Goal: Task Accomplishment & Management: Use online tool/utility

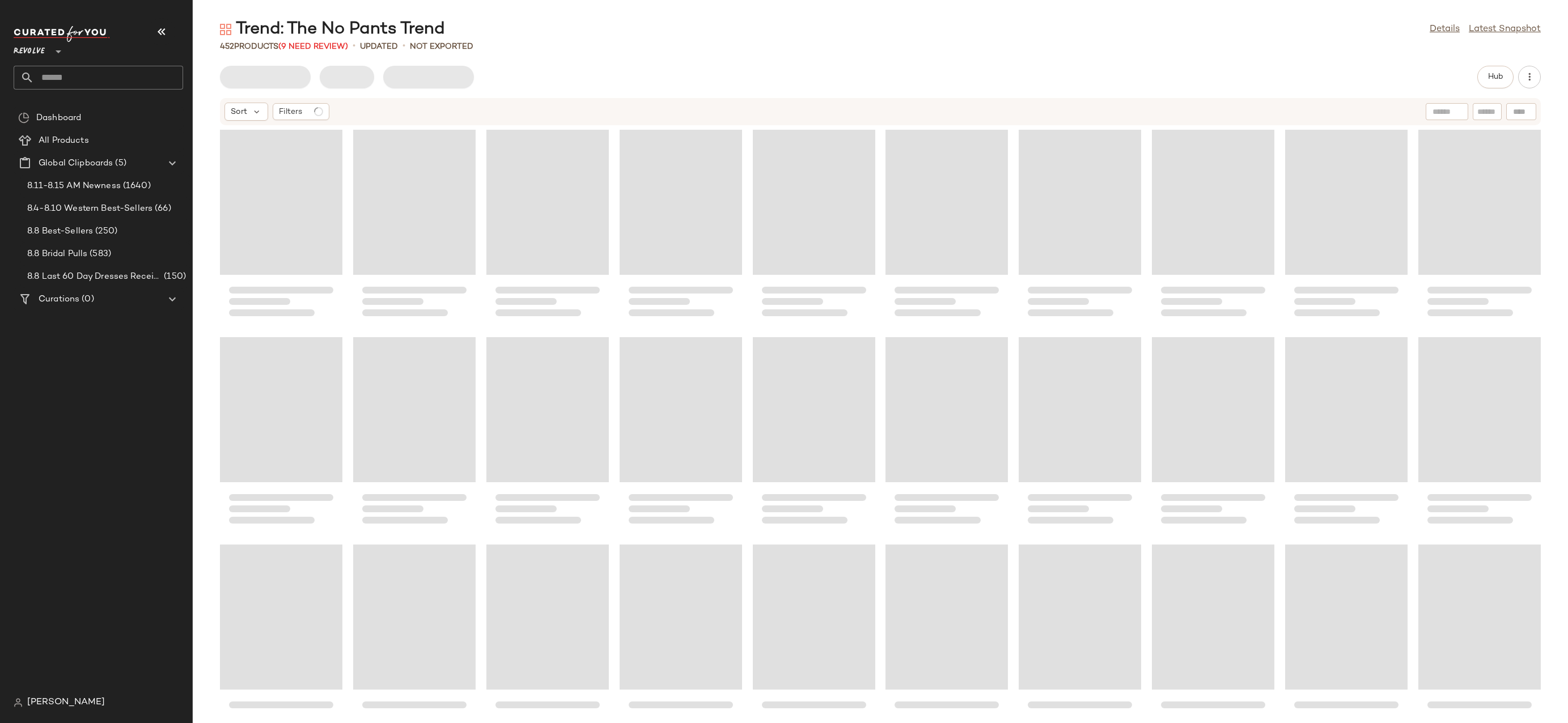
click at [104, 79] on input "text" at bounding box center [109, 77] width 149 height 24
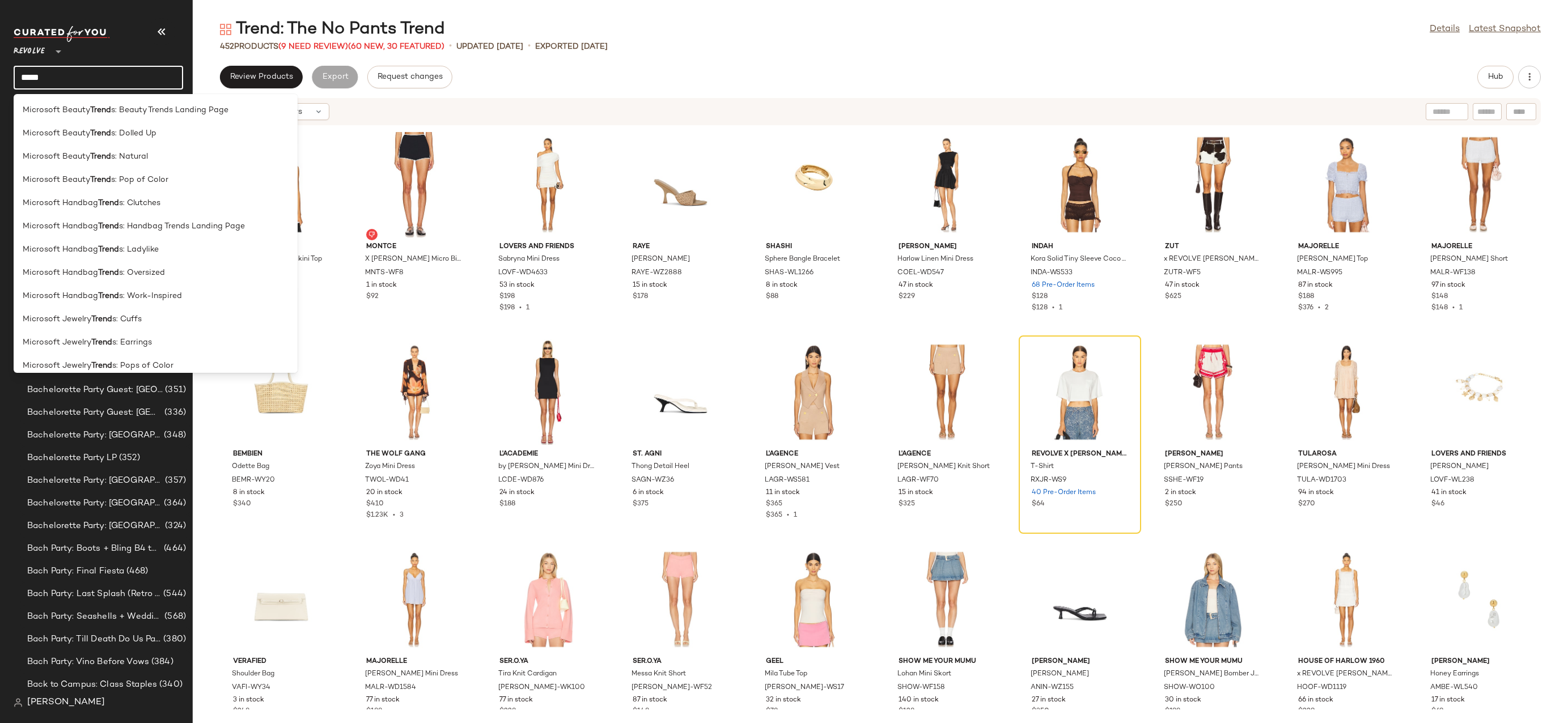
type input "**********"
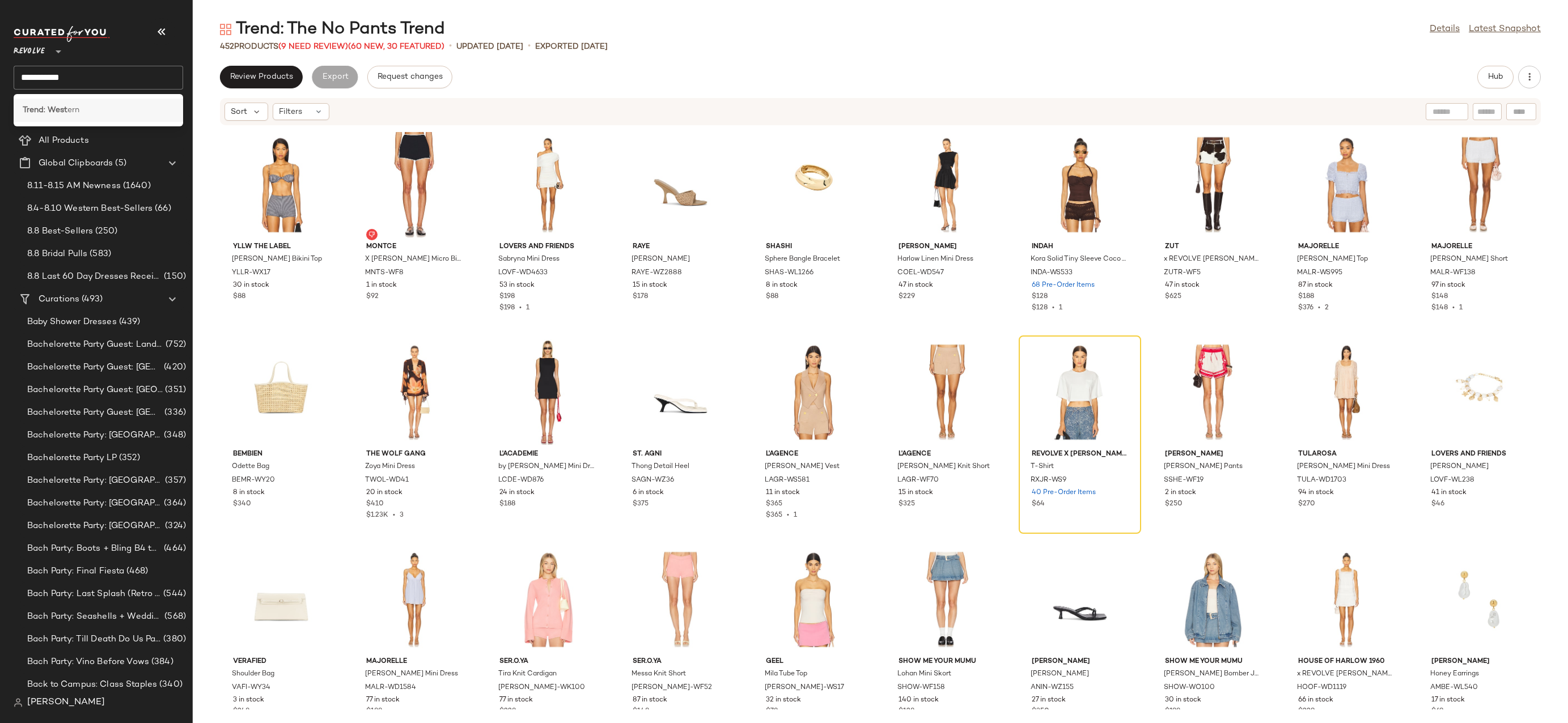
click at [110, 106] on div "Trend: West ern" at bounding box center [99, 110] width 151 height 12
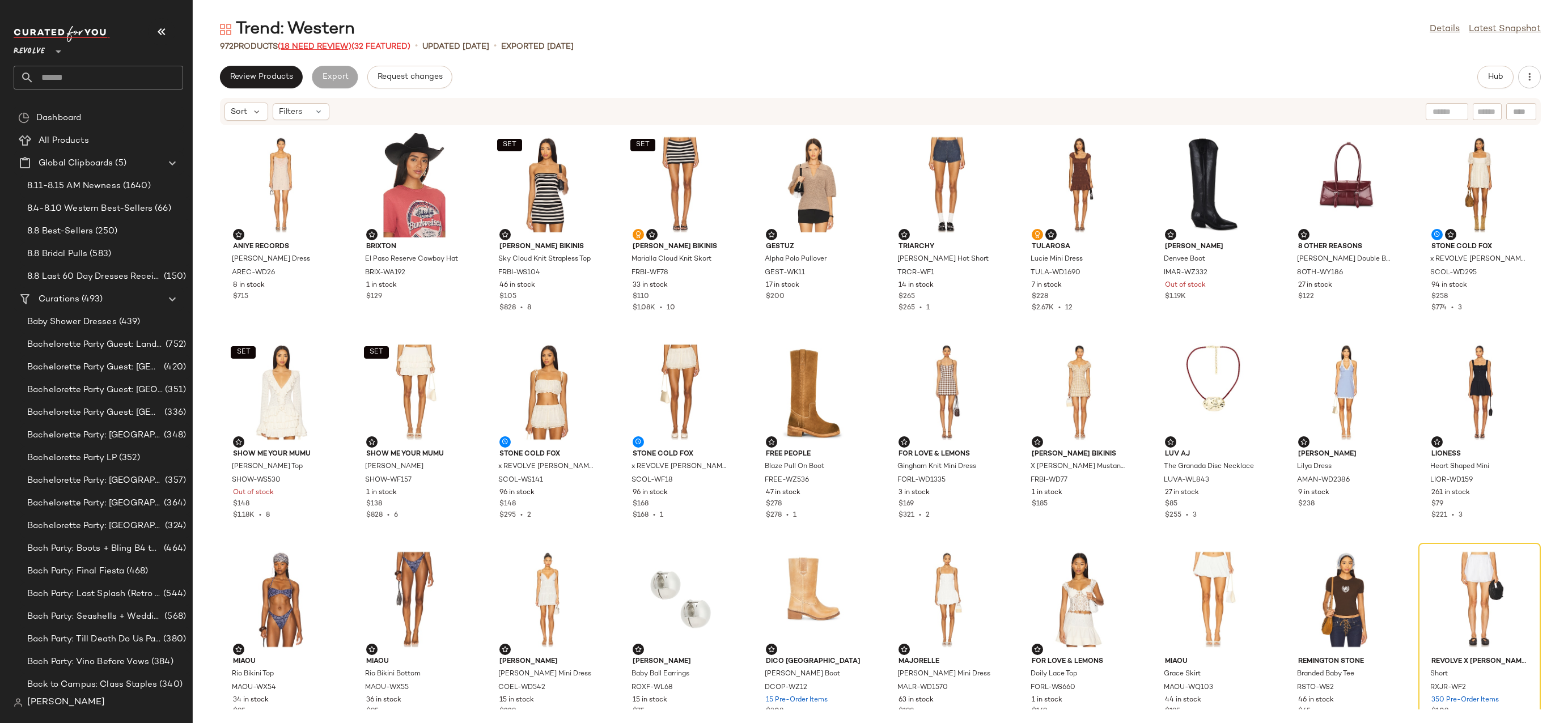
click at [324, 45] on span "(18 Need Review)" at bounding box center [314, 47] width 74 height 9
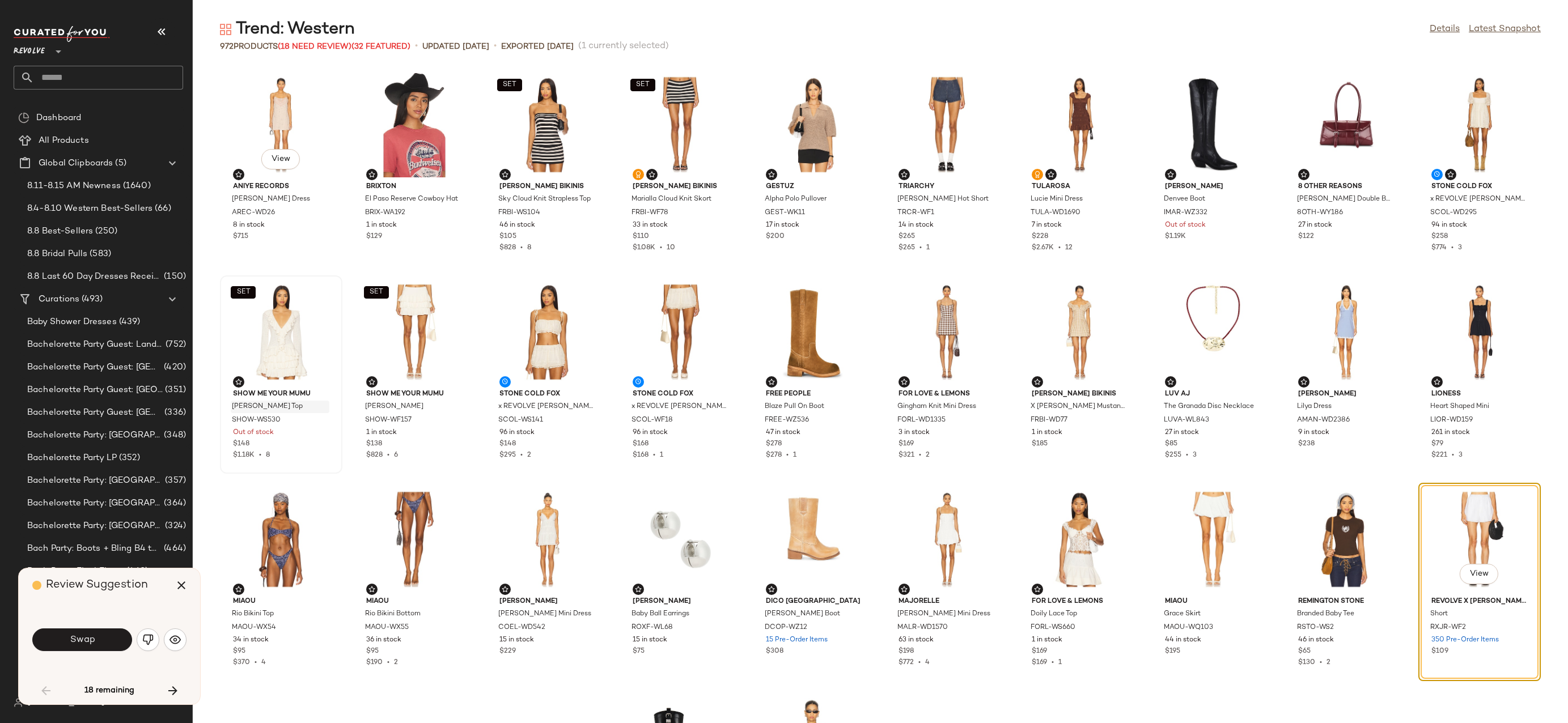
scroll to position [216, 0]
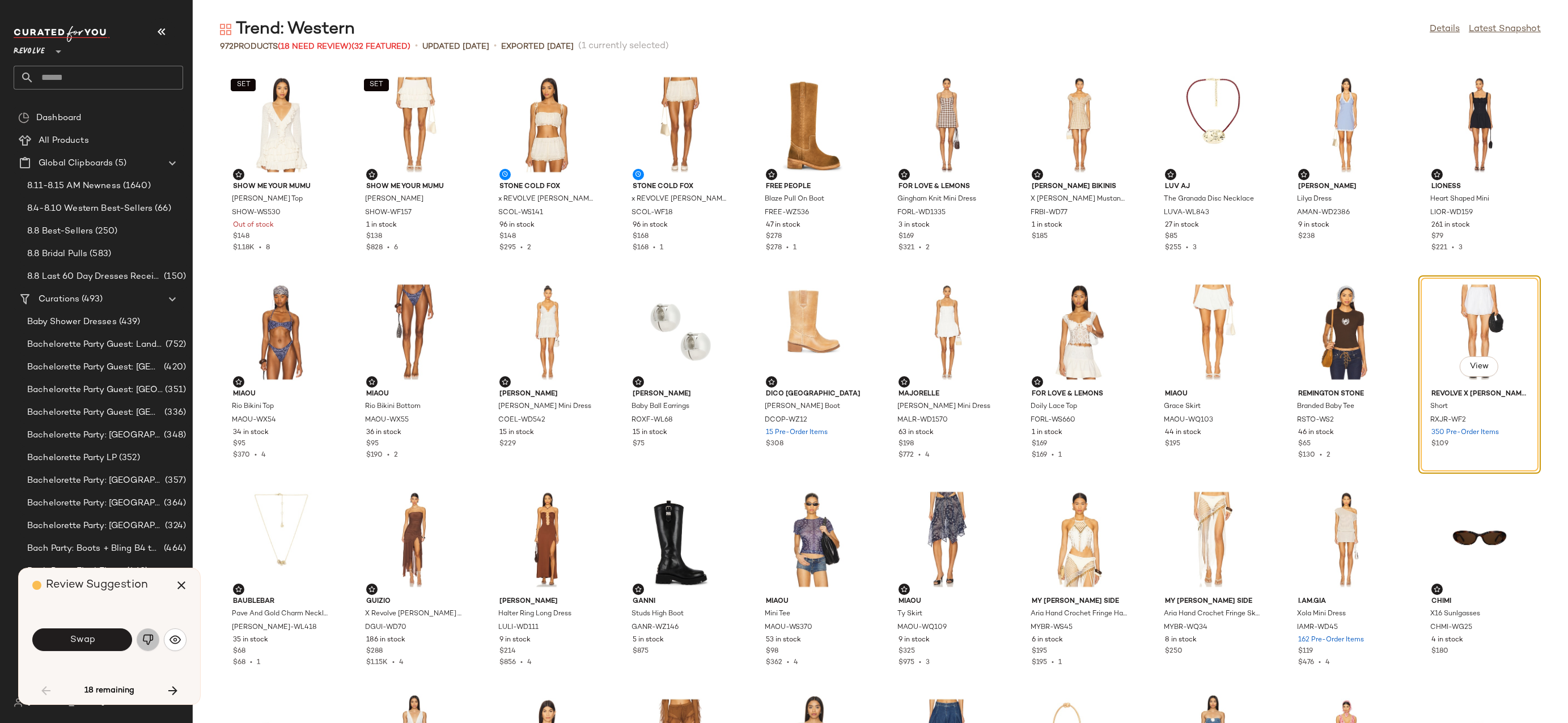
click at [145, 637] on img "button" at bounding box center [148, 639] width 11 height 11
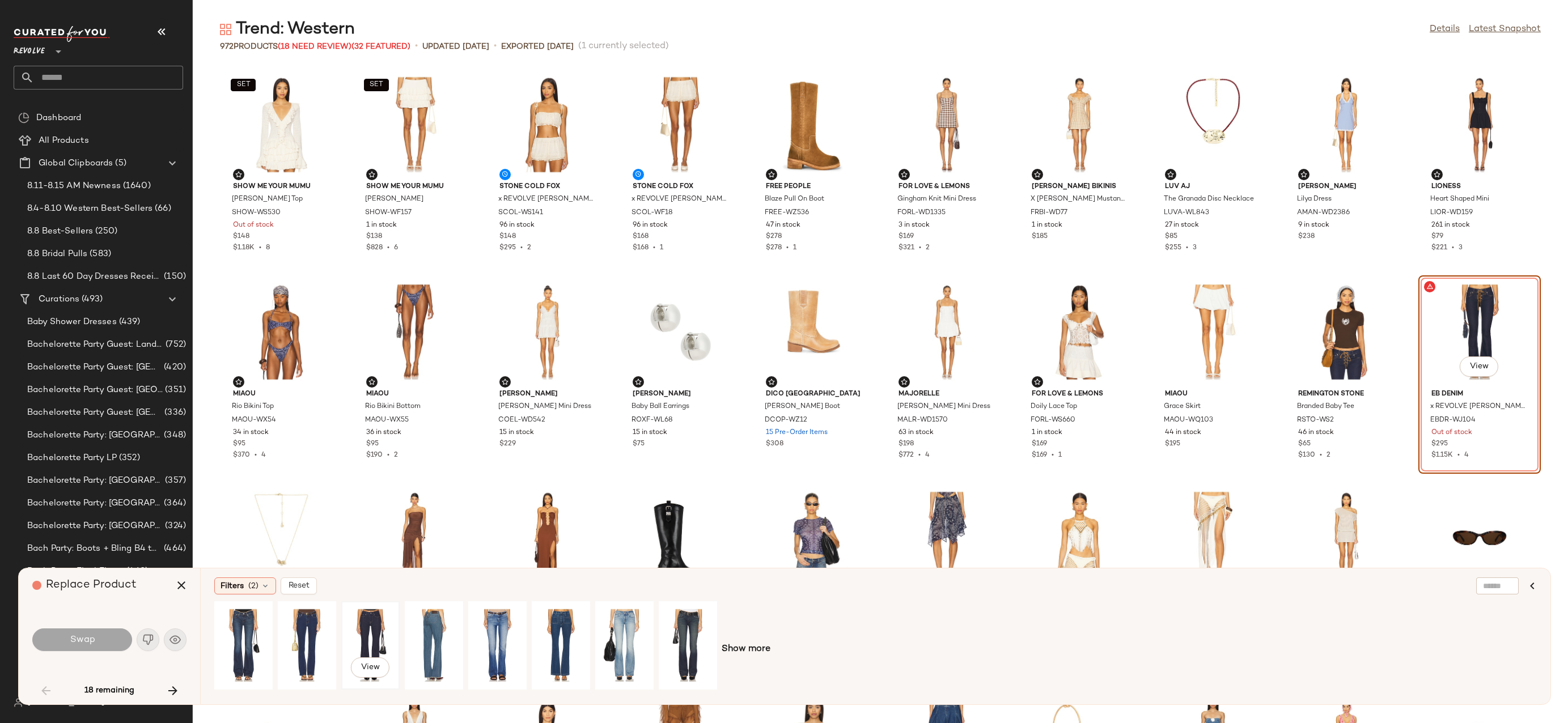
click at [370, 643] on div "View" at bounding box center [371, 645] width 51 height 81
click at [61, 644] on button "Swap" at bounding box center [82, 640] width 100 height 23
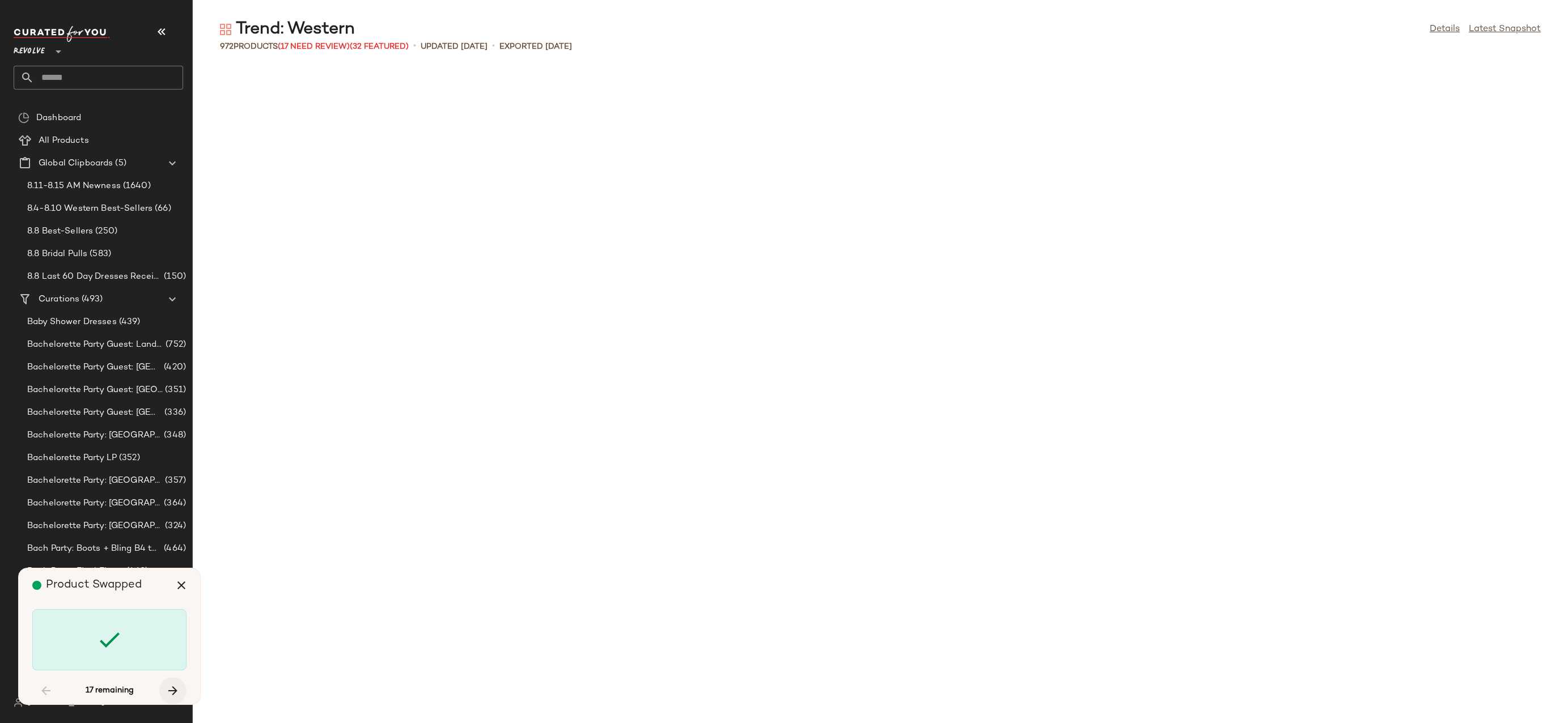
scroll to position [1245, 0]
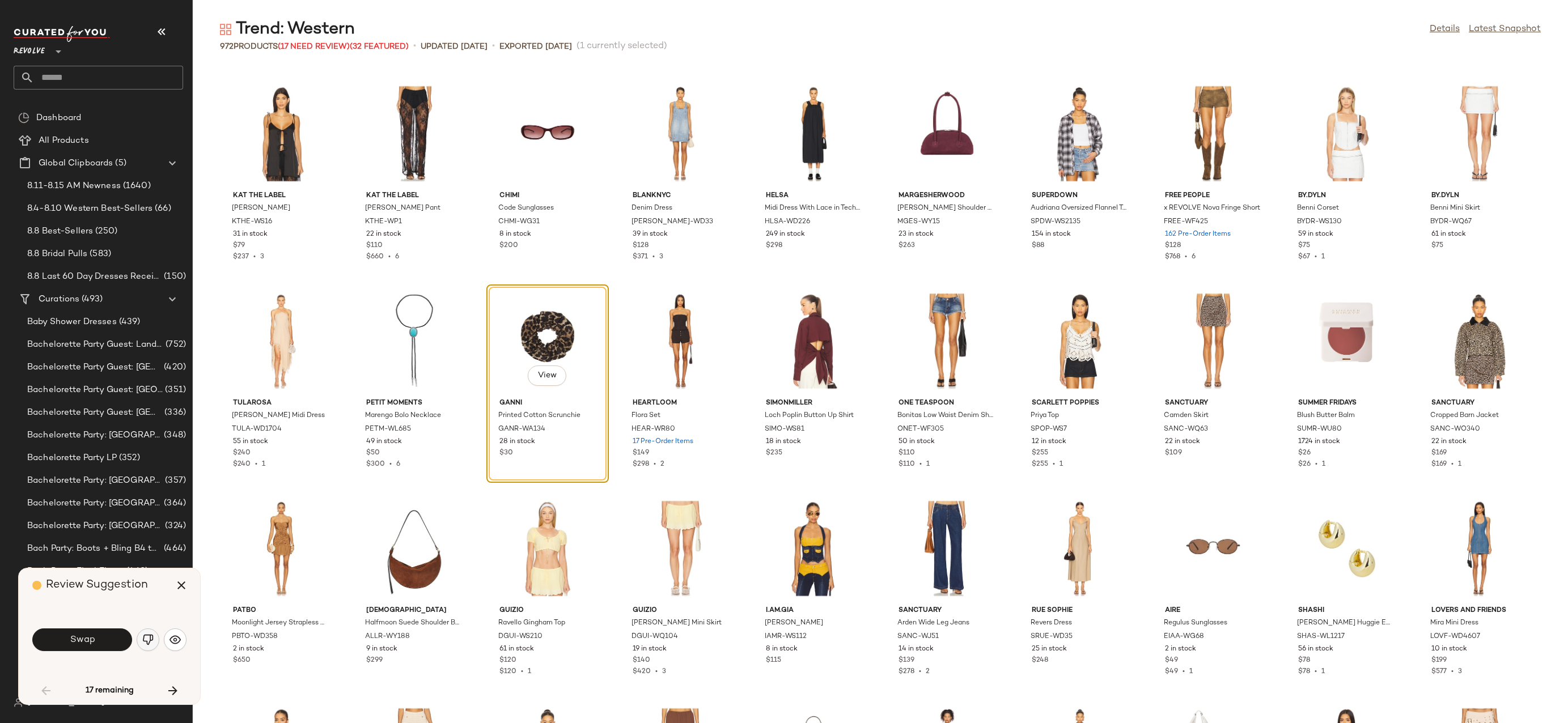
click at [151, 645] on img "button" at bounding box center [148, 639] width 11 height 11
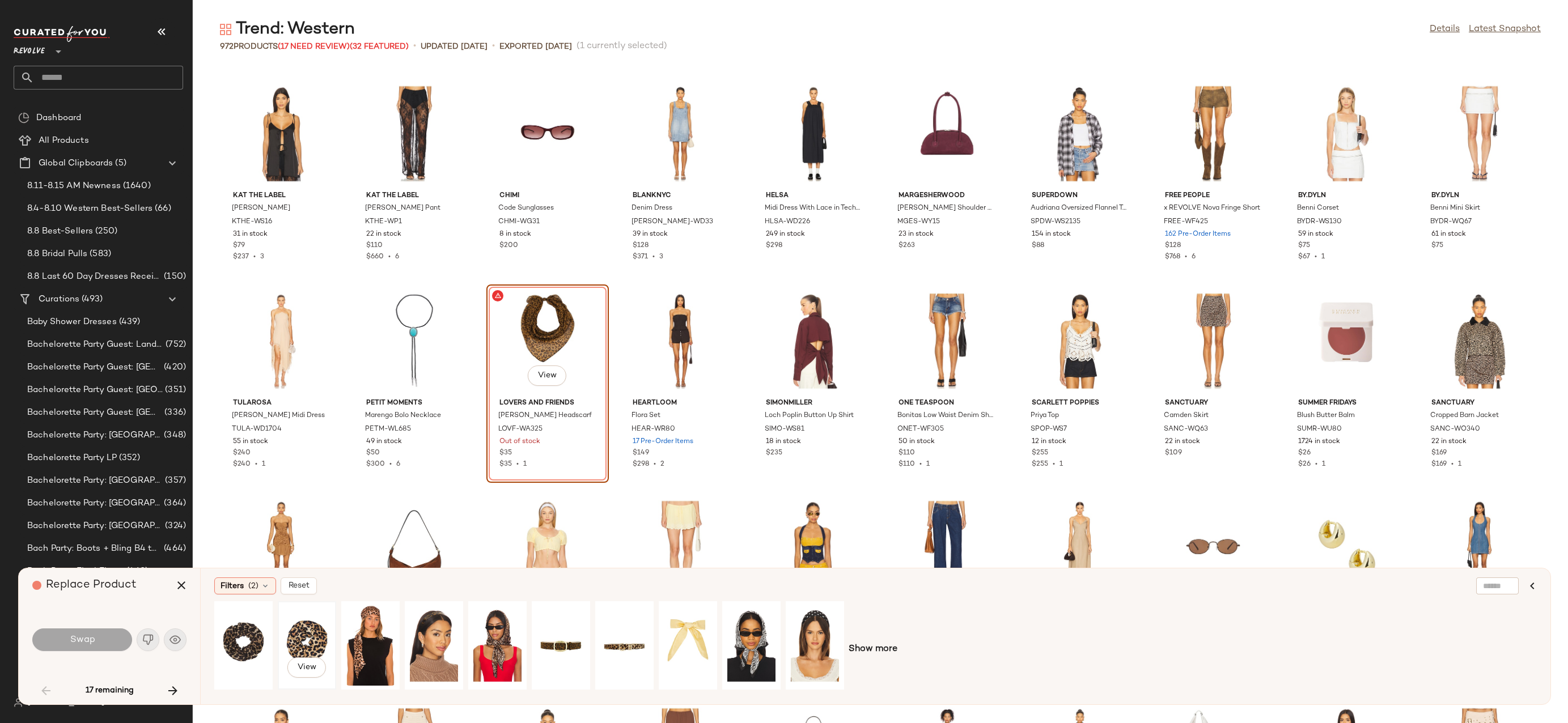
click at [313, 634] on div "View" at bounding box center [307, 645] width 51 height 81
click at [563, 632] on div "View" at bounding box center [561, 645] width 51 height 81
click at [111, 645] on button "Swap" at bounding box center [82, 640] width 100 height 23
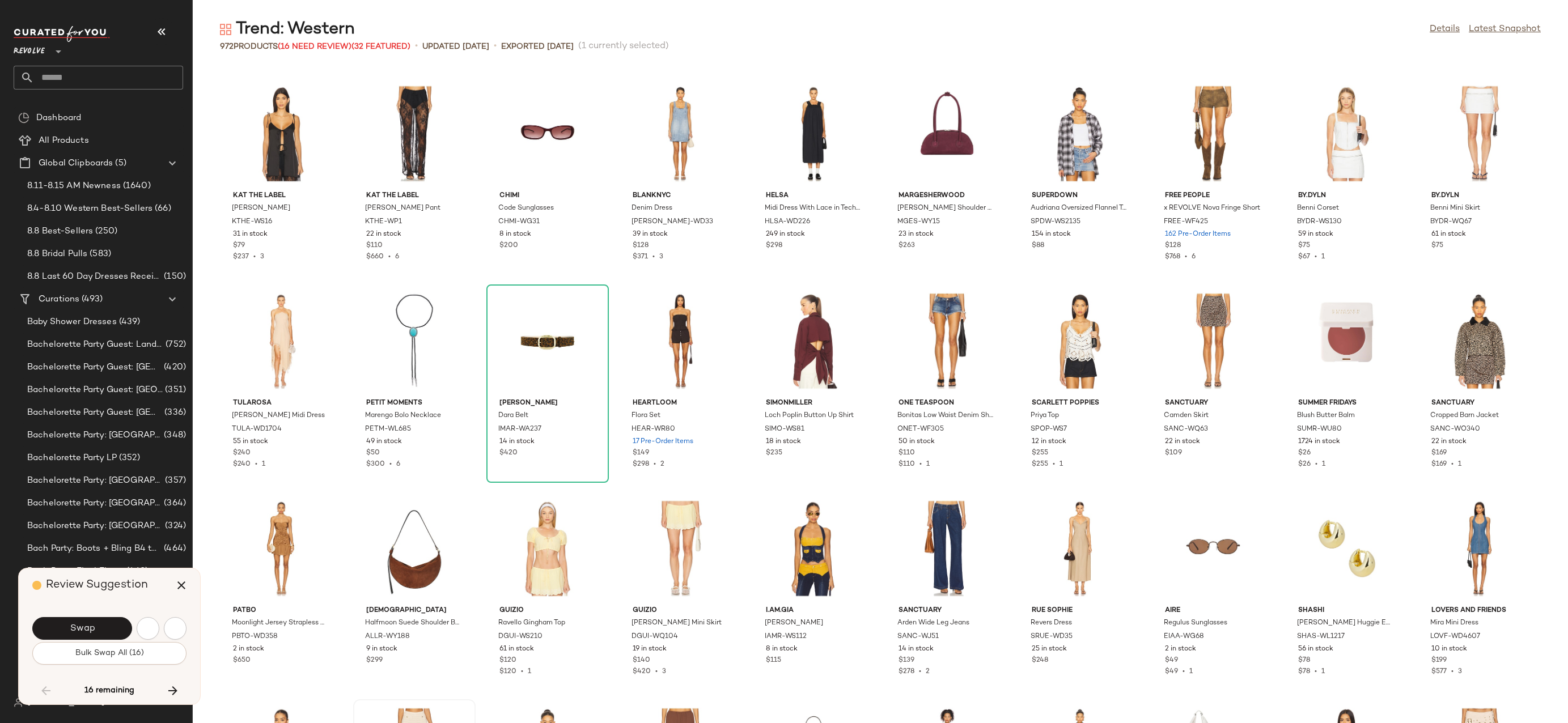
scroll to position [2074, 0]
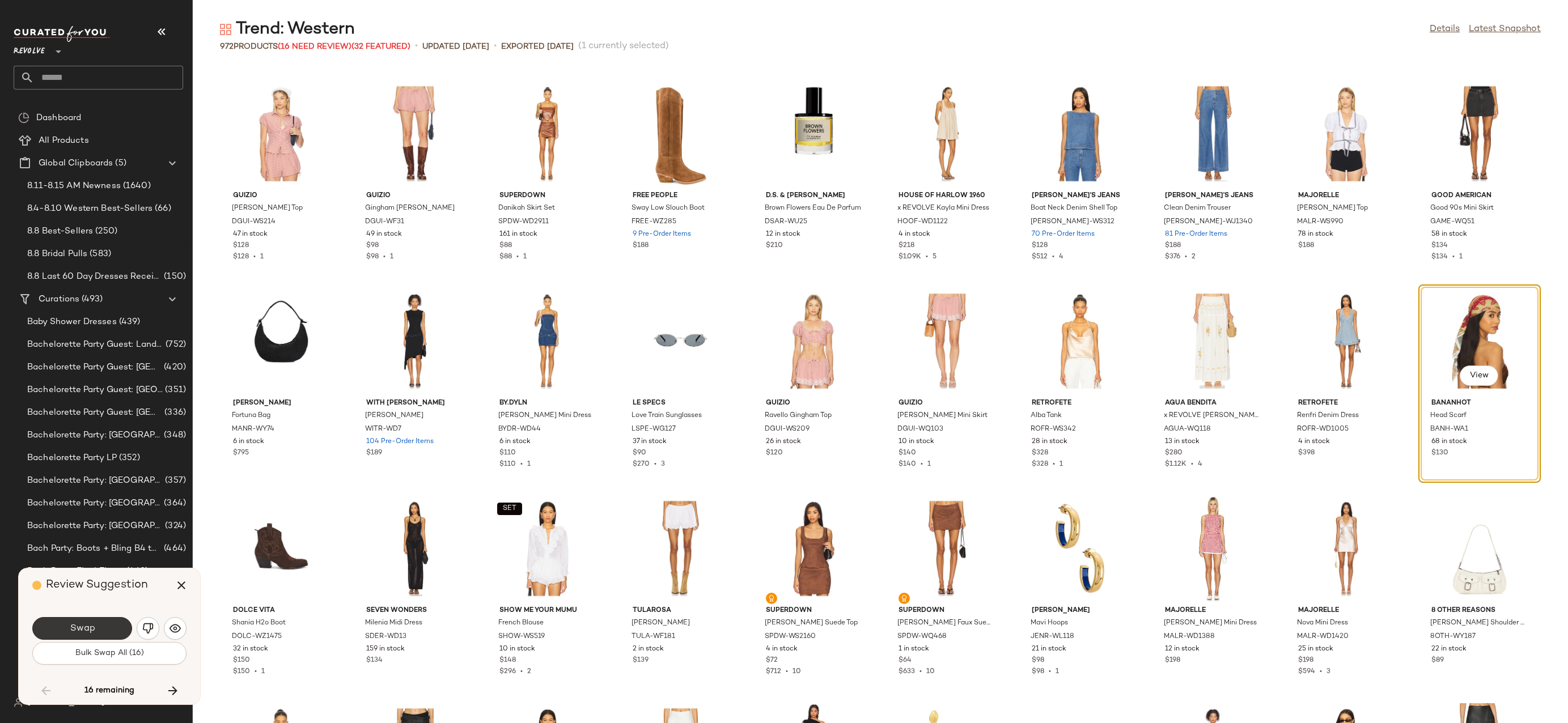
click at [91, 623] on span "Swap" at bounding box center [82, 628] width 26 height 11
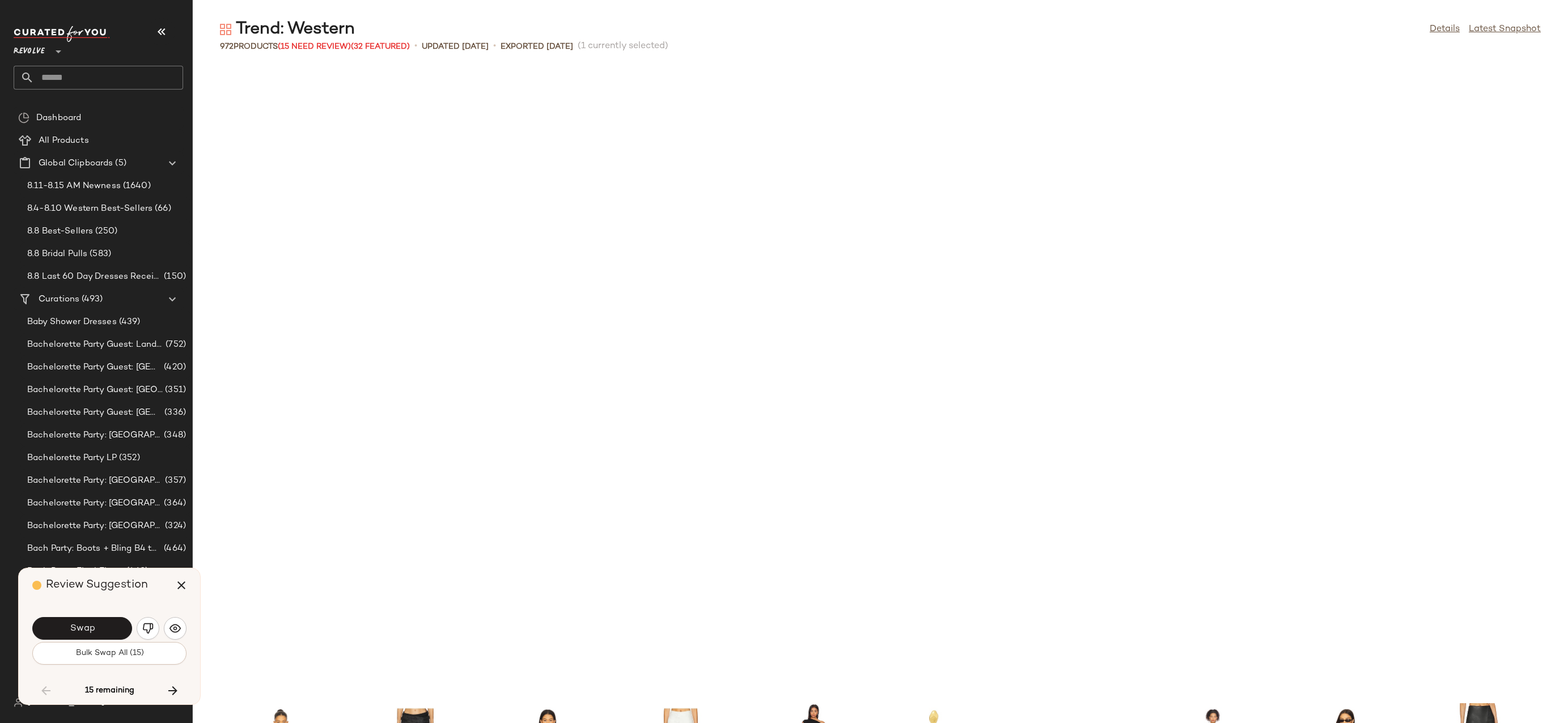
scroll to position [2696, 0]
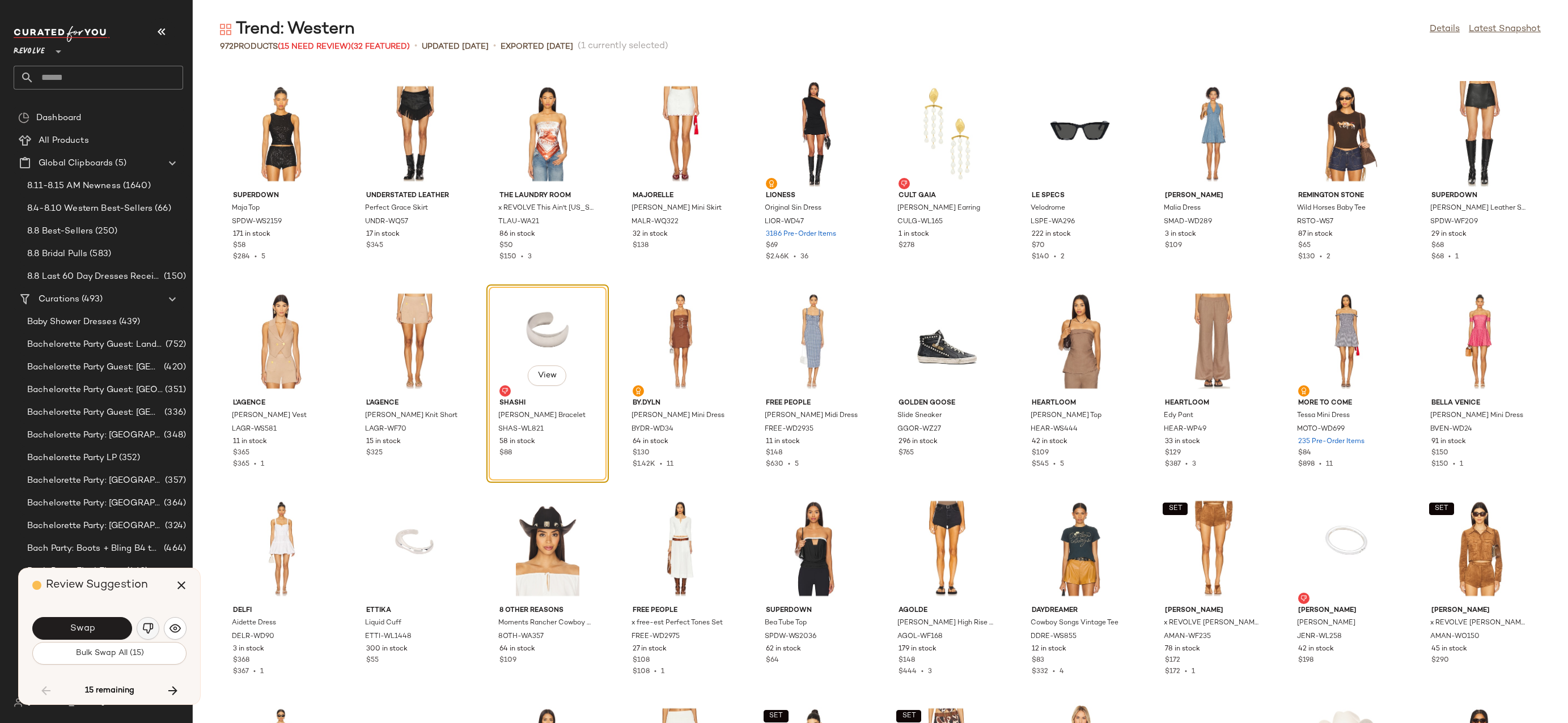
click at [147, 626] on img "button" at bounding box center [148, 629] width 11 height 11
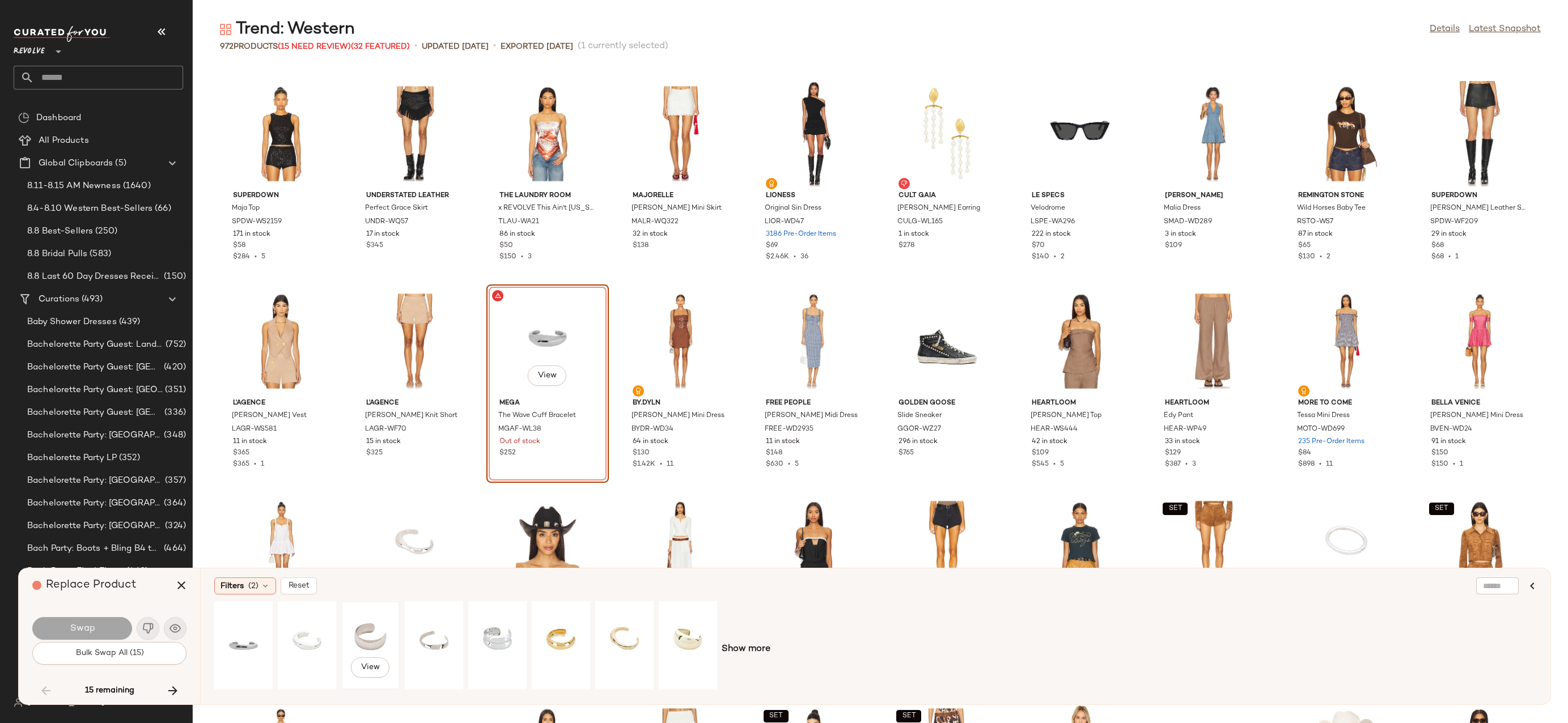
click at [358, 639] on div "View" at bounding box center [371, 645] width 51 height 81
click at [109, 625] on button "Swap" at bounding box center [82, 629] width 100 height 23
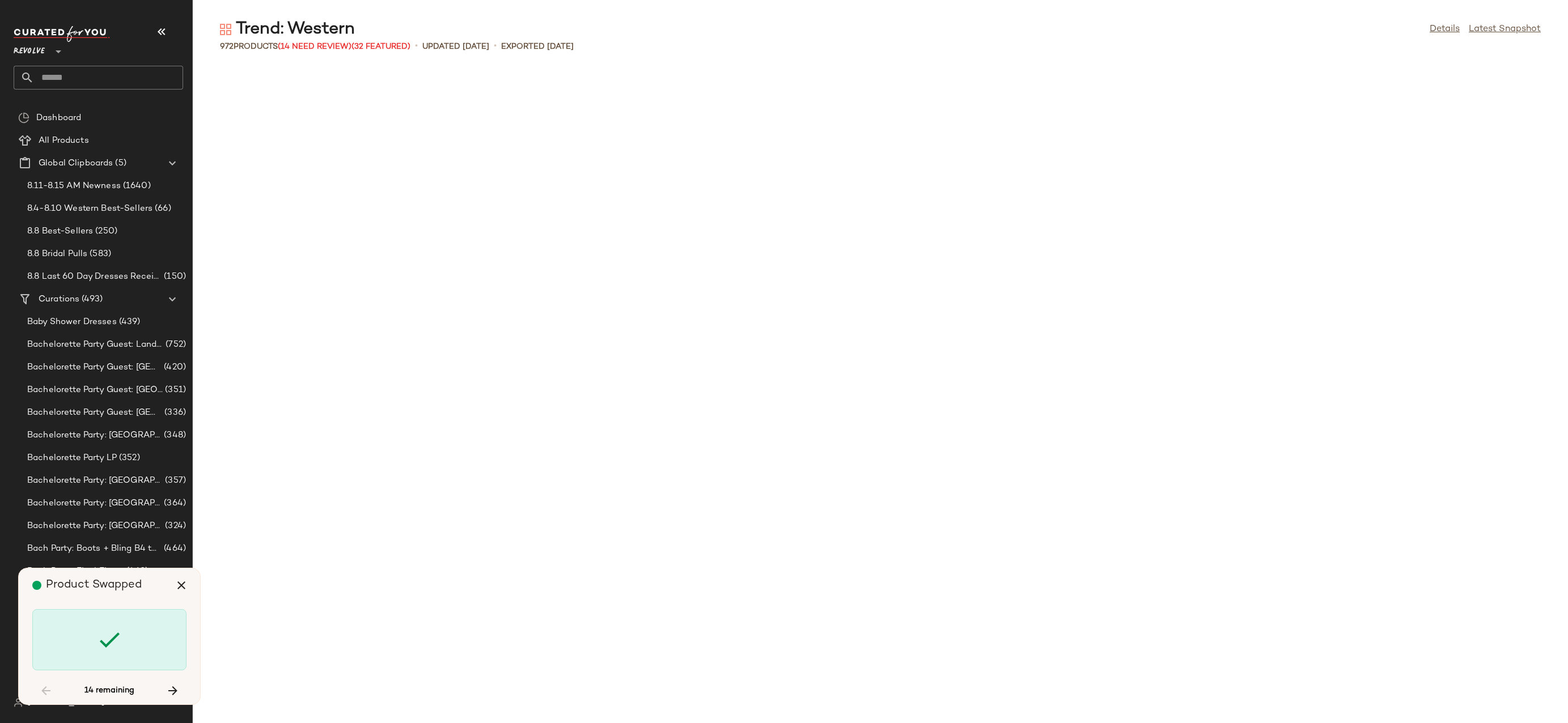
scroll to position [5600, 0]
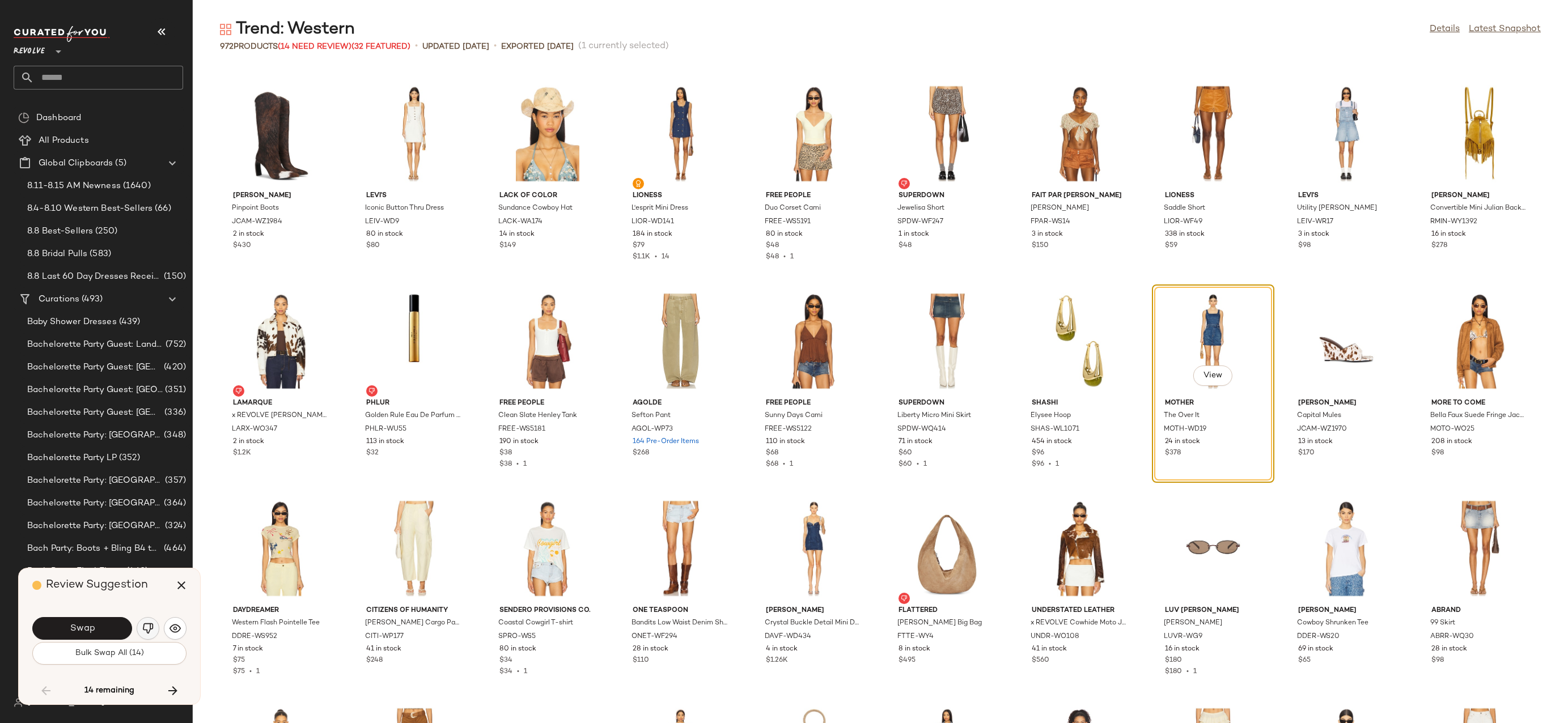
click at [150, 623] on img "button" at bounding box center [148, 629] width 11 height 11
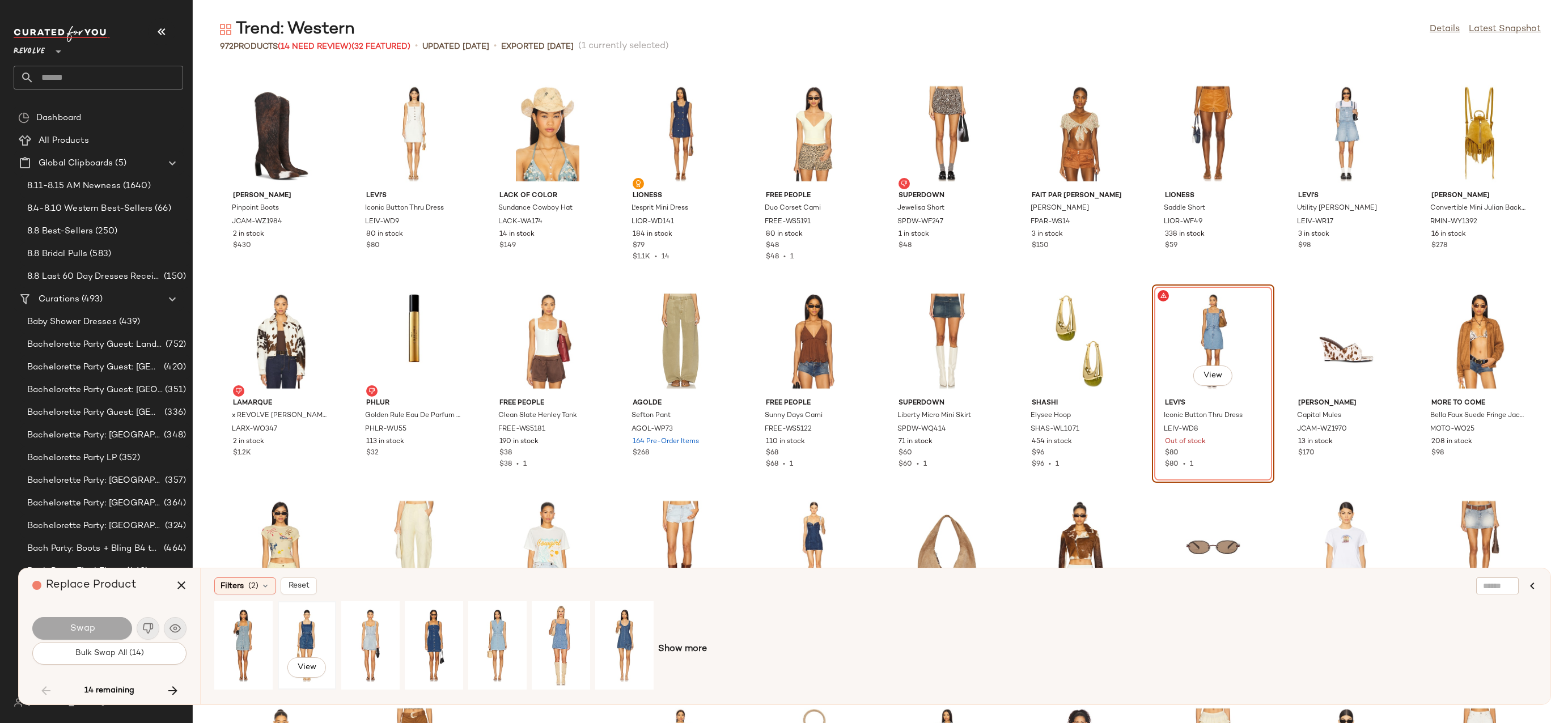
click at [308, 631] on div "View" at bounding box center [307, 645] width 51 height 81
click at [221, 625] on div "View" at bounding box center [243, 645] width 51 height 81
click at [104, 633] on button "Swap" at bounding box center [82, 629] width 100 height 23
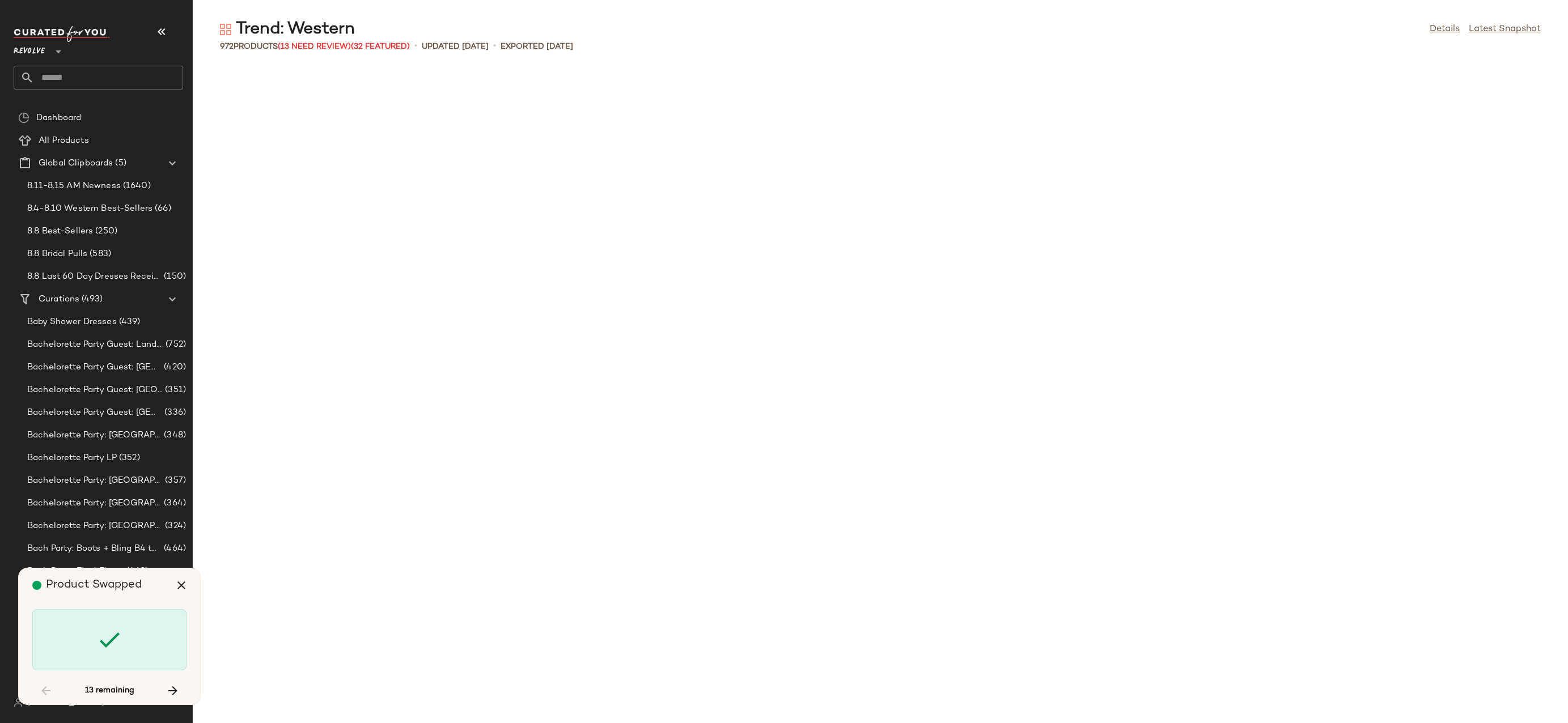
scroll to position [7052, 0]
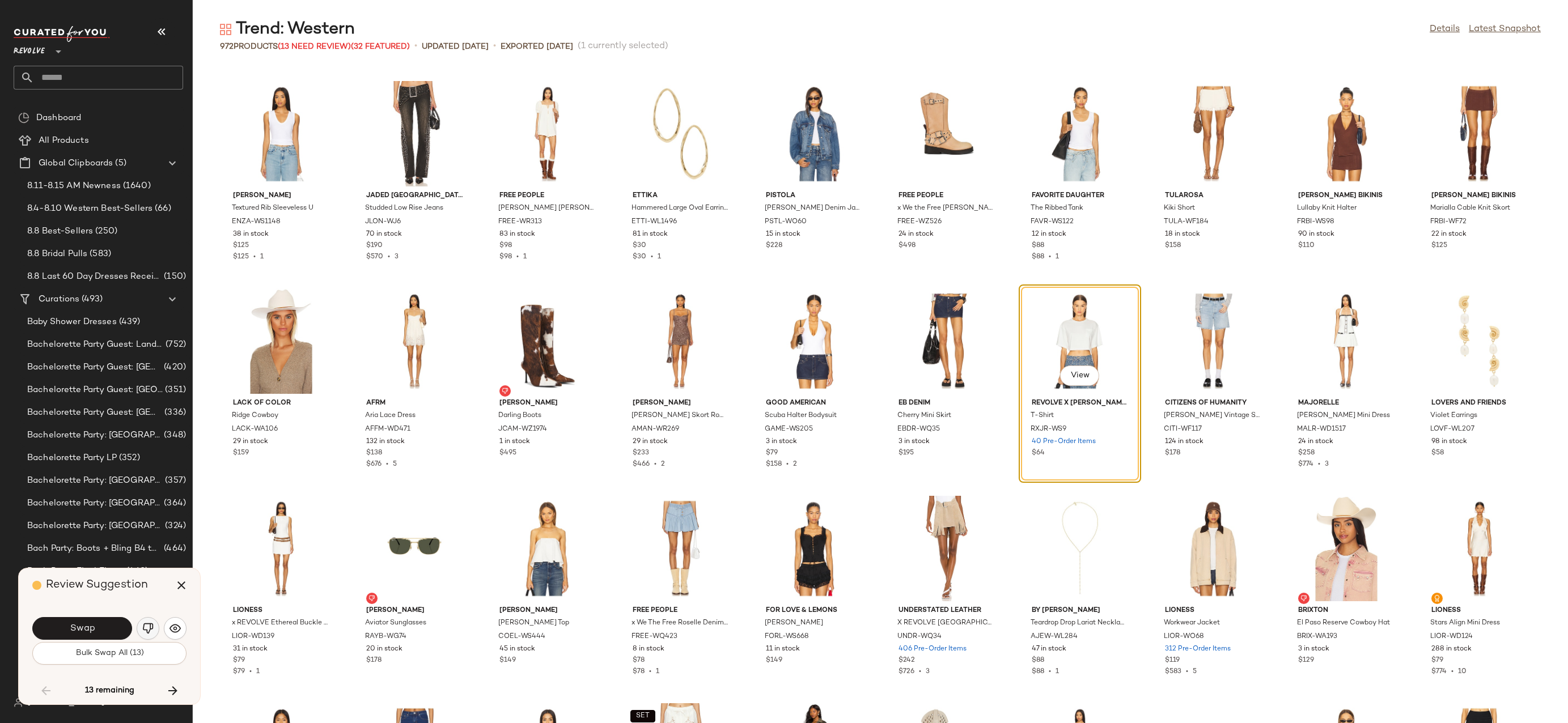
click at [140, 628] on button "button" at bounding box center [148, 629] width 23 height 23
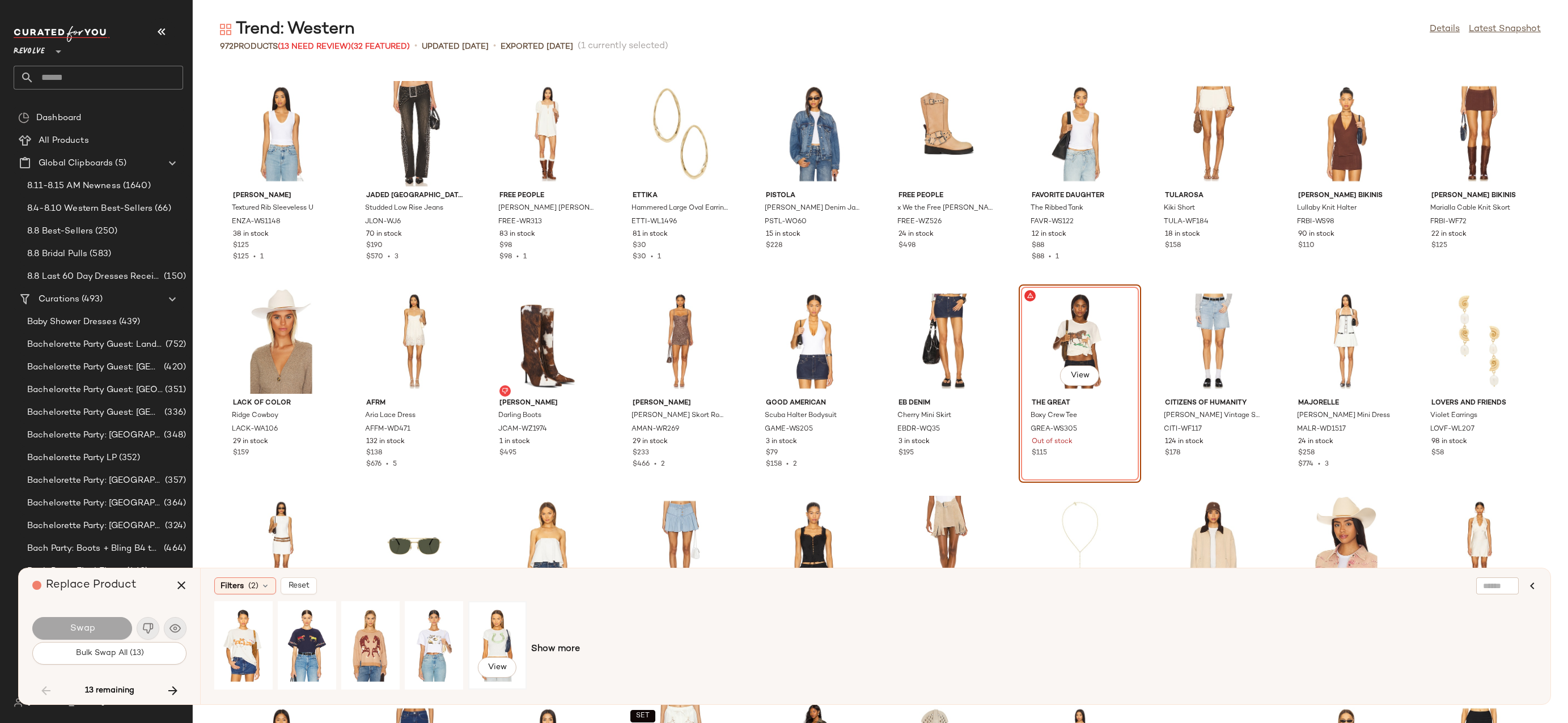
click at [508, 629] on div "View" at bounding box center [497, 645] width 51 height 81
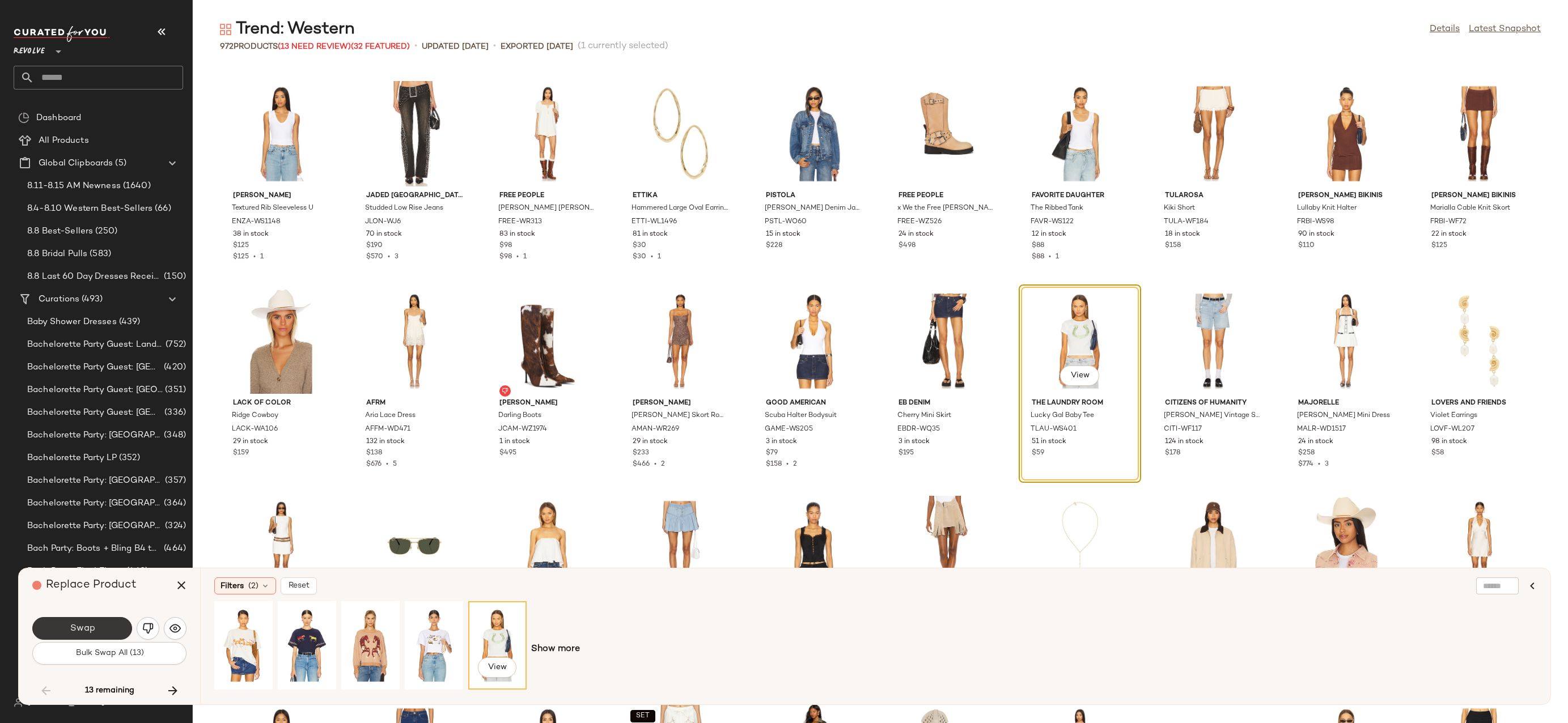
click at [116, 626] on button "Swap" at bounding box center [82, 629] width 100 height 23
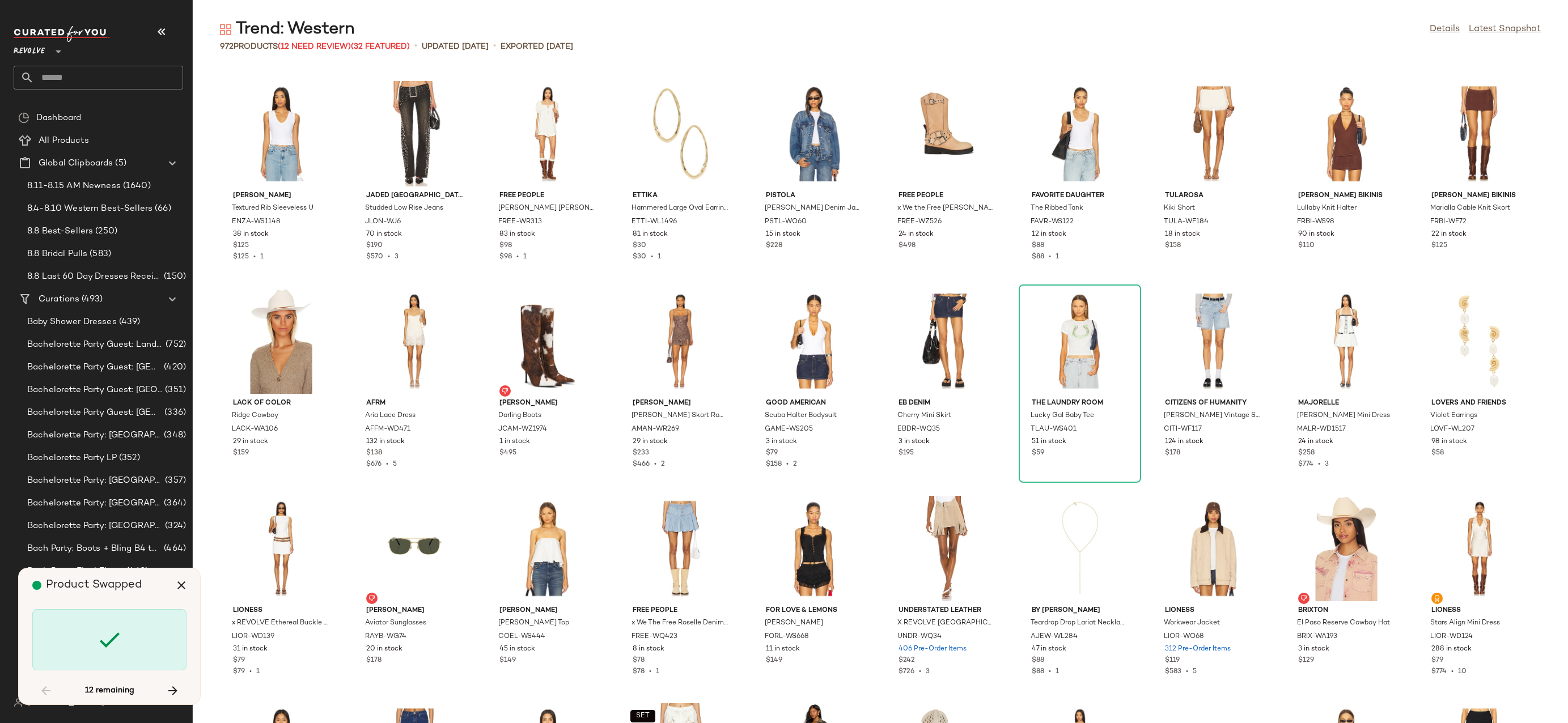
scroll to position [8089, 0]
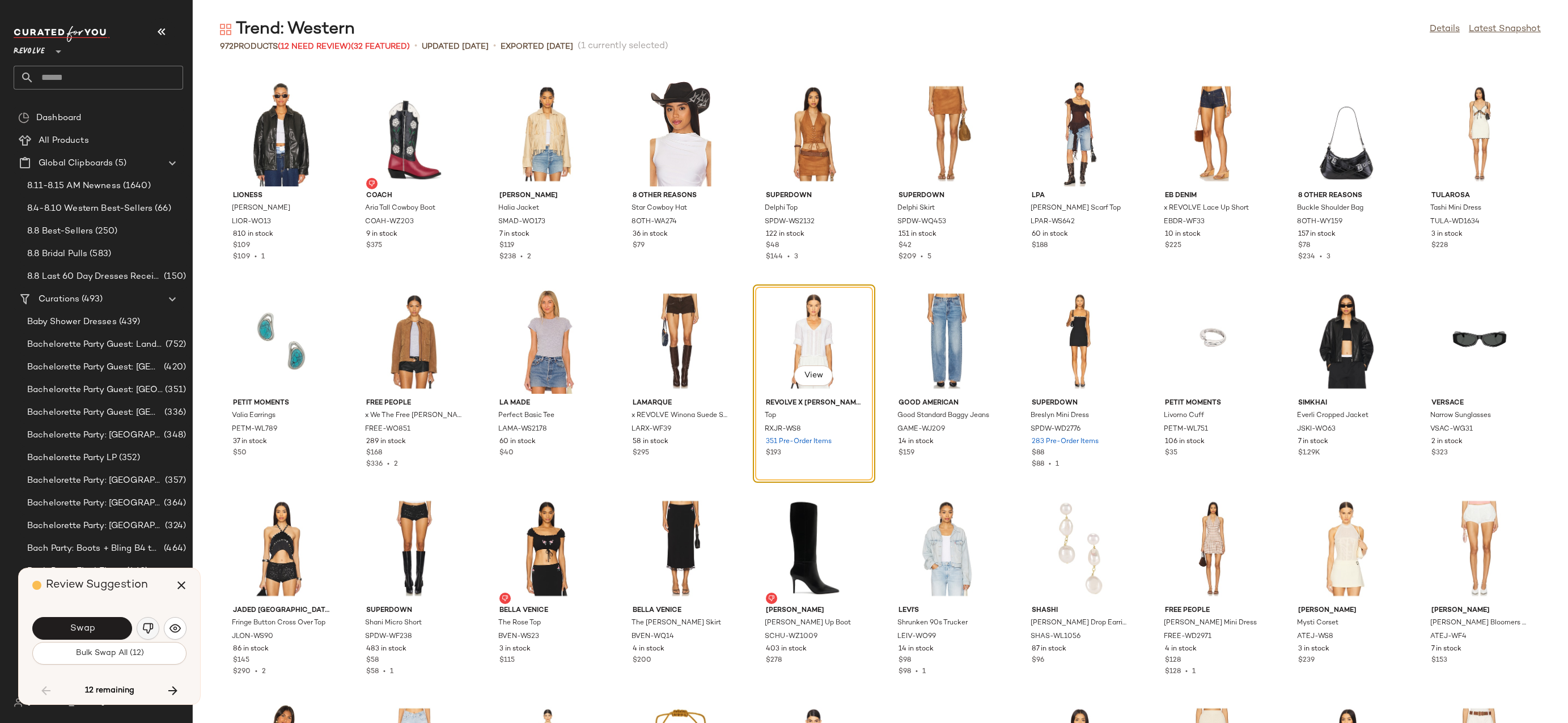
click at [155, 631] on button "button" at bounding box center [148, 629] width 23 height 23
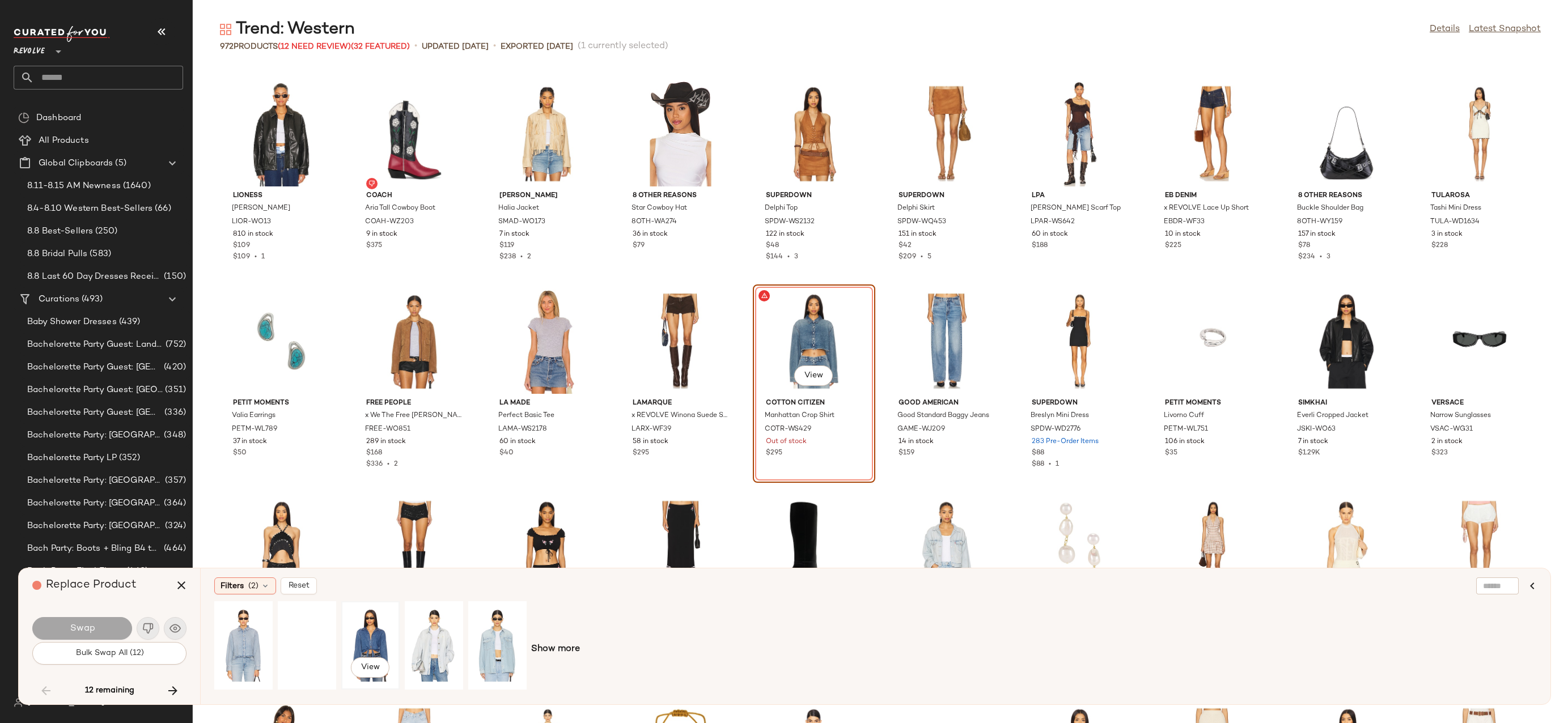
click at [359, 652] on div "View" at bounding box center [371, 645] width 51 height 81
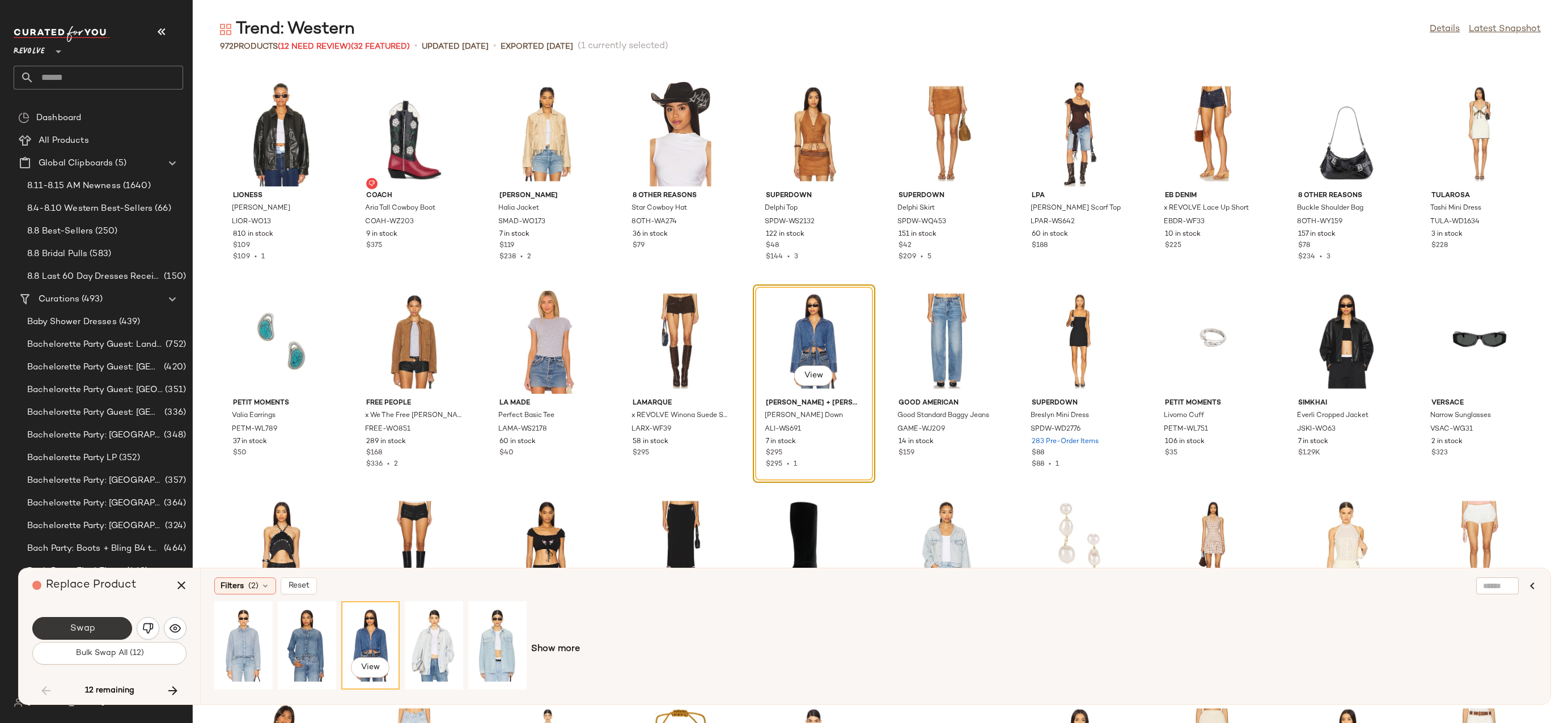
click at [109, 618] on button "Swap" at bounding box center [82, 629] width 100 height 23
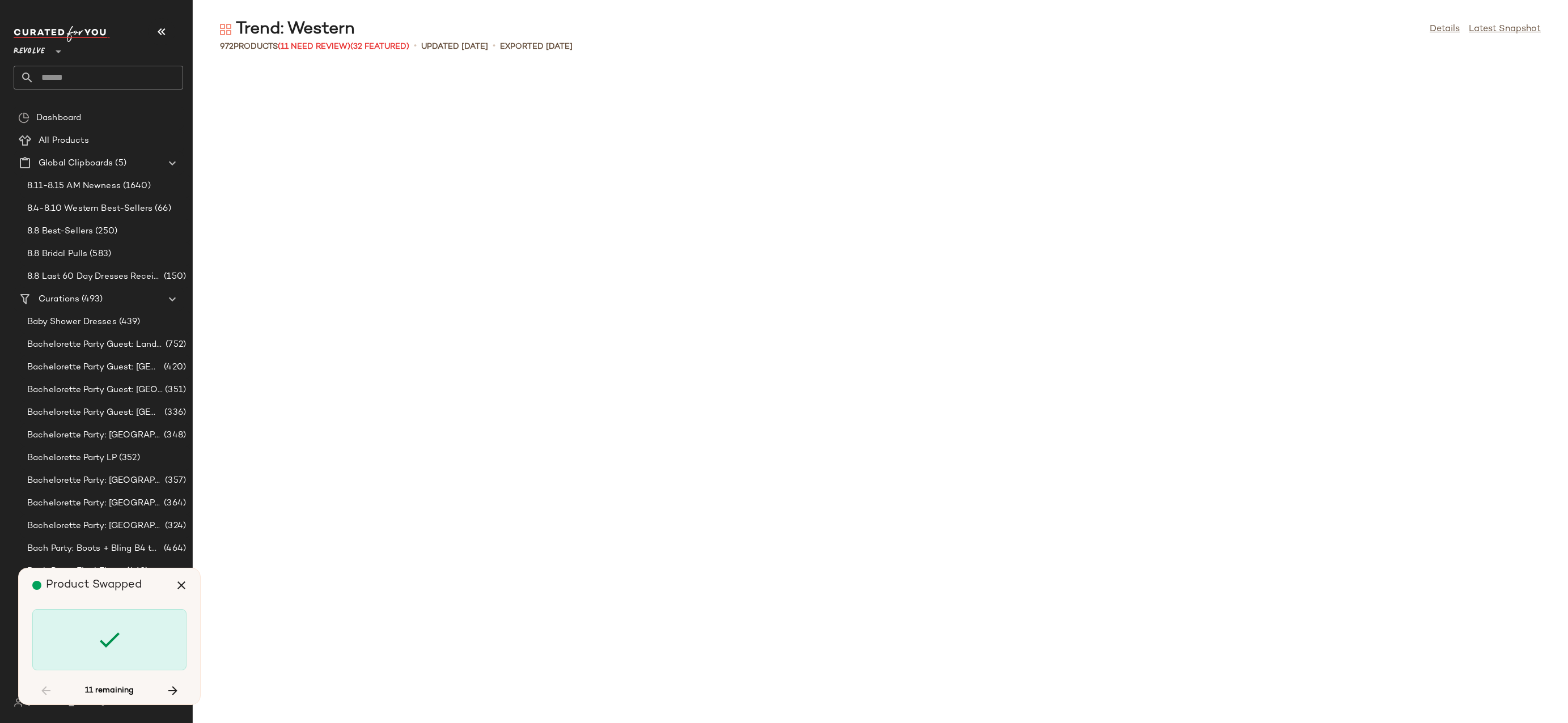
scroll to position [9748, 0]
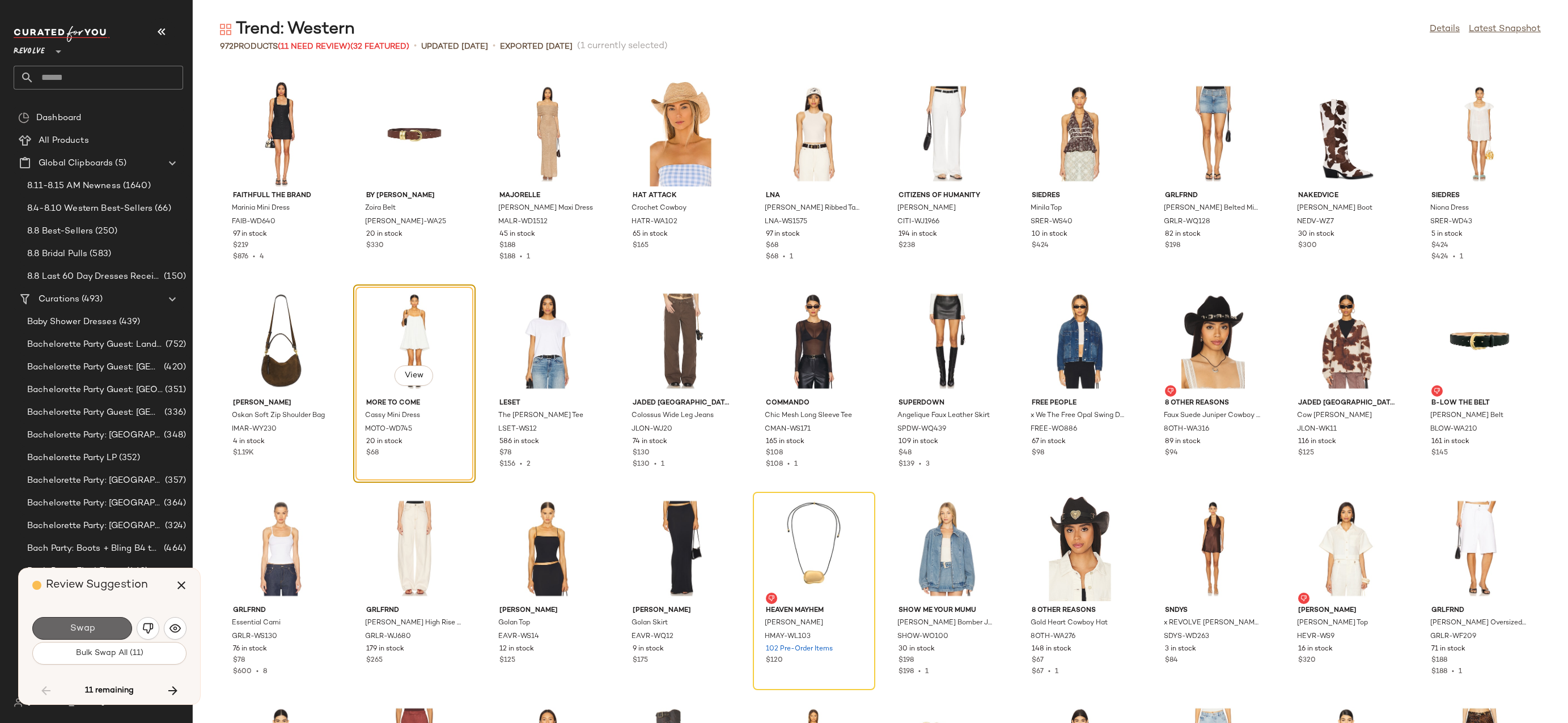
click at [76, 628] on span "Swap" at bounding box center [82, 628] width 26 height 11
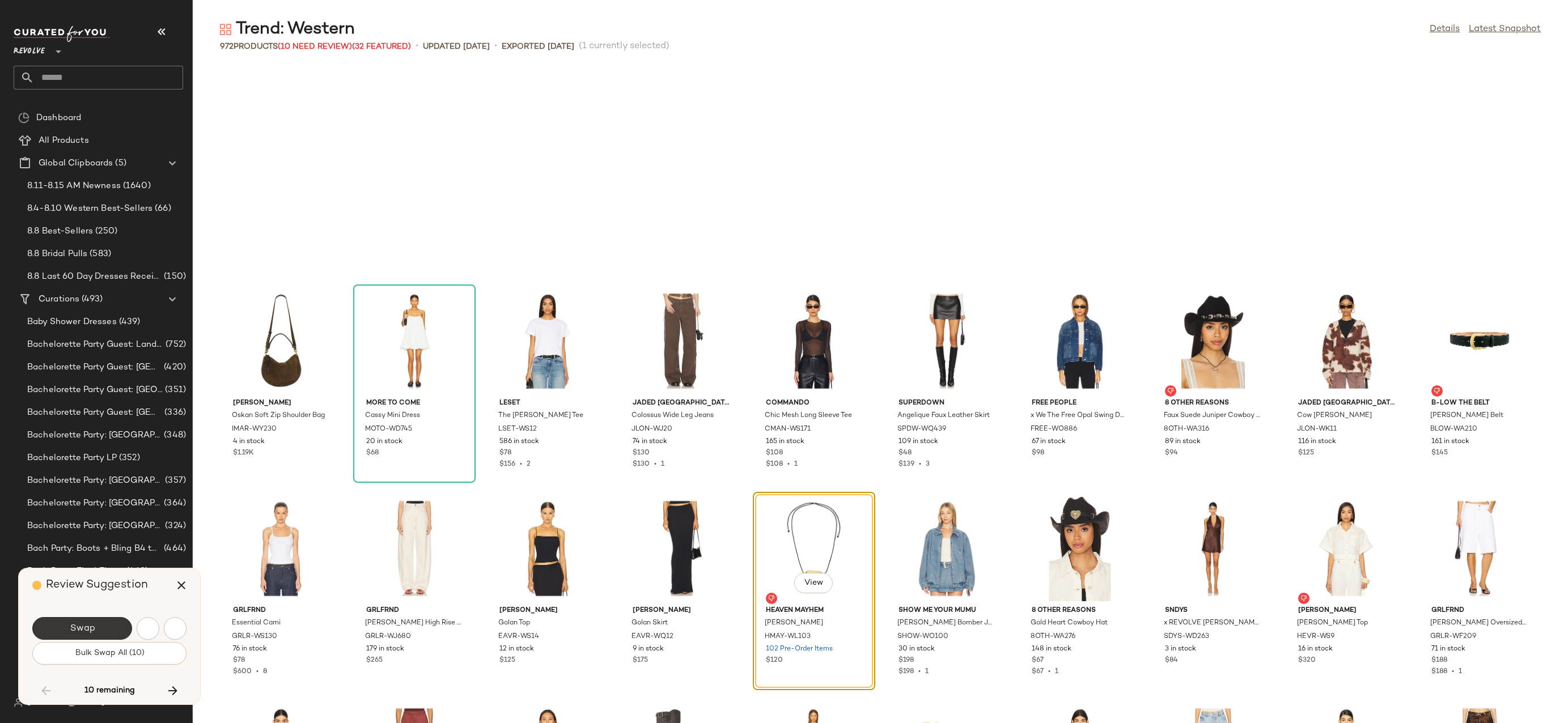
scroll to position [9956, 0]
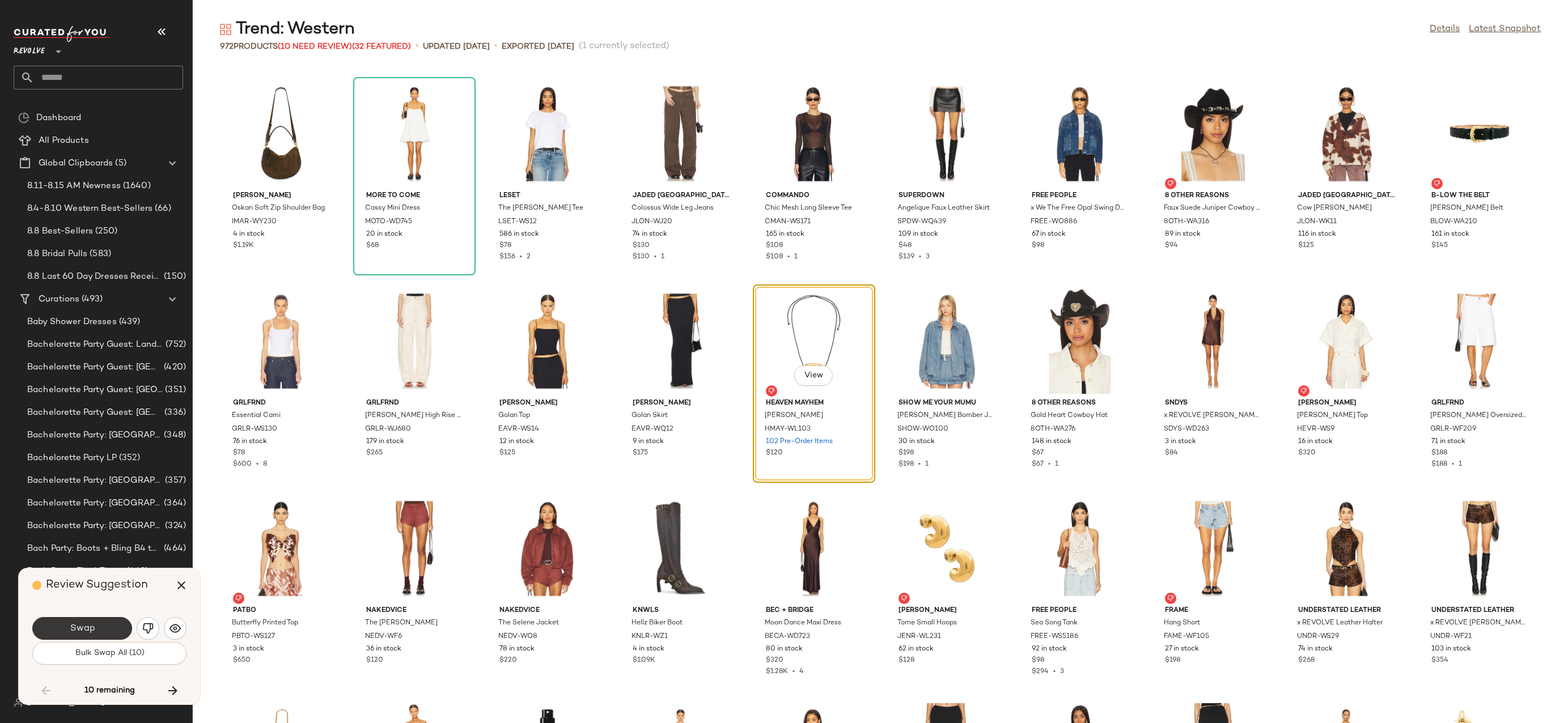
click at [79, 628] on span "Swap" at bounding box center [82, 628] width 26 height 11
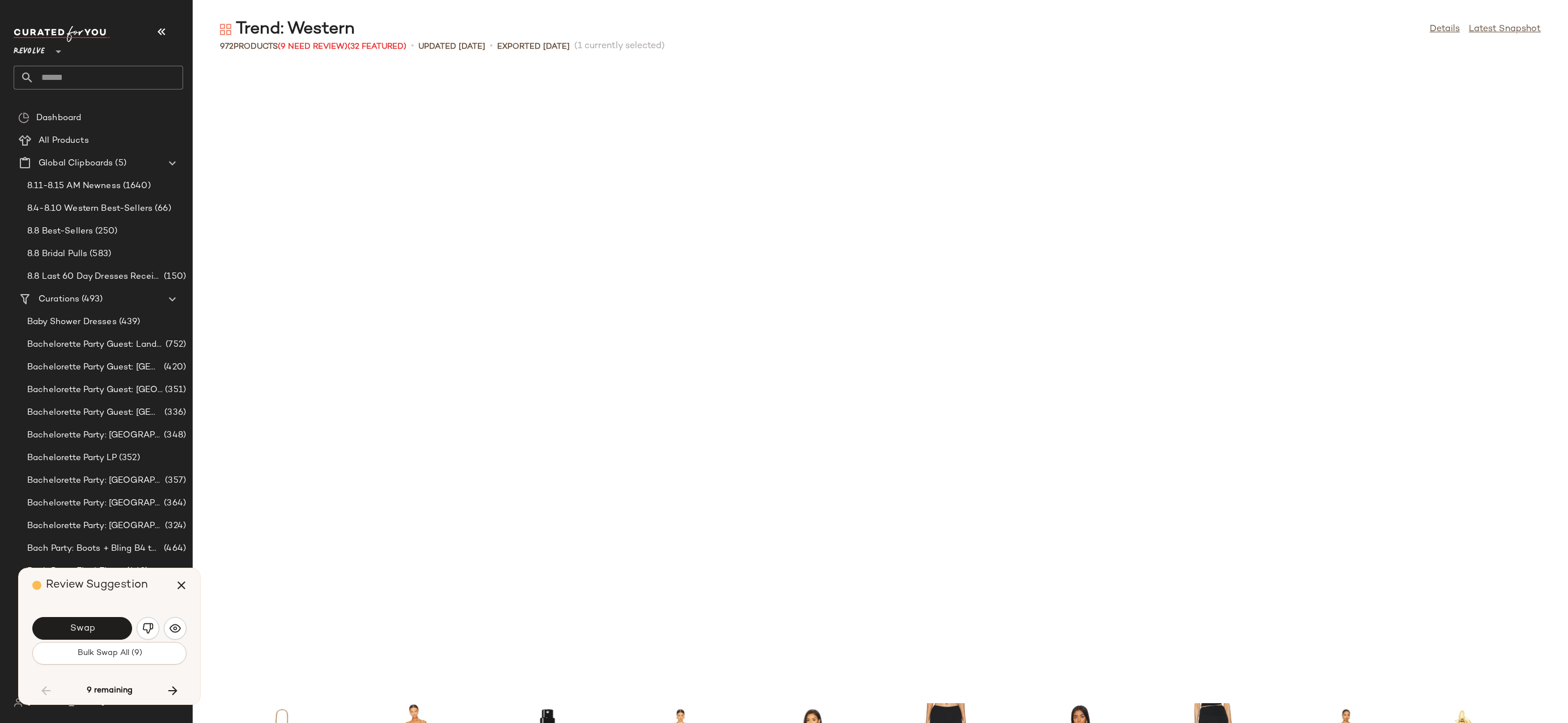
scroll to position [10578, 0]
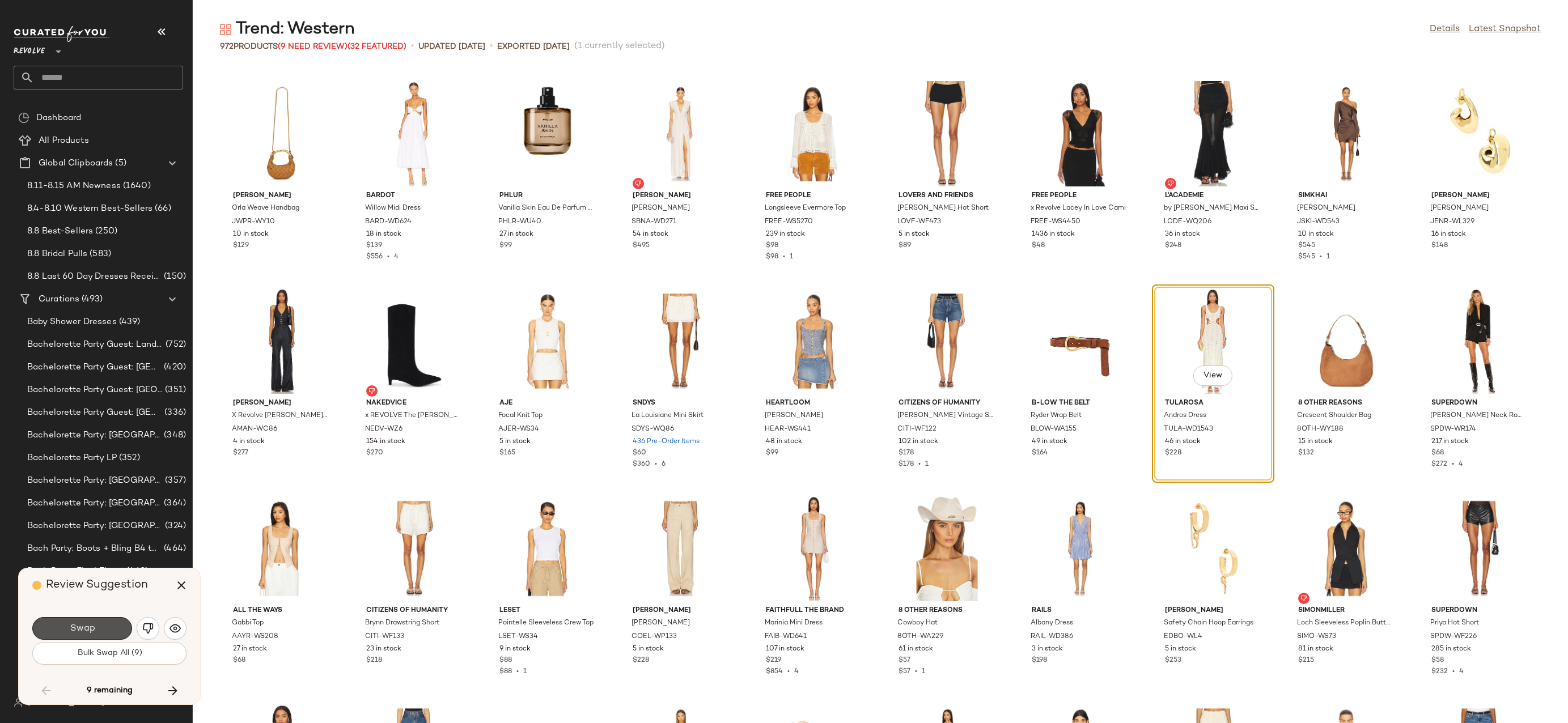
click at [79, 628] on span "Swap" at bounding box center [82, 628] width 26 height 11
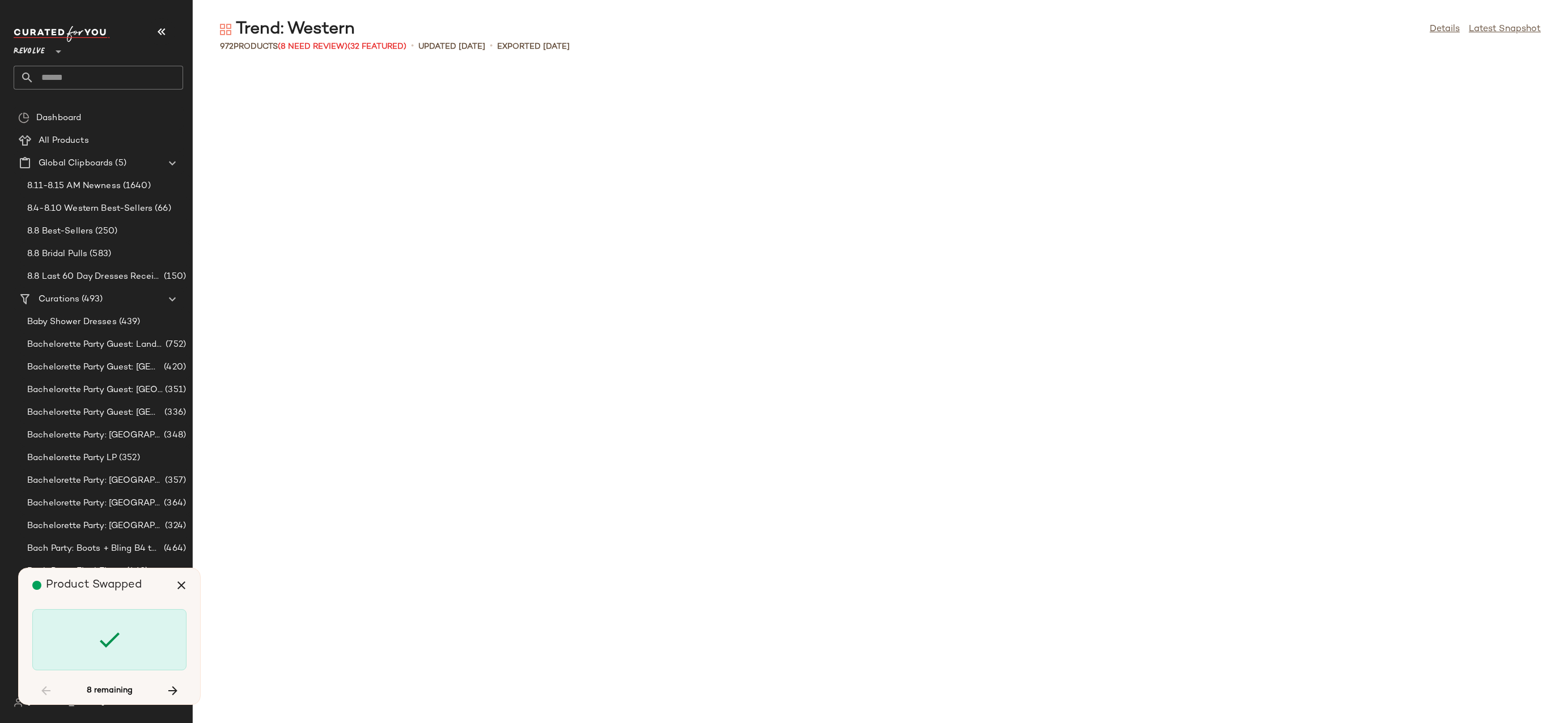
scroll to position [12859, 0]
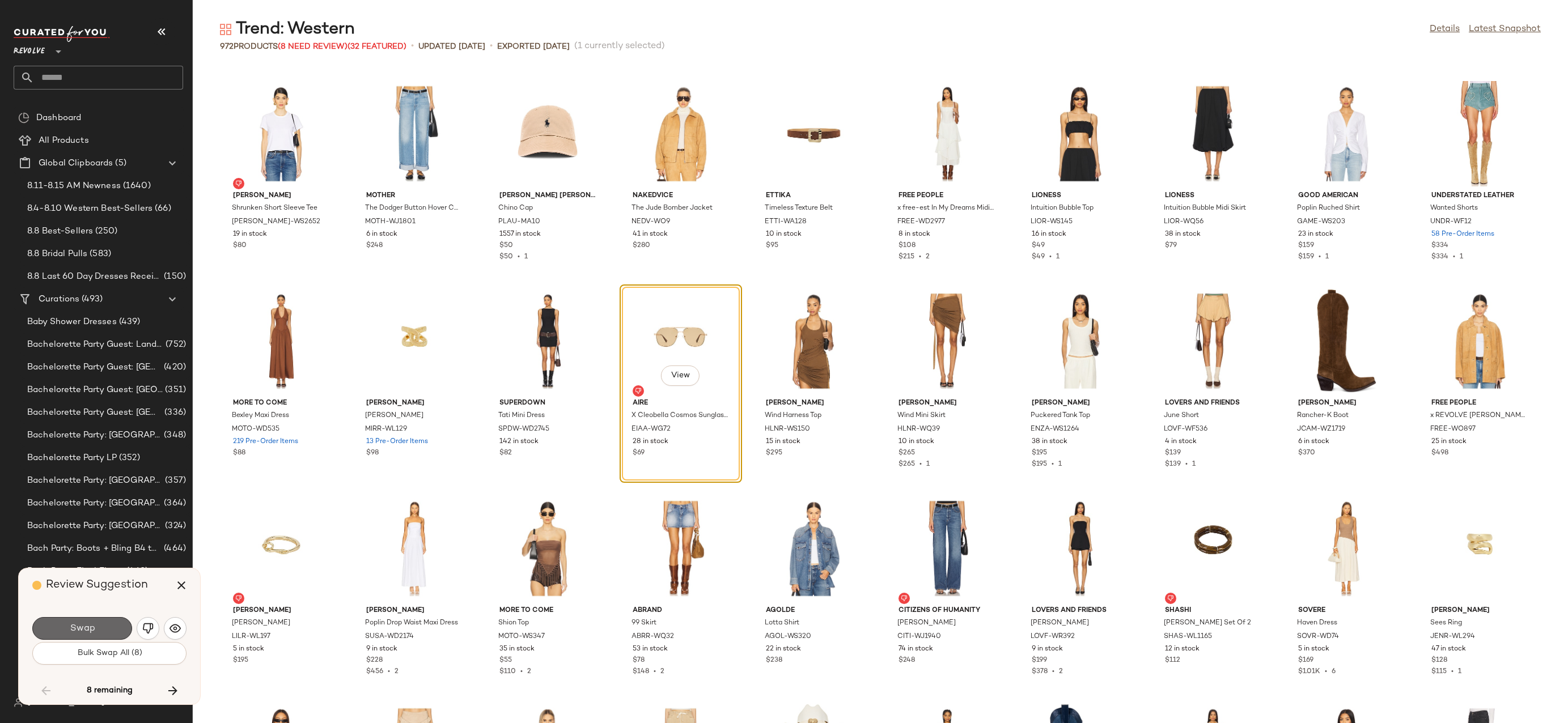
click at [76, 630] on span "Swap" at bounding box center [82, 628] width 26 height 11
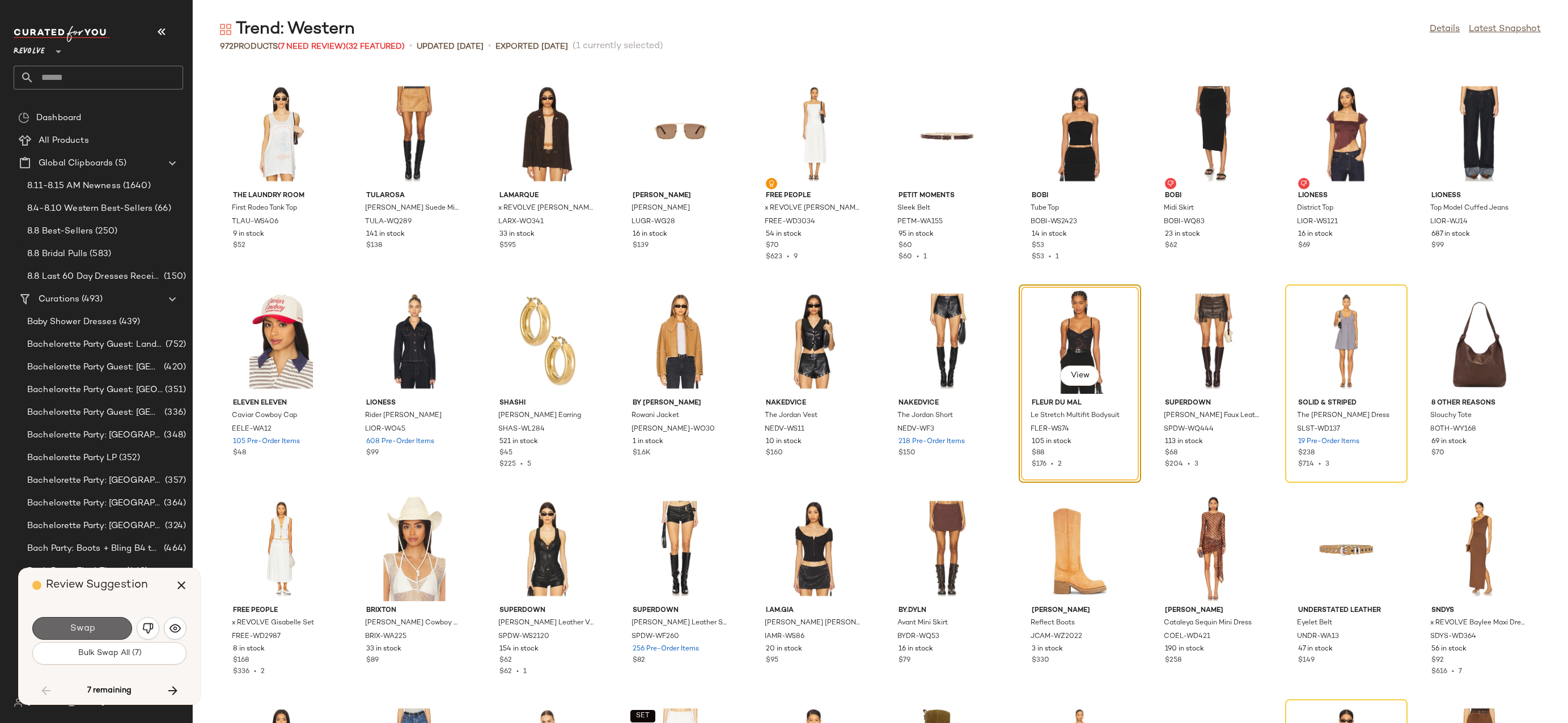
click at [79, 630] on span "Swap" at bounding box center [82, 628] width 26 height 11
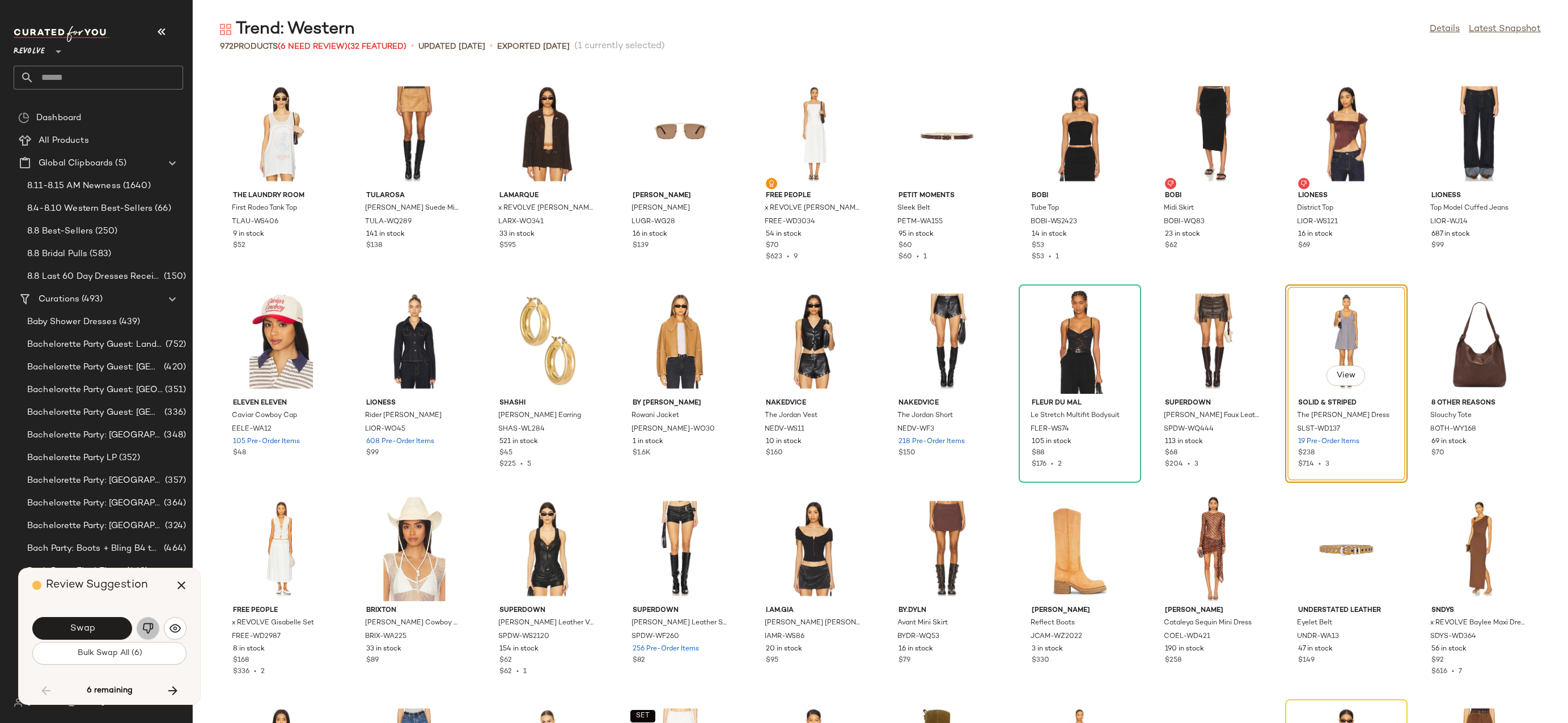
click at [152, 627] on img "button" at bounding box center [148, 629] width 11 height 11
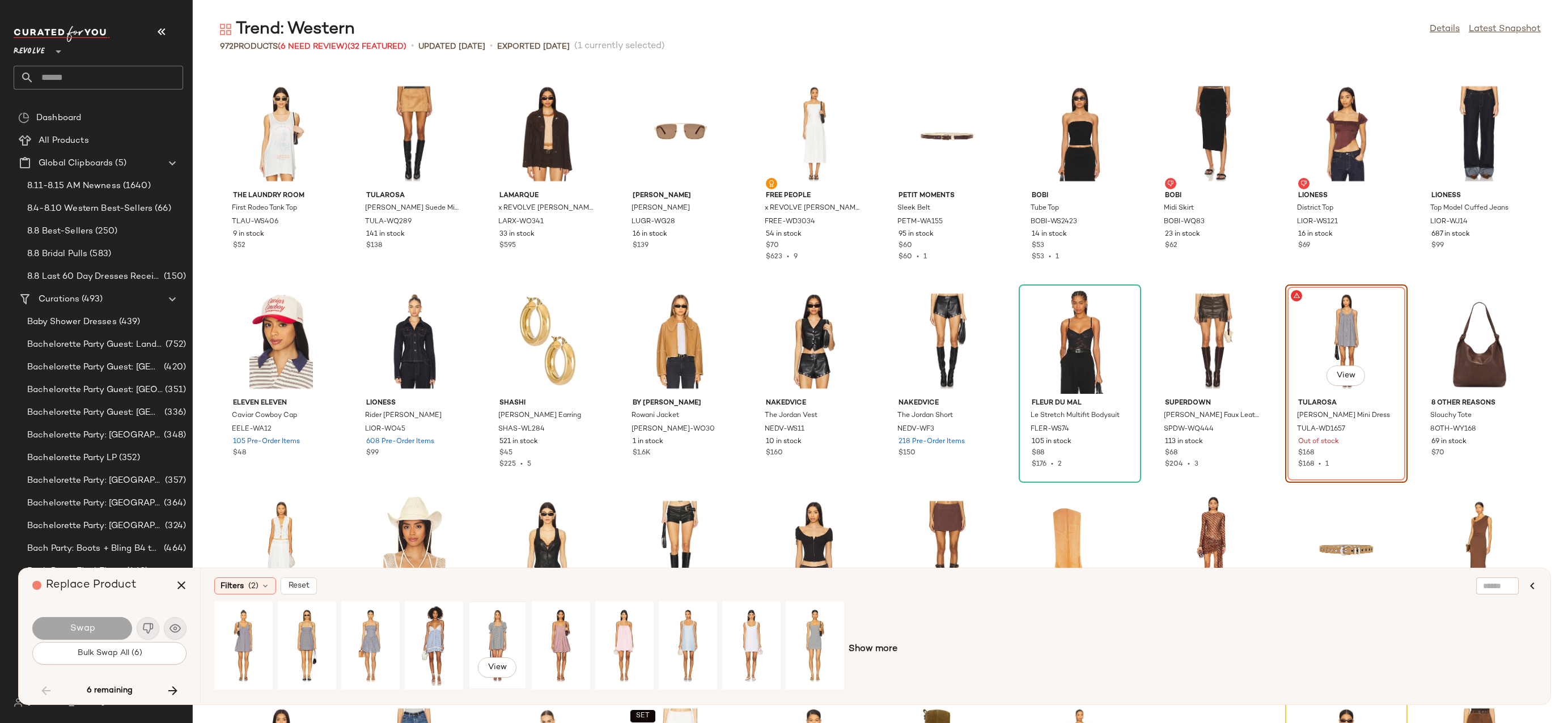
click at [493, 637] on div "View" at bounding box center [497, 645] width 51 height 81
click at [301, 626] on div "View" at bounding box center [307, 645] width 51 height 81
click at [251, 624] on div "View" at bounding box center [243, 645] width 51 height 81
click at [810, 621] on div "View" at bounding box center [815, 645] width 51 height 81
click at [748, 634] on div "View" at bounding box center [751, 645] width 51 height 81
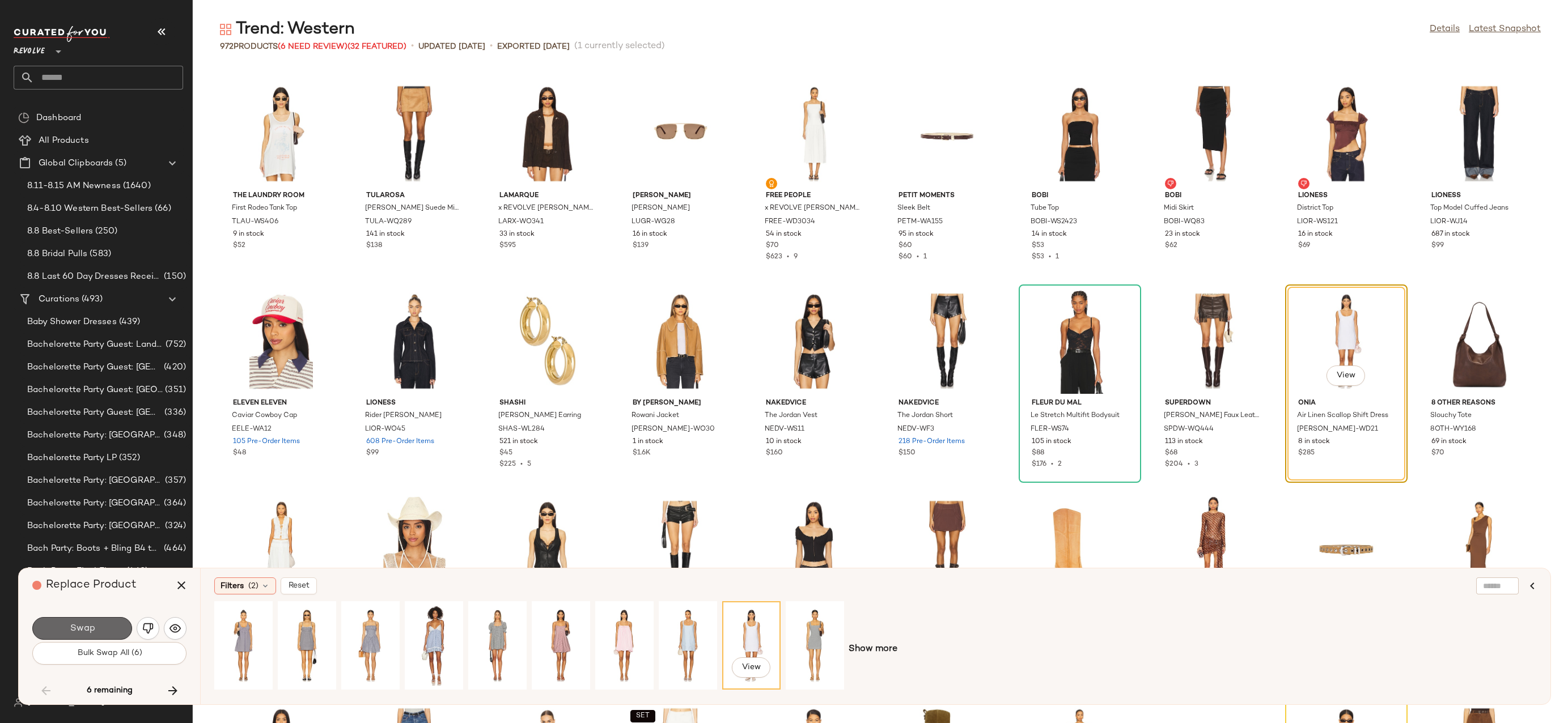
click at [119, 629] on button "Swap" at bounding box center [82, 629] width 100 height 23
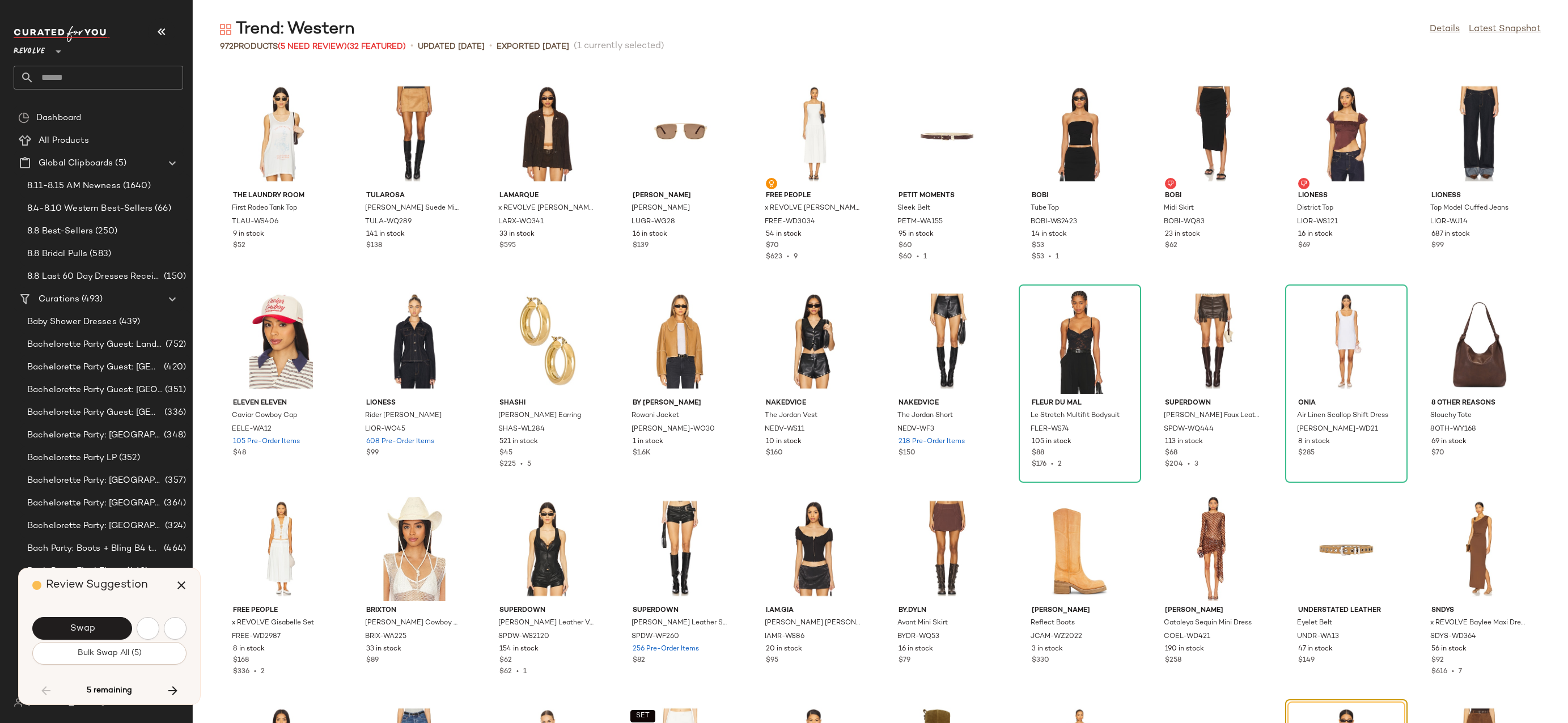
scroll to position [14104, 0]
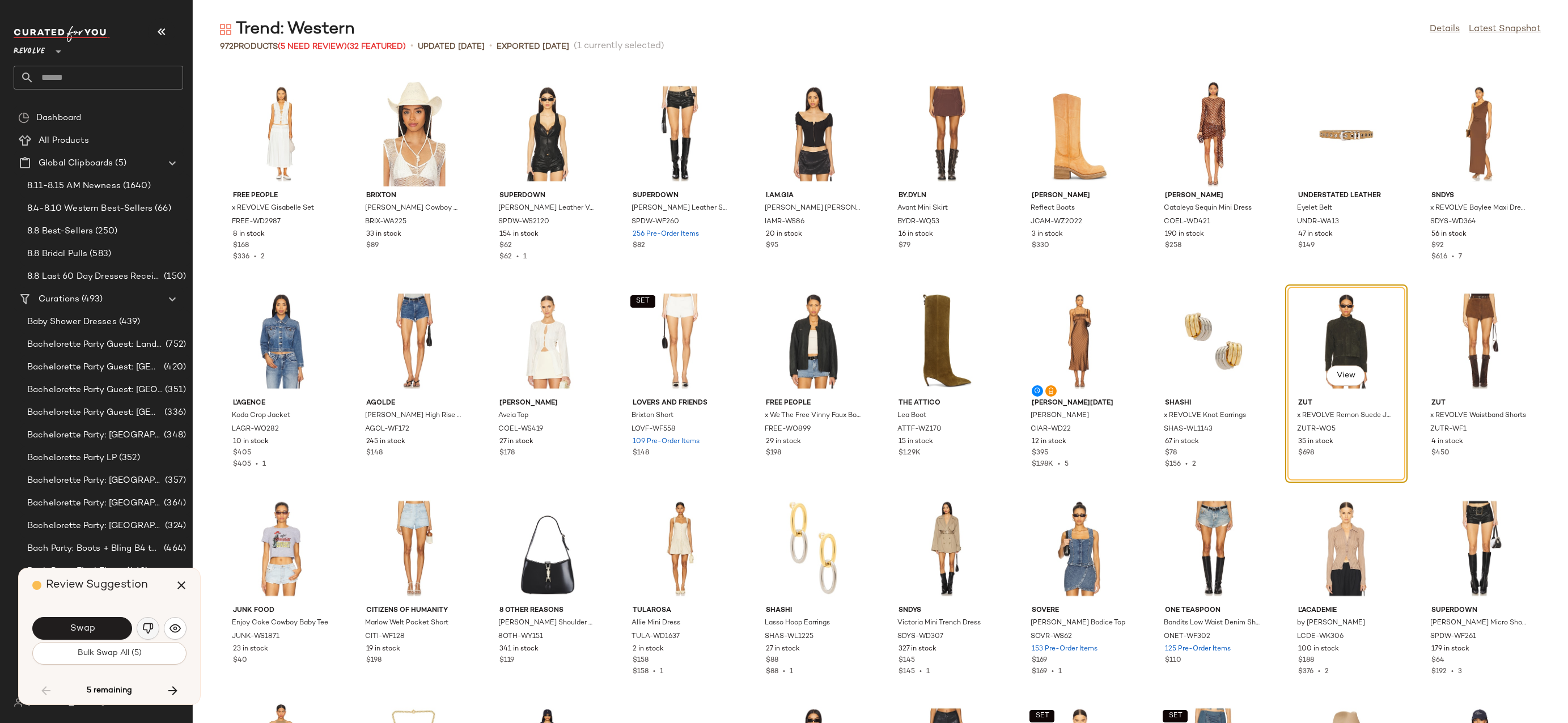
click at [151, 625] on img "button" at bounding box center [148, 629] width 11 height 11
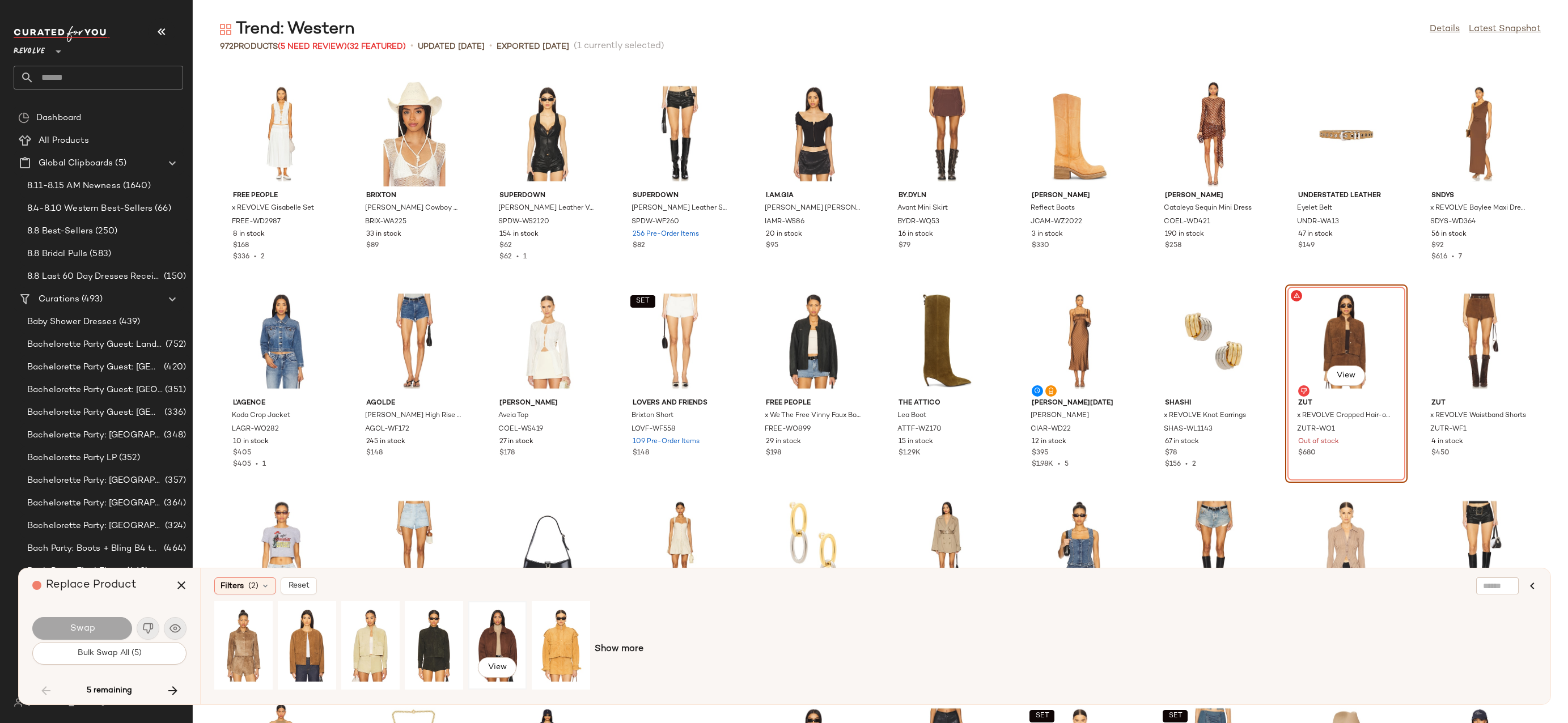
click at [502, 636] on div "View" at bounding box center [497, 645] width 51 height 81
click at [106, 626] on button "Swap" at bounding box center [82, 629] width 100 height 23
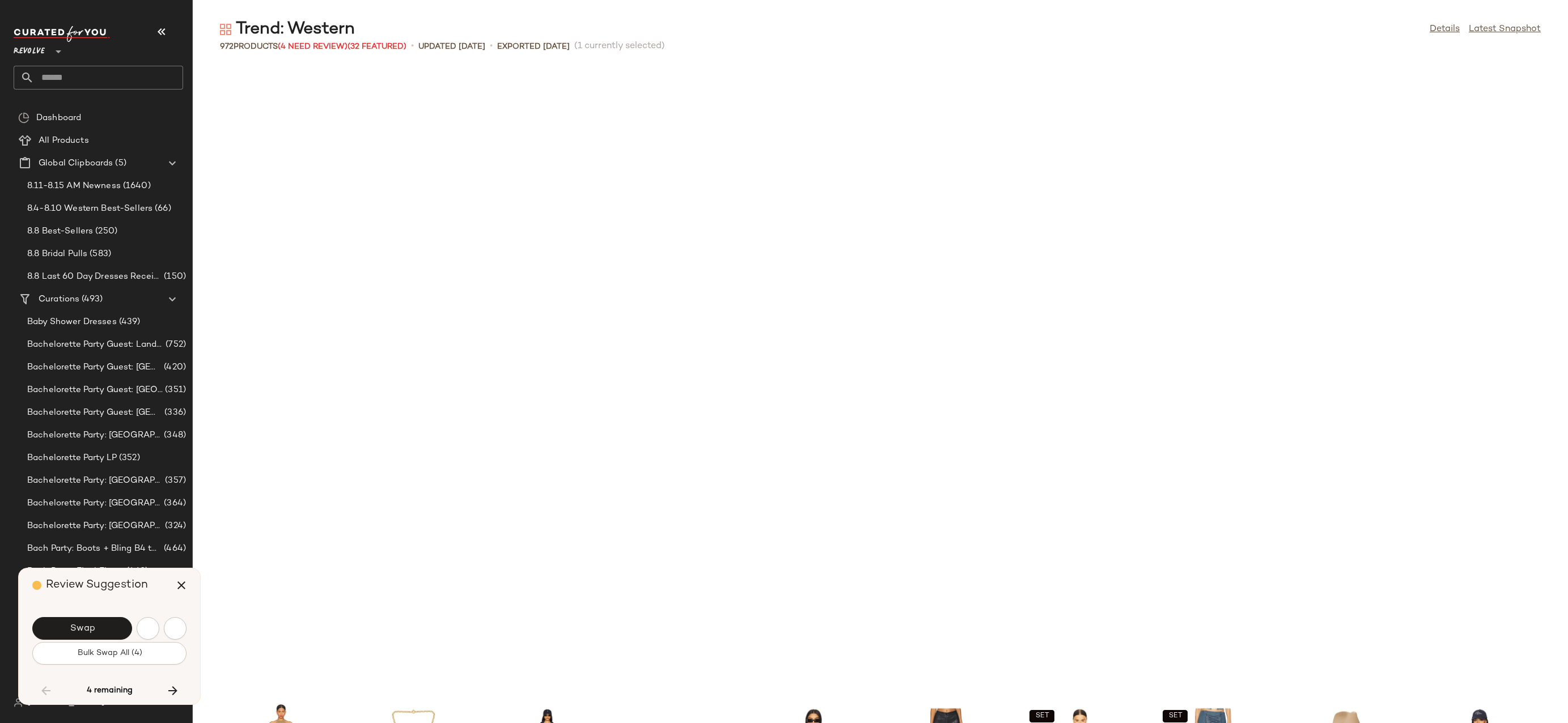
scroll to position [14726, 0]
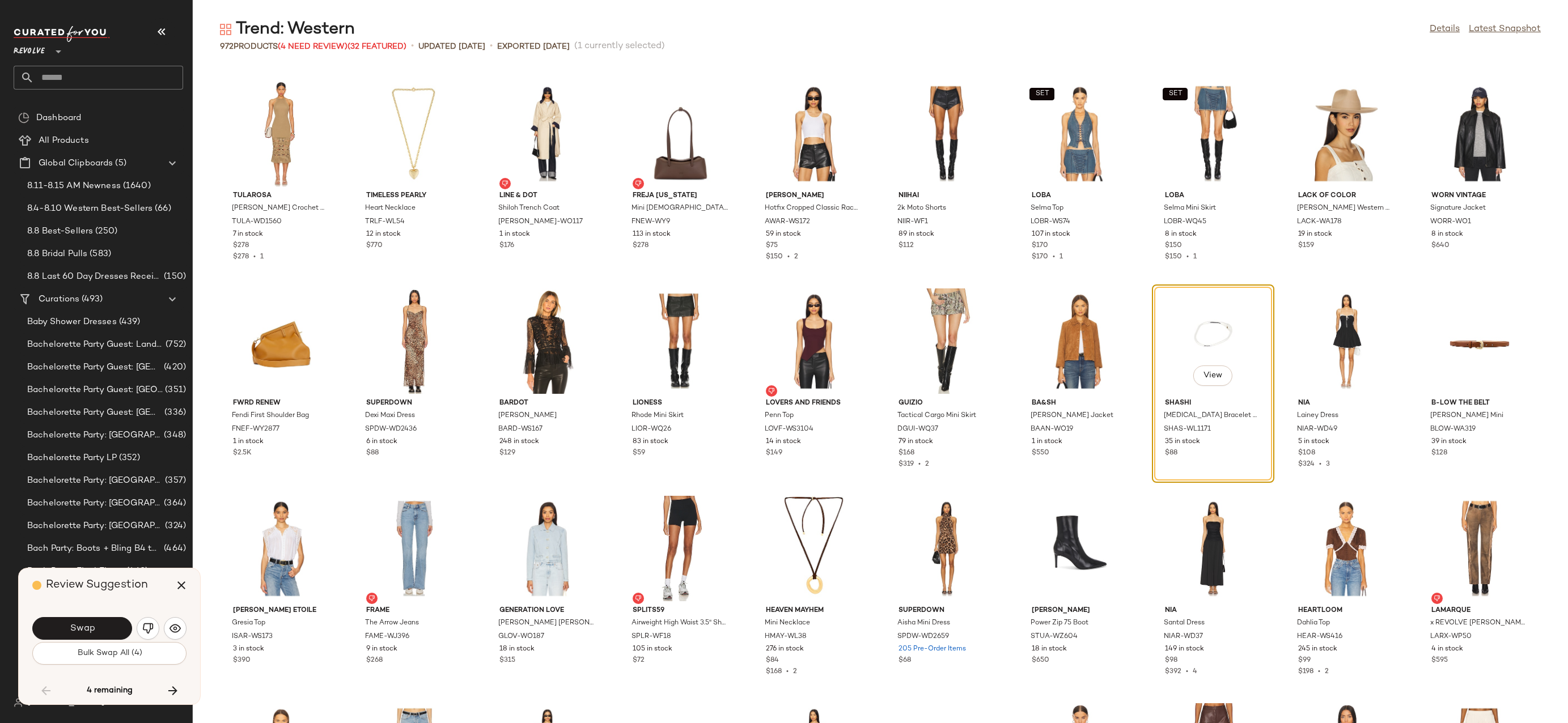
click at [106, 626] on button "Swap" at bounding box center [82, 629] width 100 height 23
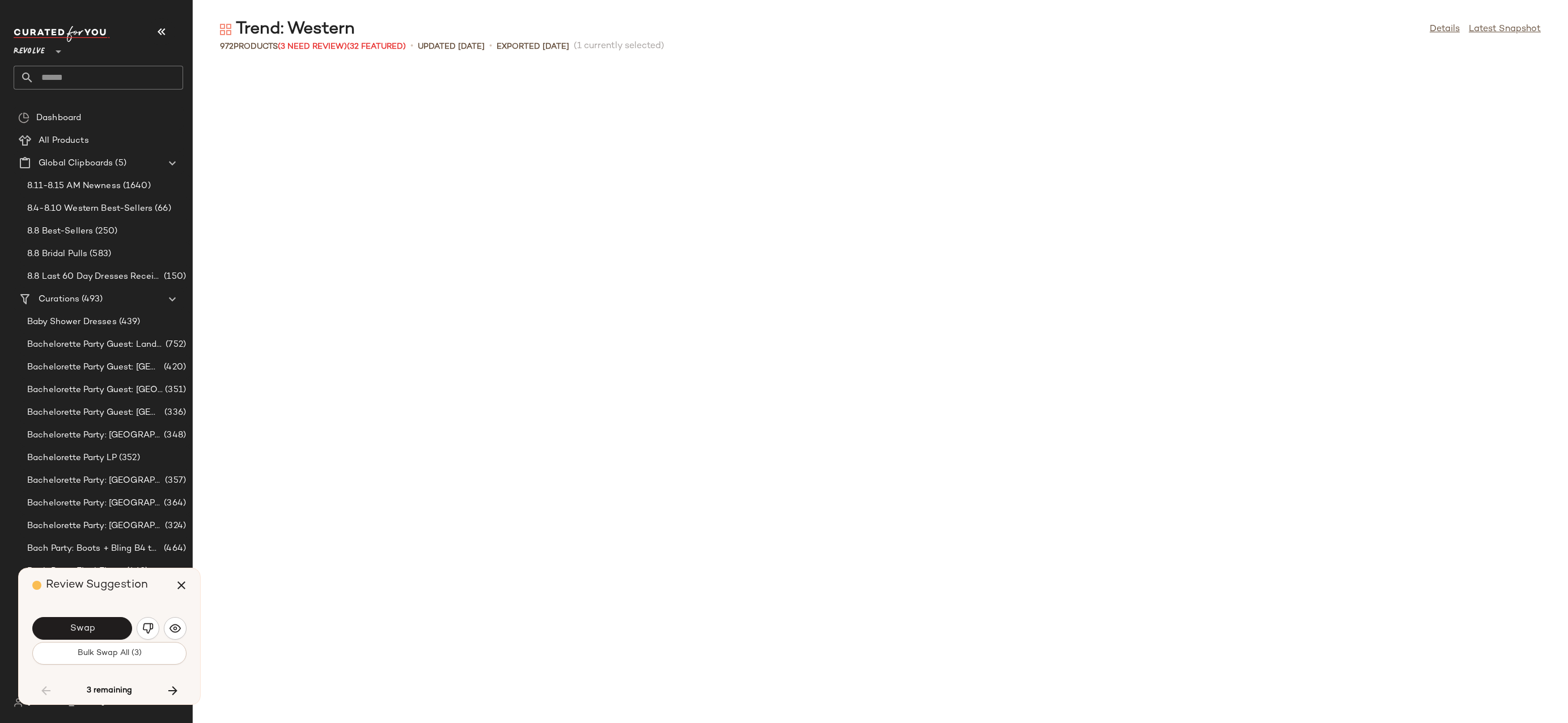
scroll to position [15556, 0]
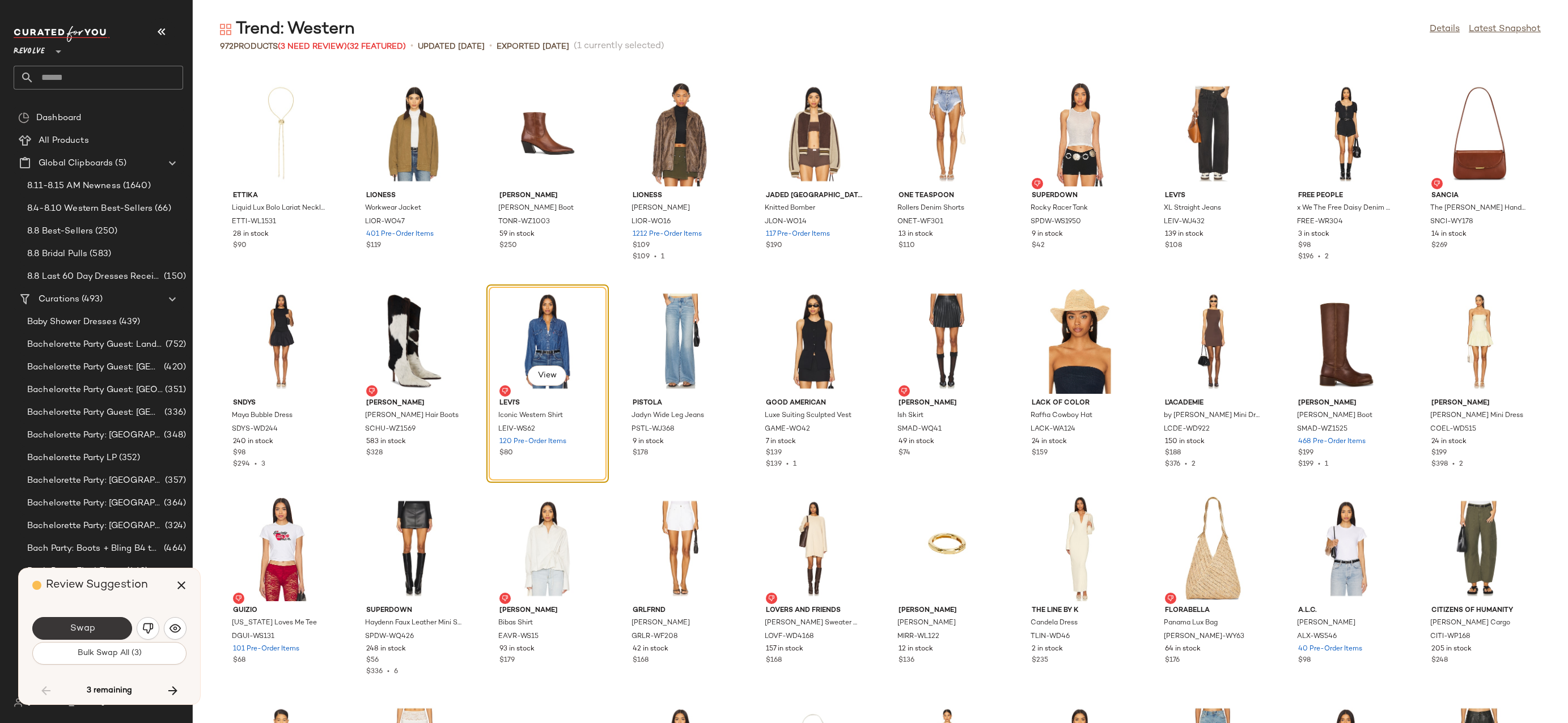
click at [100, 626] on button "Swap" at bounding box center [82, 629] width 100 height 23
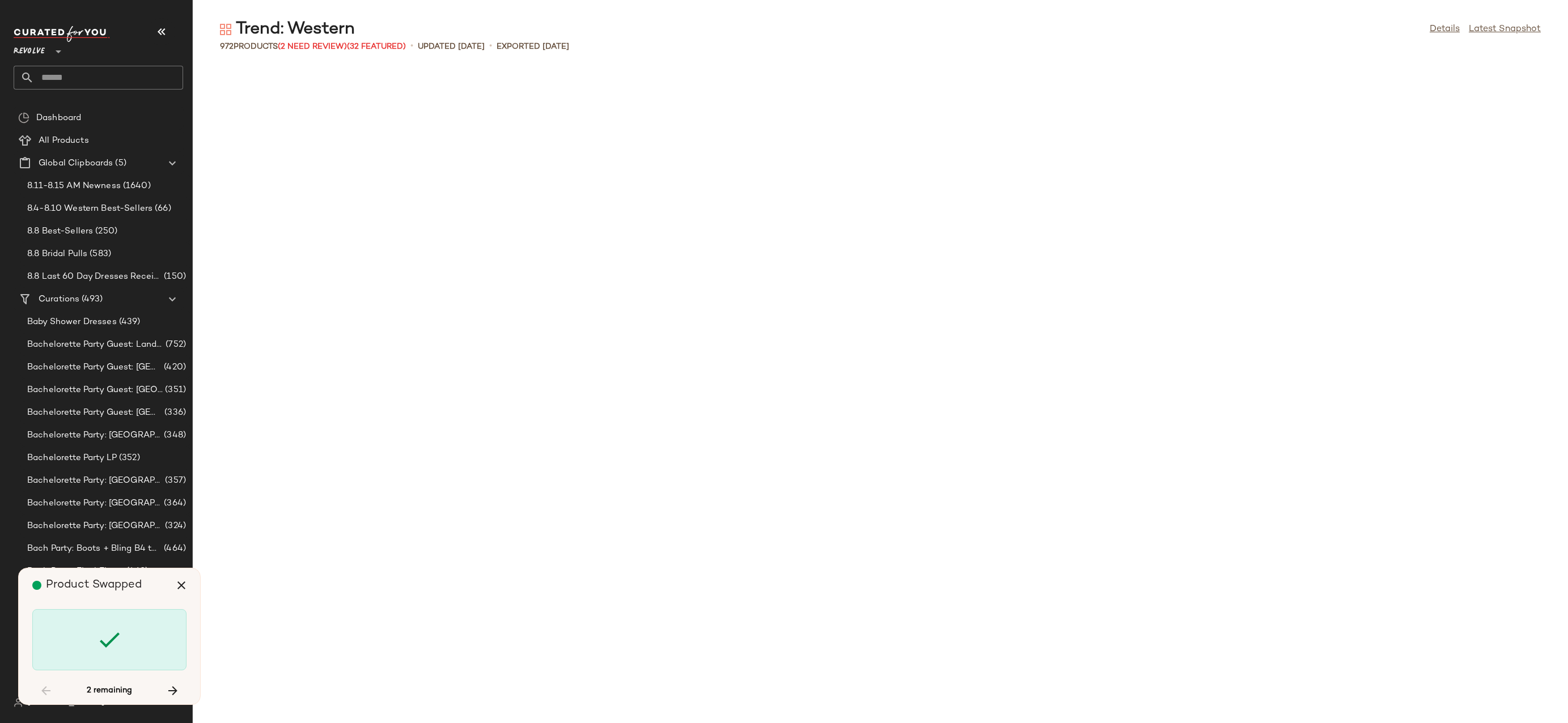
scroll to position [18667, 0]
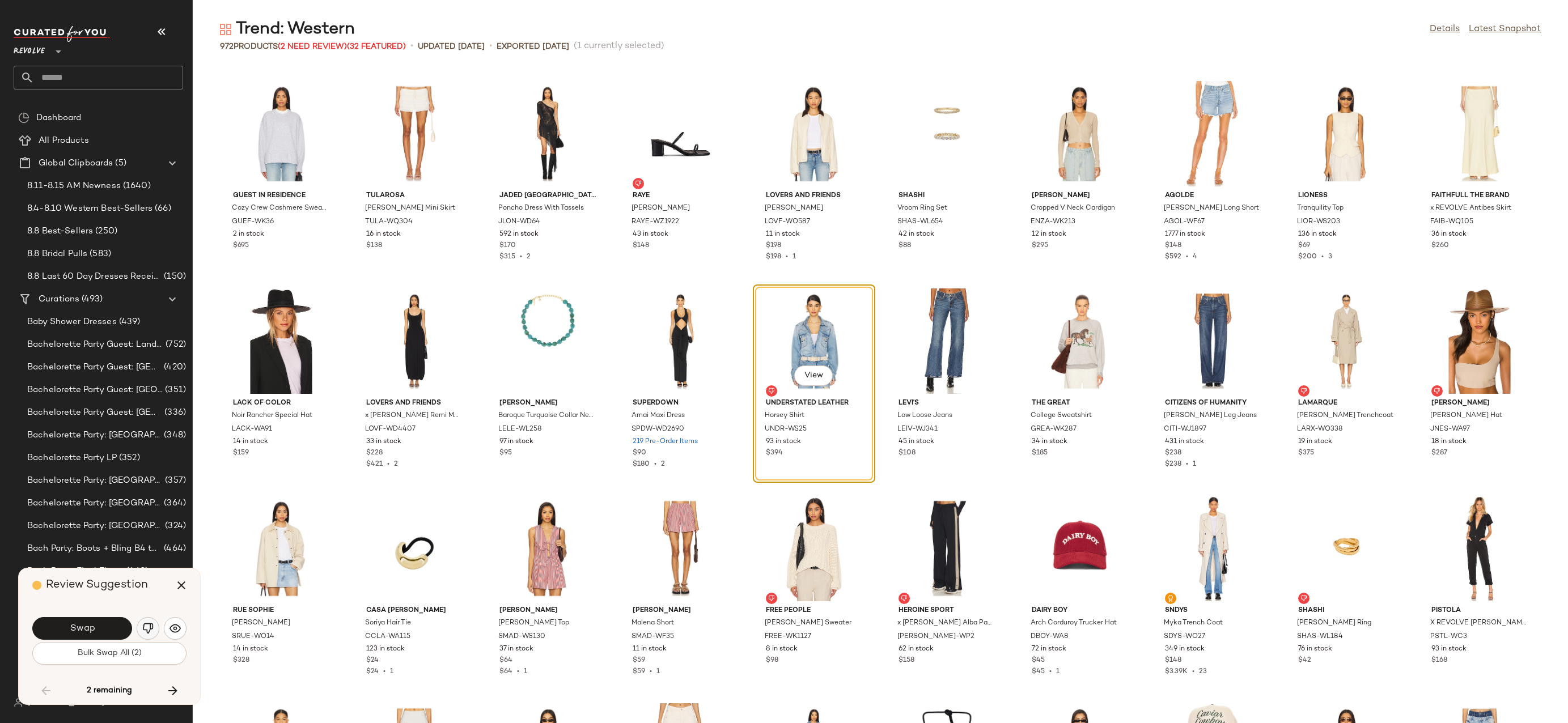
click at [147, 627] on img "button" at bounding box center [148, 629] width 11 height 11
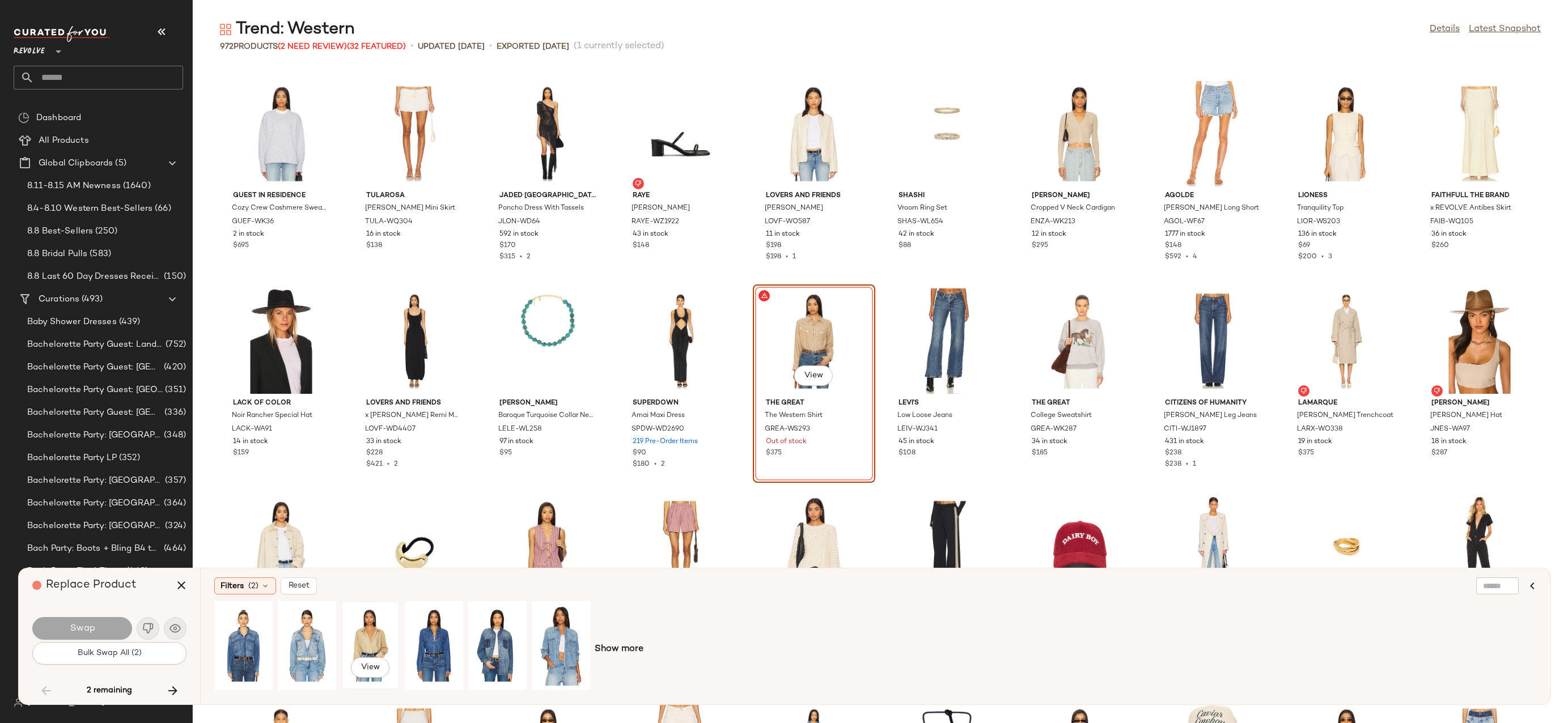
click at [362, 639] on div "View" at bounding box center [371, 645] width 51 height 81
click at [108, 626] on button "Swap" at bounding box center [82, 629] width 100 height 23
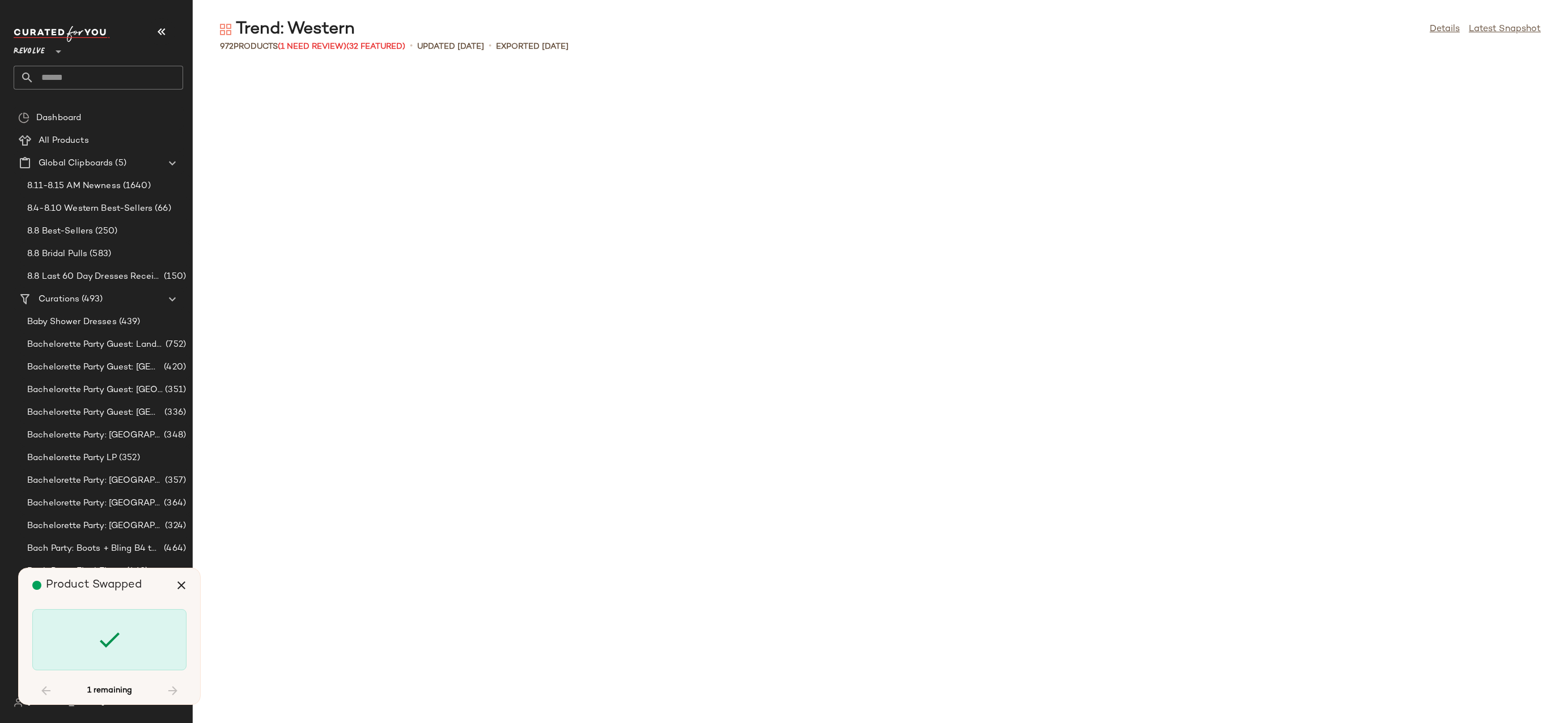
scroll to position [19671, 0]
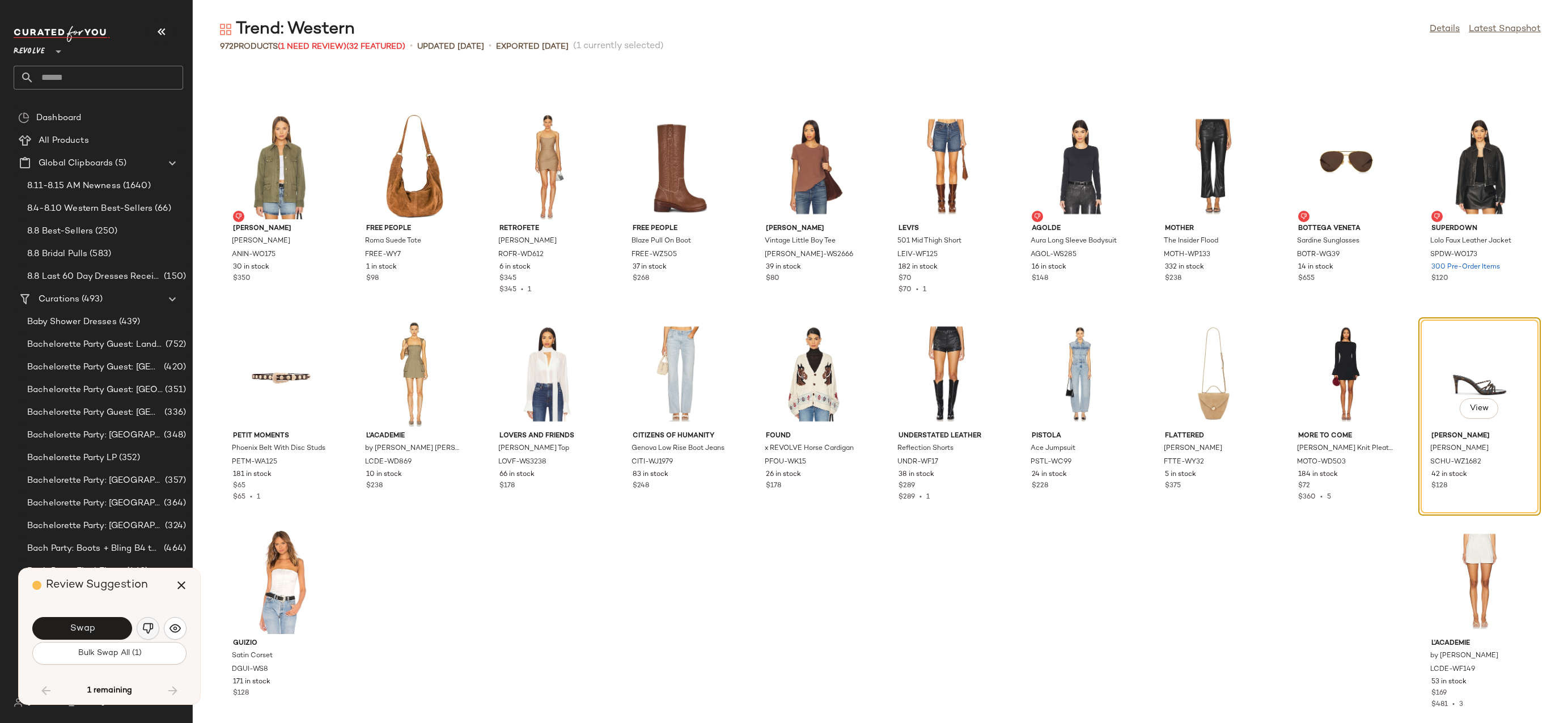
click at [146, 625] on img "button" at bounding box center [148, 629] width 11 height 11
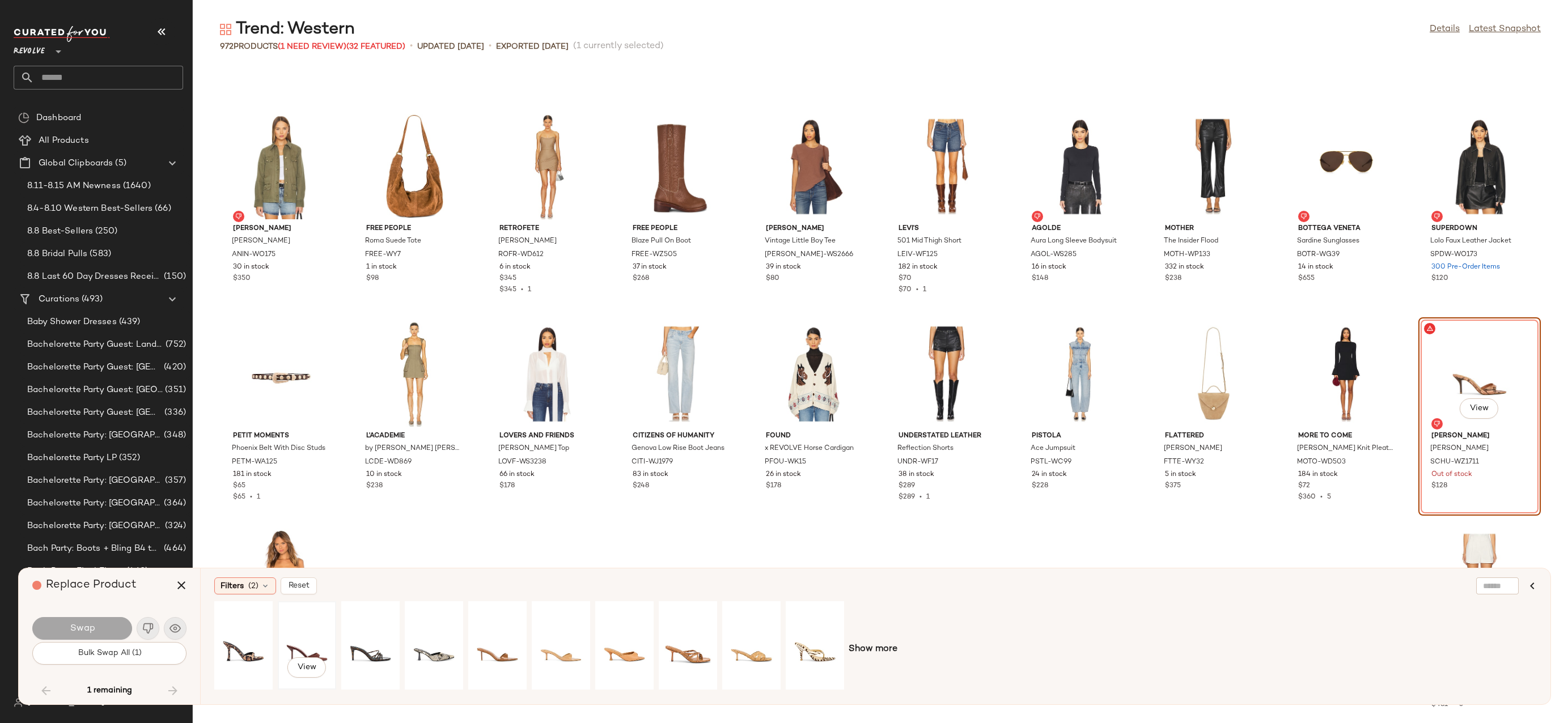
click at [310, 642] on div "View" at bounding box center [307, 645] width 51 height 81
click at [111, 631] on button "Swap" at bounding box center [82, 629] width 100 height 23
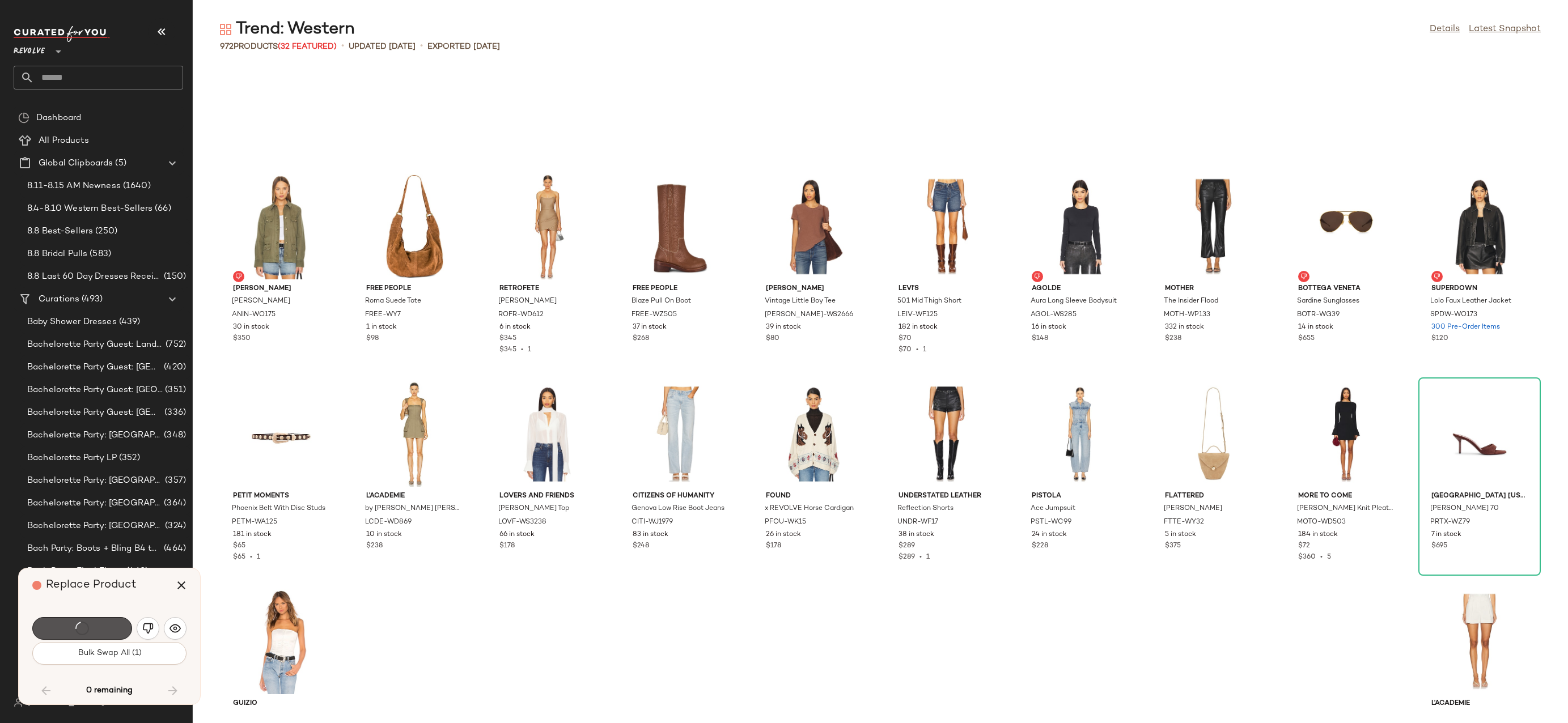
scroll to position [19680, 0]
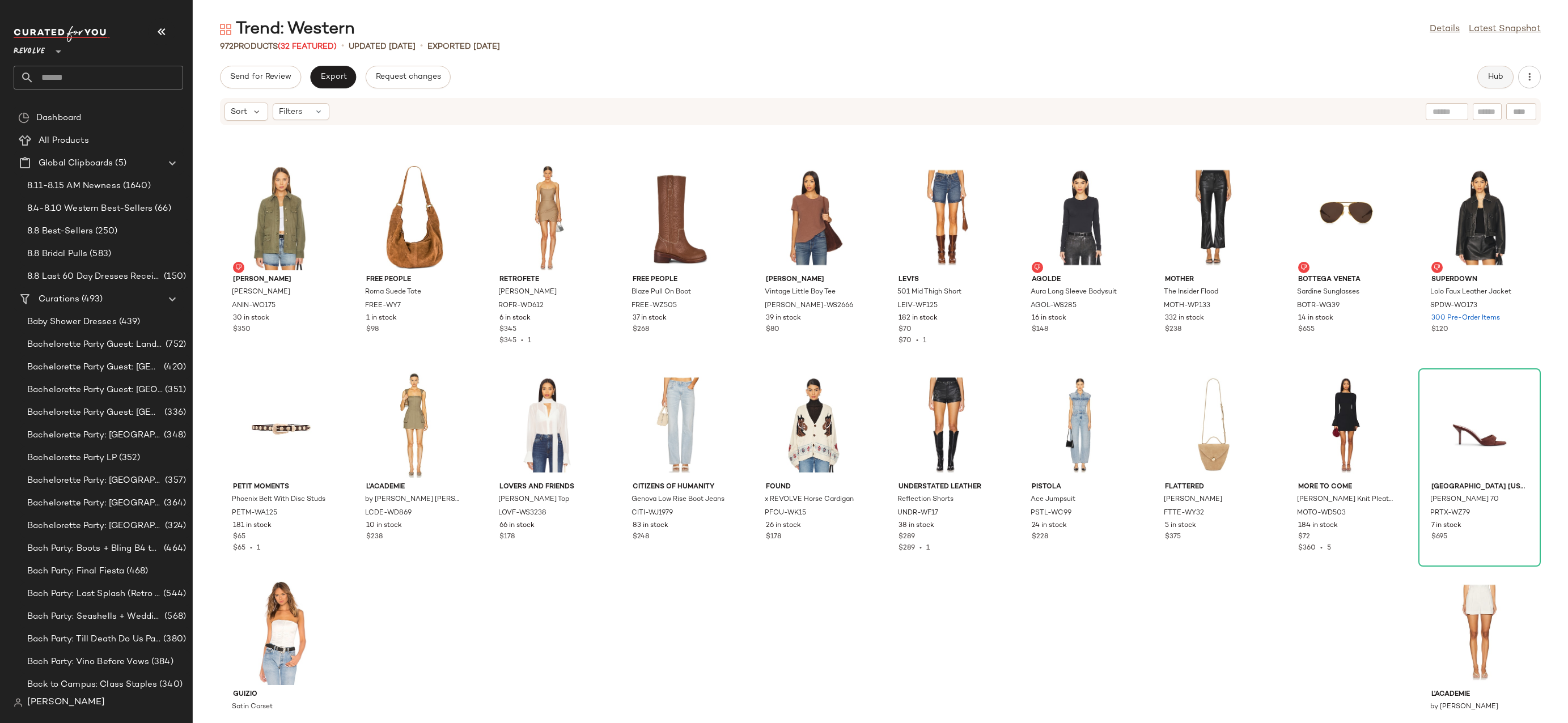
click at [1503, 73] on span "Hub" at bounding box center [1495, 77] width 16 height 9
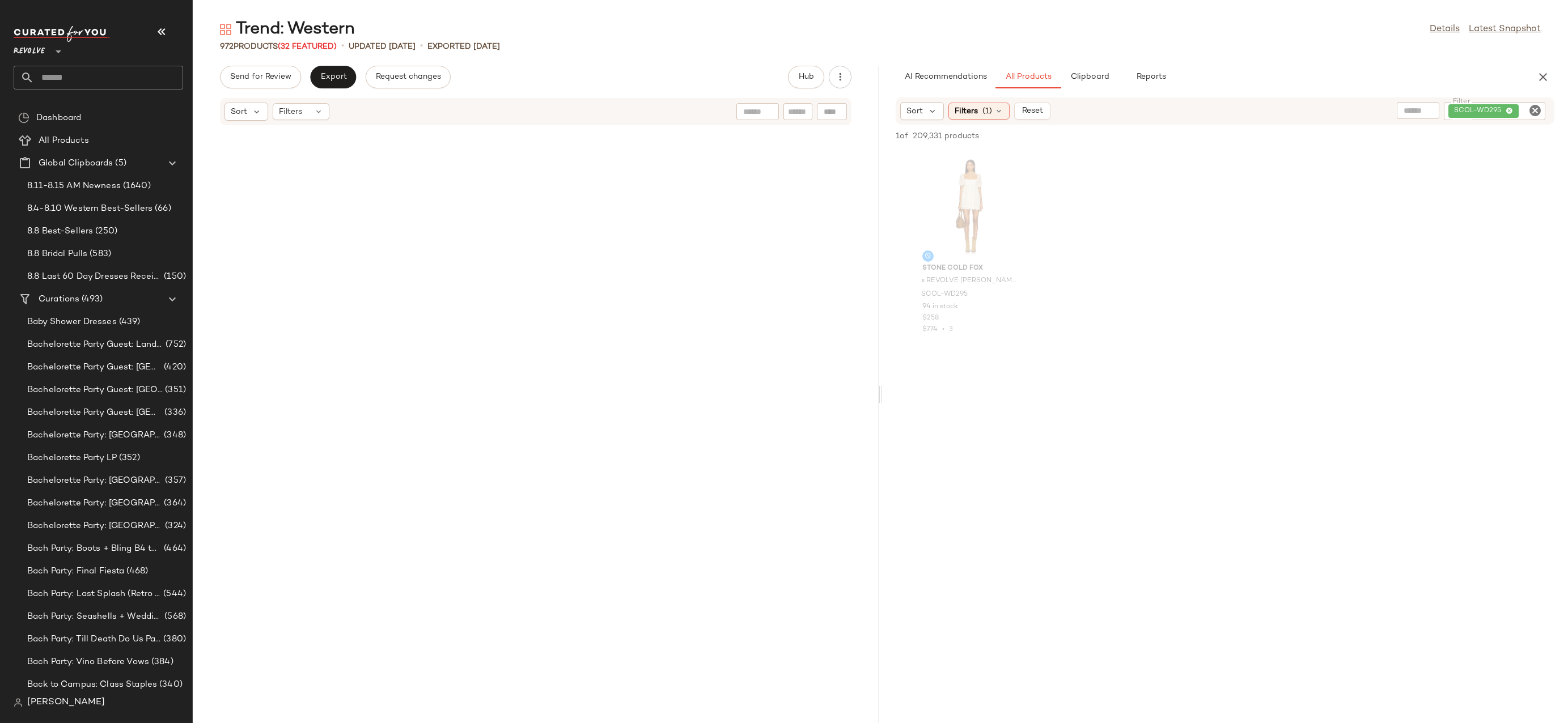
scroll to position [45120, 0]
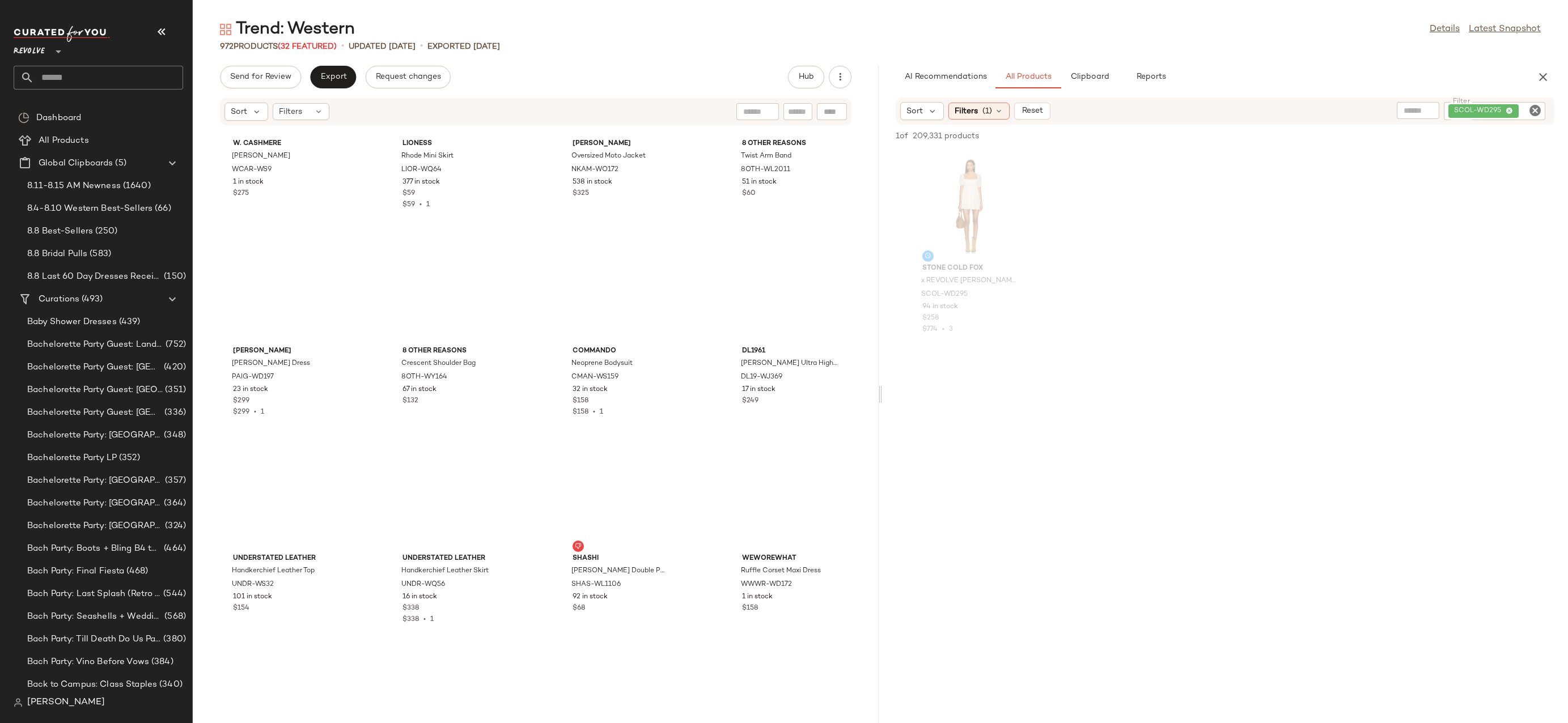
click at [878, 649] on div at bounding box center [880, 394] width 4 height 657
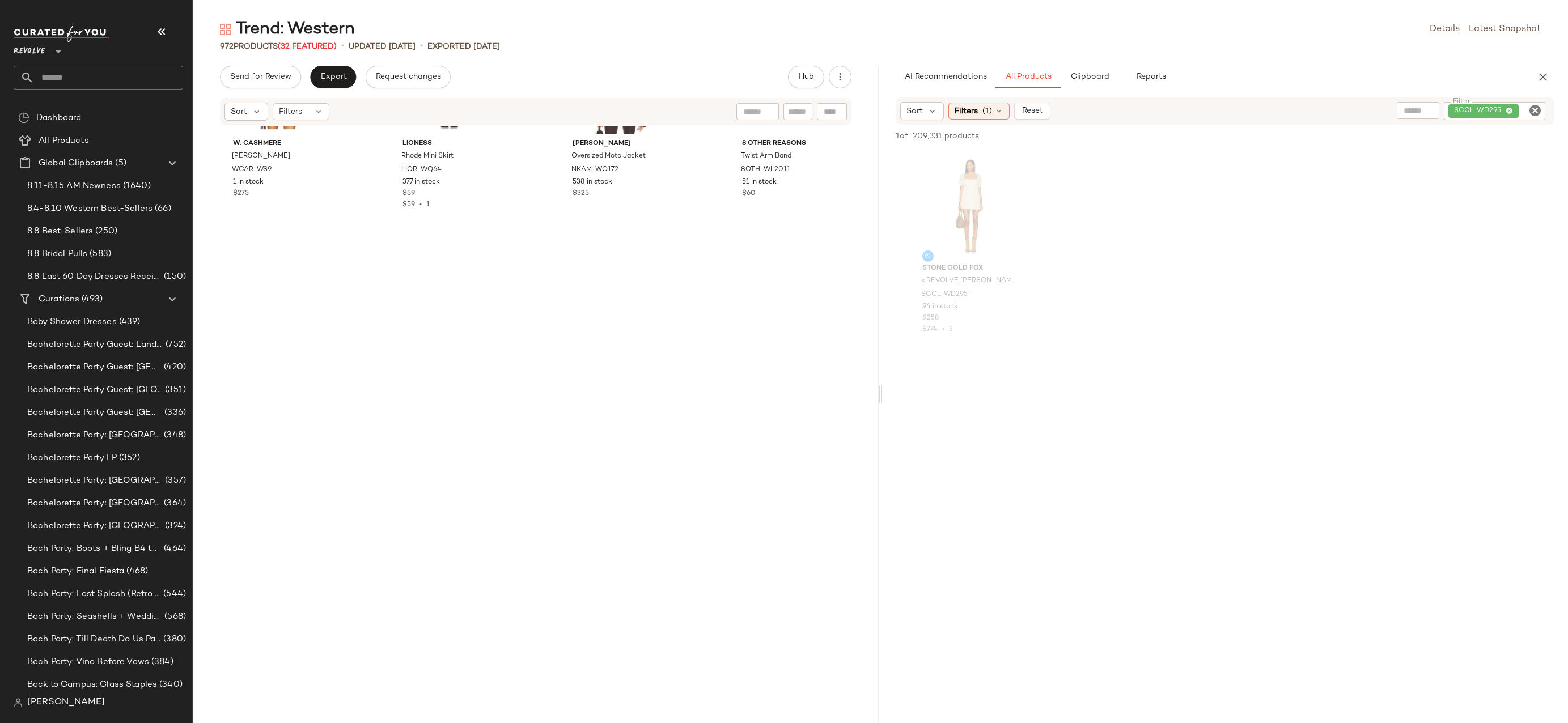
scroll to position [0, 0]
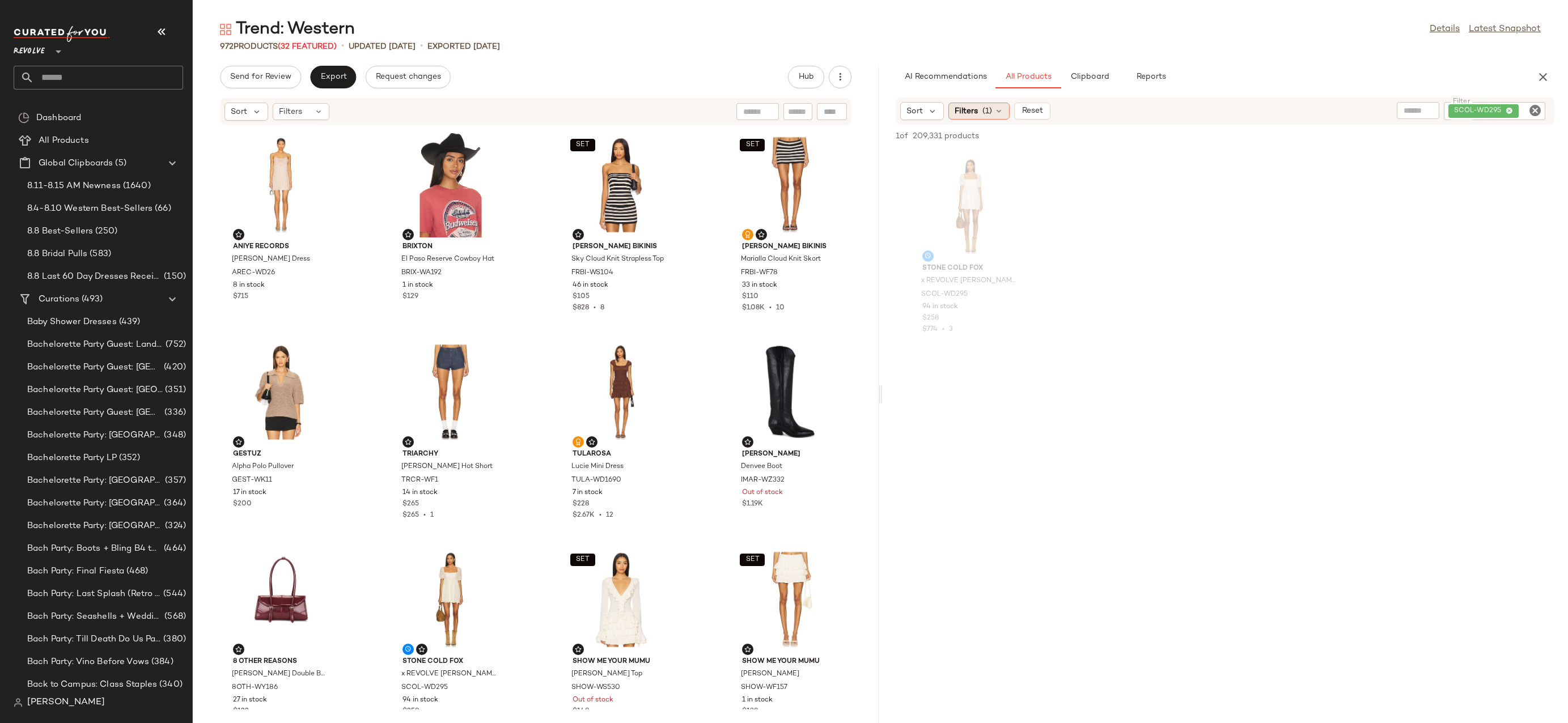
click at [996, 114] on icon at bounding box center [999, 111] width 9 height 9
click at [1225, 46] on div "972 Products (32 Featured) • updated Aug 11th • Exported Aug 11th" at bounding box center [880, 46] width 1375 height 11
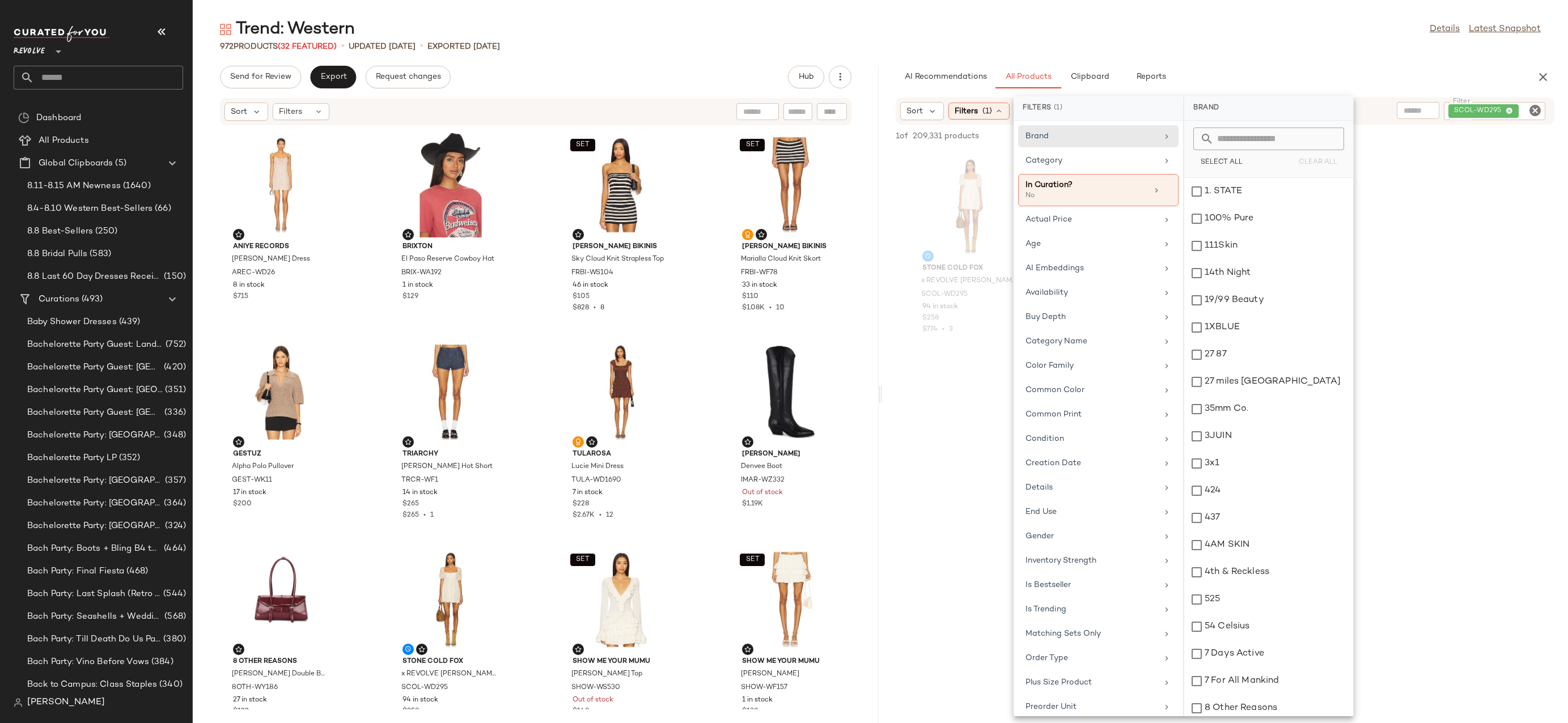
click at [1537, 107] on icon "Clear Filter" at bounding box center [1535, 110] width 14 height 14
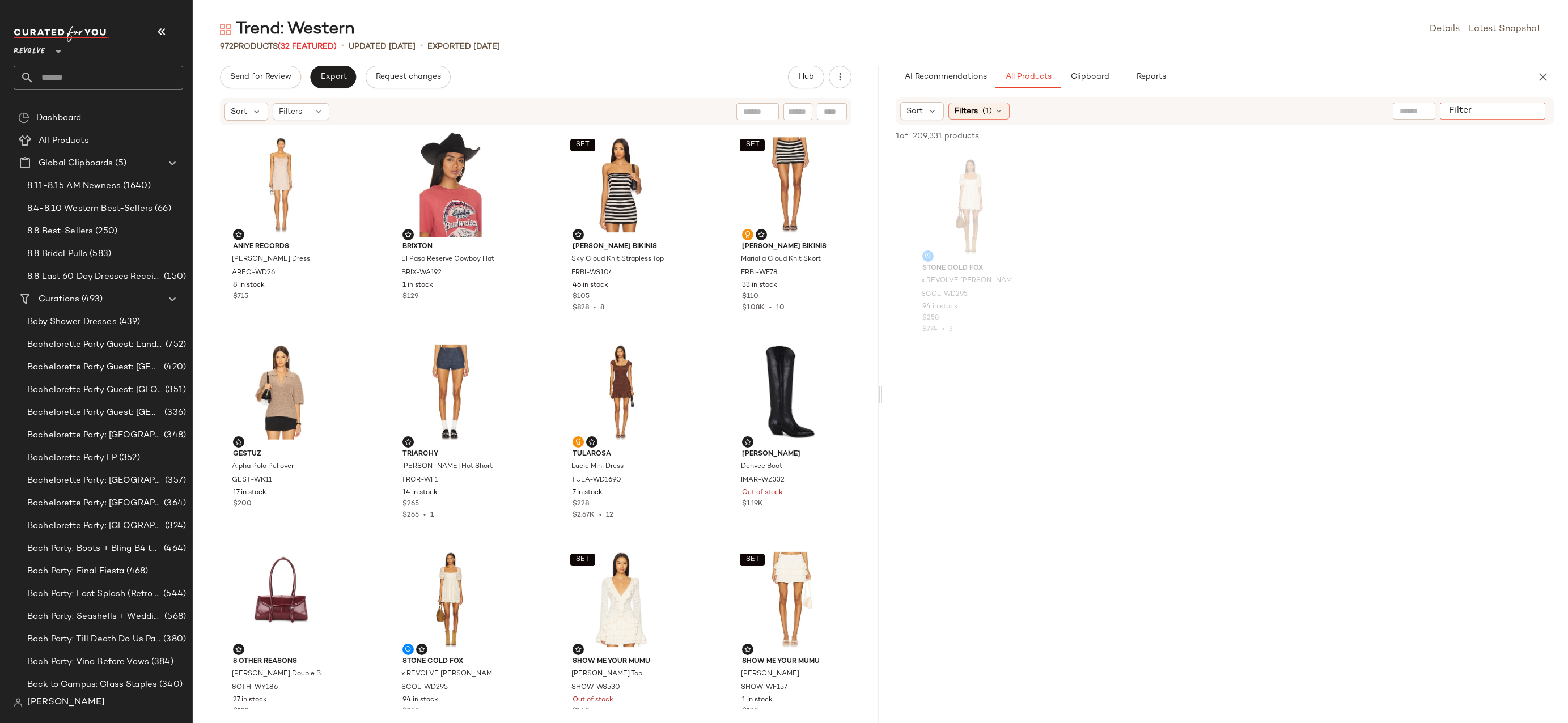
click at [1537, 107] on input "Filter" at bounding box center [1492, 111] width 96 height 12
click at [992, 113] on div "Filters (1)" at bounding box center [979, 111] width 61 height 17
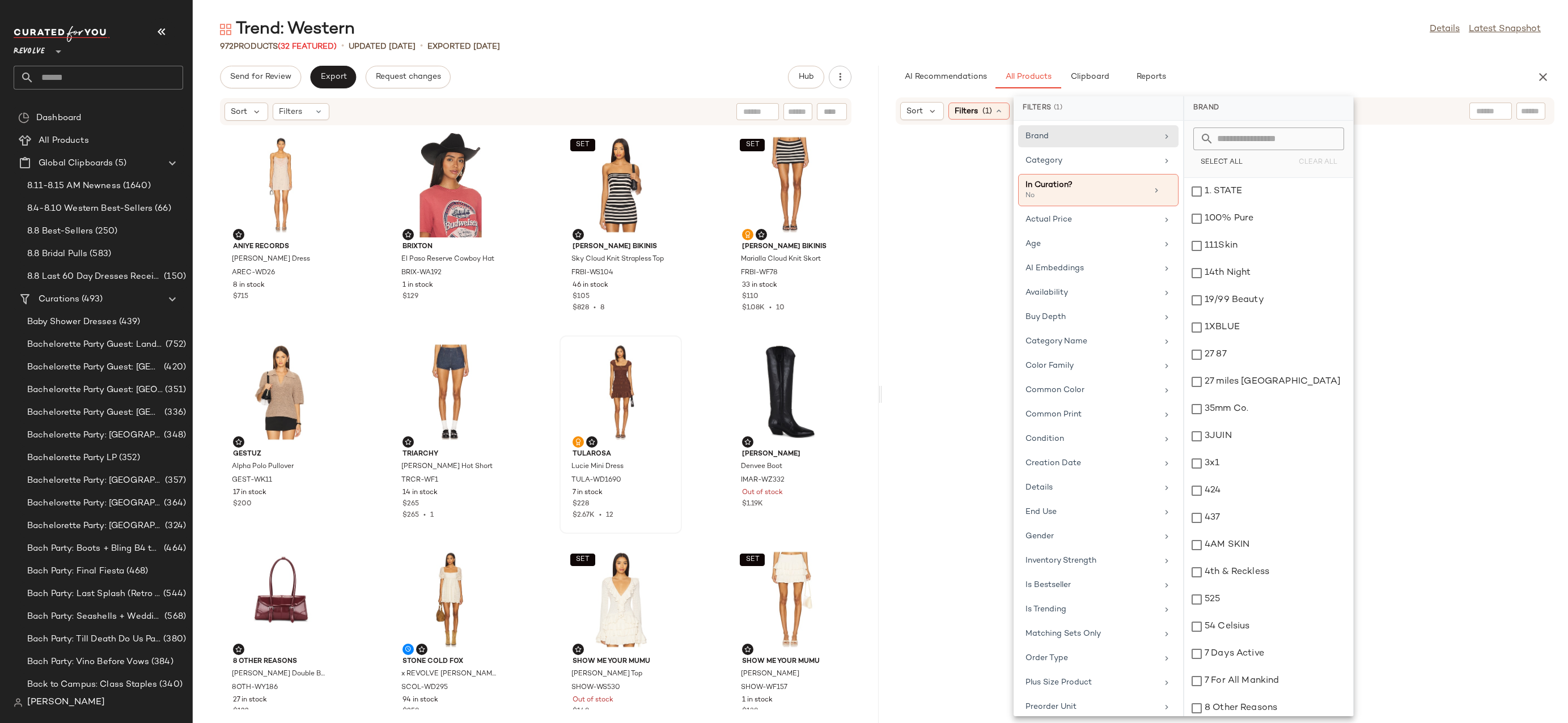
click at [1225, 54] on div "Trend: Western Details Latest Snapshot 972 Products (32 Featured) • updated Aug…" at bounding box center [880, 370] width 1375 height 705
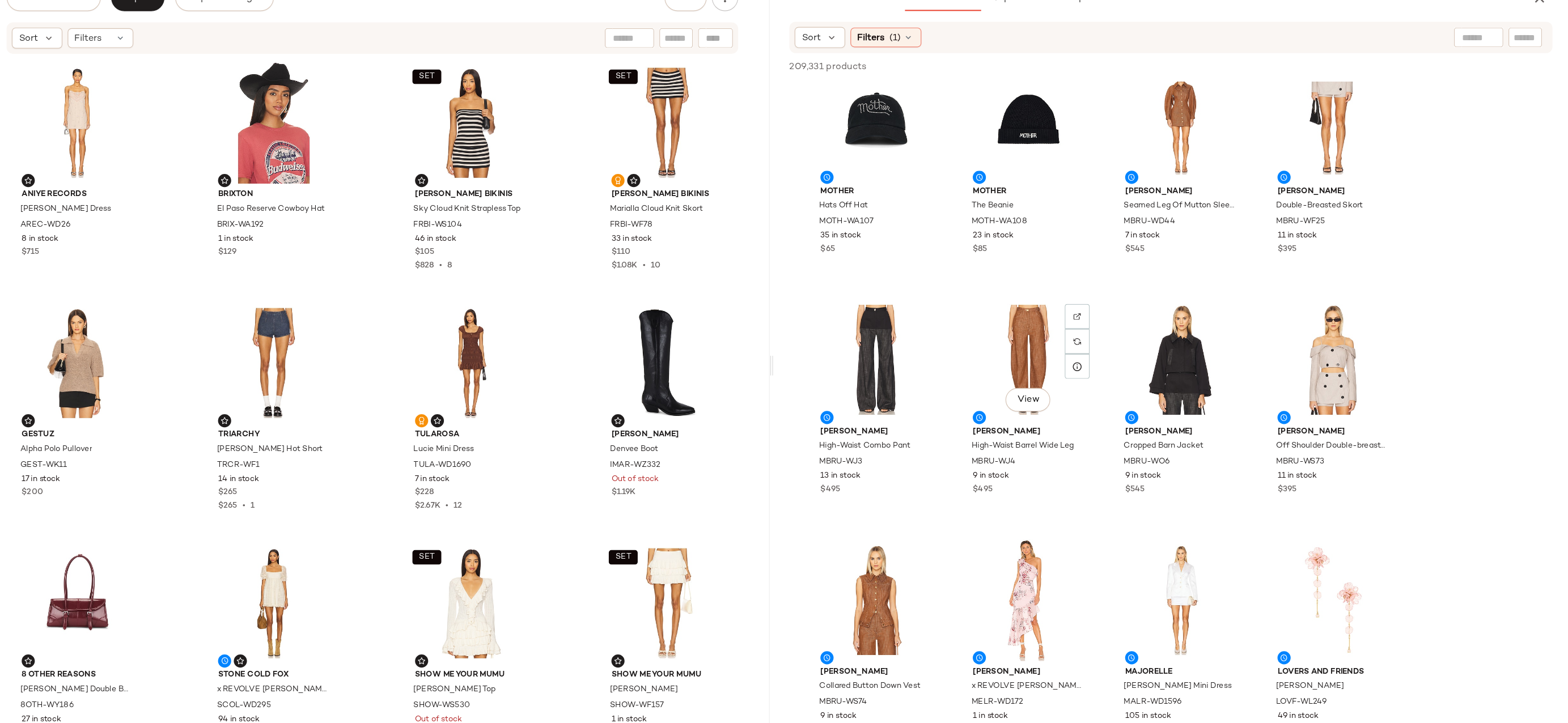
scroll to position [5708, 0]
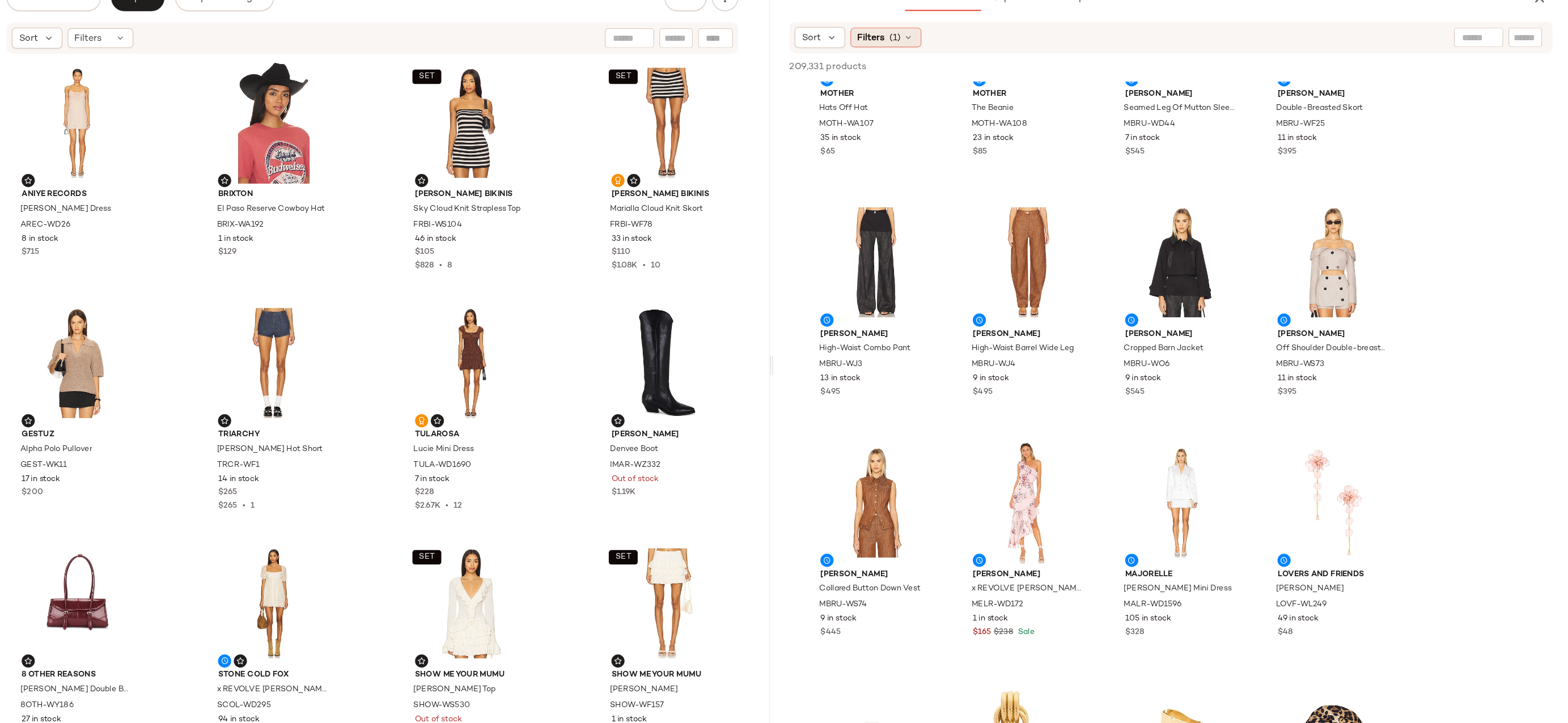
click at [966, 106] on span "Filters" at bounding box center [966, 111] width 24 height 12
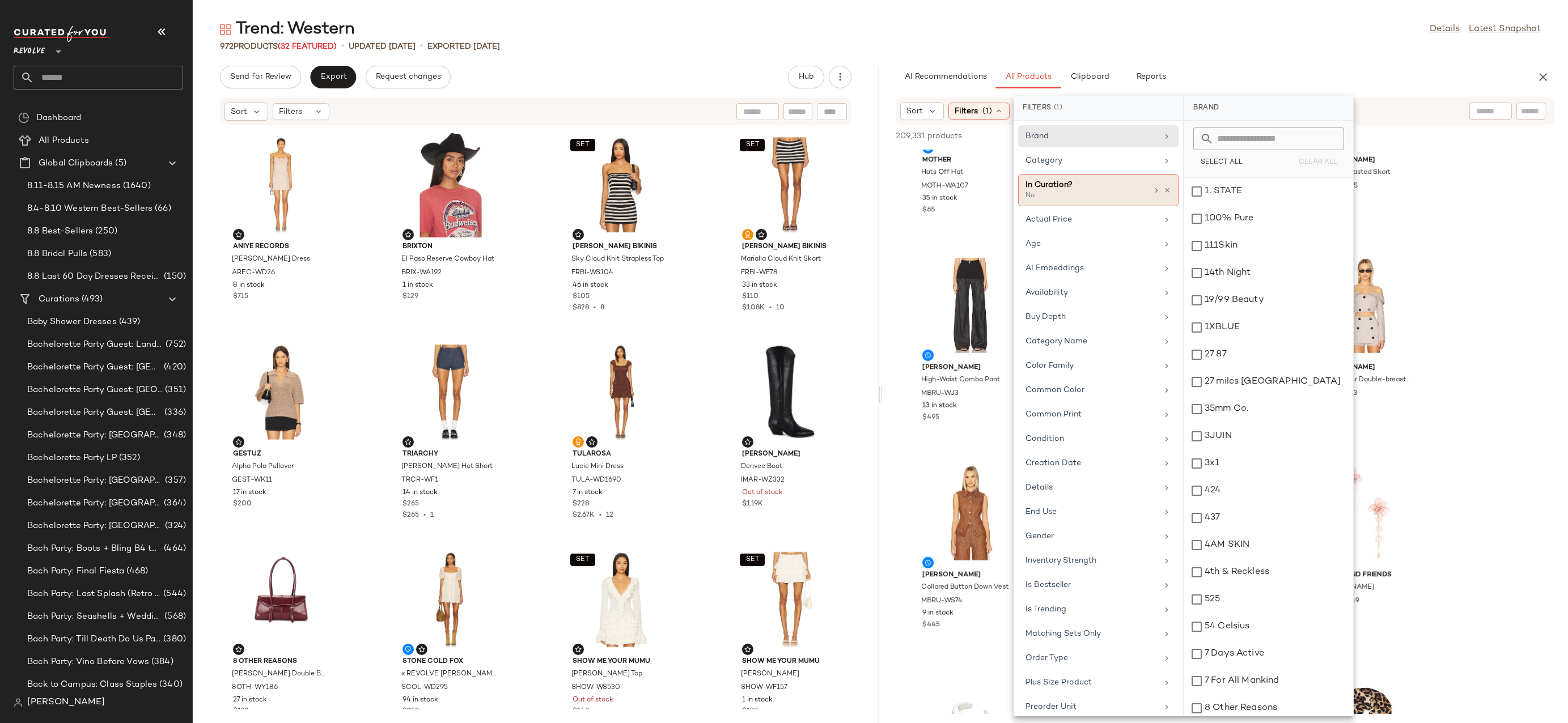
scroll to position [5115, 0]
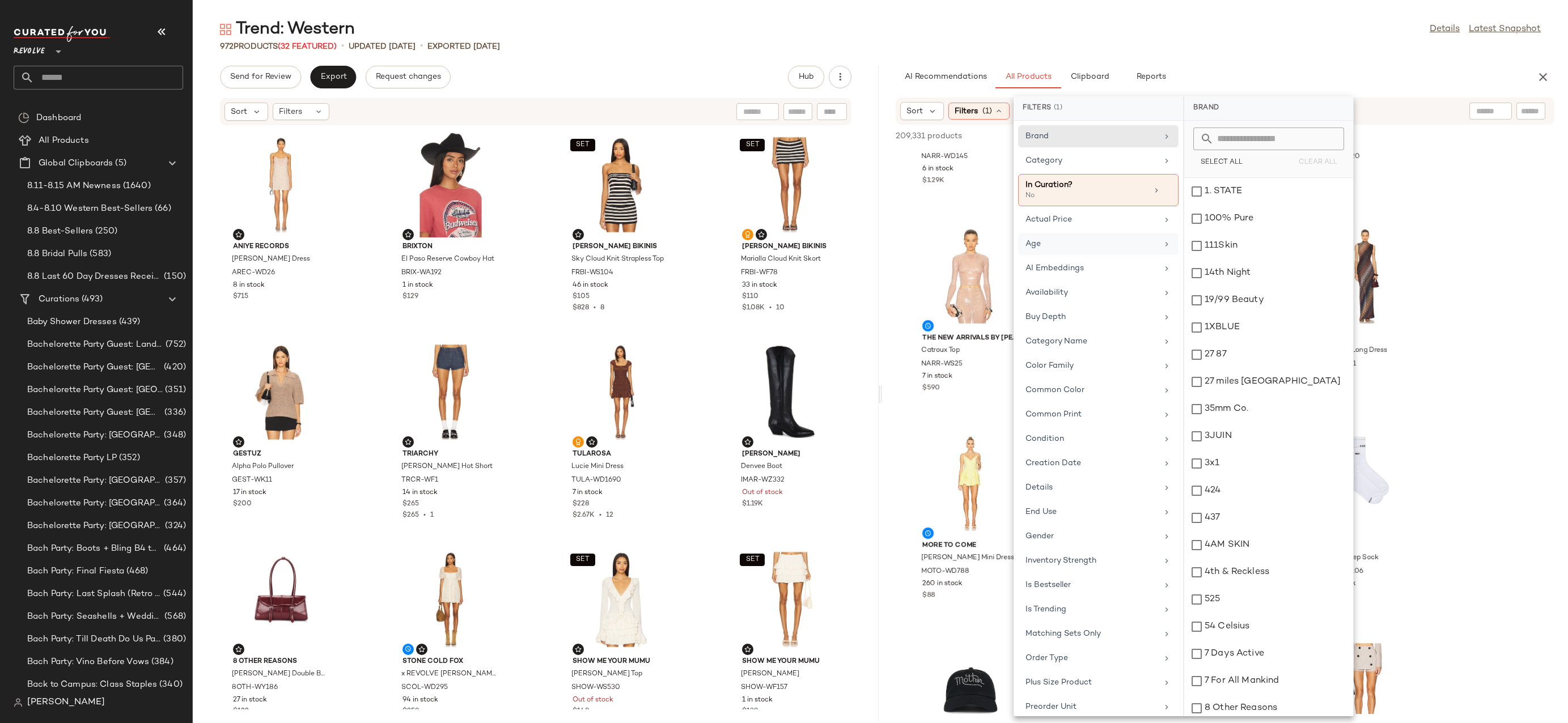
click at [1097, 243] on div "Age" at bounding box center [1091, 243] width 132 height 12
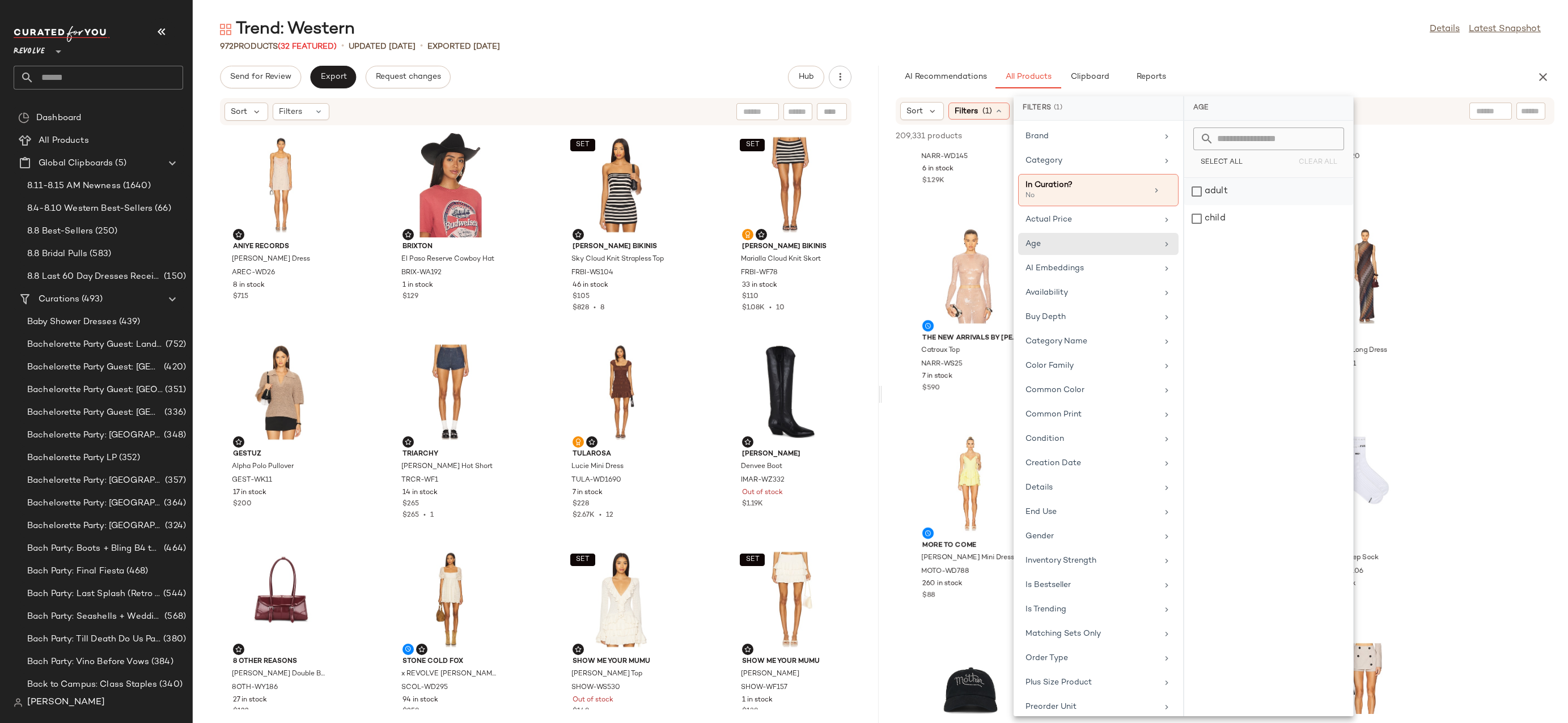
click at [1218, 205] on div "adult" at bounding box center [1269, 218] width 169 height 27
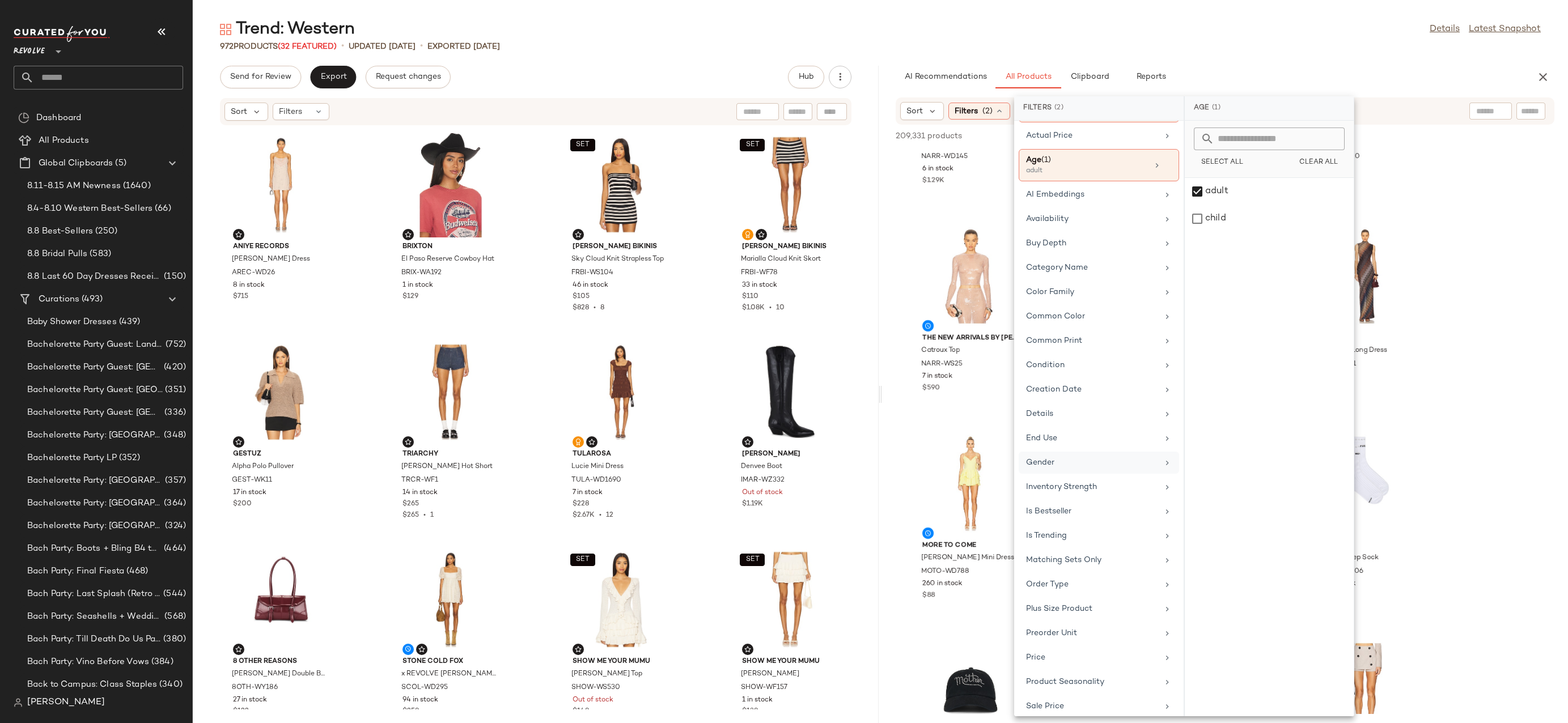
scroll to position [89, 0]
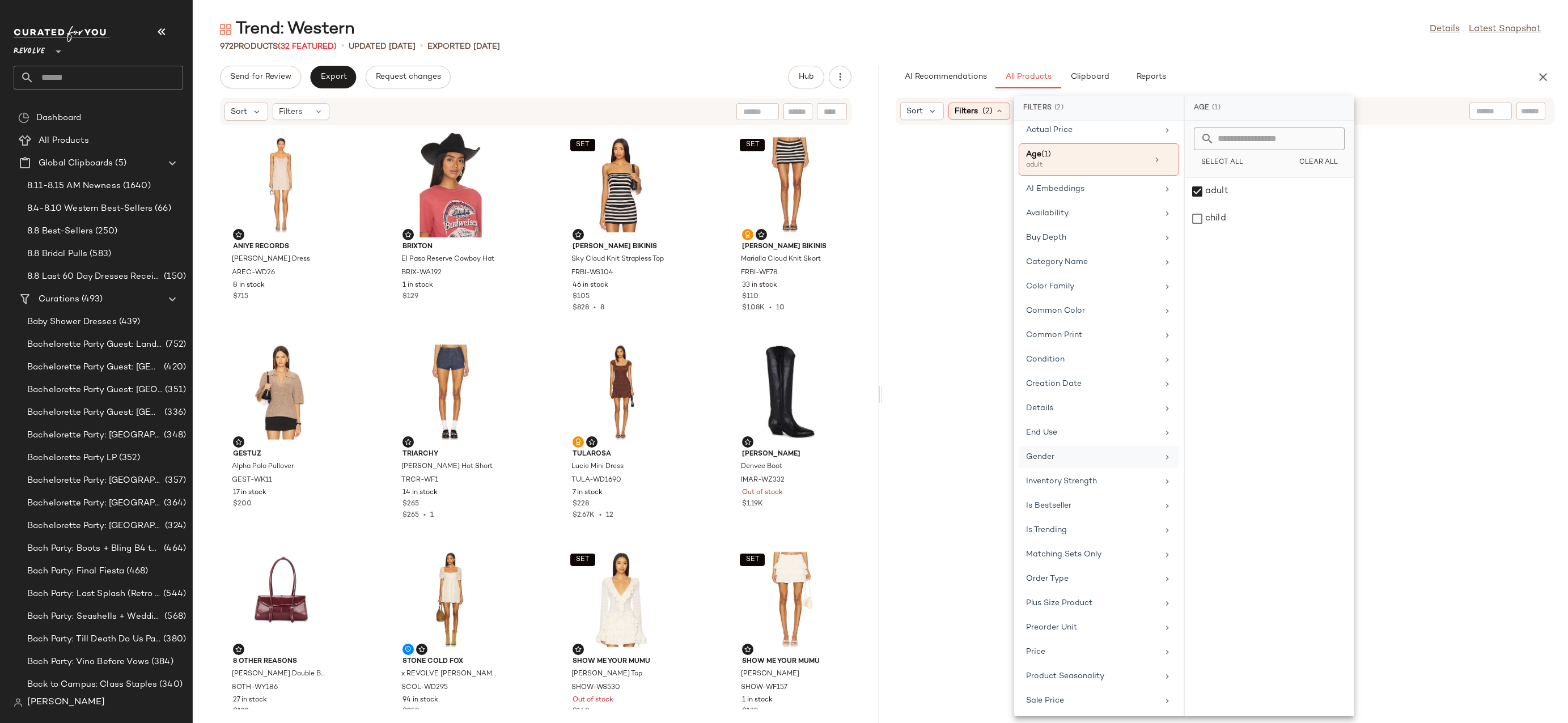
click at [1068, 456] on div "Gender" at bounding box center [1092, 457] width 132 height 12
click at [1246, 205] on div "[DEMOGRAPHIC_DATA]" at bounding box center [1269, 218] width 169 height 27
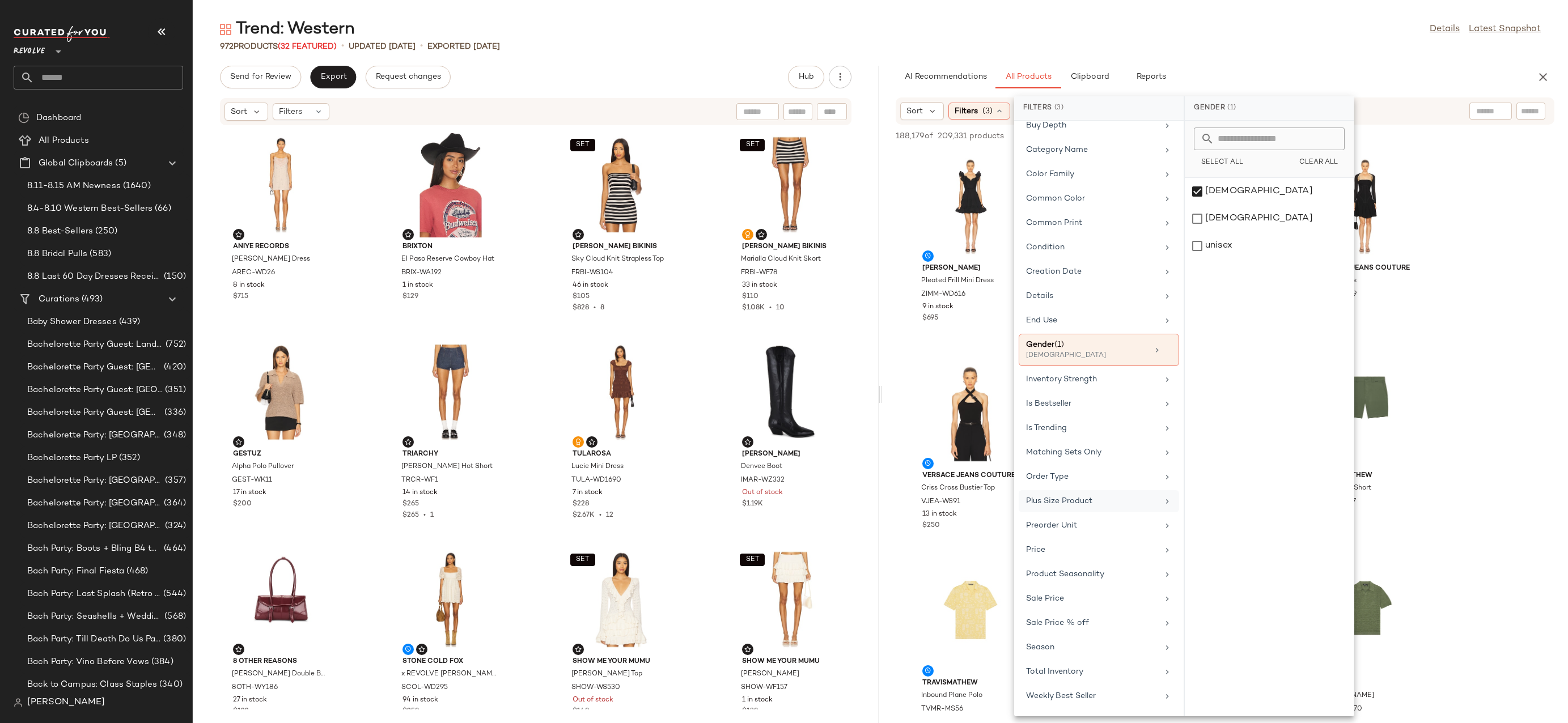
scroll to position [273, 0]
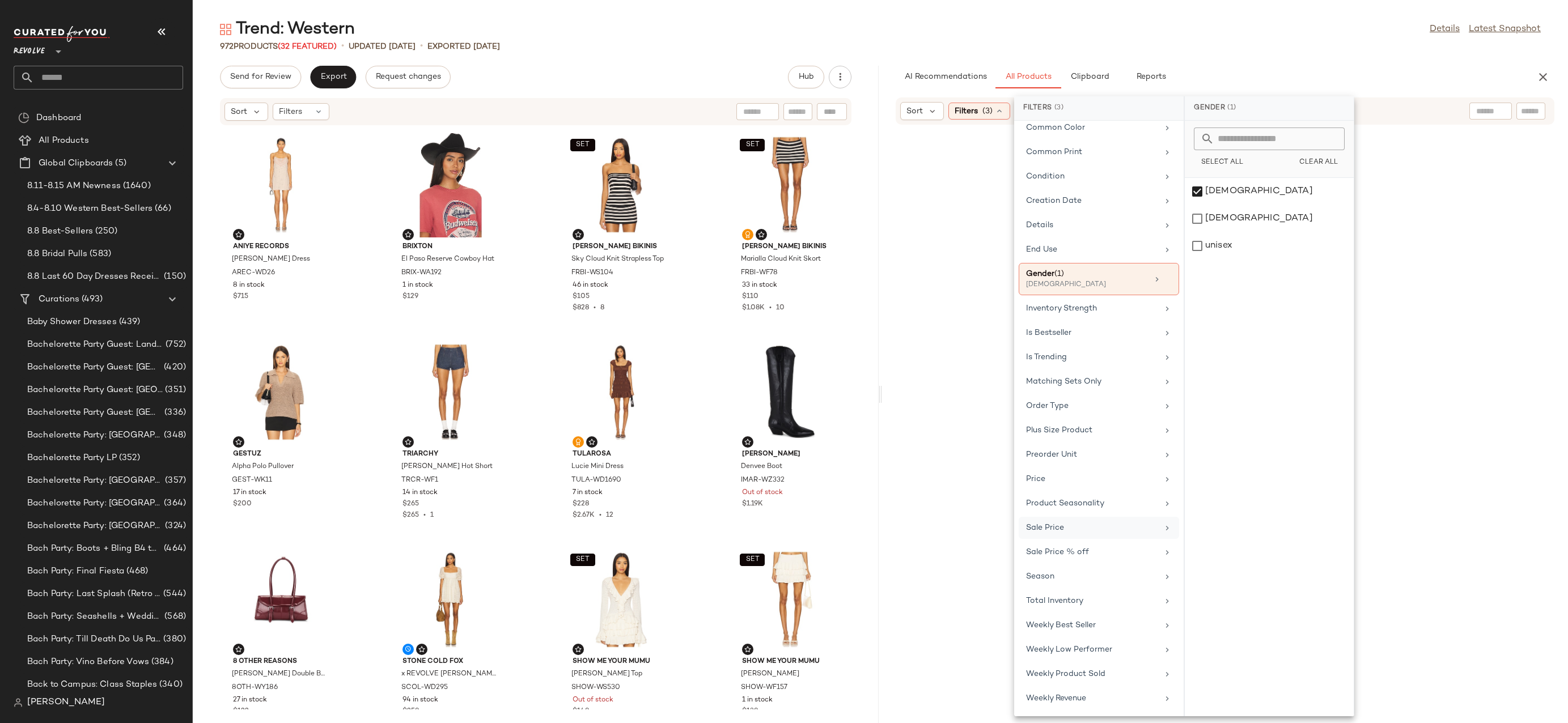
click at [1086, 532] on div "Sale Price" at bounding box center [1092, 527] width 132 height 12
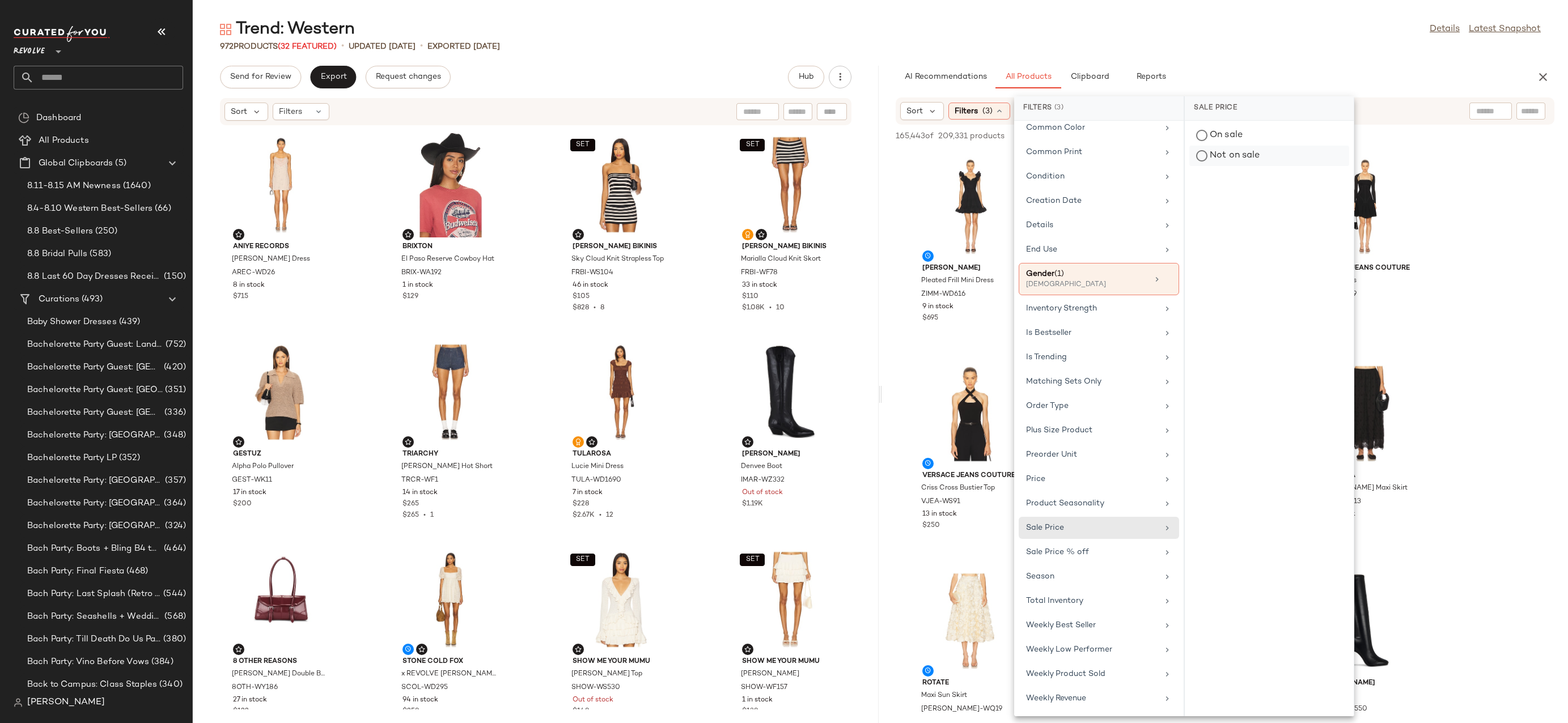
click at [1215, 157] on div "Not on sale" at bounding box center [1270, 156] width 160 height 21
click at [1262, 41] on div "972 Products (32 Featured) • updated Aug 11th • Exported Aug 11th" at bounding box center [880, 46] width 1375 height 11
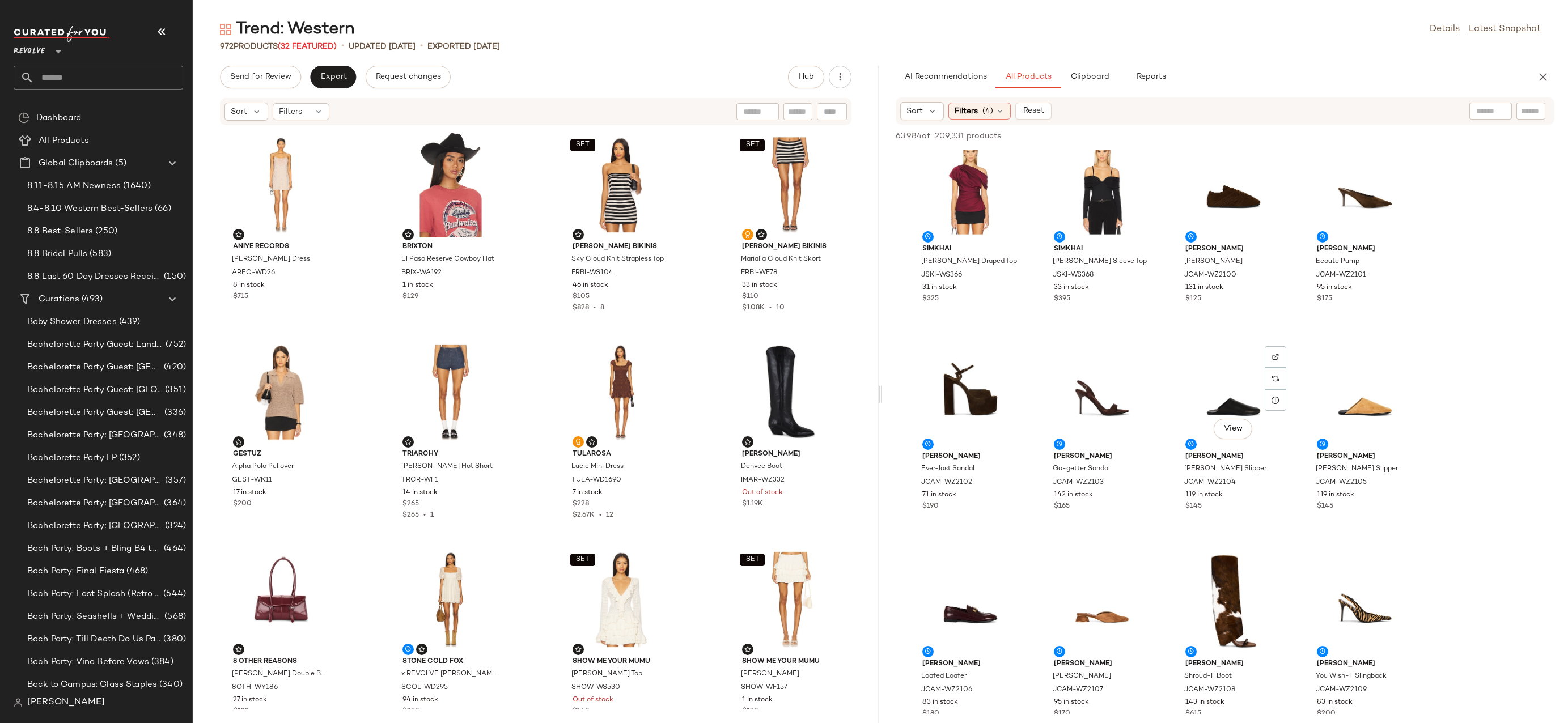
scroll to position [7826, 0]
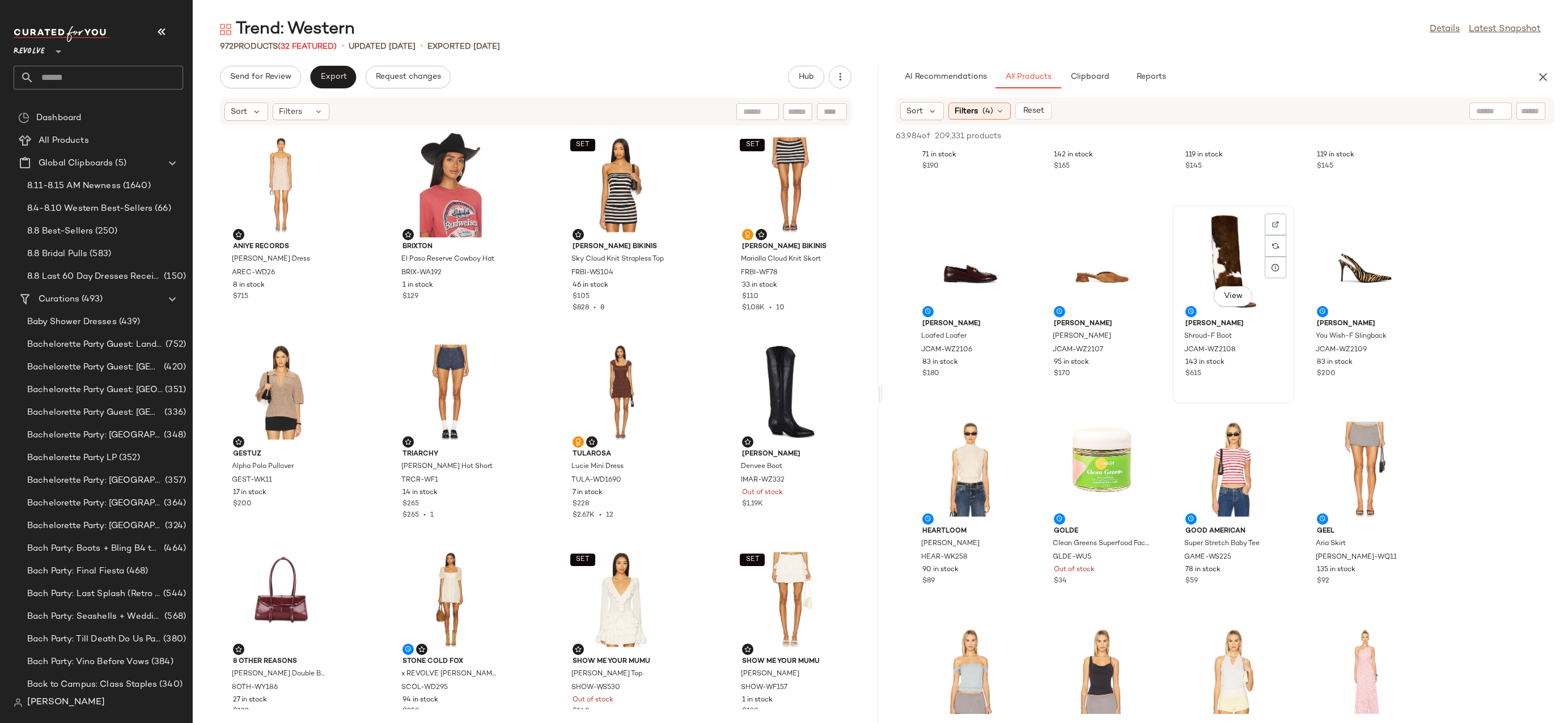
click at [1229, 233] on div "View" at bounding box center [1234, 262] width 114 height 106
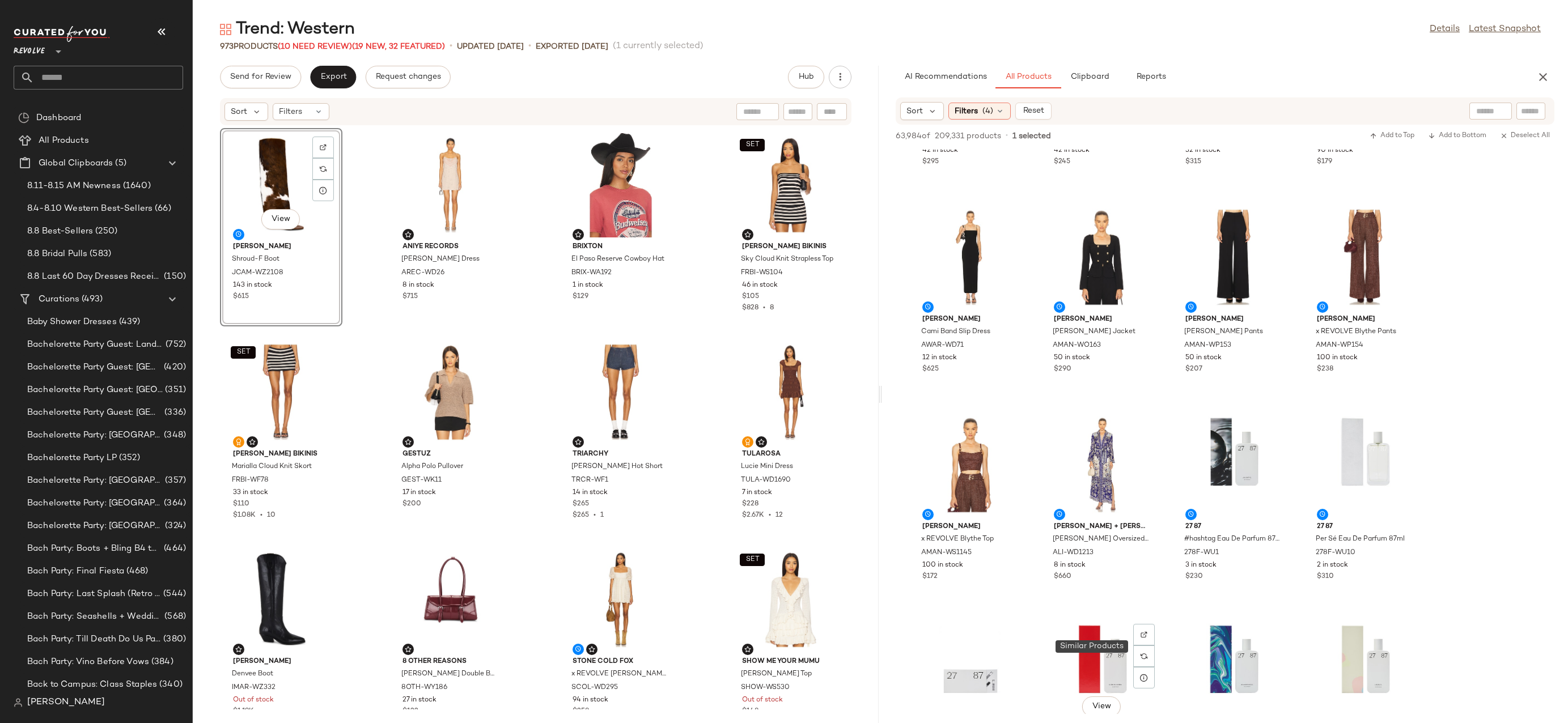
scroll to position [9489, 0]
click at [1011, 428] on img at bounding box center [1012, 428] width 7 height 7
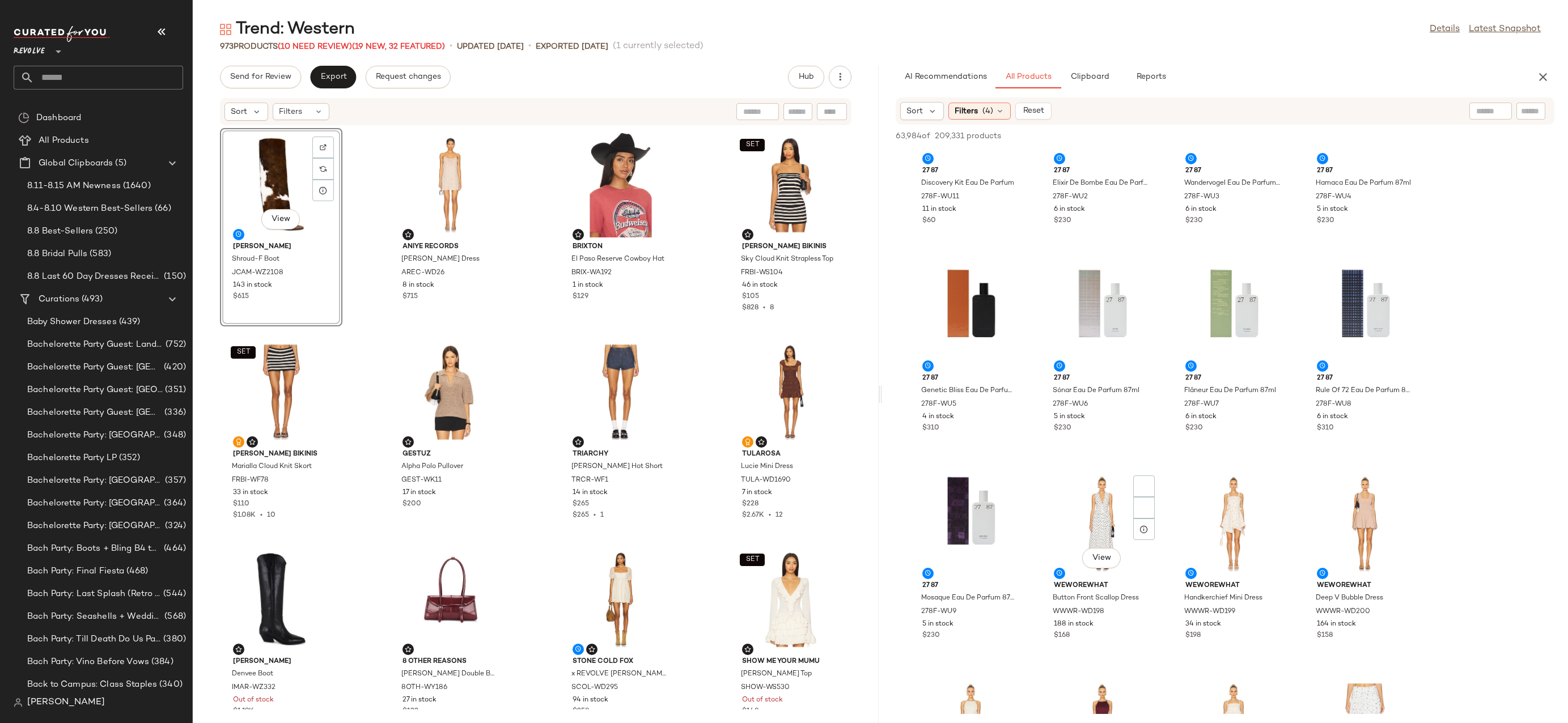
scroll to position [10218, 0]
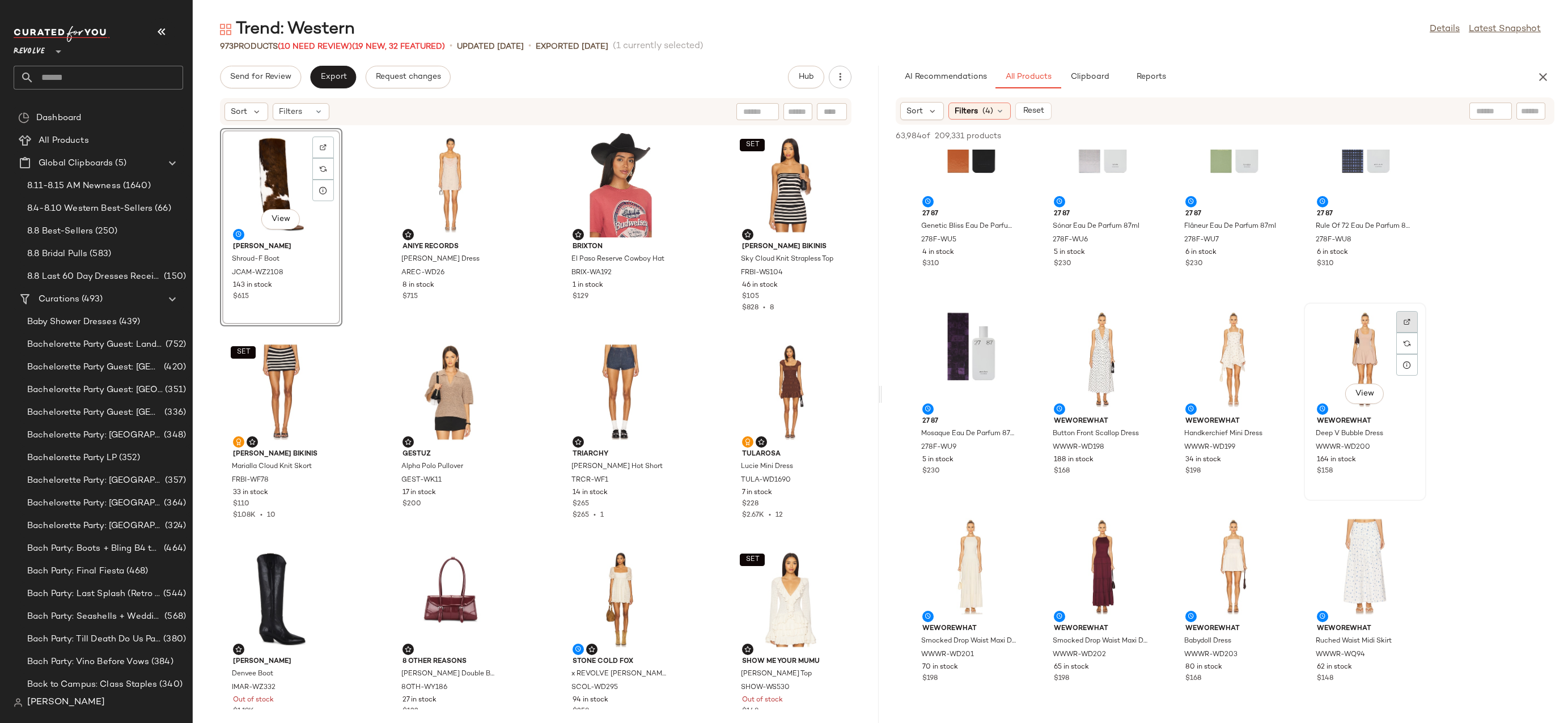
click at [1403, 333] on div at bounding box center [1407, 343] width 21 height 21
click at [493, 158] on div at bounding box center [493, 169] width 21 height 21
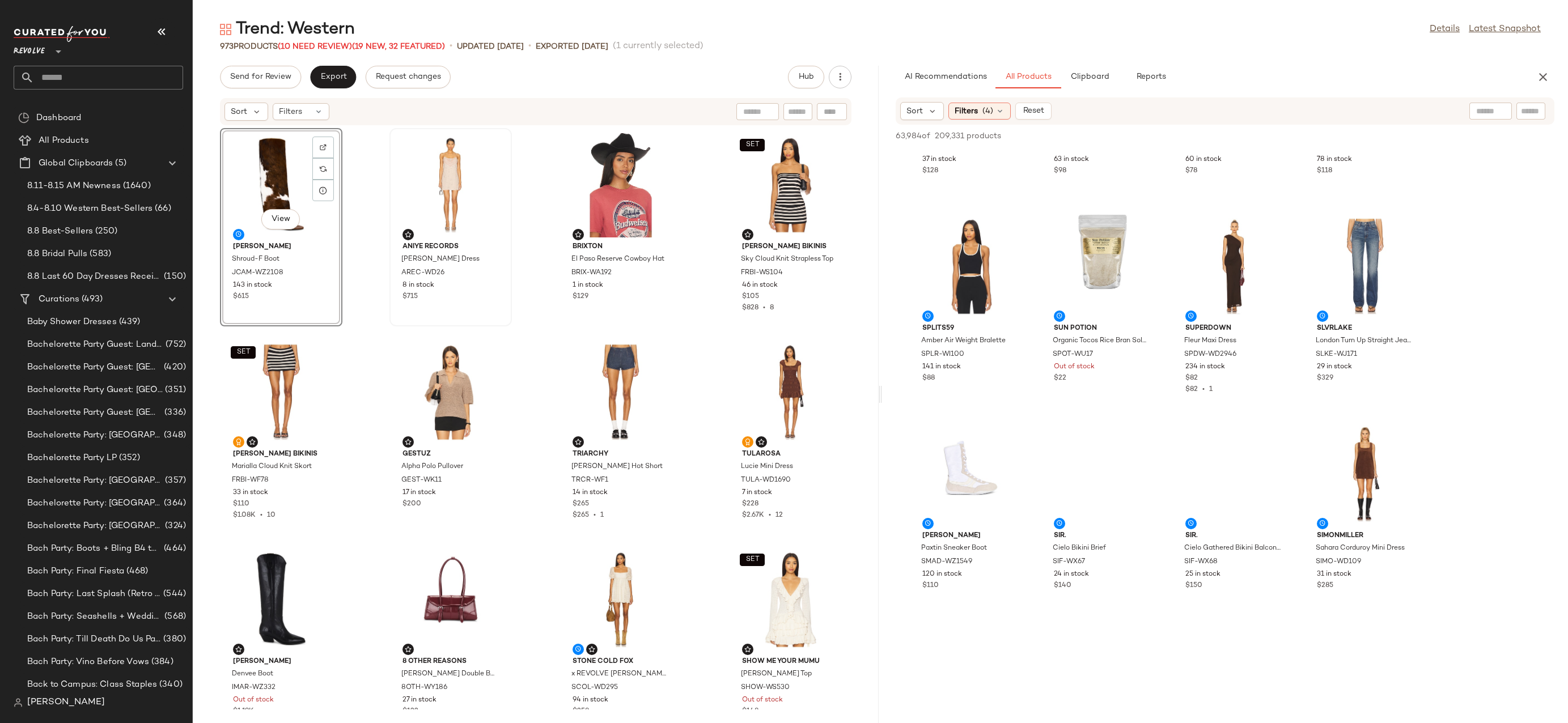
scroll to position [11772, 0]
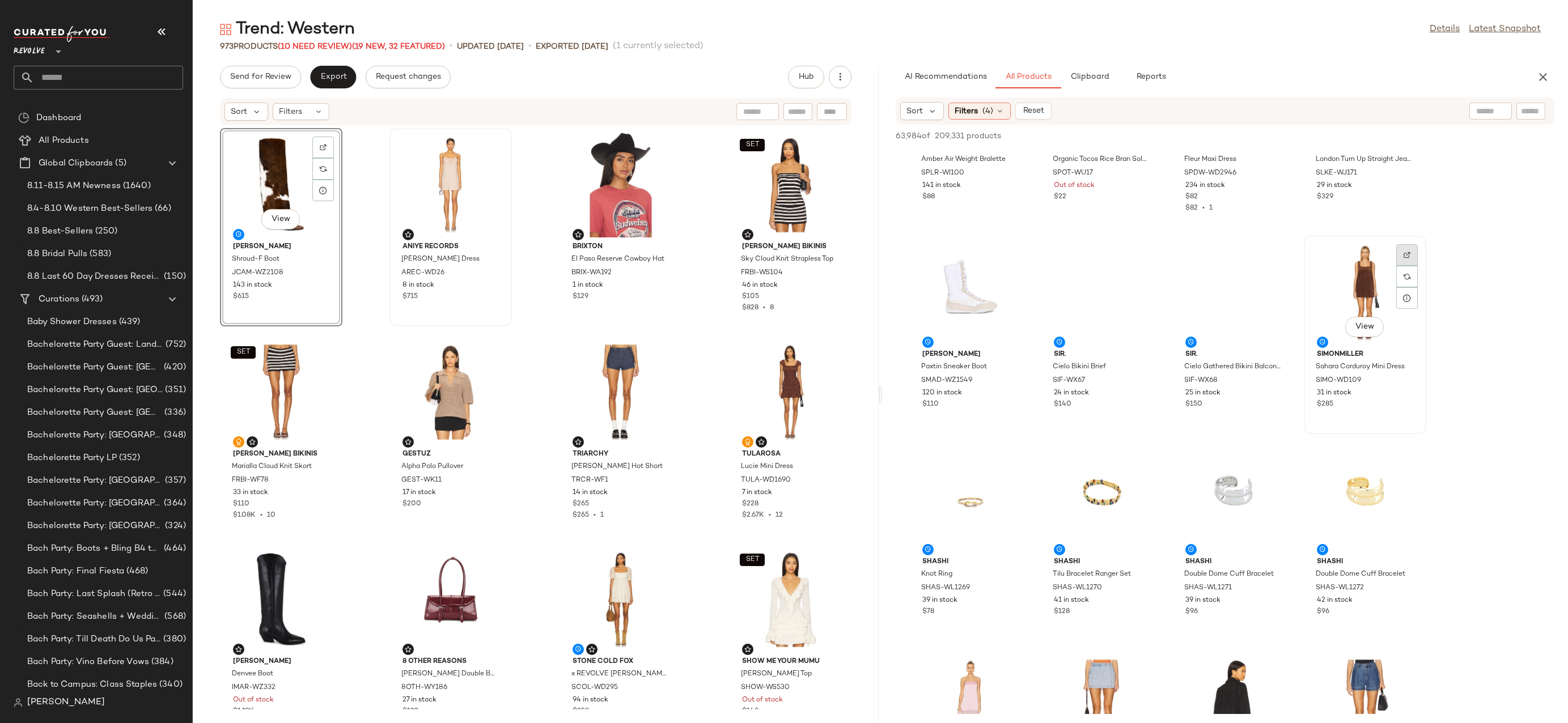
click at [1403, 266] on div at bounding box center [1407, 276] width 21 height 21
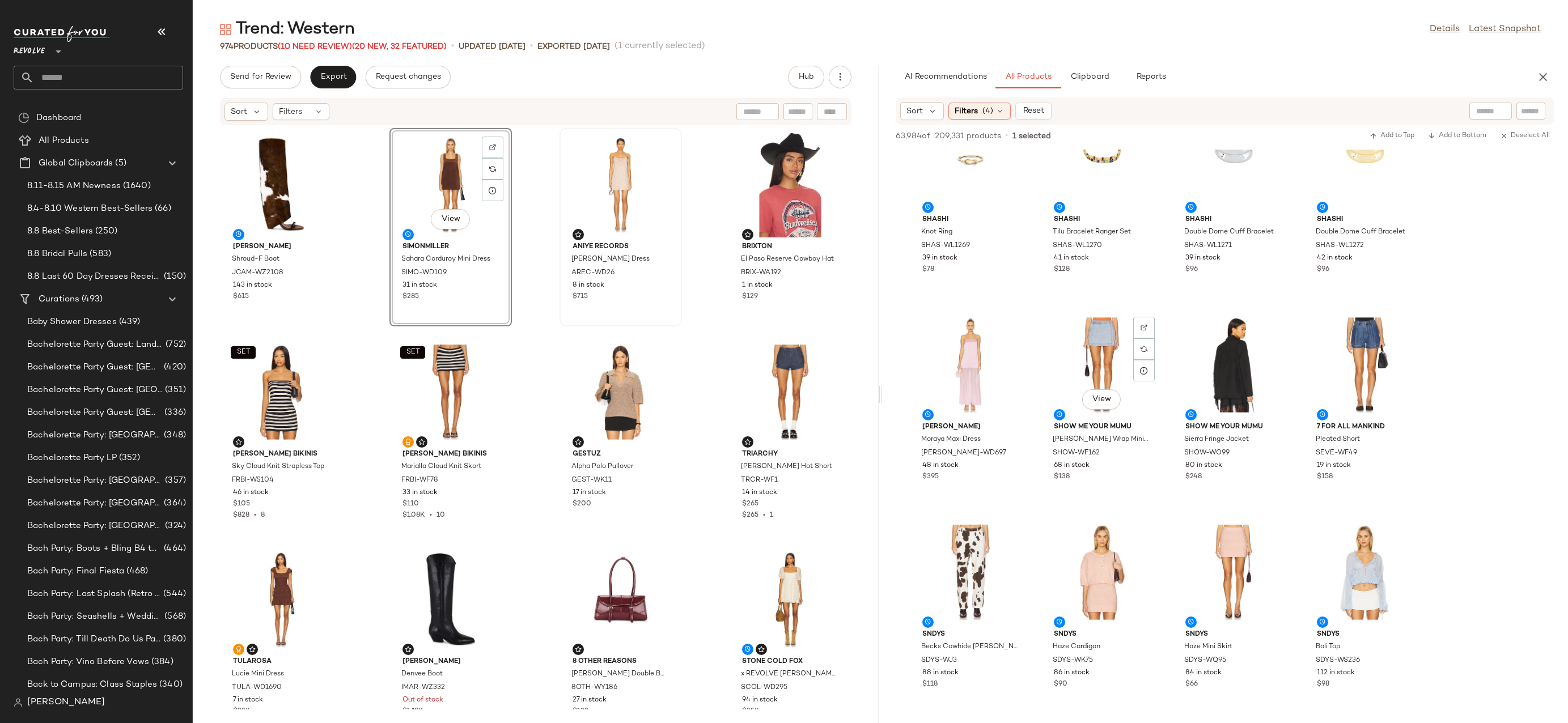
scroll to position [12134, 0]
click at [1013, 545] on div at bounding box center [1012, 555] width 21 height 21
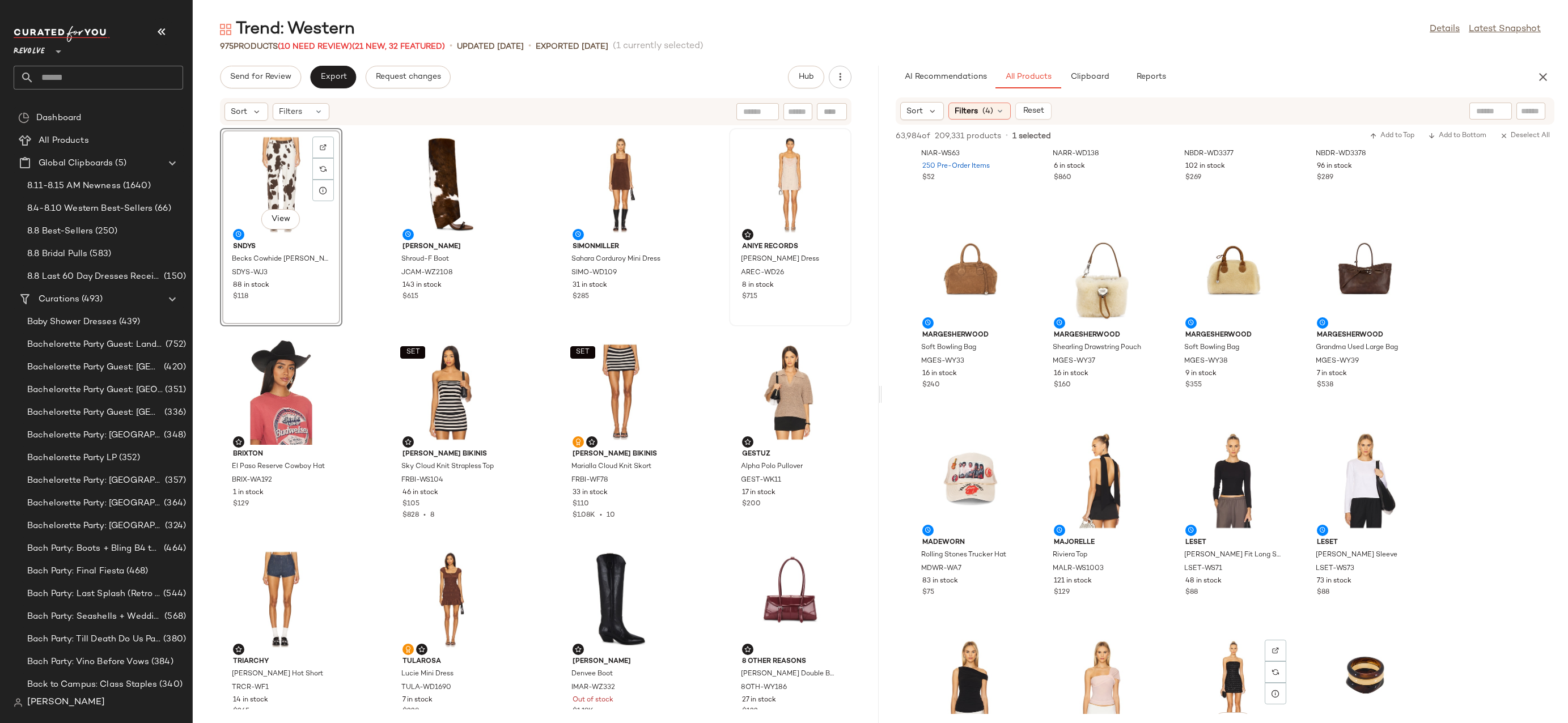
scroll to position [14164, 0]
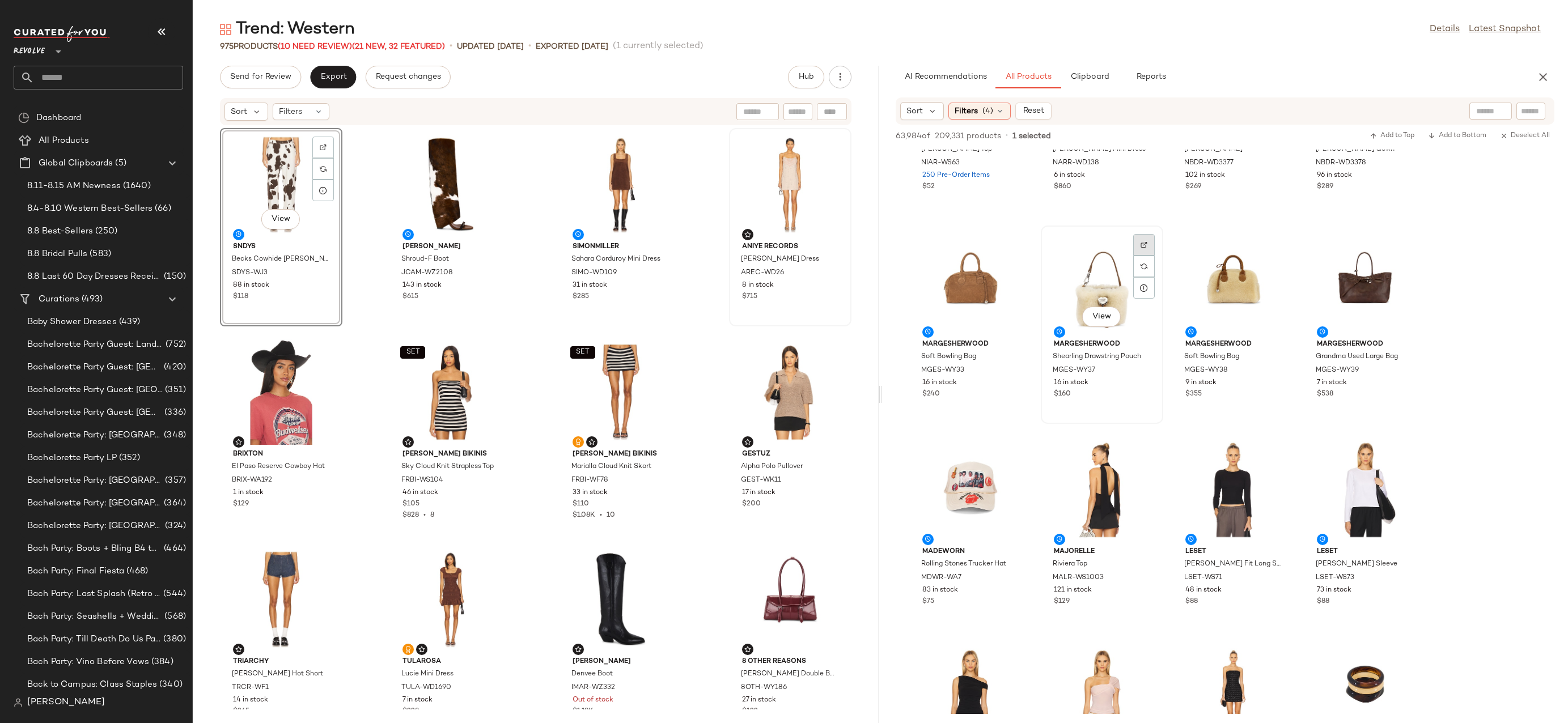
click at [1145, 244] on img at bounding box center [1145, 245] width 7 height 7
click at [1142, 370] on img "button" at bounding box center [1142, 371] width 7 height 7
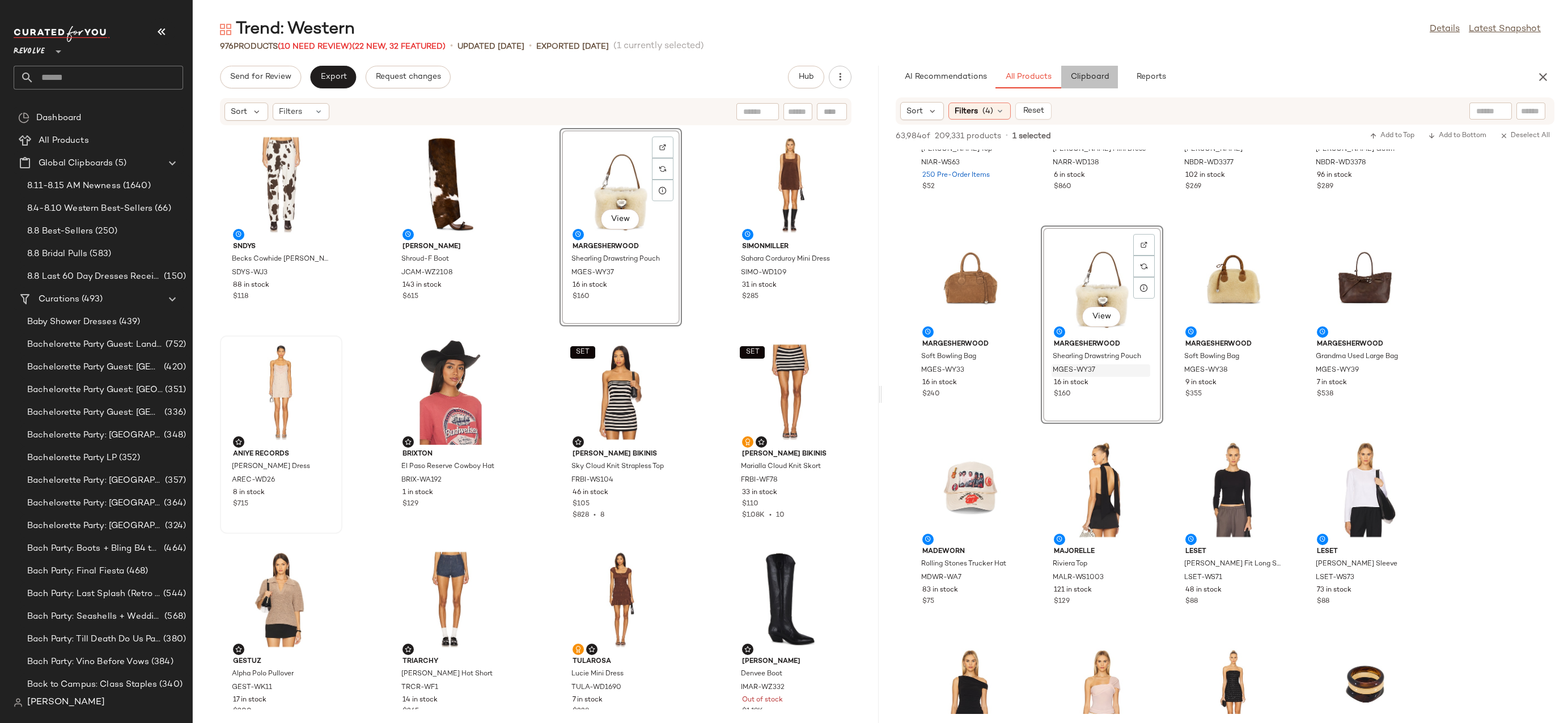
click at [1094, 86] on button "Clipboard" at bounding box center [1089, 77] width 56 height 23
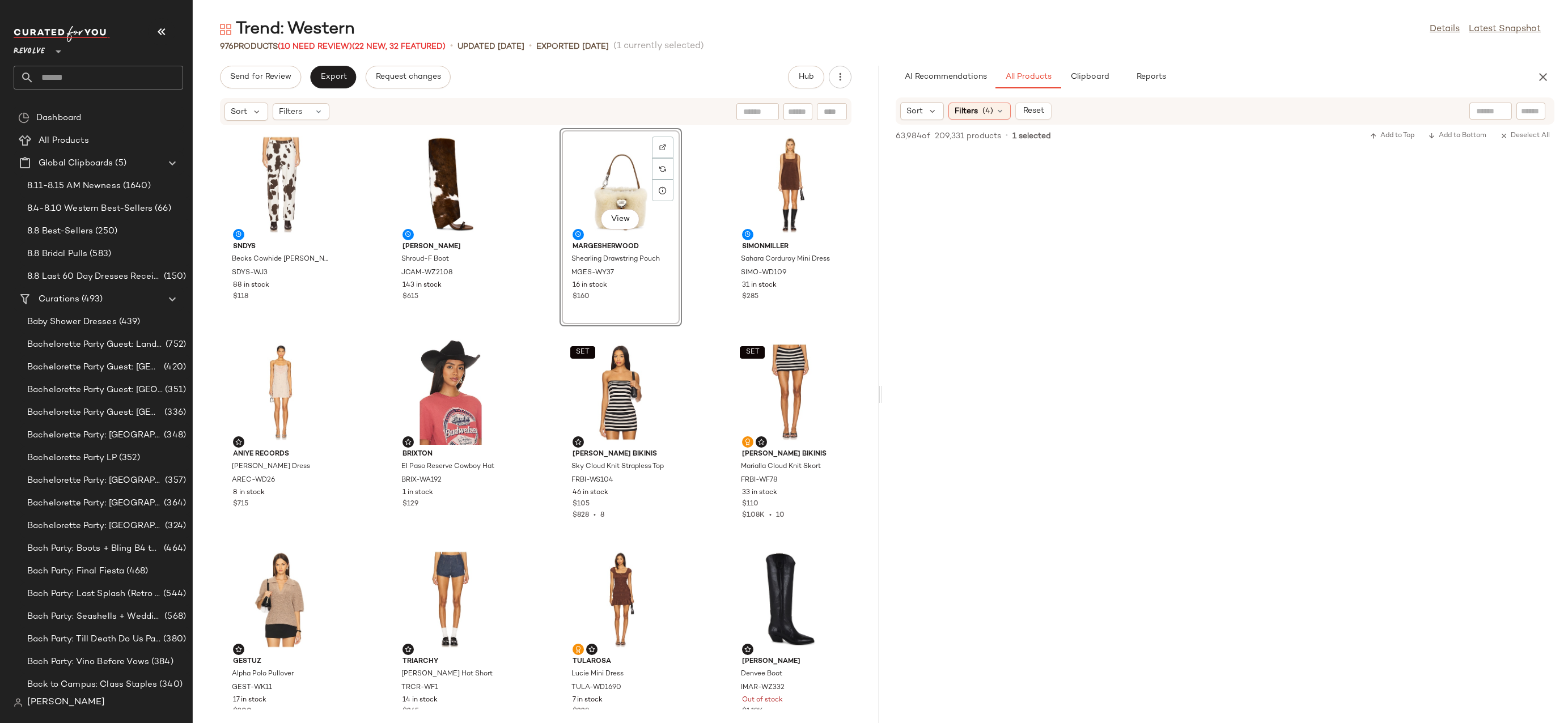
scroll to position [14164, 0]
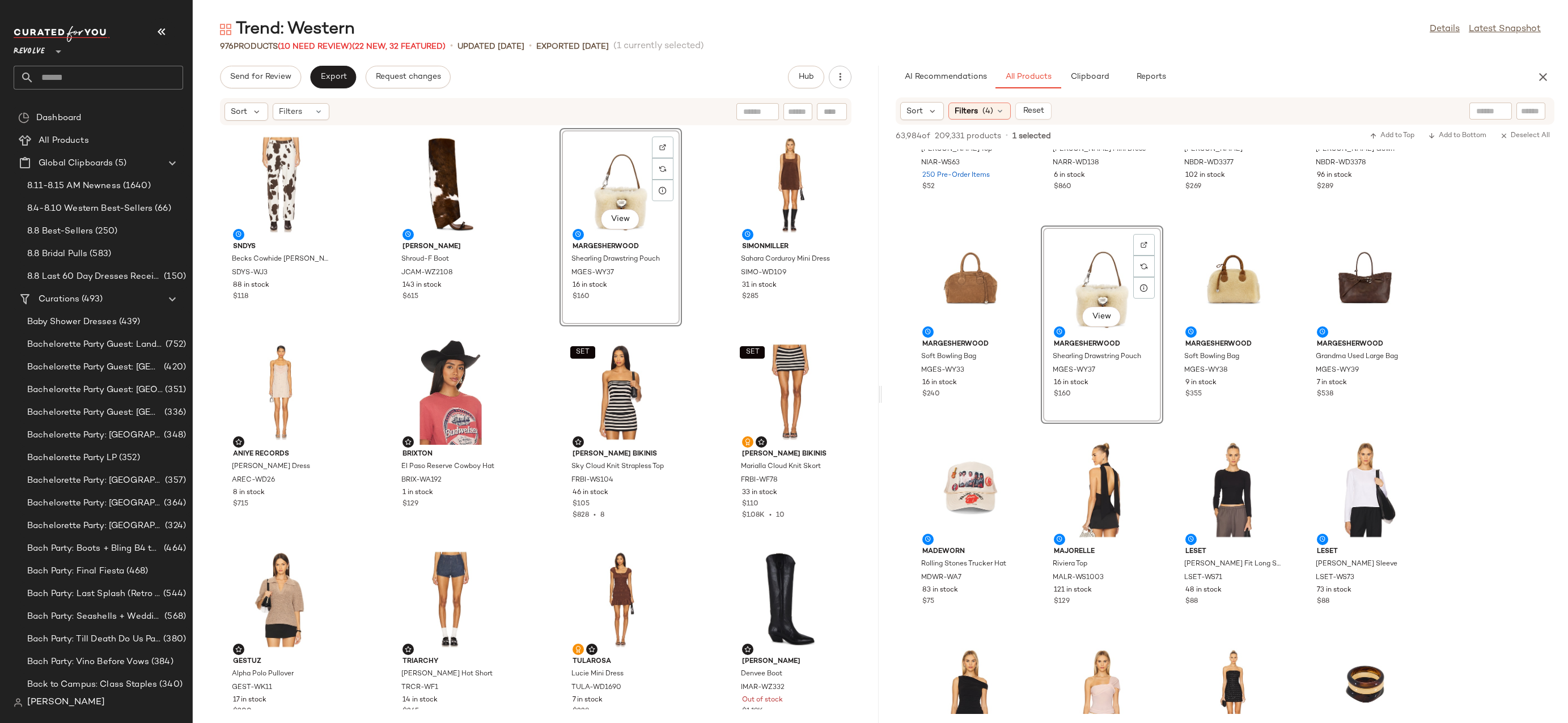
click at [1526, 111] on input "text" at bounding box center [1531, 111] width 20 height 12
paste input "**********"
type input "**********"
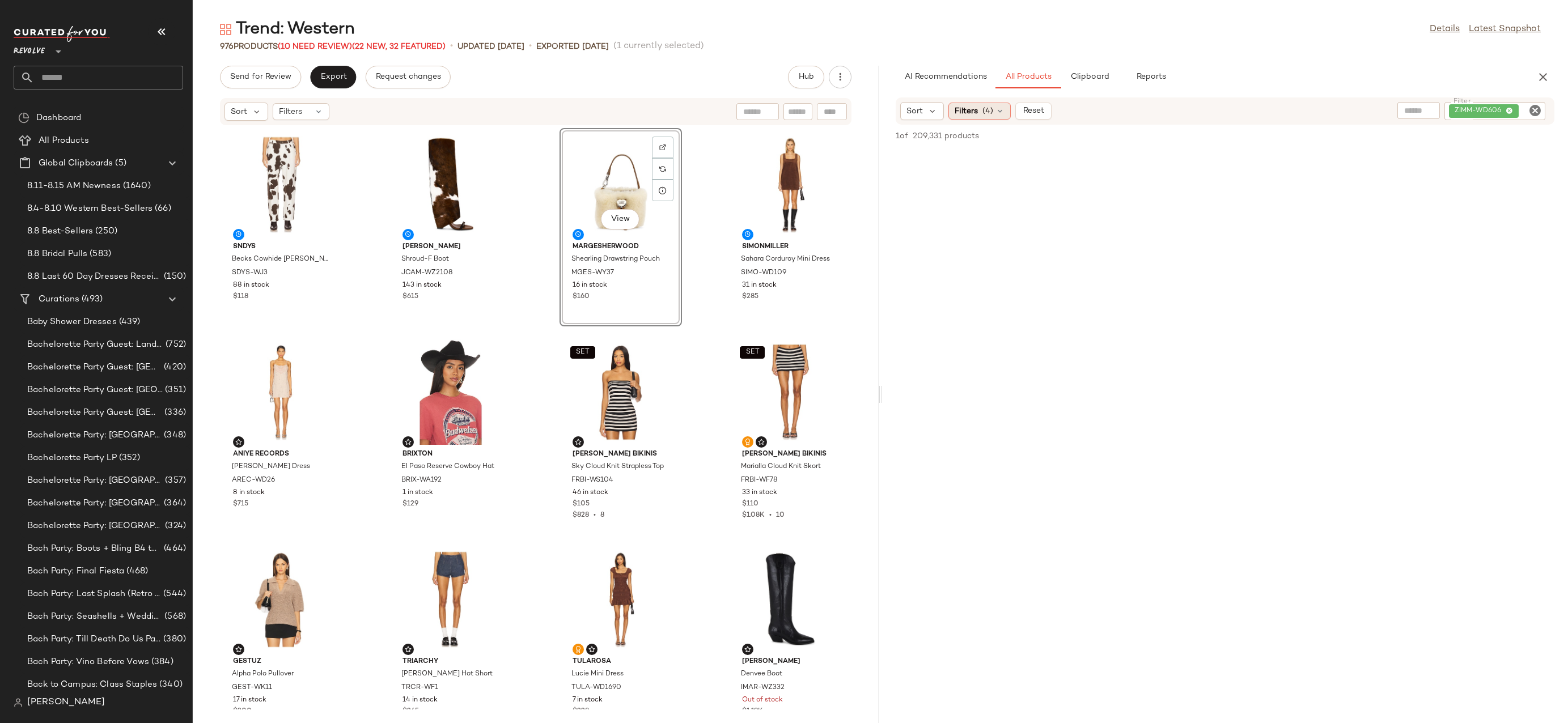
click at [991, 108] on span "(4)" at bounding box center [987, 111] width 11 height 12
click at [1188, 49] on div "976 Products (10 Need Review) (22 New, 32 Featured) • updated [DATE] • Exported…" at bounding box center [880, 46] width 1375 height 11
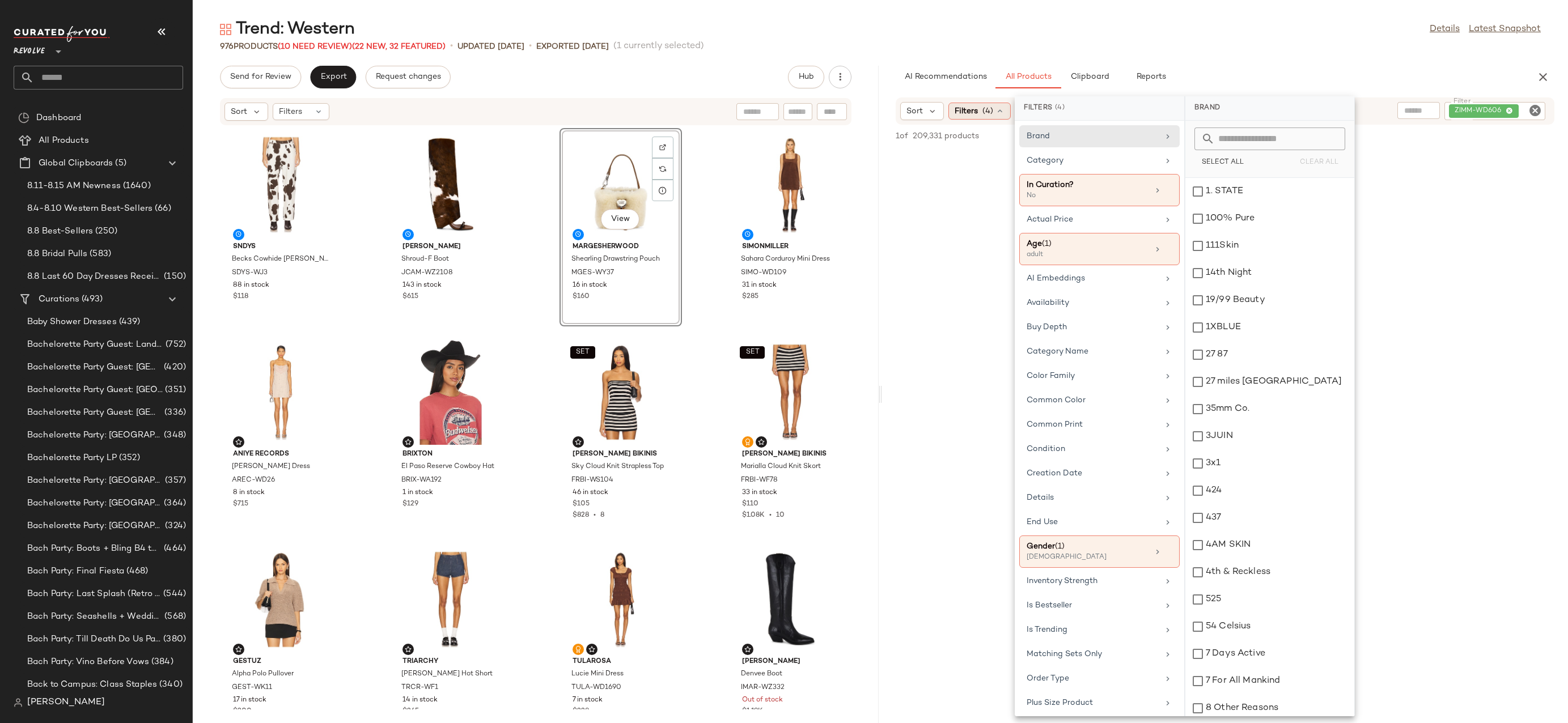
click at [997, 112] on icon at bounding box center [1000, 111] width 9 height 9
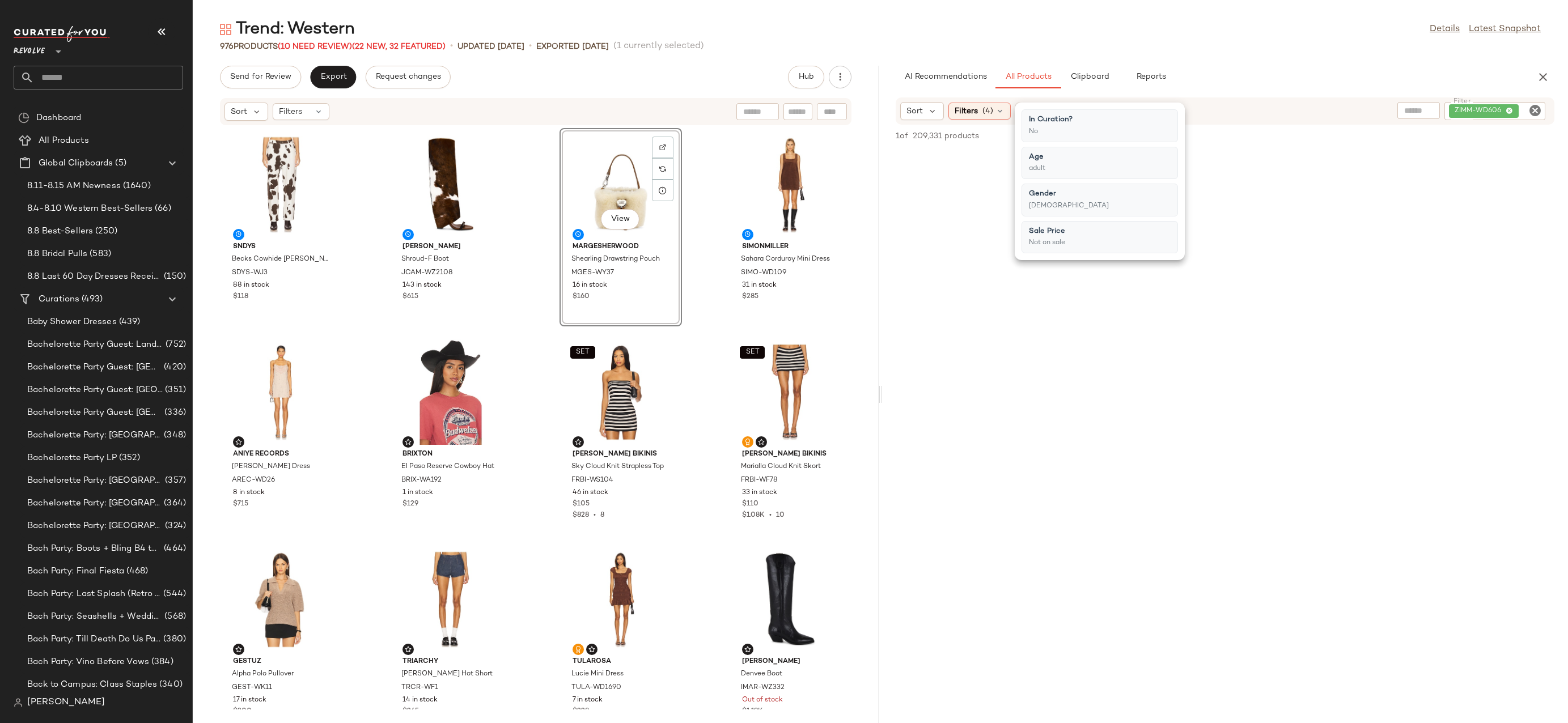
click at [997, 112] on icon at bounding box center [1000, 111] width 9 height 9
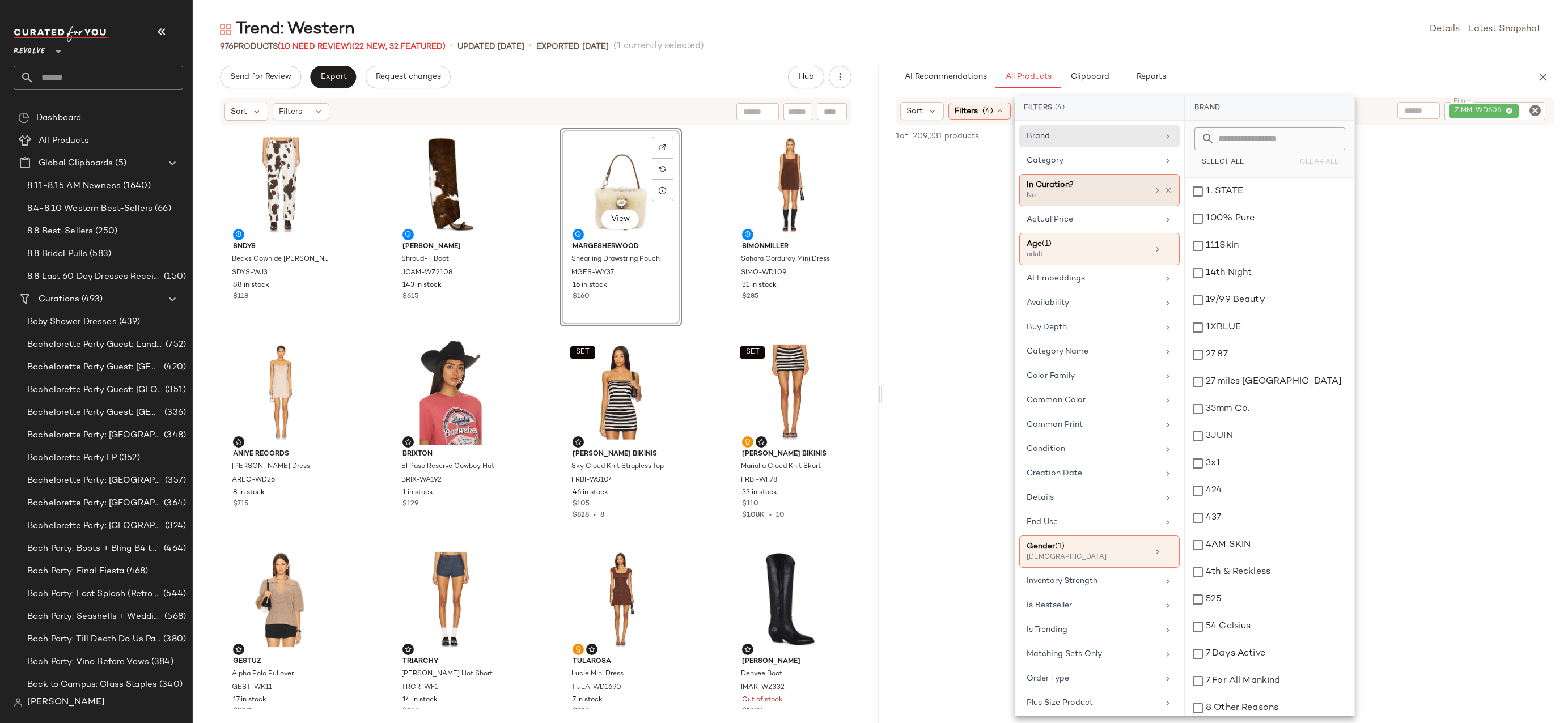
click at [1168, 188] on div "In Curation? No" at bounding box center [1100, 190] width 161 height 32
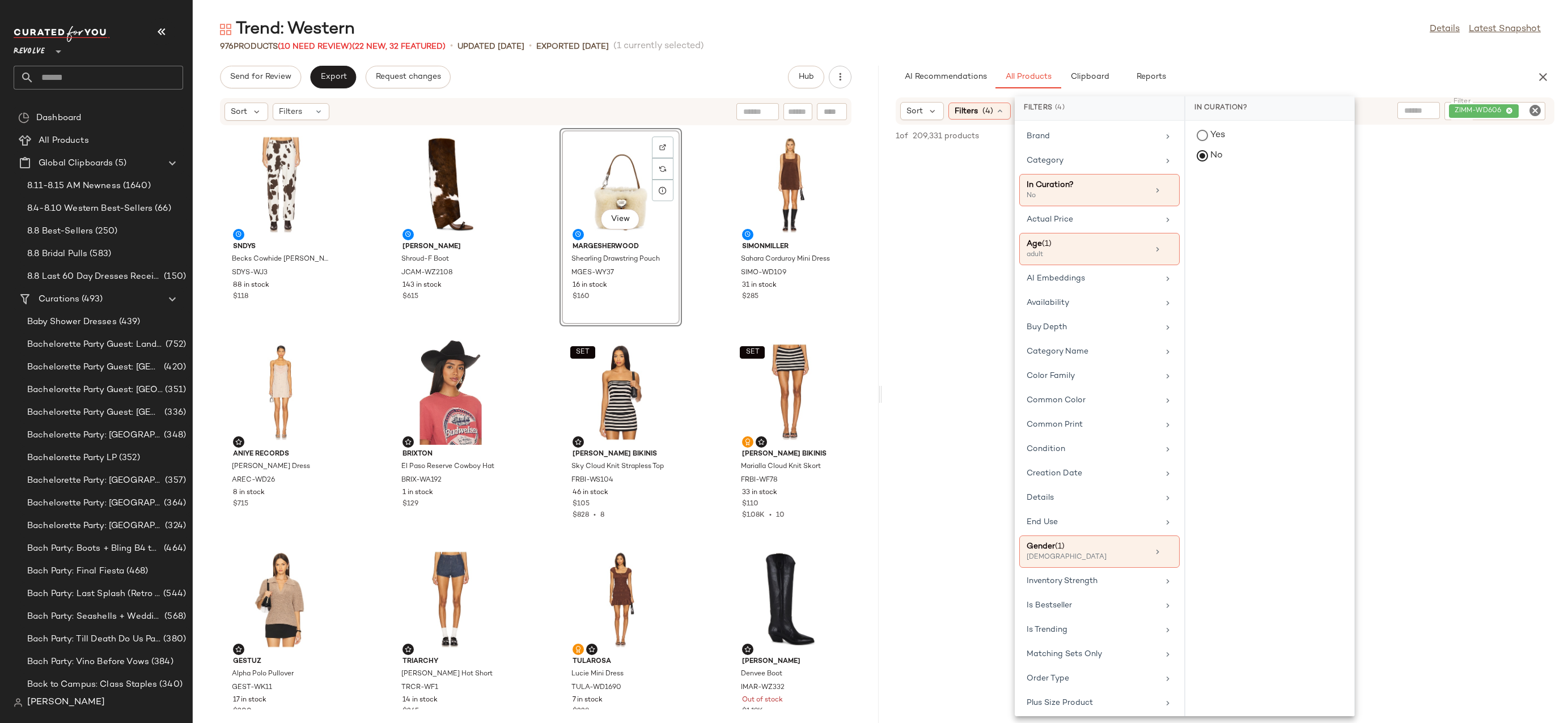
click at [1197, 19] on div "Trend: Western Details Latest Snapshot" at bounding box center [880, 29] width 1375 height 23
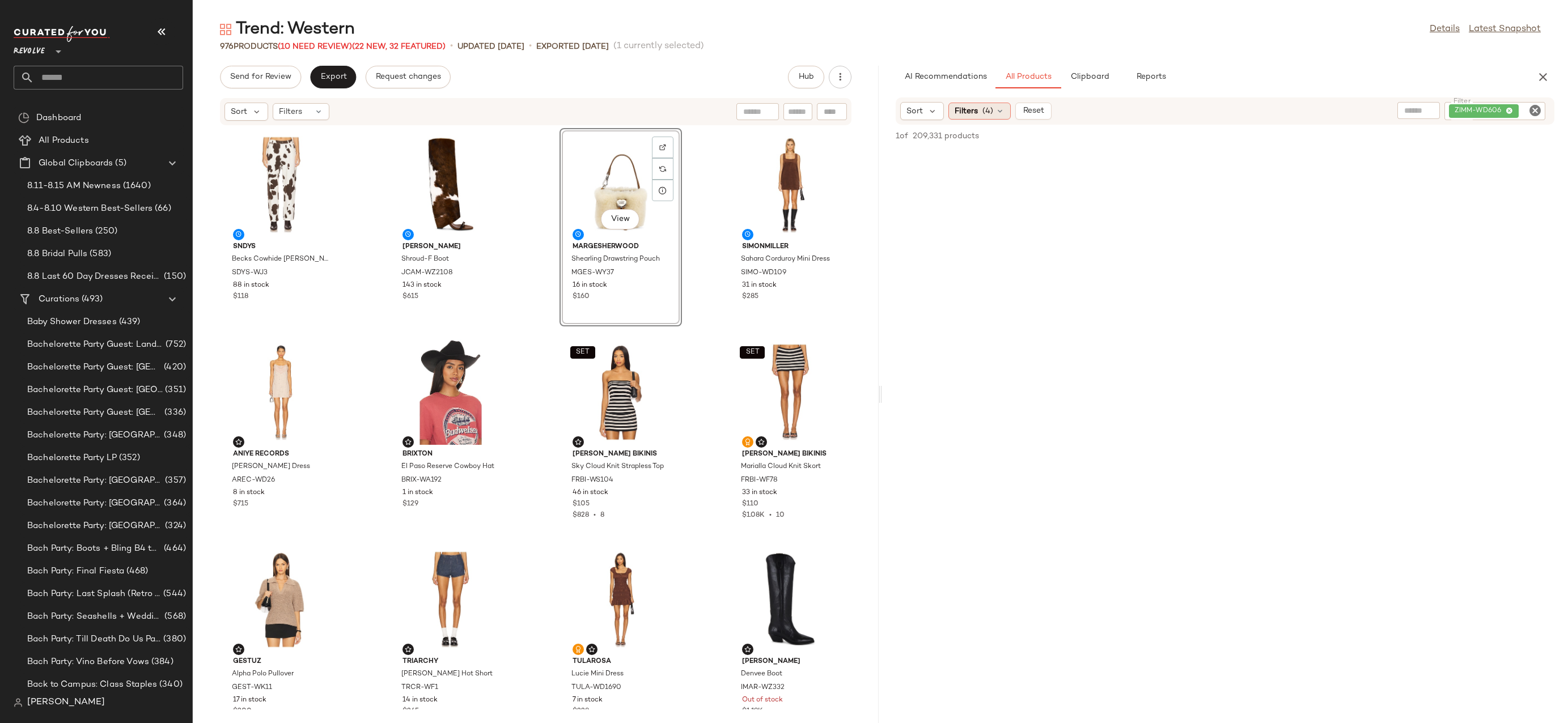
click at [995, 111] on icon at bounding box center [1000, 111] width 9 height 9
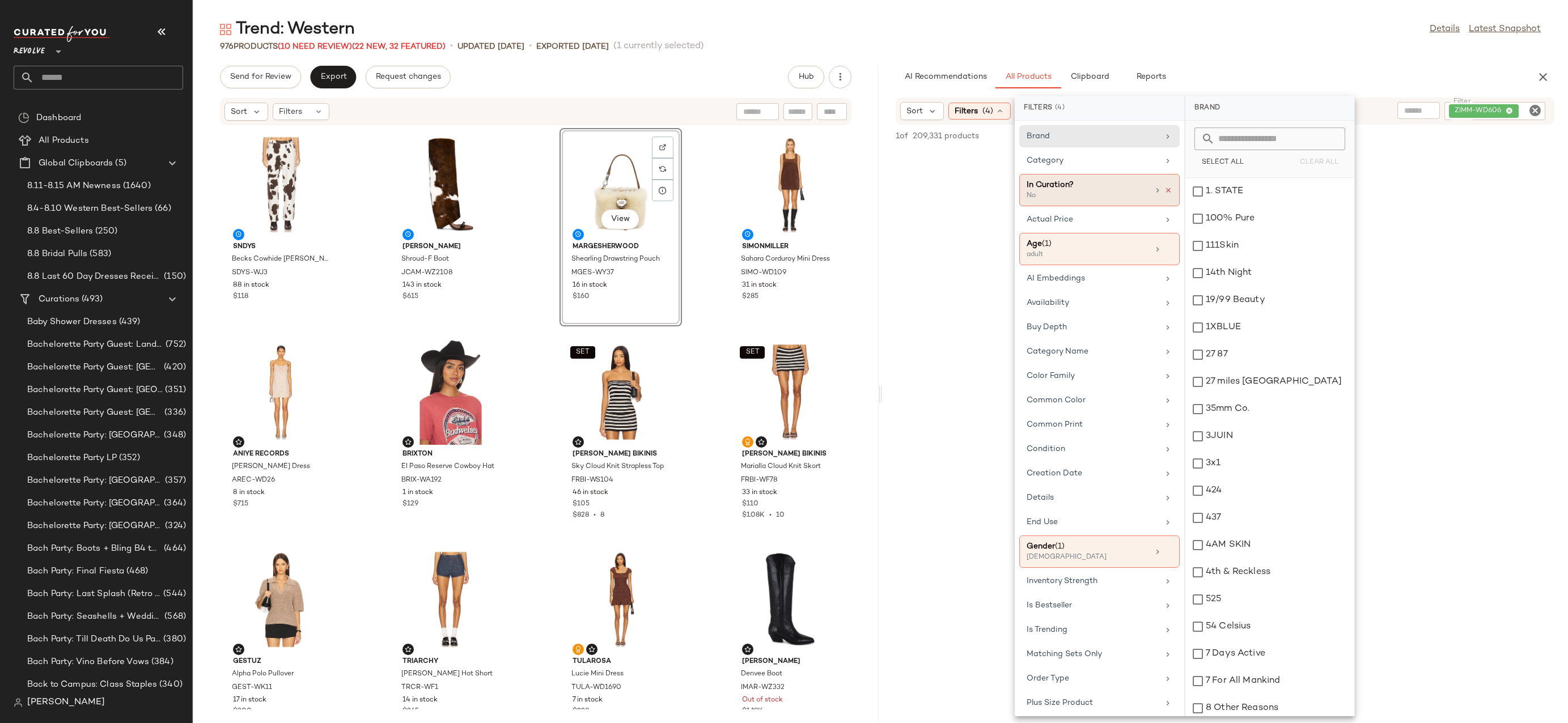
click at [1165, 192] on icon at bounding box center [1168, 190] width 8 height 8
click at [1189, 29] on div "Trend: Western Details Latest Snapshot" at bounding box center [880, 29] width 1375 height 23
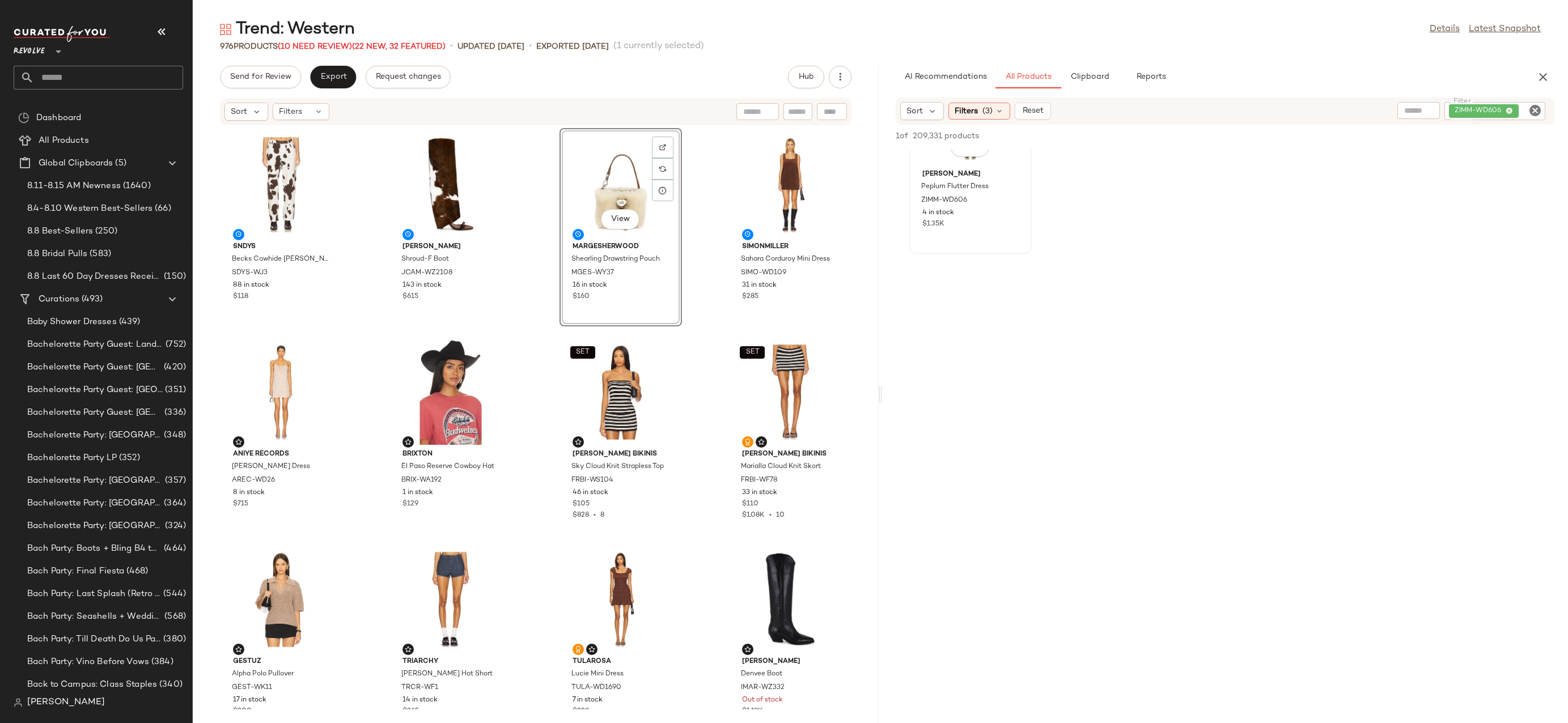
scroll to position [0, 0]
click at [950, 197] on div "View" at bounding box center [970, 206] width 114 height 106
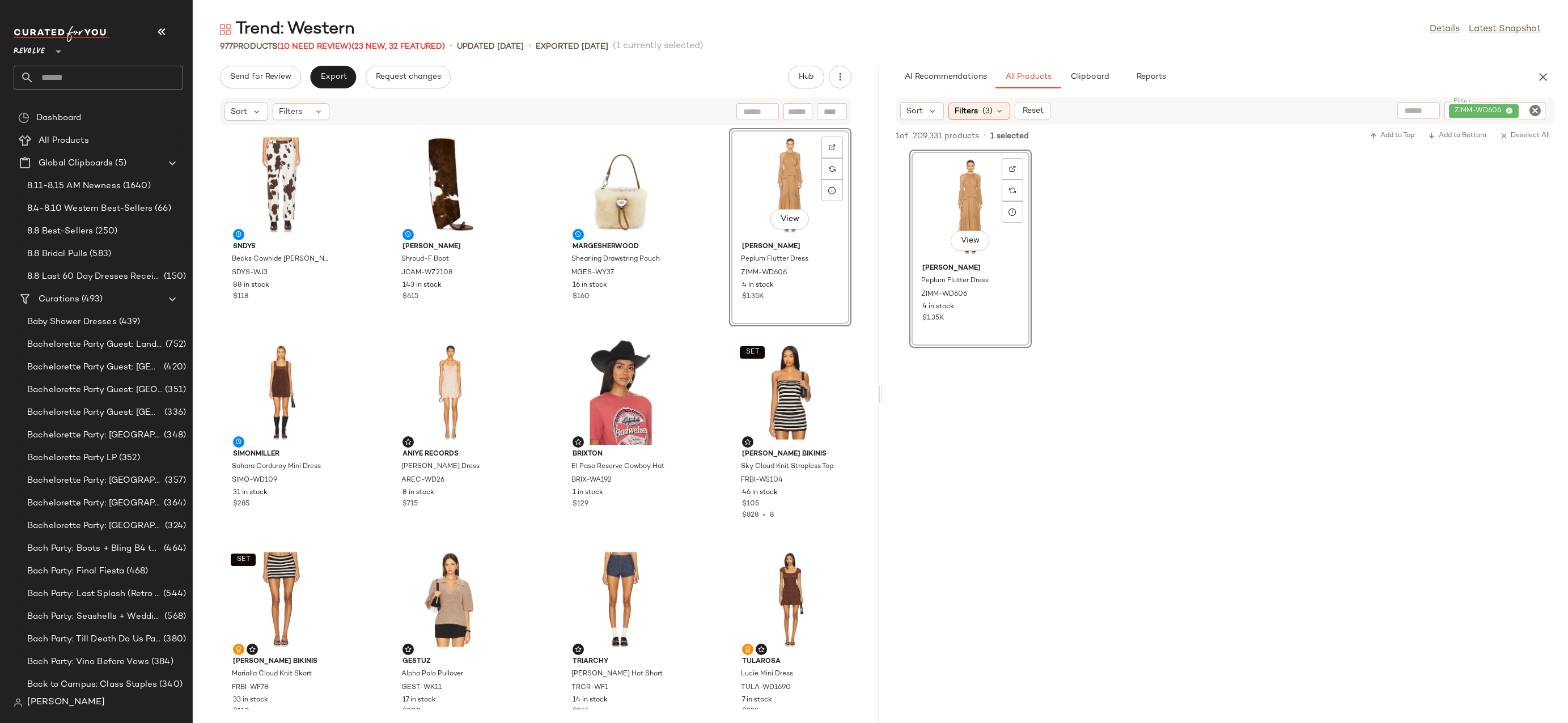
click at [1531, 115] on icon "Clear Filter" at bounding box center [1535, 110] width 14 height 14
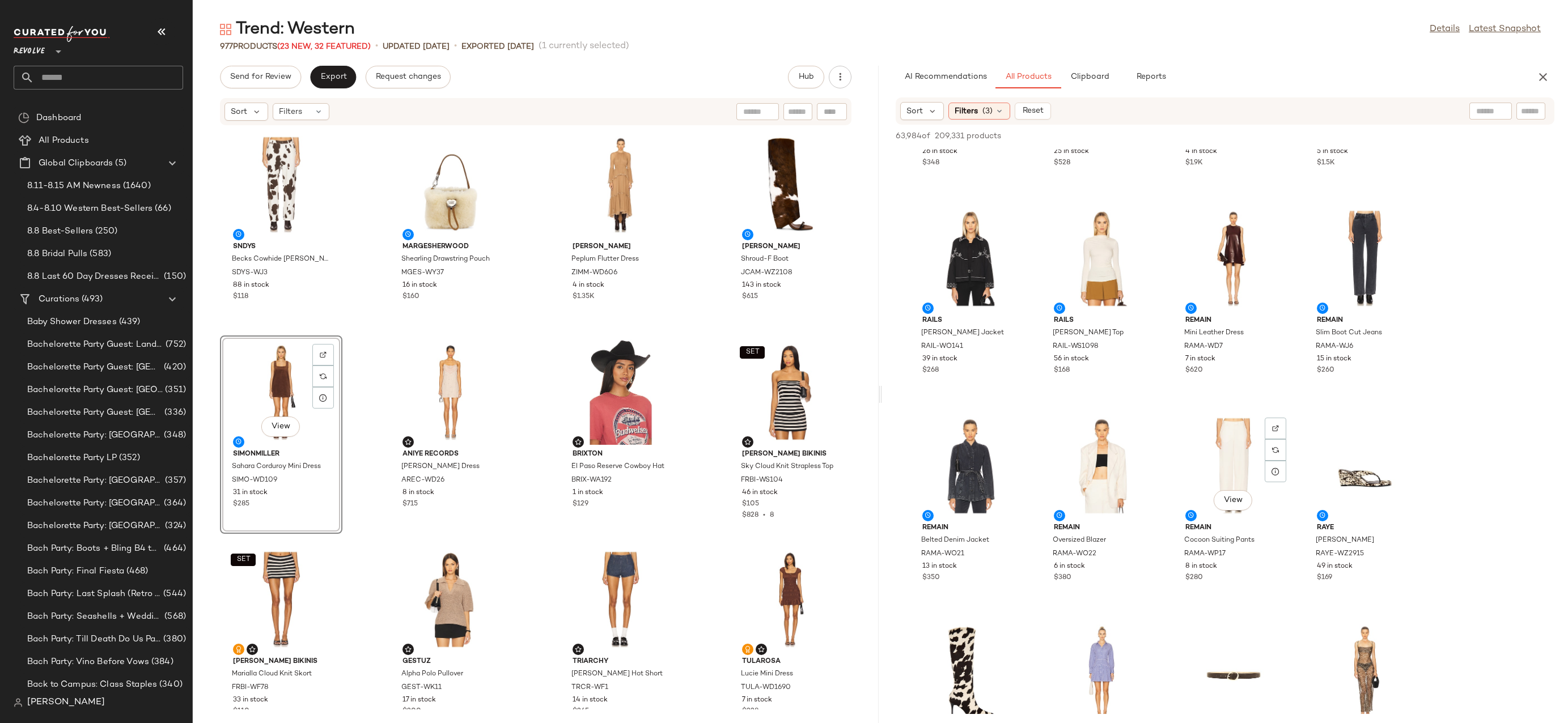
scroll to position [2302, 0]
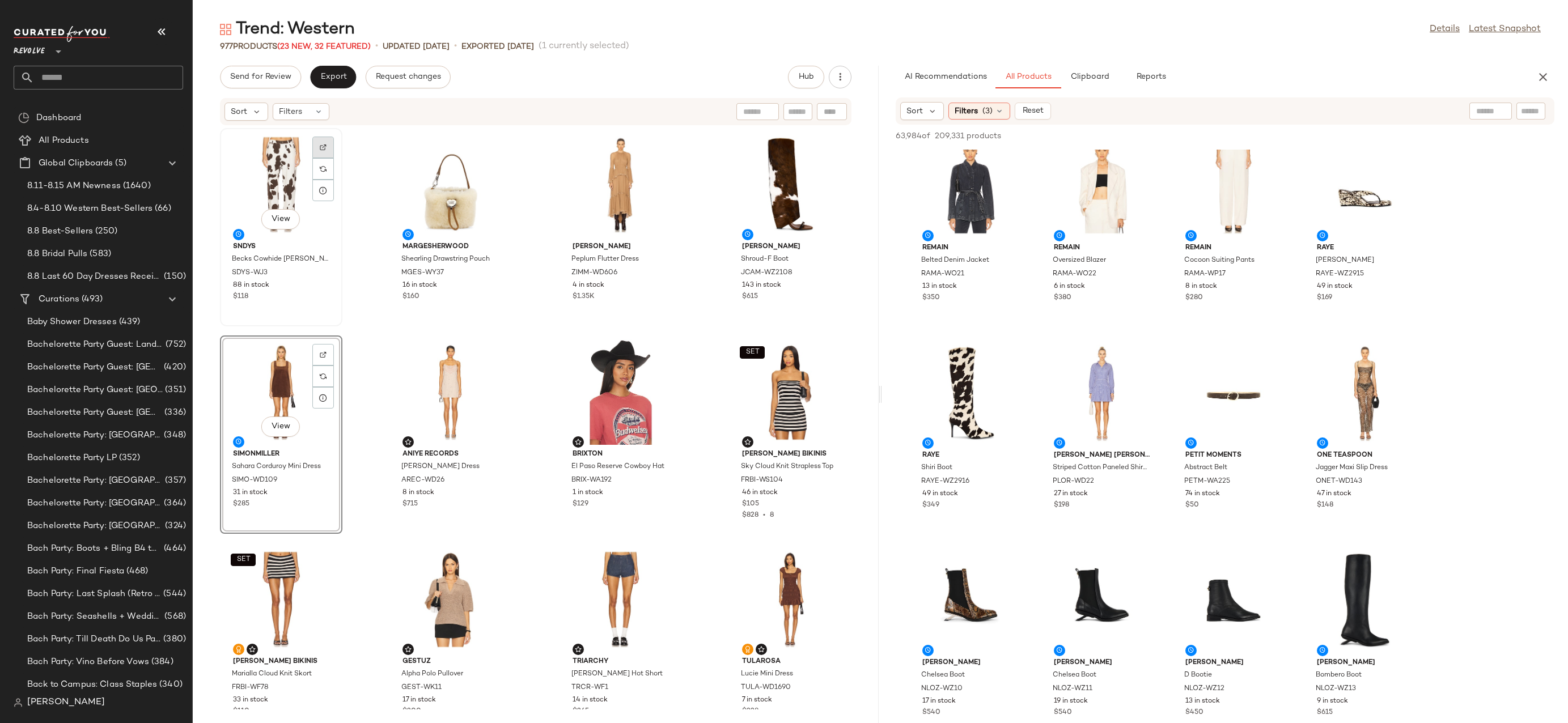
click at [320, 147] on img at bounding box center [323, 148] width 7 height 7
click at [1530, 106] on input "text" at bounding box center [1531, 111] width 20 height 12
paste input "**********"
type input "**********"
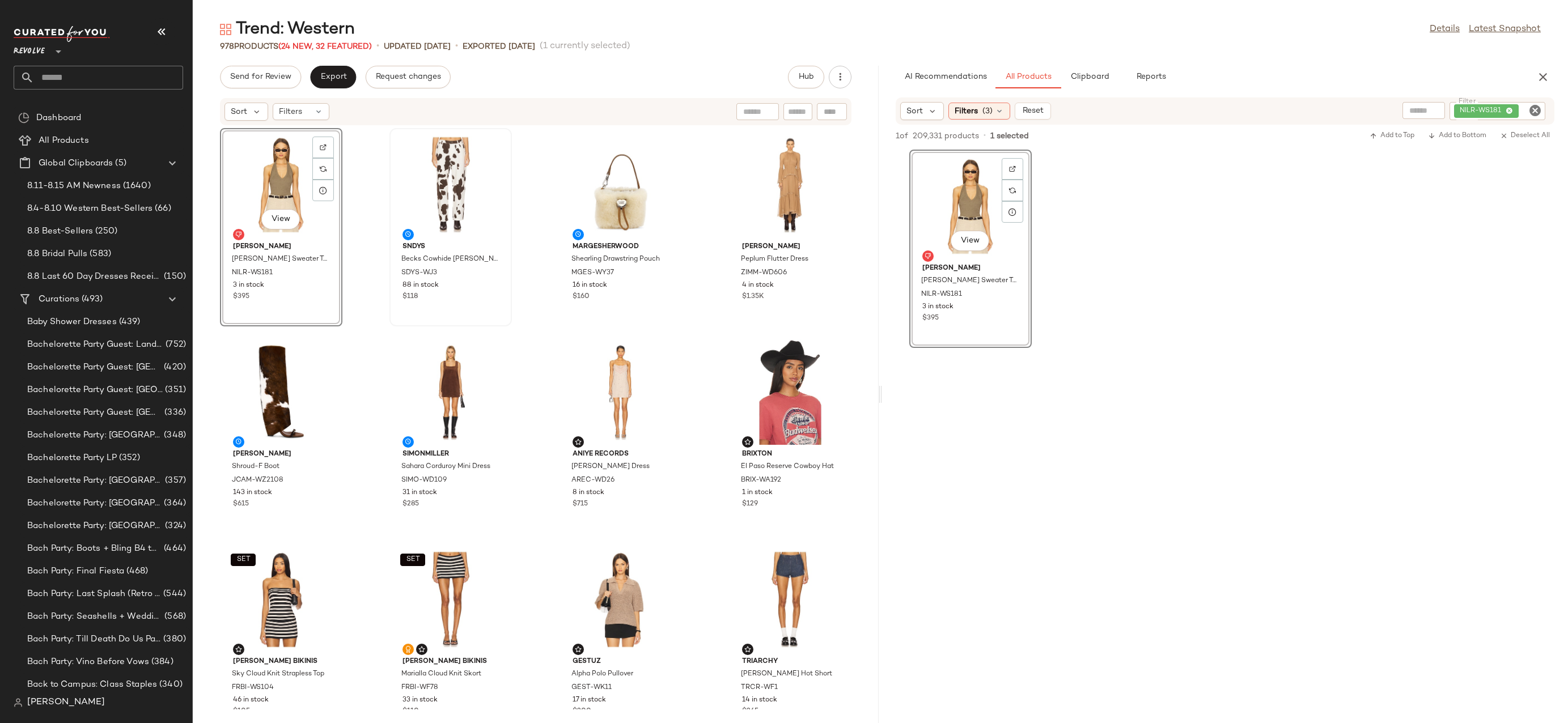
click at [283, 177] on div "View" at bounding box center [281, 185] width 114 height 106
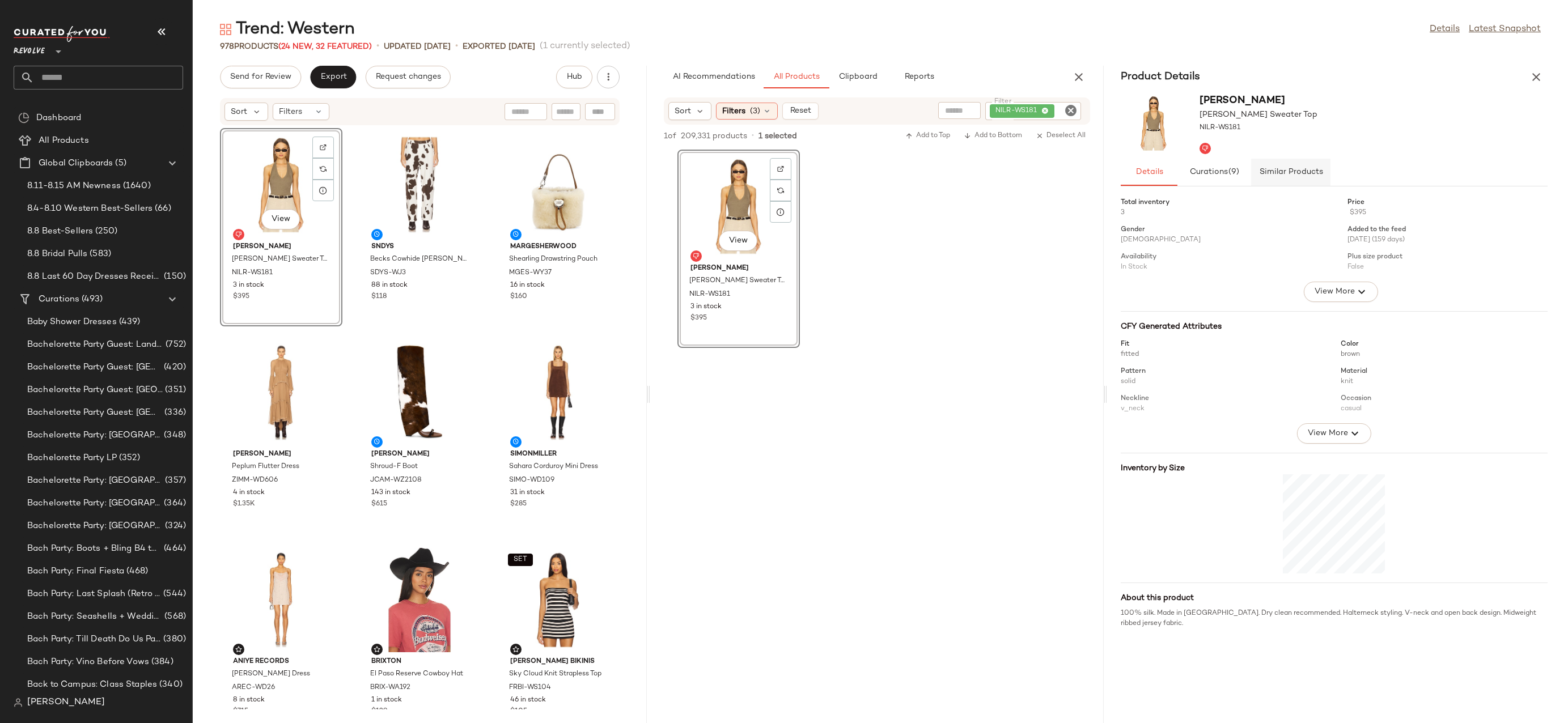
click at [1265, 175] on span "Similar Products" at bounding box center [1291, 172] width 64 height 9
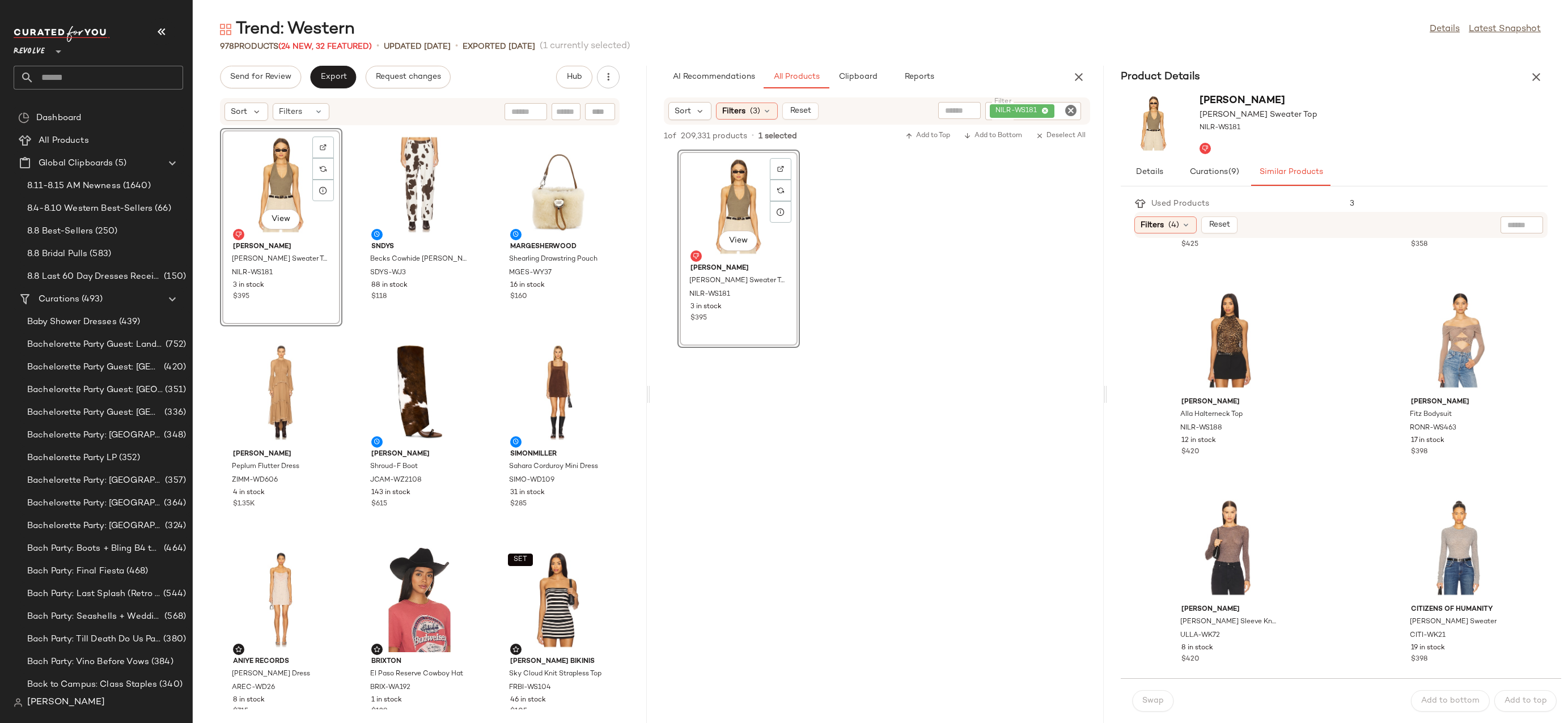
scroll to position [1841, 0]
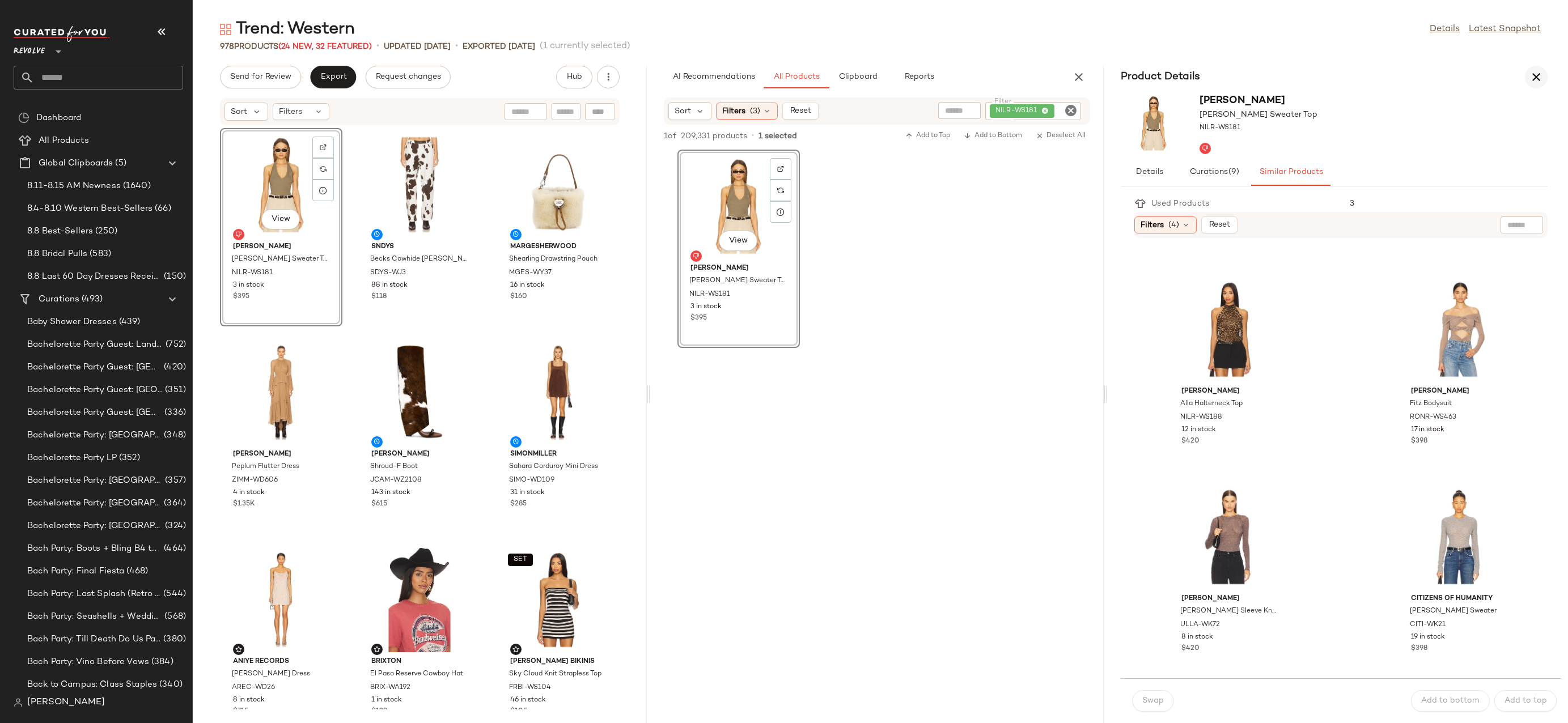
click at [1538, 79] on icon "button" at bounding box center [1536, 76] width 14 height 14
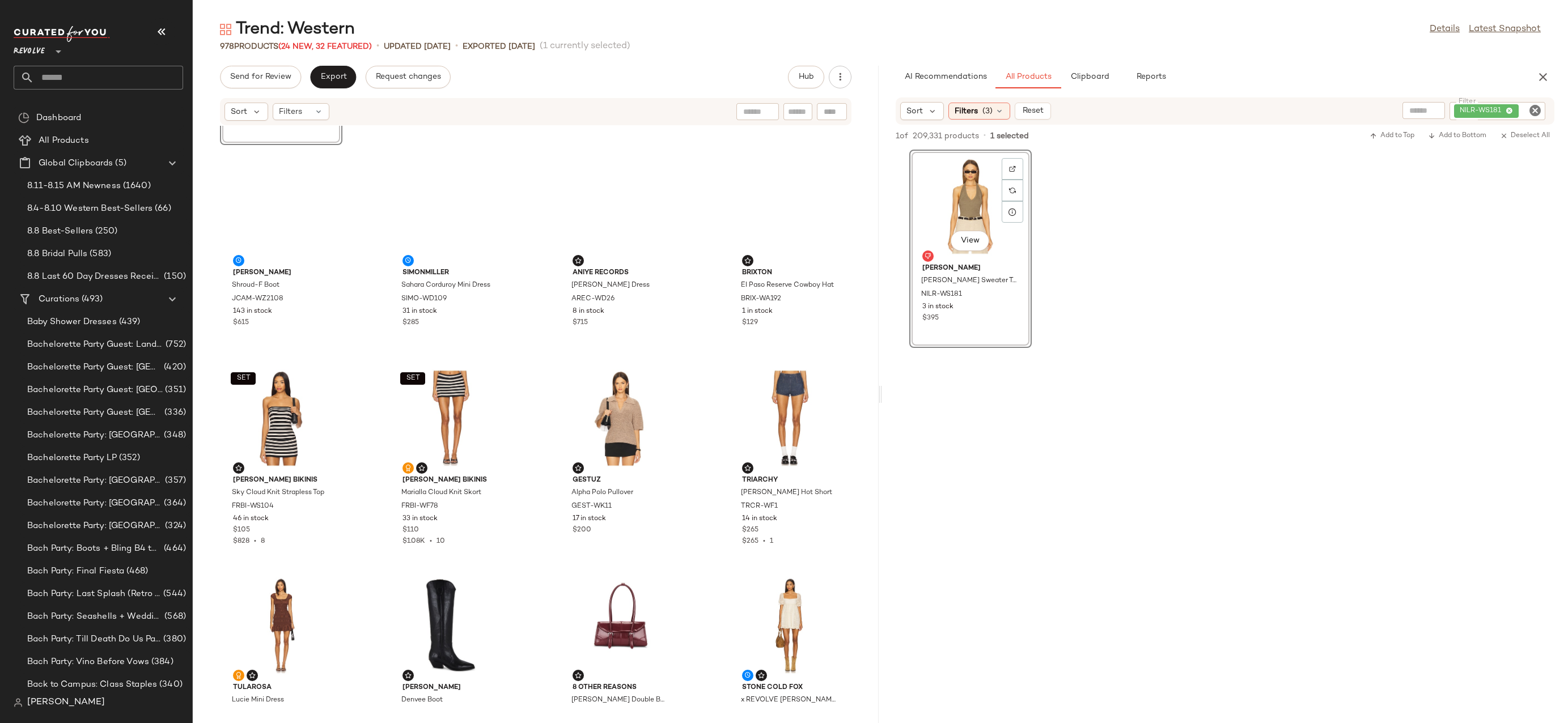
scroll to position [0, 0]
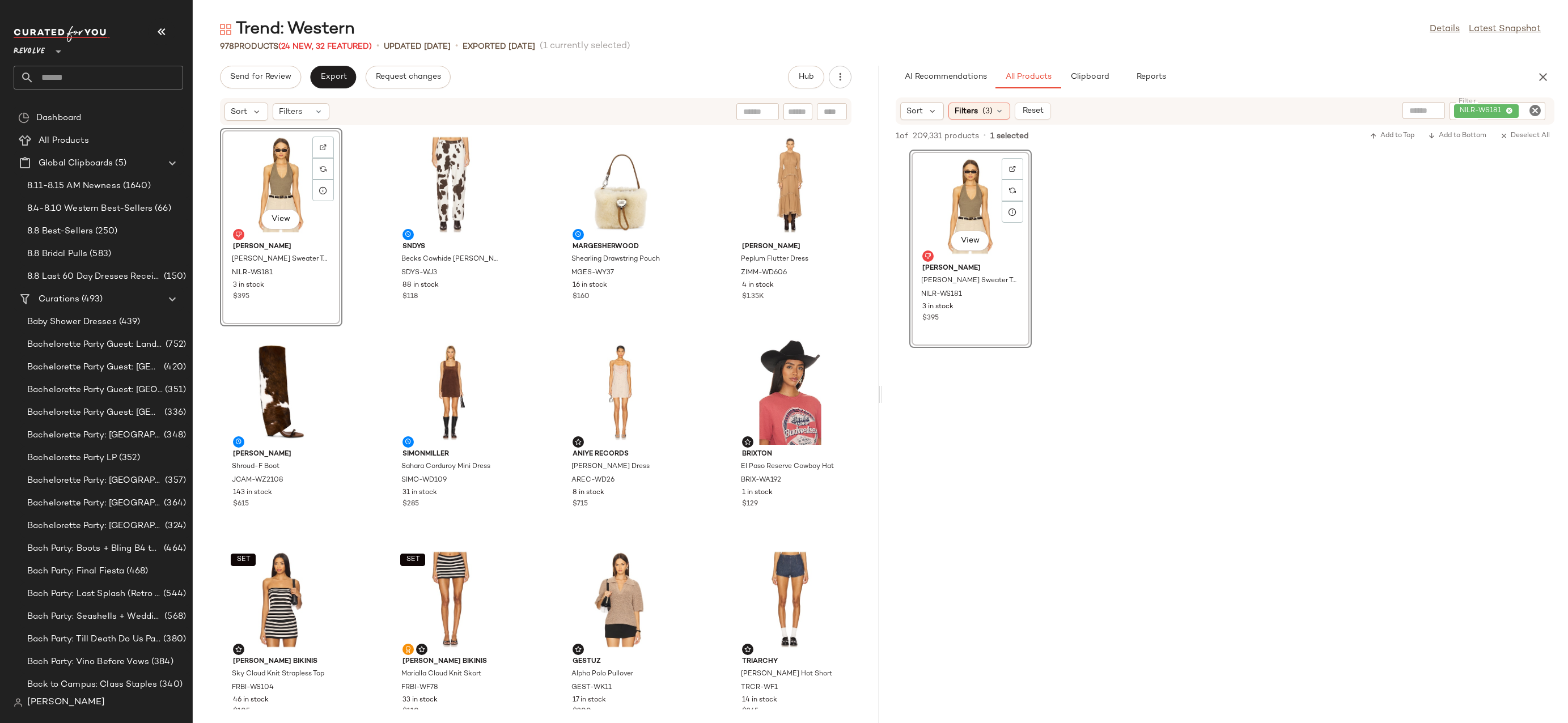
click at [246, 169] on div "View" at bounding box center [281, 185] width 114 height 106
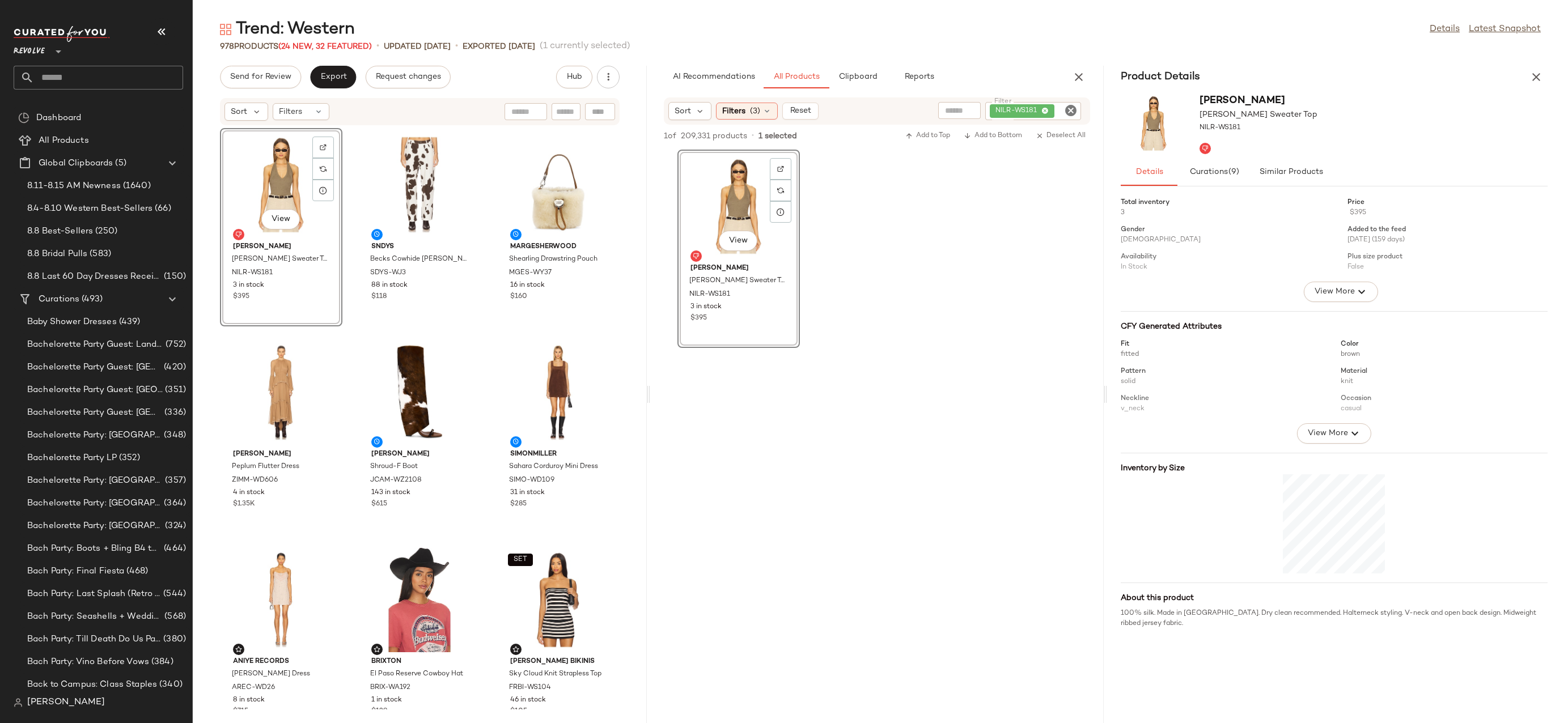
click at [1076, 105] on icon "Clear Filter" at bounding box center [1070, 110] width 14 height 14
paste input "*********"
type input "*********"
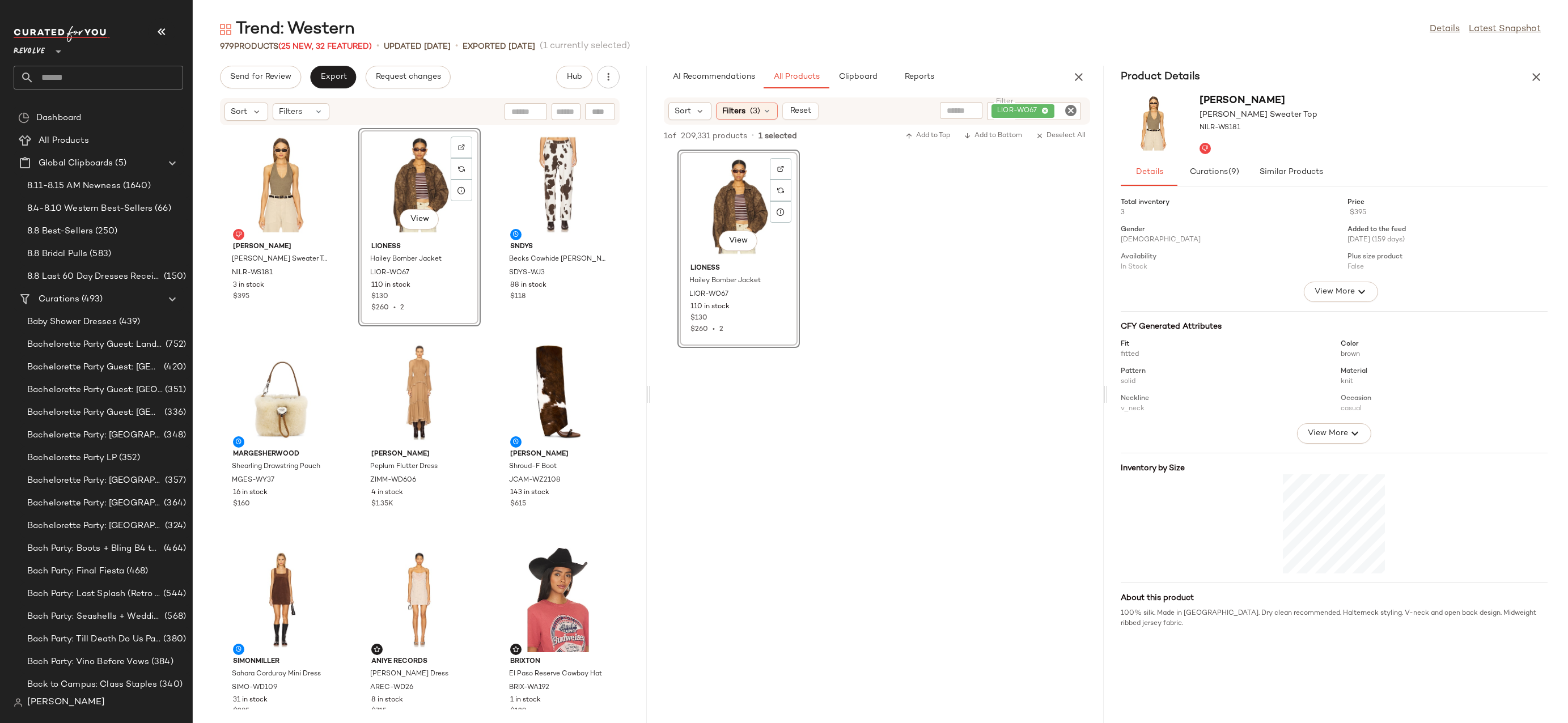
click at [407, 155] on div "View" at bounding box center [419, 185] width 114 height 106
click at [1293, 162] on button "Similar Products" at bounding box center [1290, 172] width 79 height 27
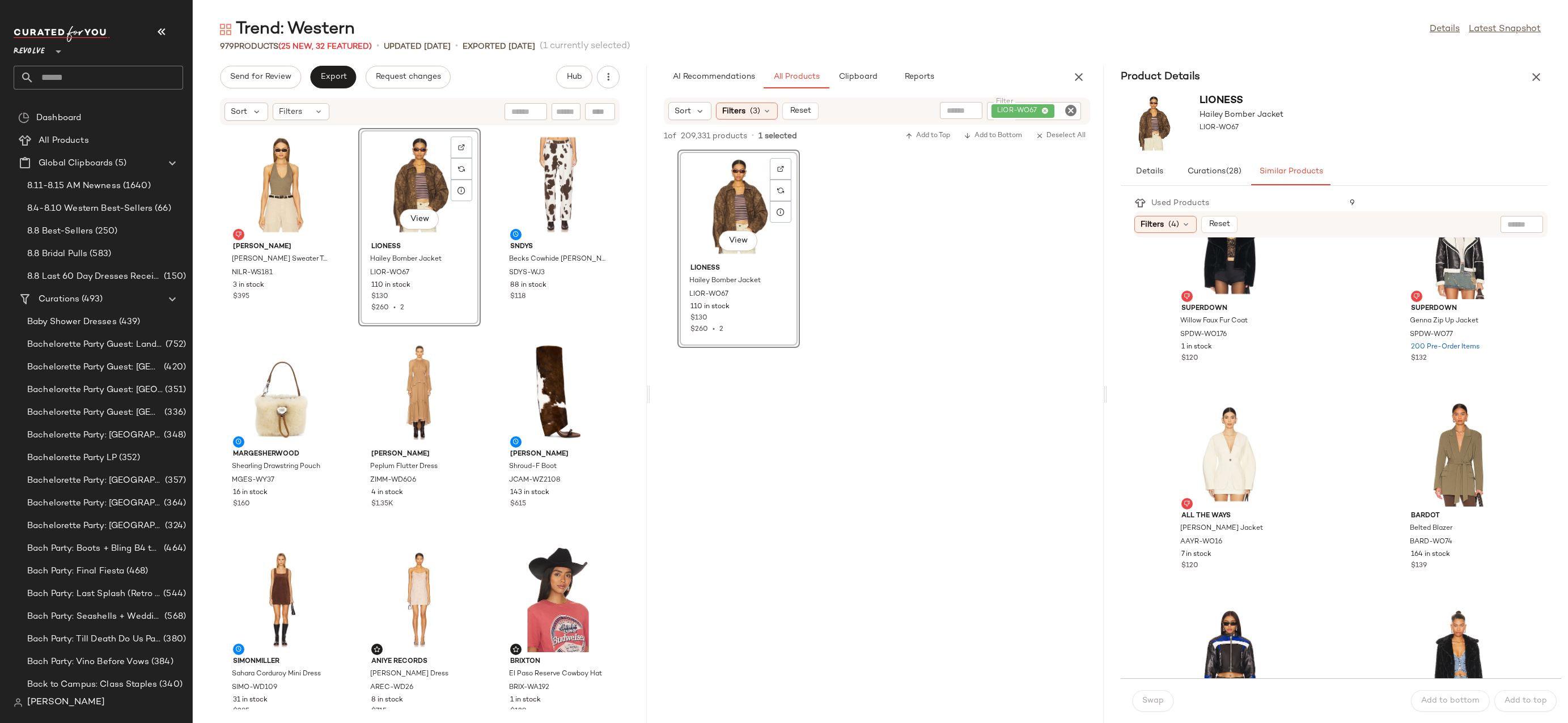
scroll to position [1218, 0]
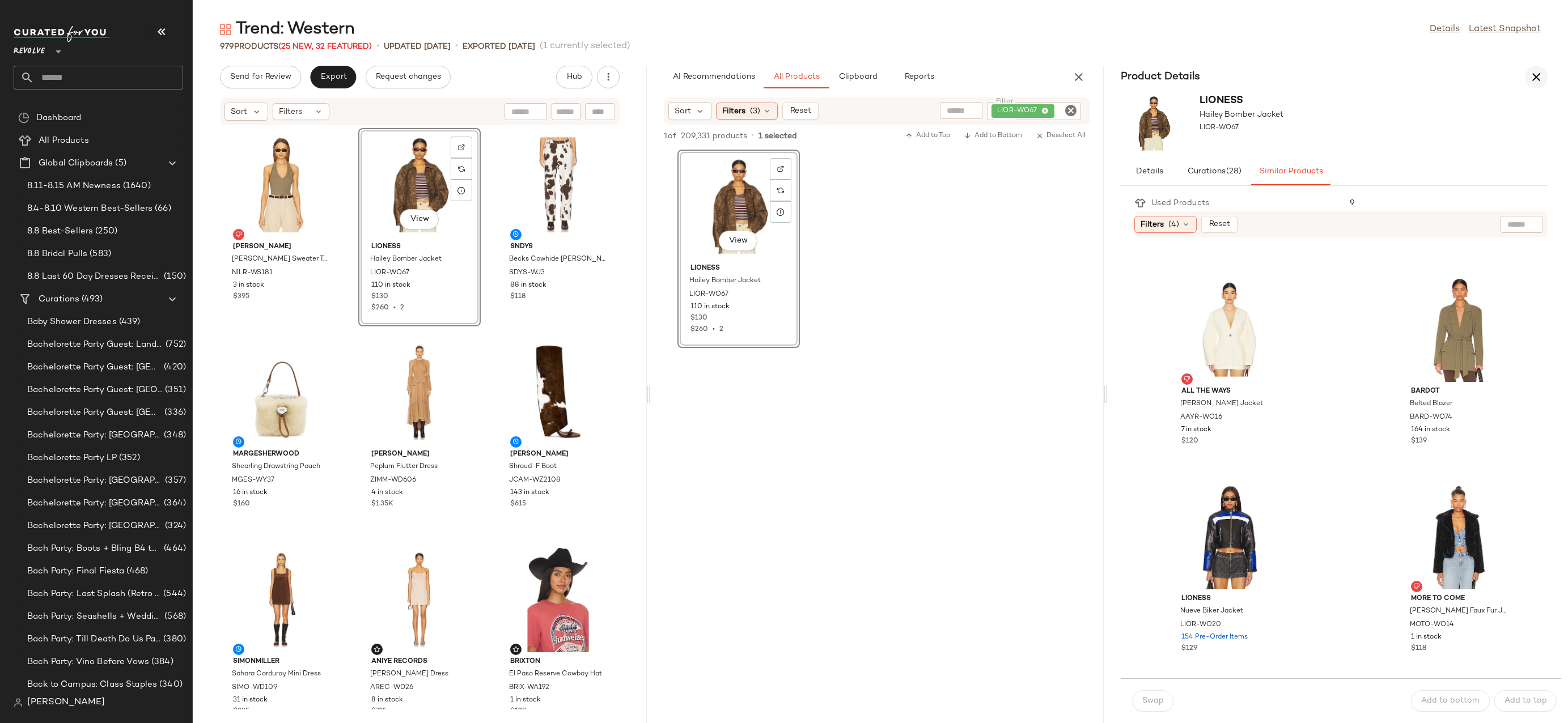
click at [1530, 81] on icon "button" at bounding box center [1536, 76] width 14 height 14
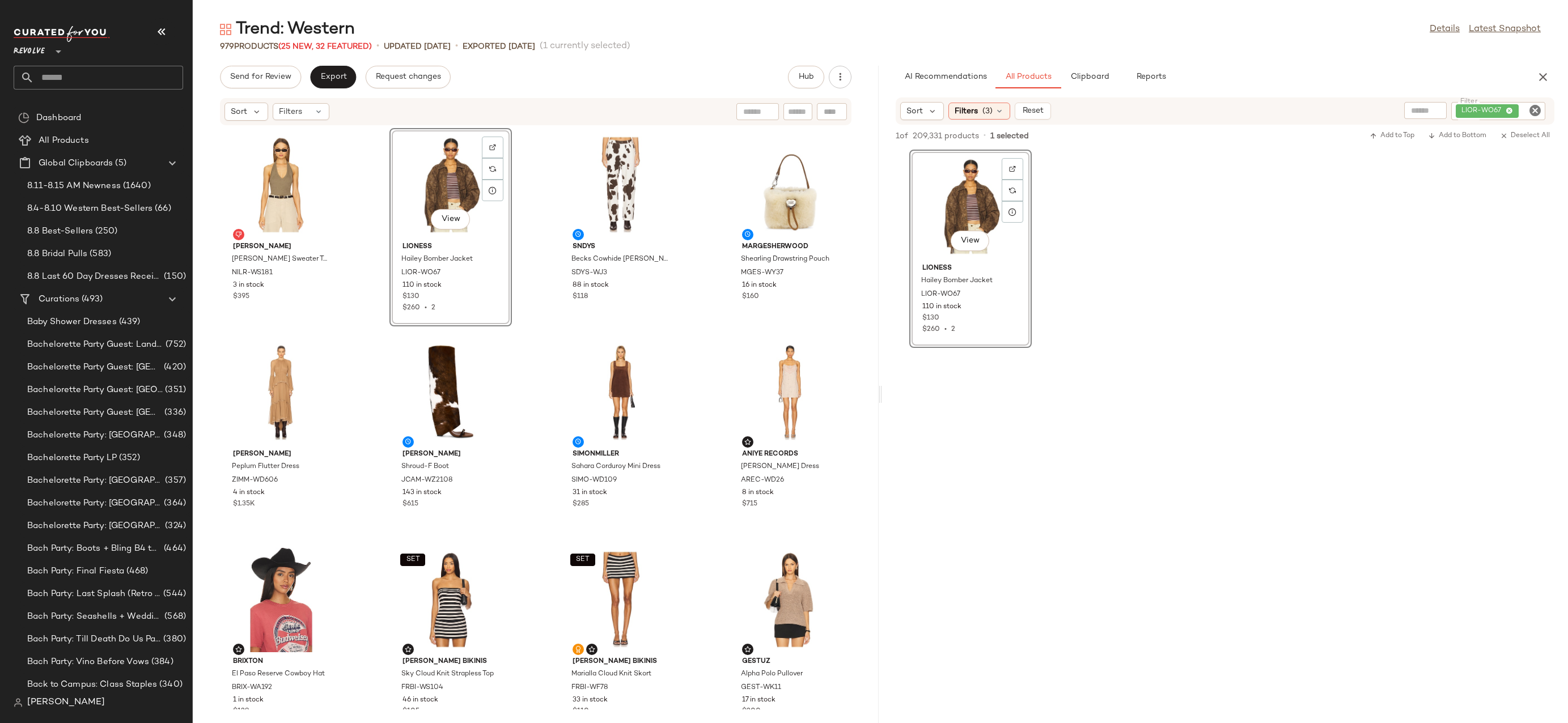
click at [439, 166] on div "View" at bounding box center [451, 185] width 114 height 106
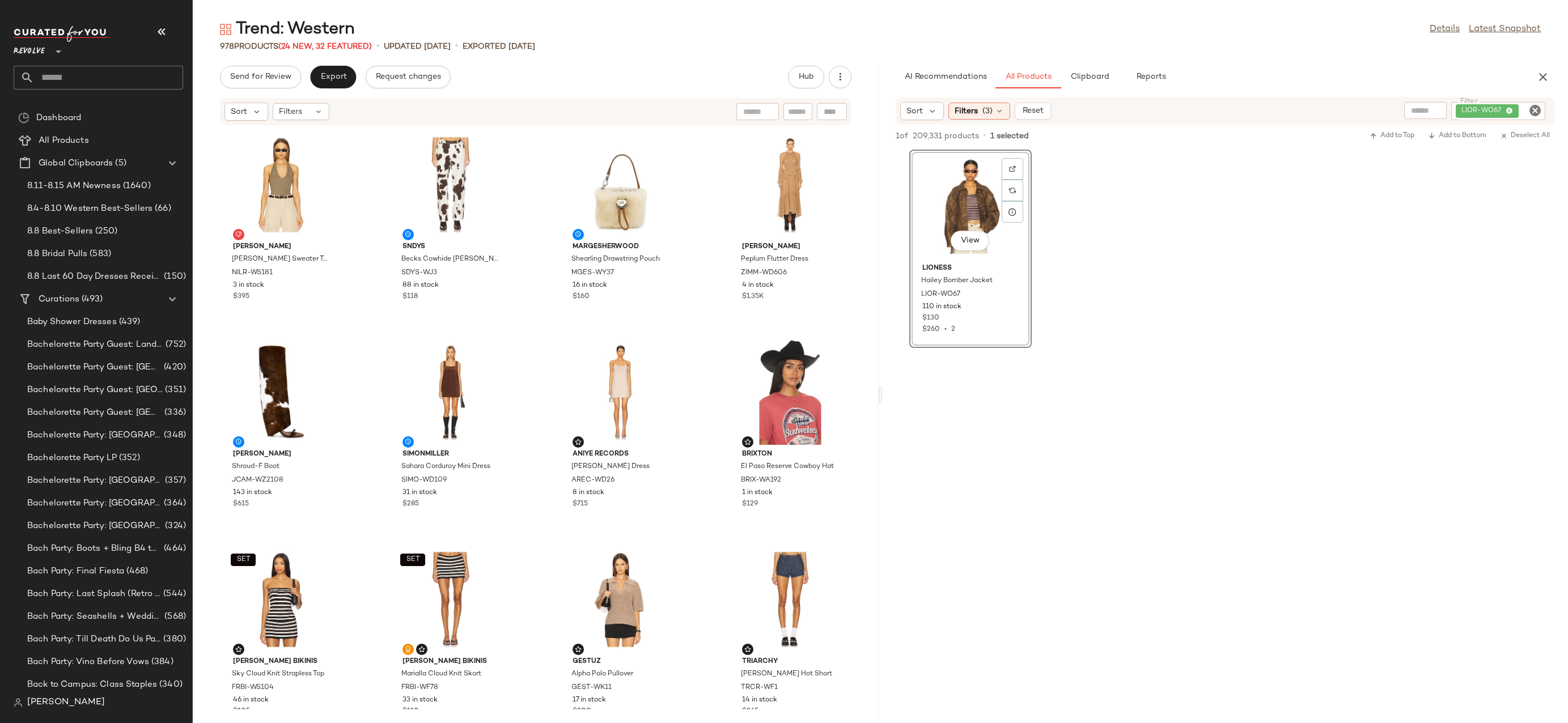
click at [1529, 106] on icon "Clear Filter" at bounding box center [1535, 110] width 14 height 14
click at [1519, 113] on input "Filter" at bounding box center [1492, 111] width 96 height 12
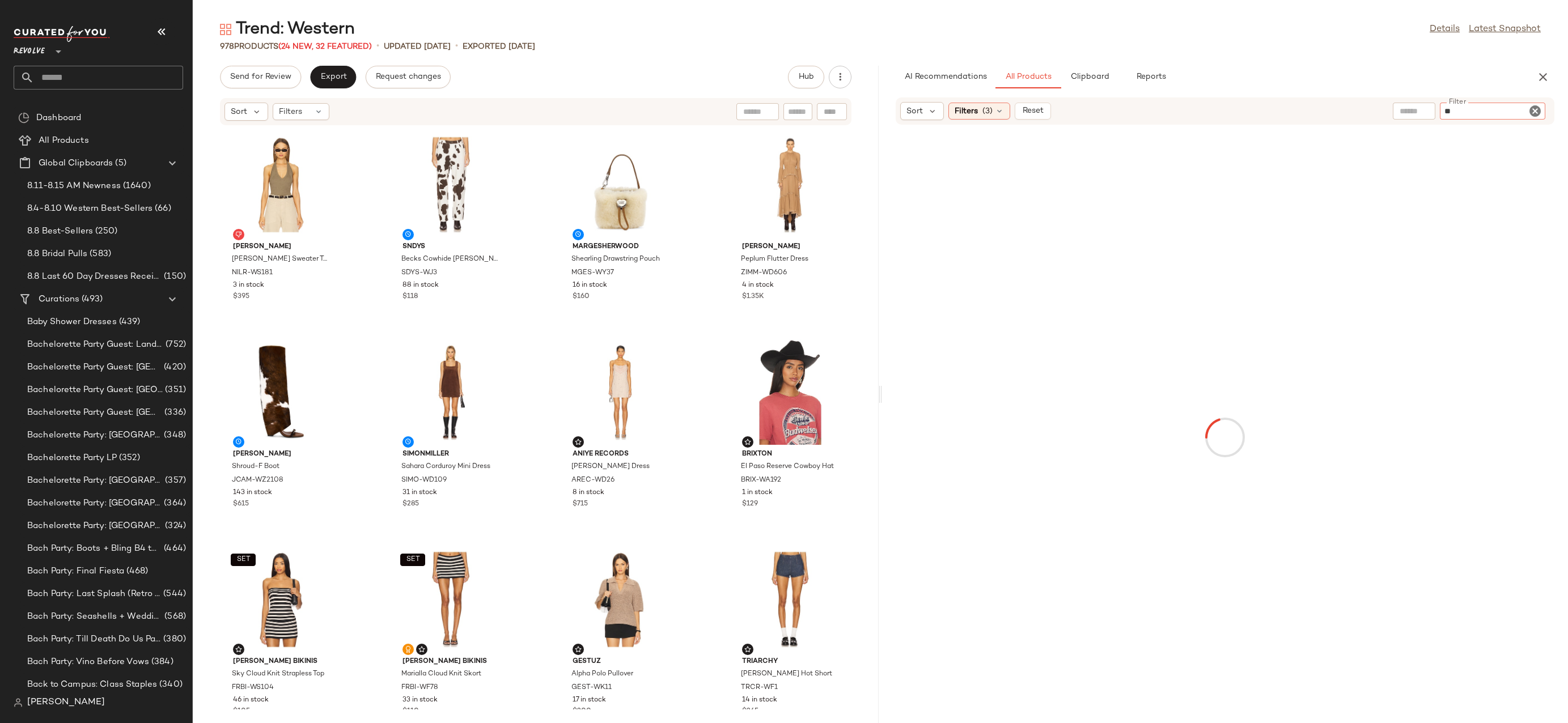
type input "***"
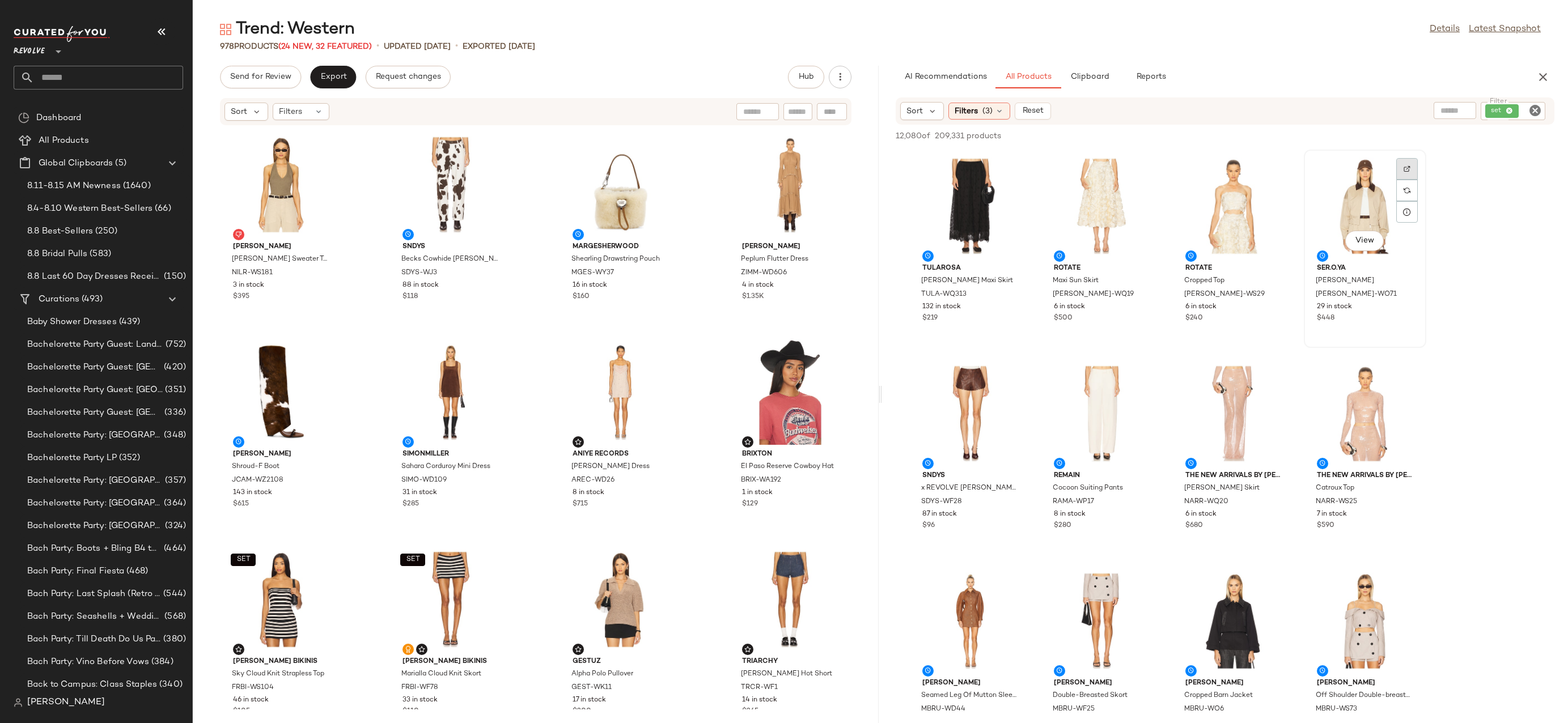
click at [1404, 180] on div at bounding box center [1407, 191] width 21 height 21
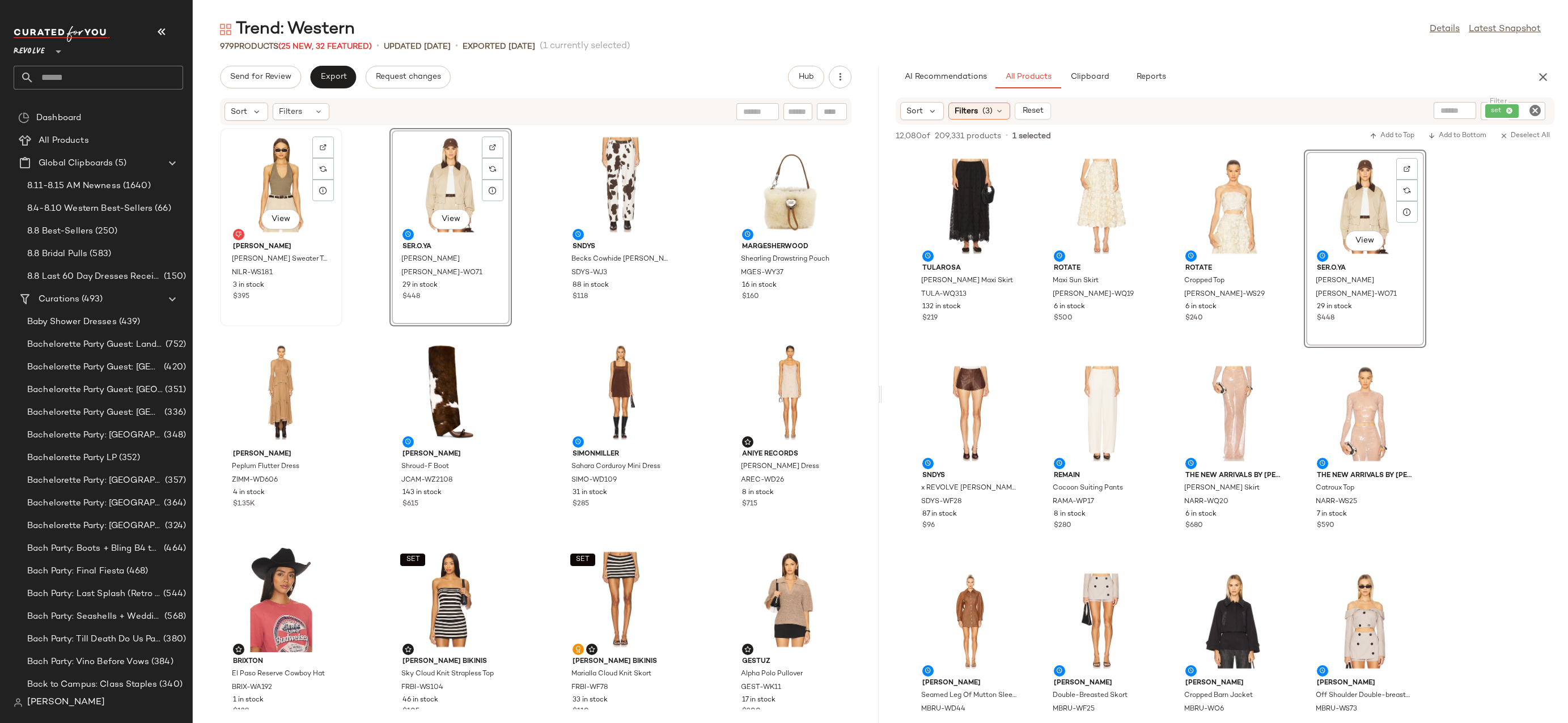
click at [261, 182] on div "View" at bounding box center [281, 185] width 114 height 106
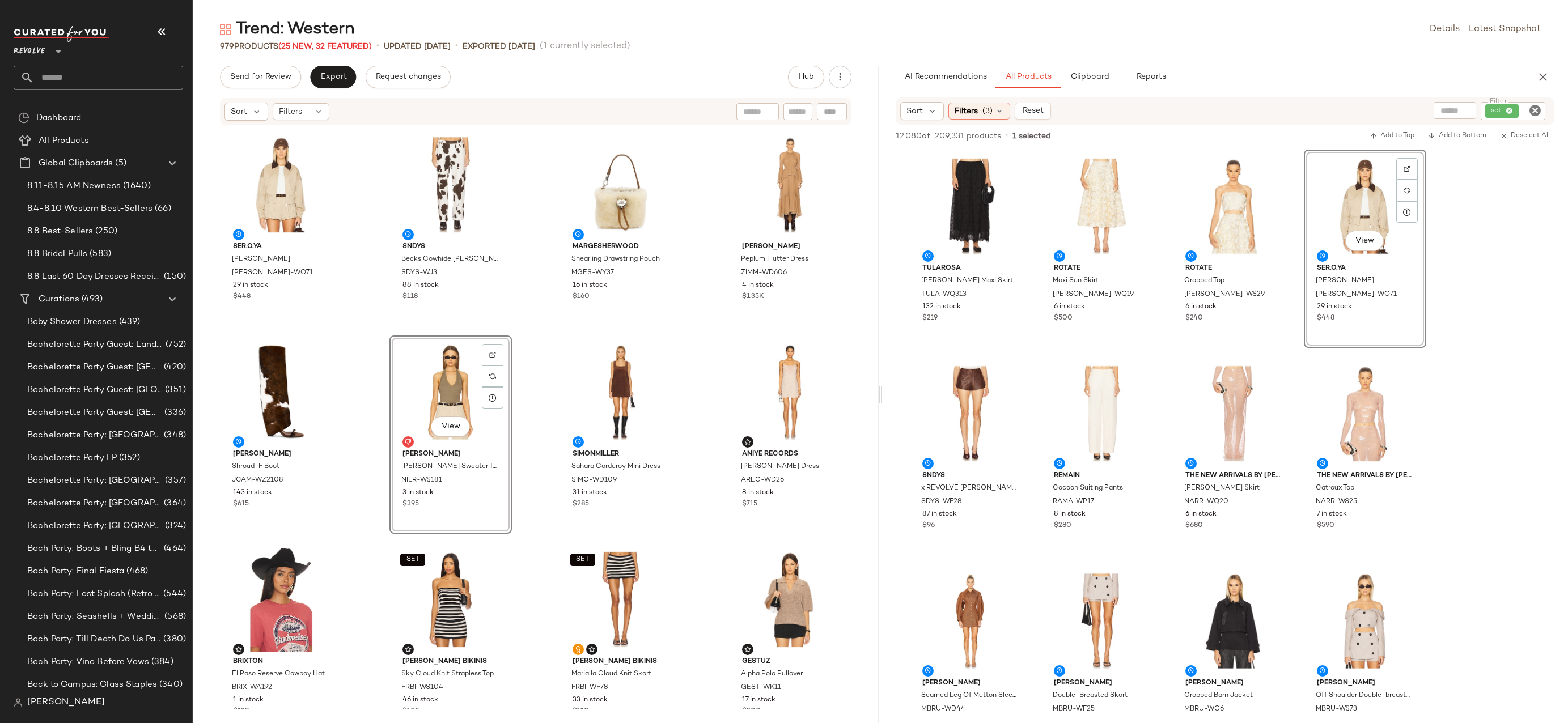
click at [427, 373] on div "View" at bounding box center [451, 393] width 114 height 106
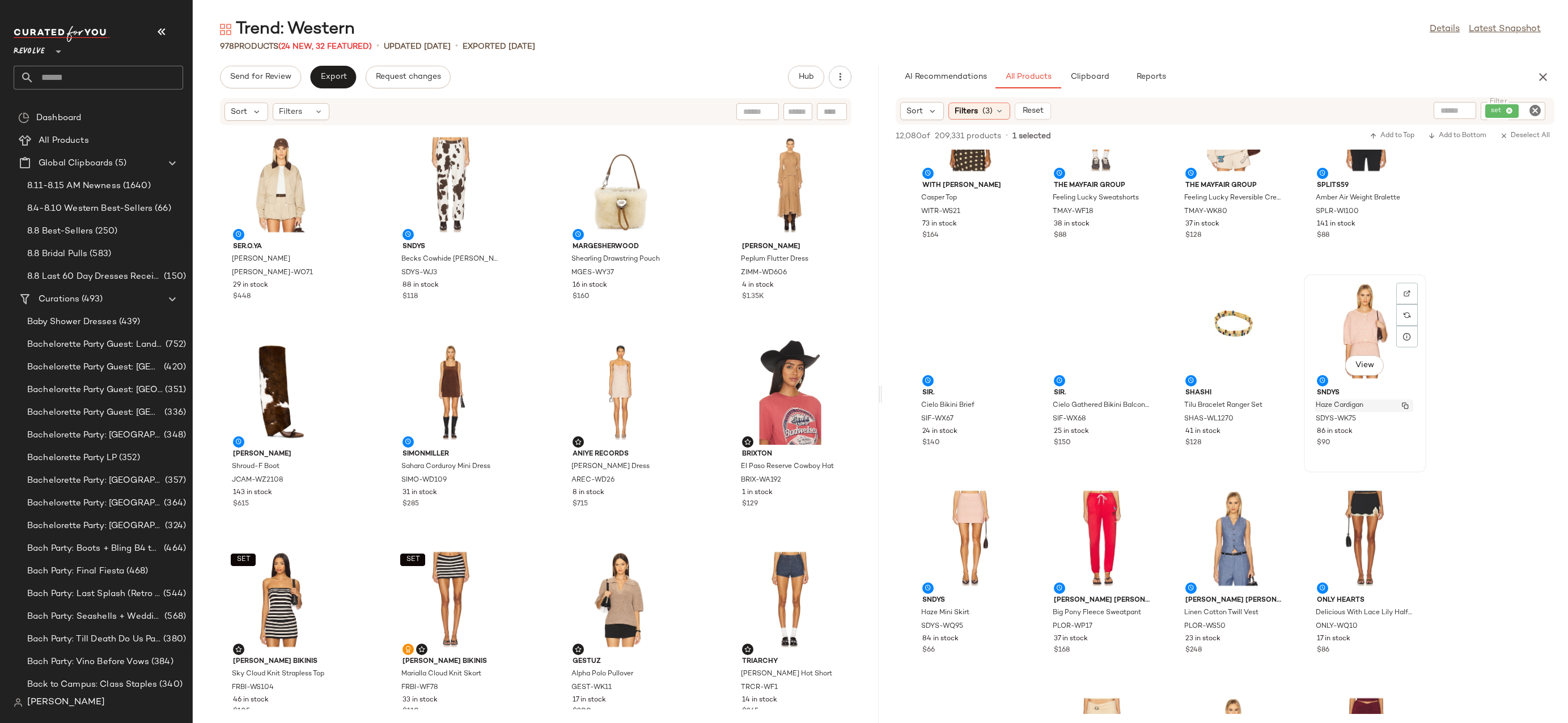
scroll to position [2163, 0]
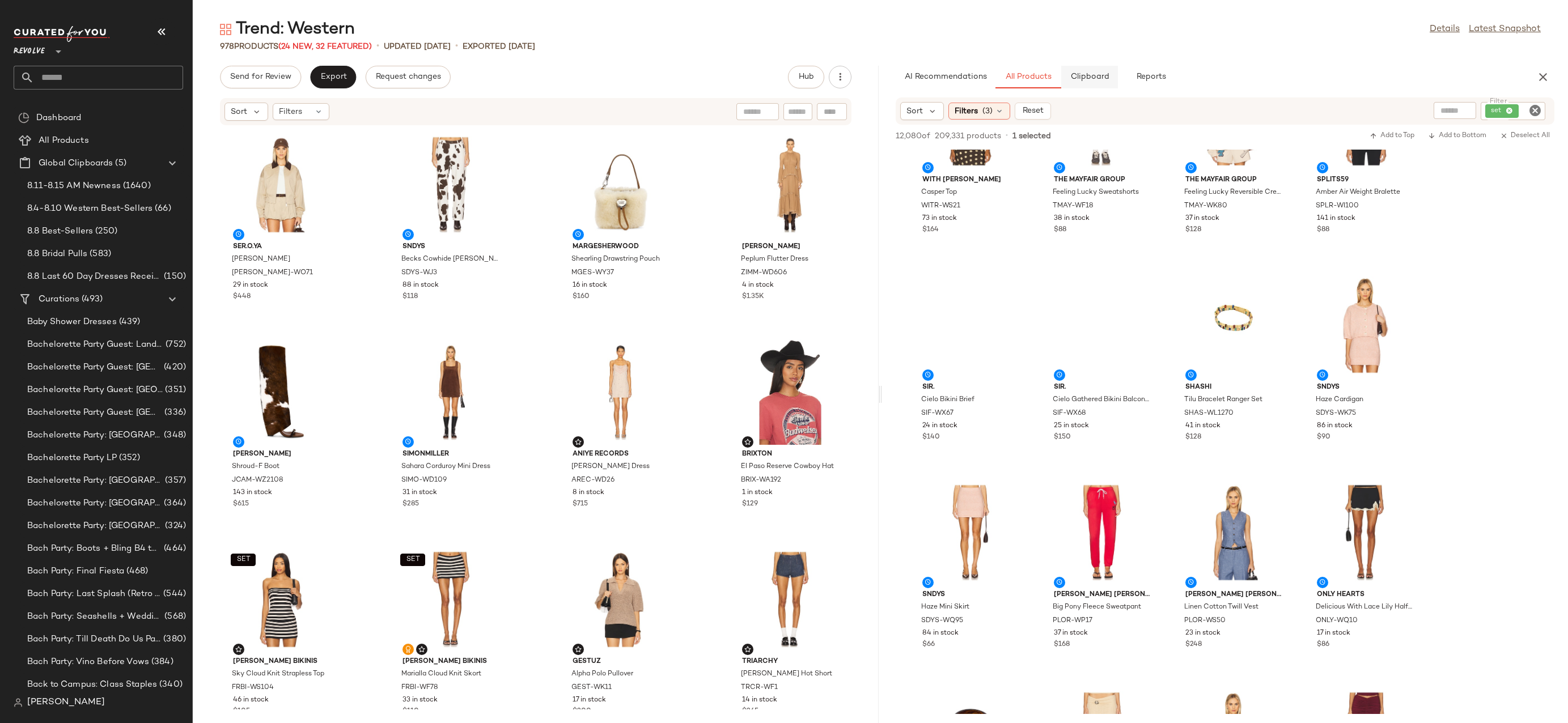
click at [1099, 75] on span "Clipboard" at bounding box center [1089, 77] width 39 height 9
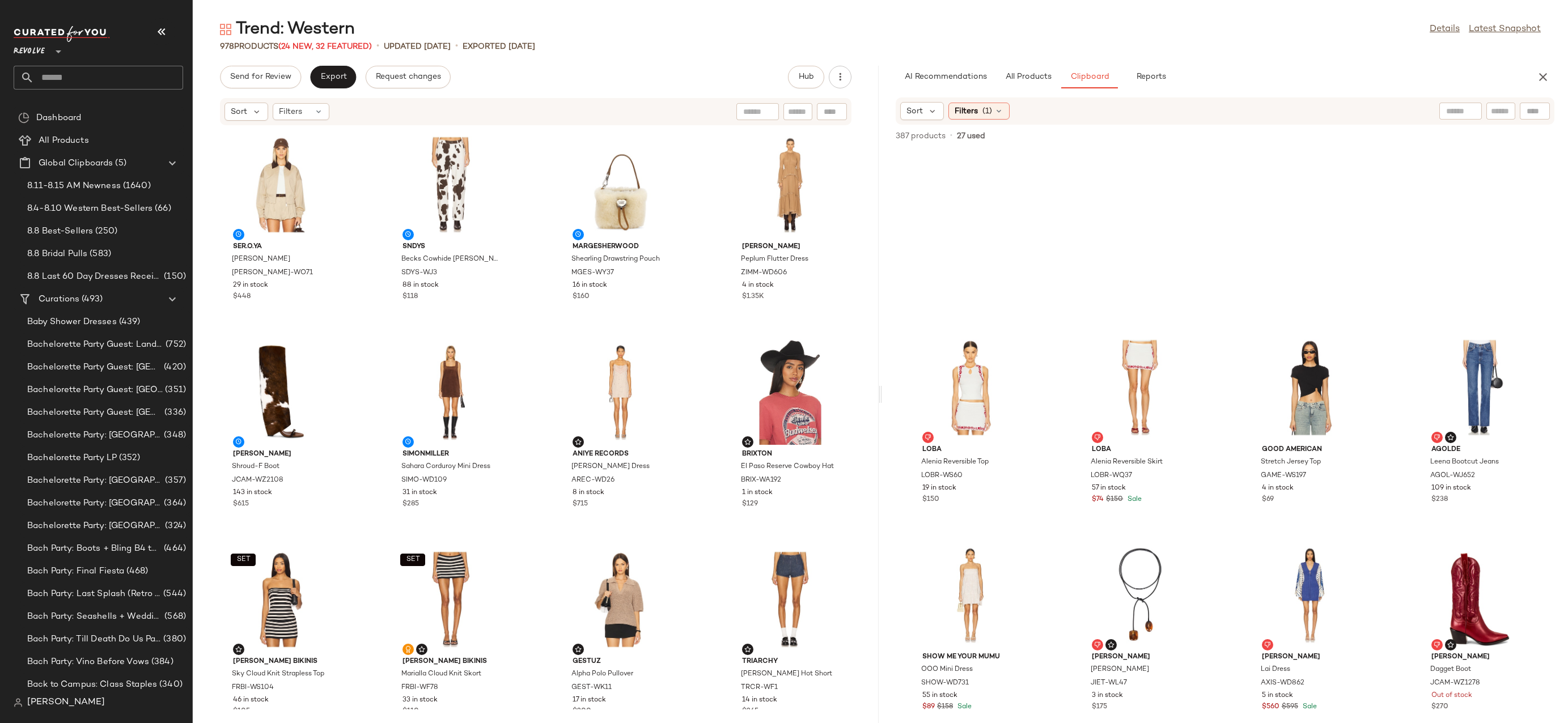
scroll to position [1238, 0]
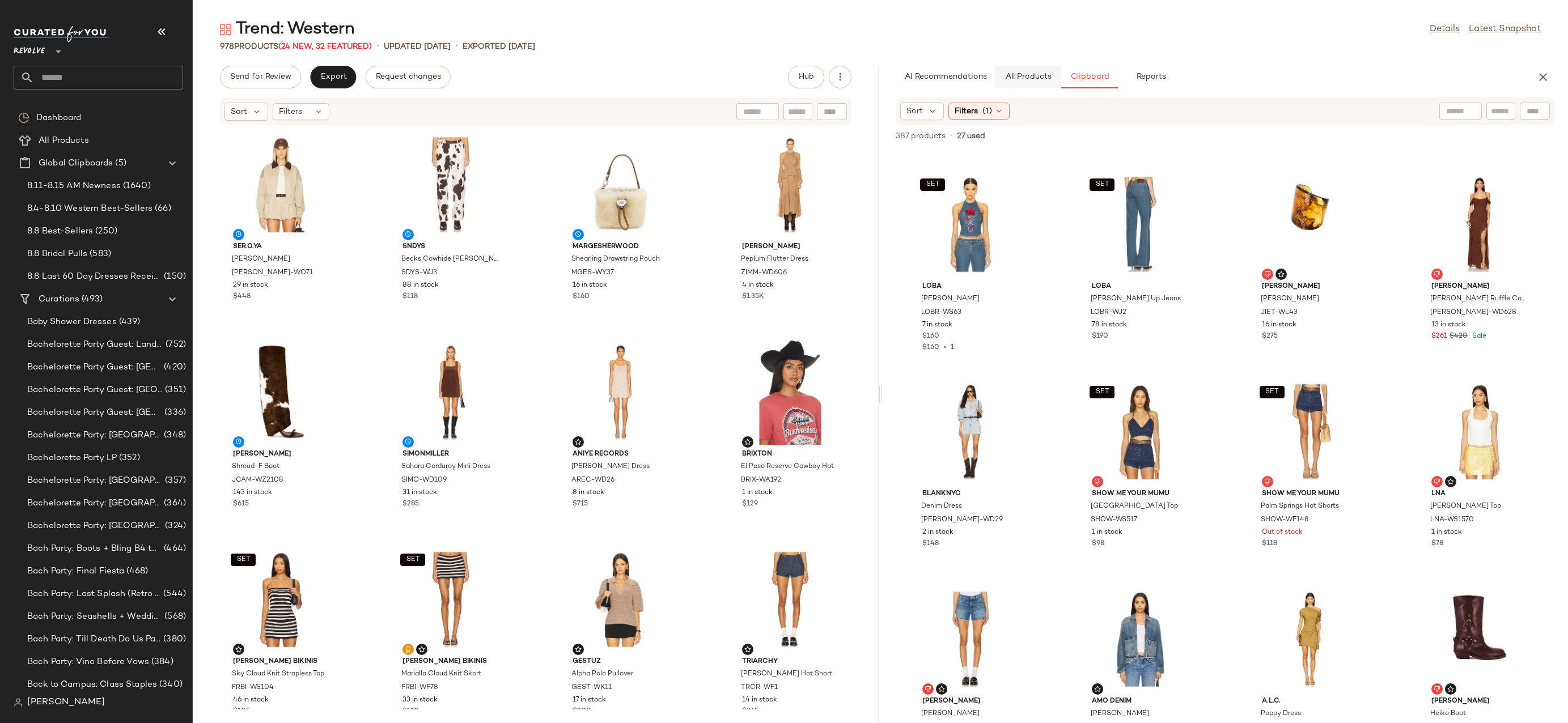
click at [1026, 70] on button "All Products" at bounding box center [1028, 77] width 66 height 23
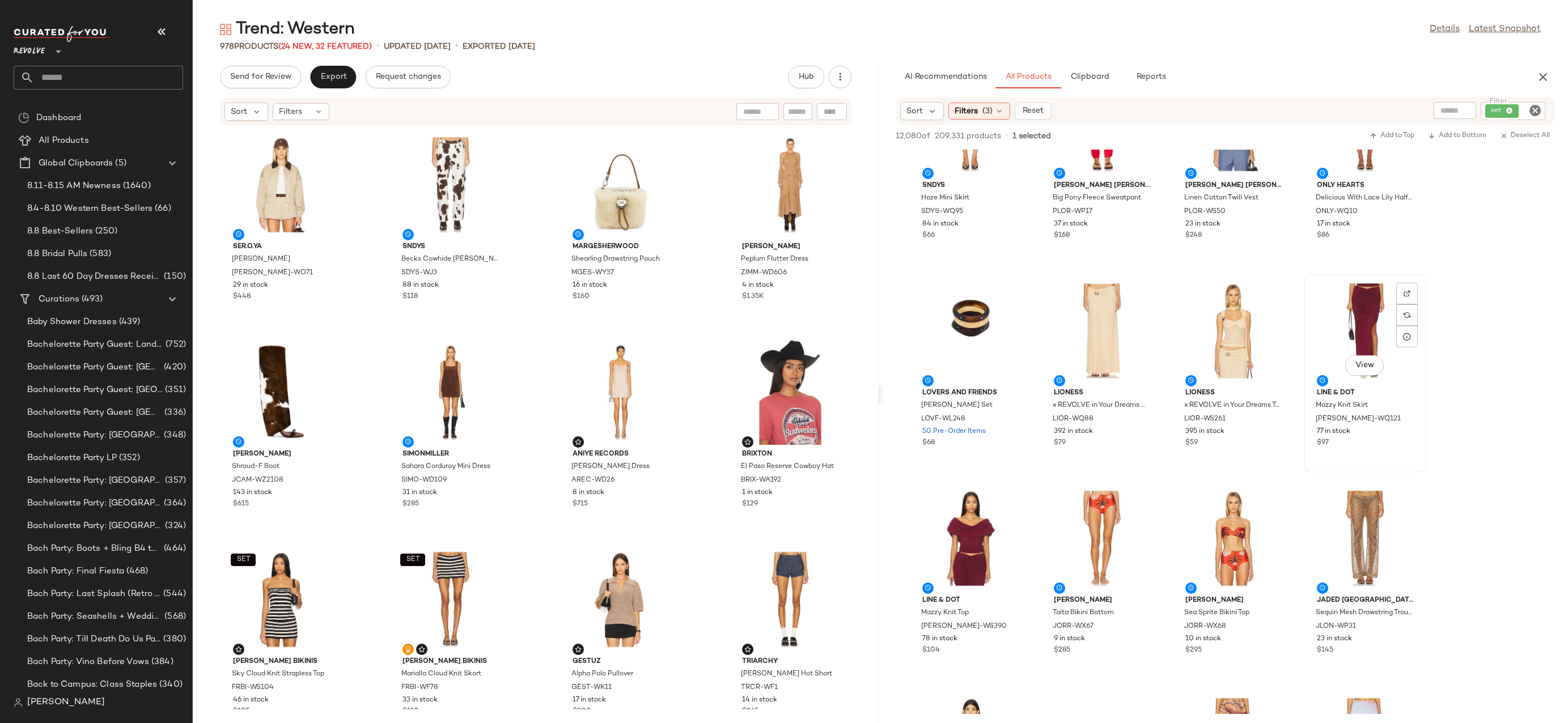
scroll to position [2574, 0]
click at [1234, 300] on div "View" at bounding box center [1234, 329] width 114 height 106
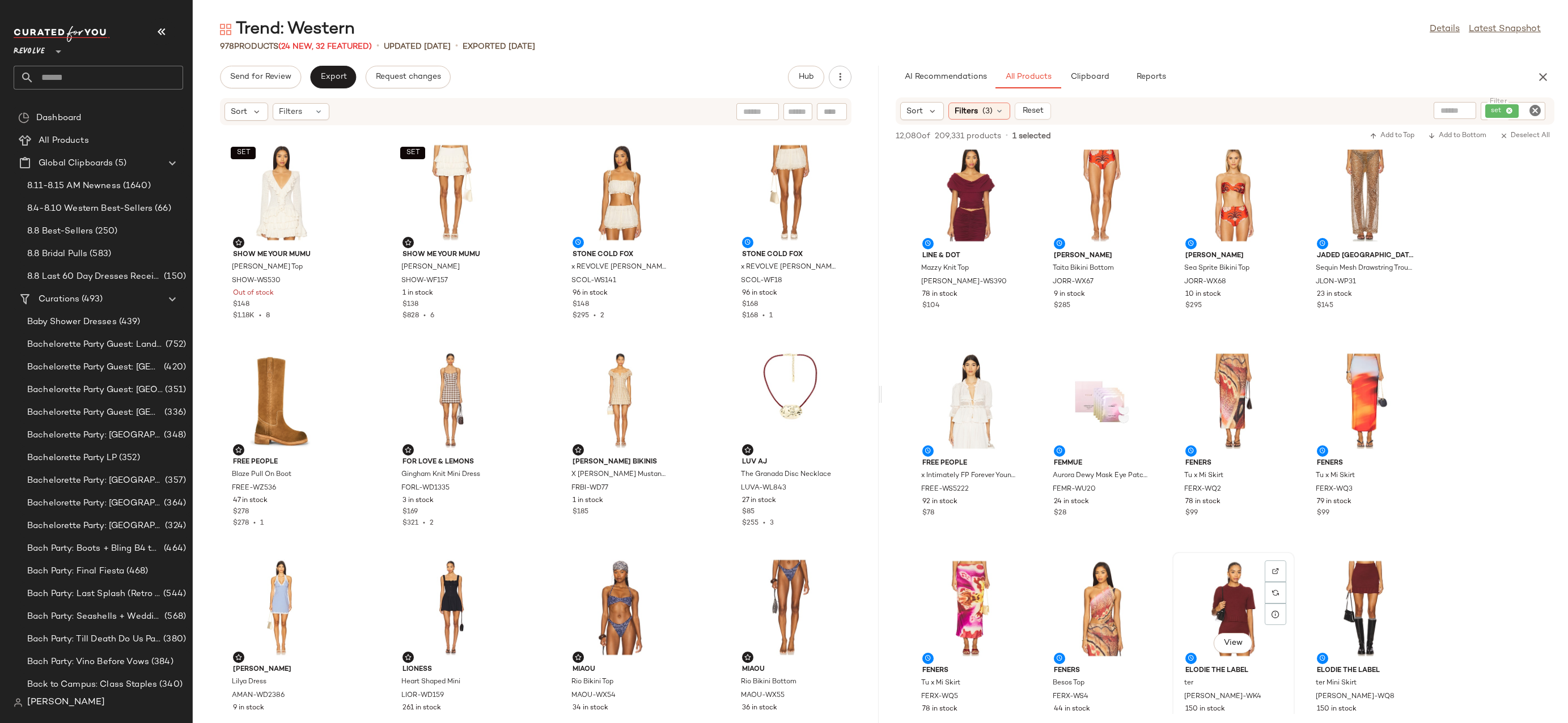
scroll to position [2915, 0]
click at [957, 355] on div at bounding box center [970, 403] width 114 height 106
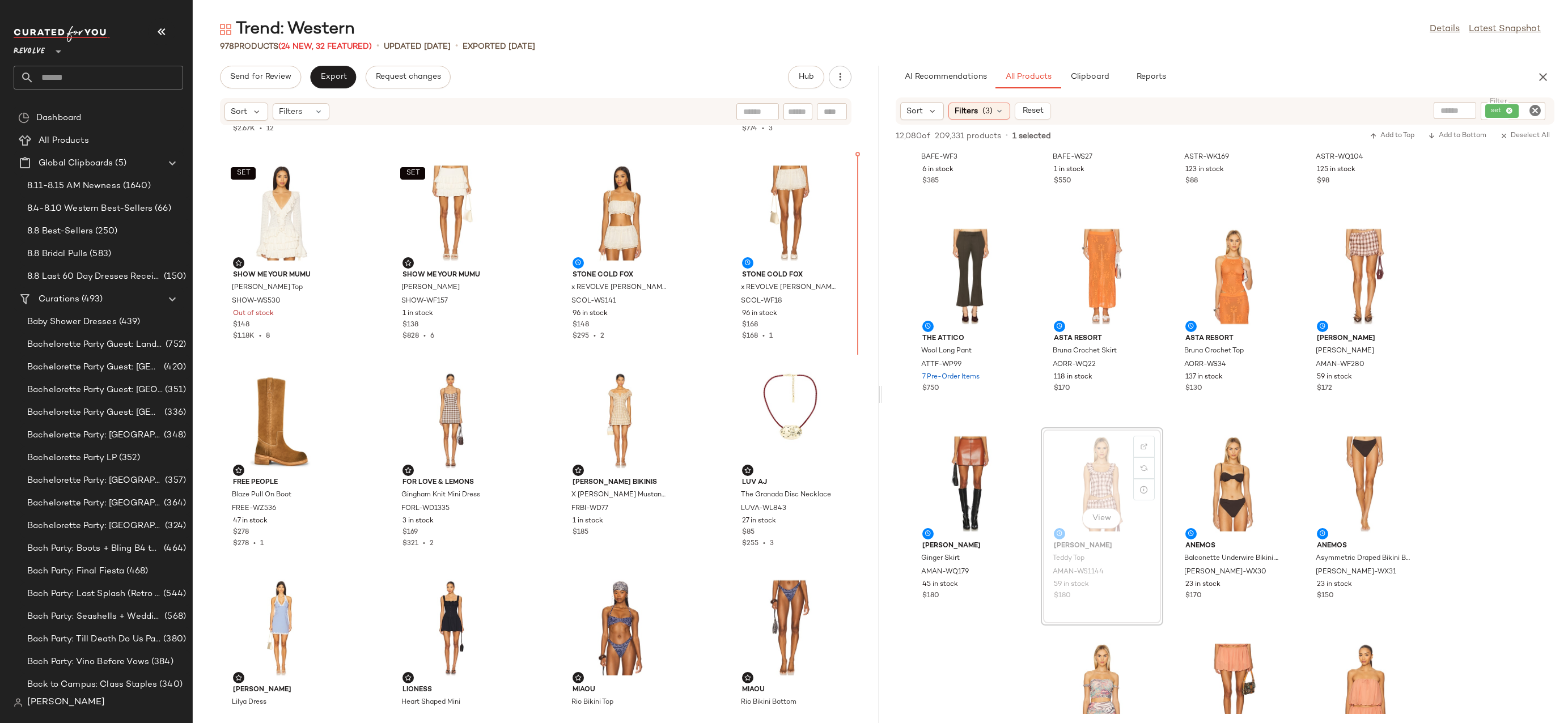
scroll to position [802, 0]
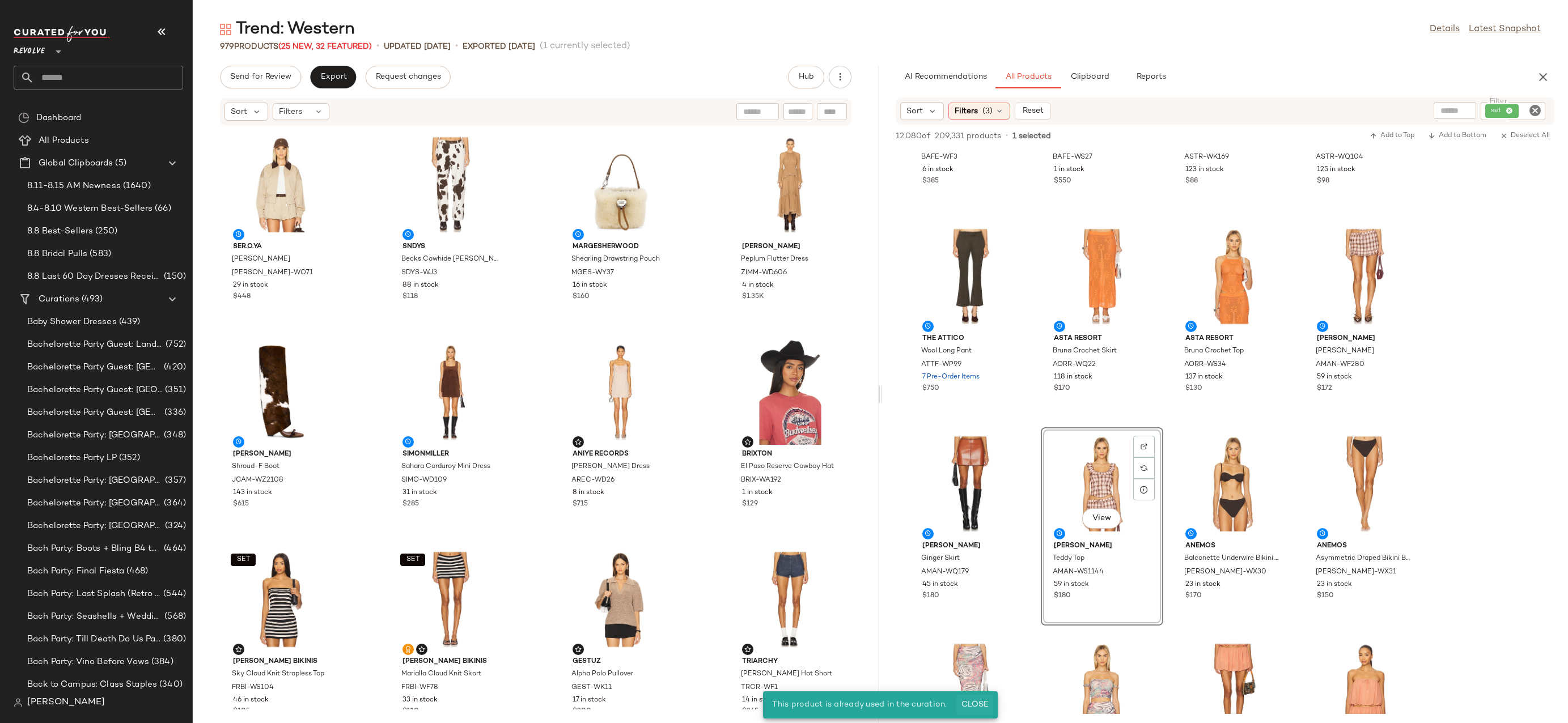
click at [975, 707] on span "Close" at bounding box center [975, 704] width 28 height 9
click at [992, 111] on div "Filters (3)" at bounding box center [979, 111] width 62 height 17
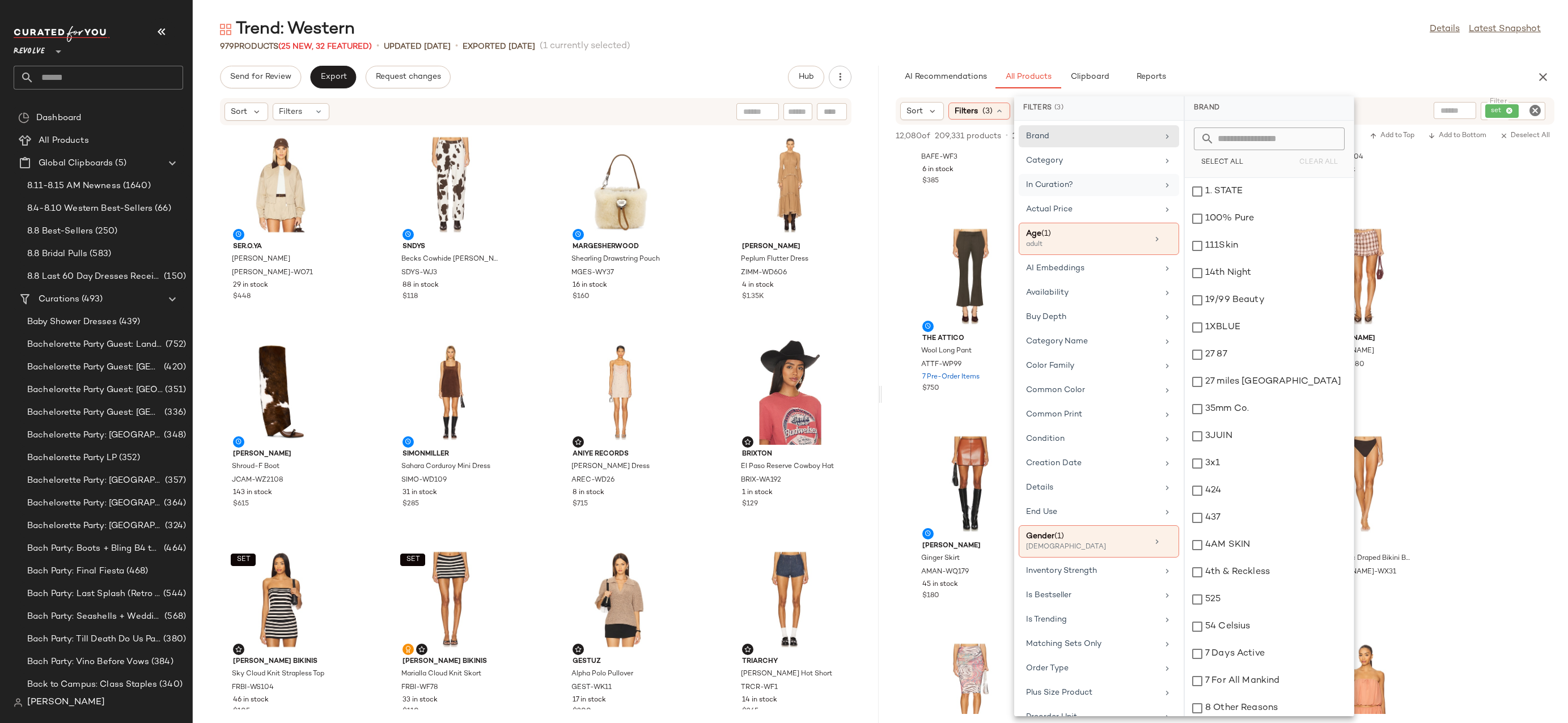
click at [1145, 187] on div "In Curation?" at bounding box center [1092, 185] width 132 height 12
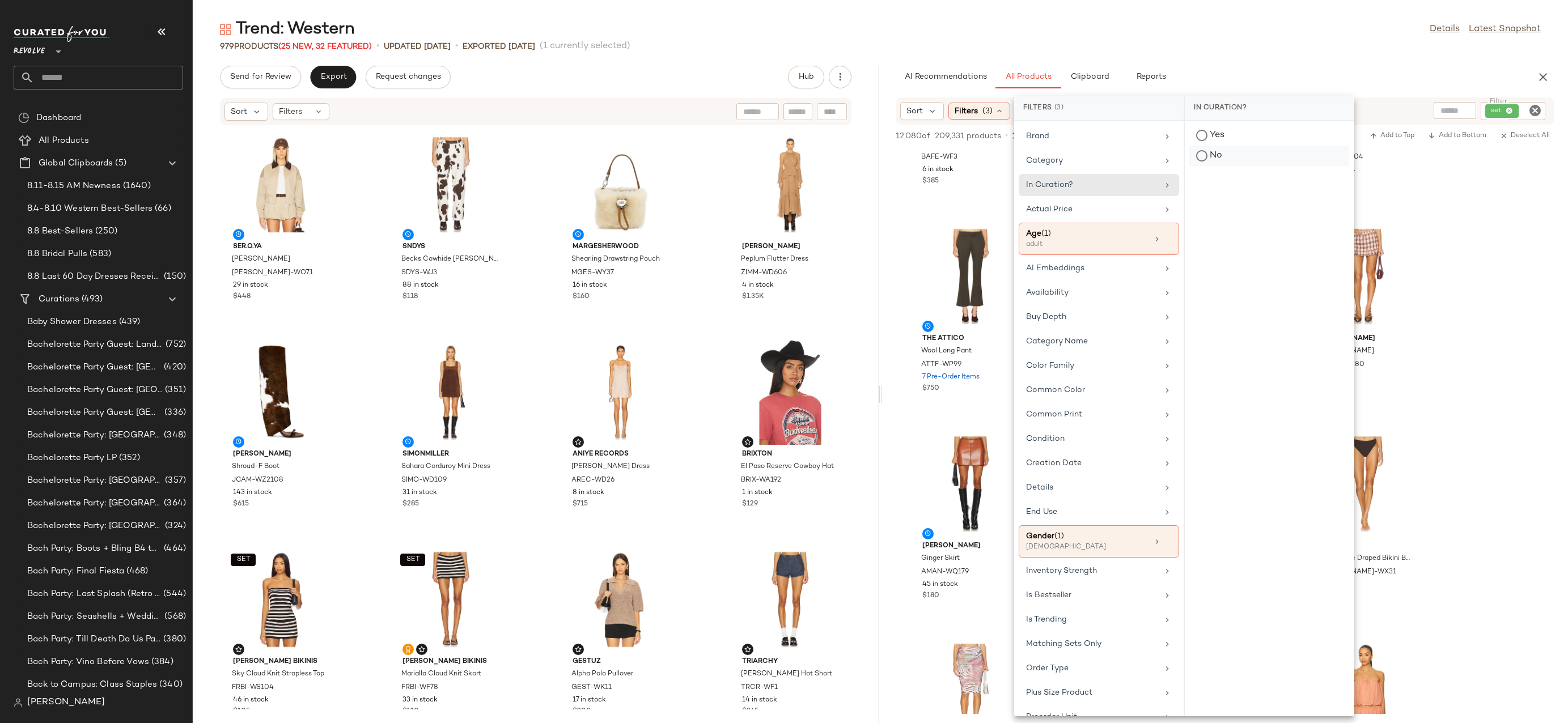
click at [1207, 160] on div "No" at bounding box center [1270, 156] width 160 height 21
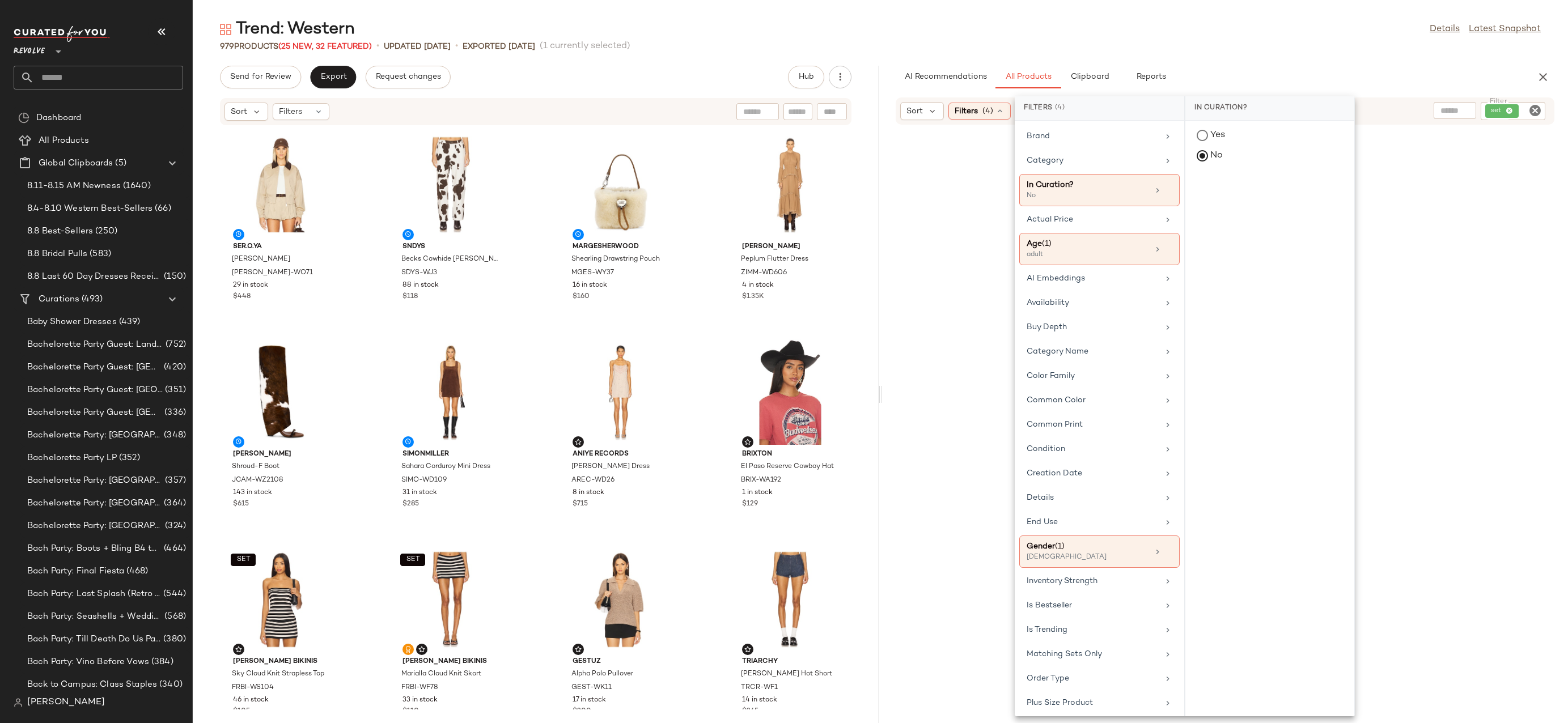
click at [1273, 27] on div "Trend: Western Details Latest Snapshot" at bounding box center [880, 29] width 1375 height 23
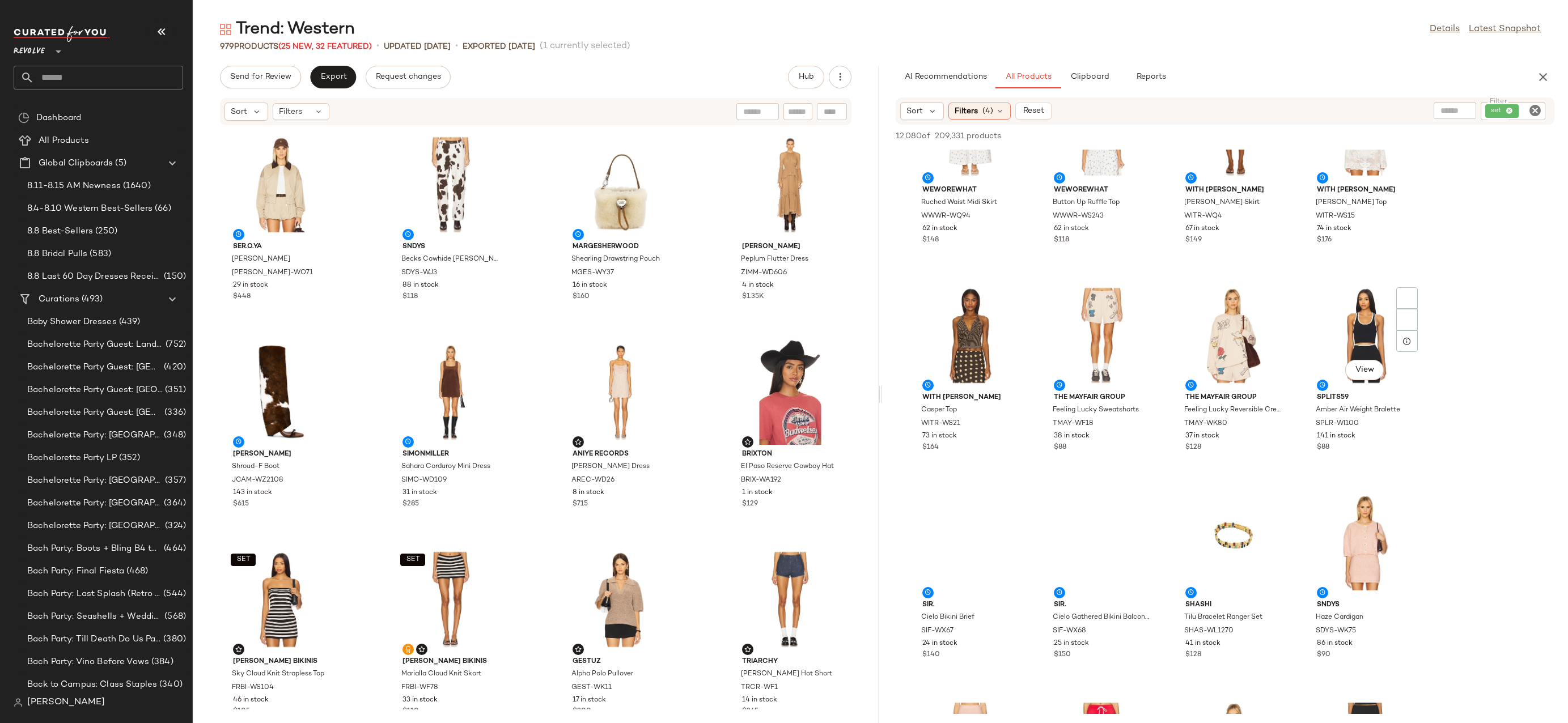
scroll to position [1833, 0]
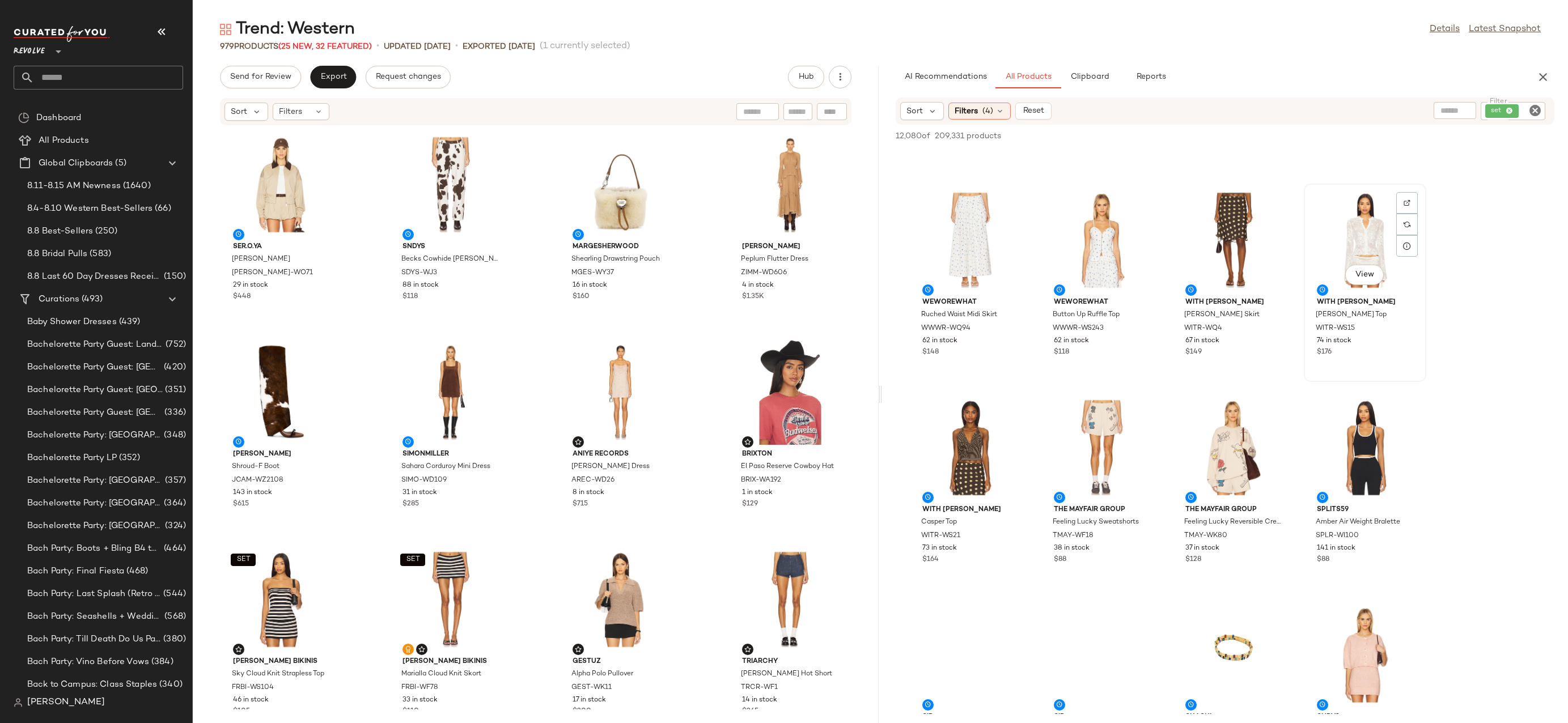
click at [1412, 213] on div at bounding box center [1407, 224] width 21 height 21
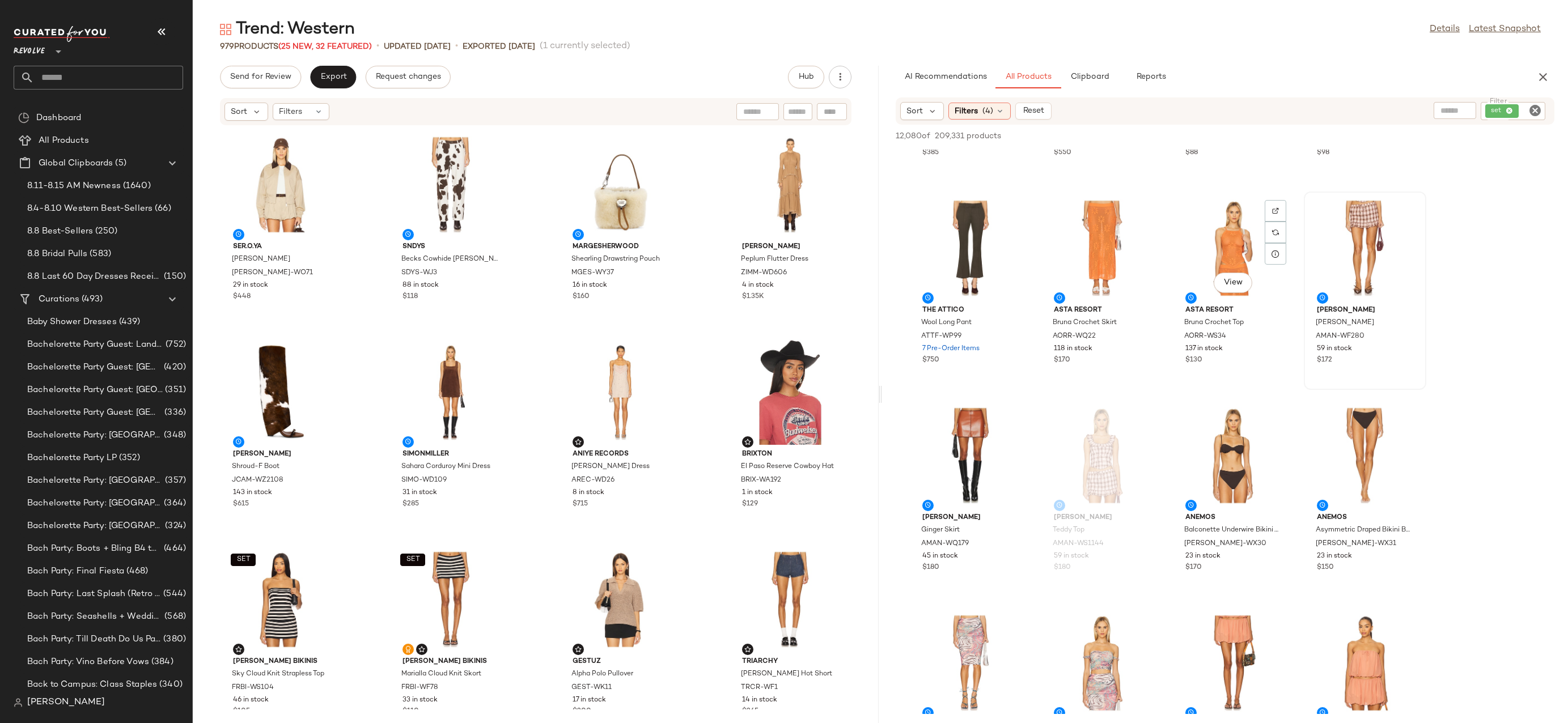
scroll to position [4100, 0]
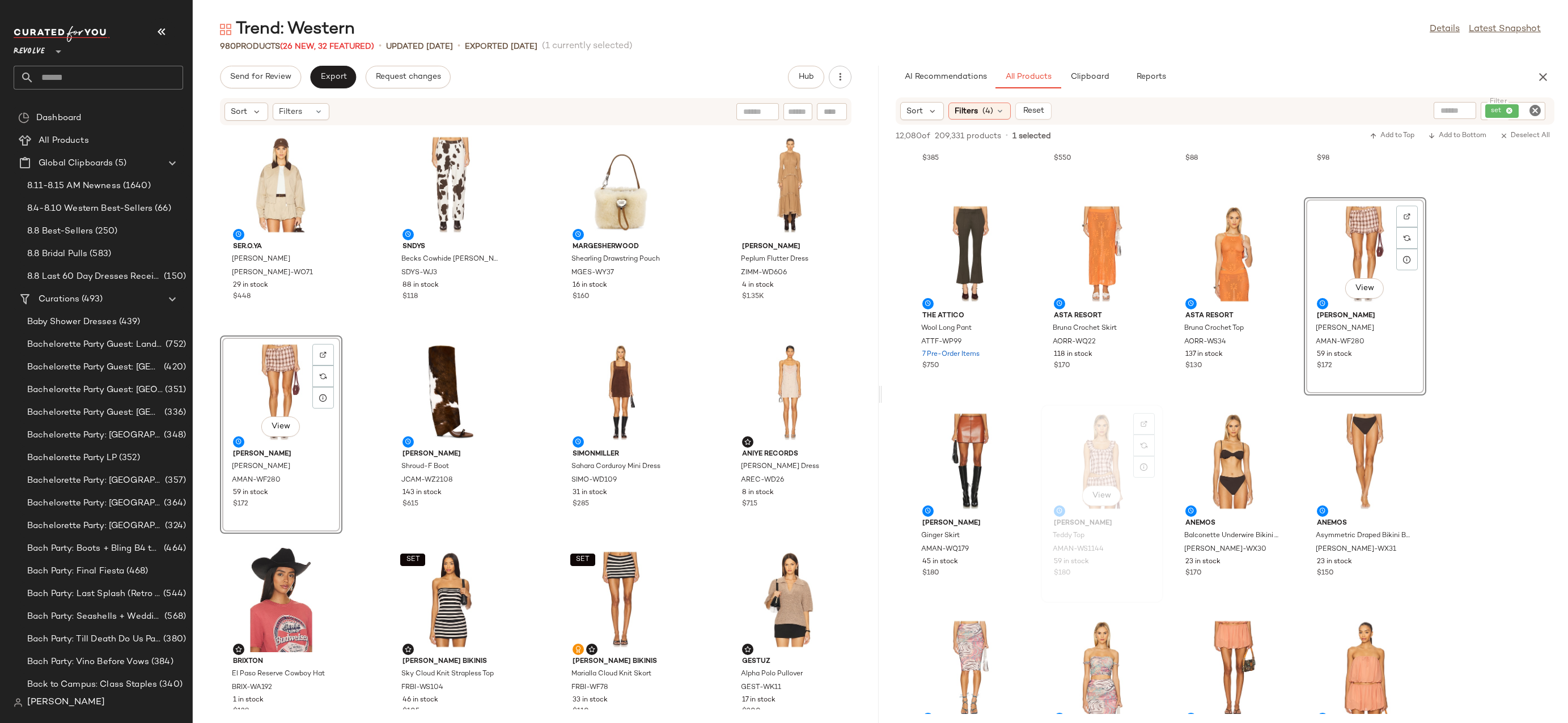
click at [1105, 455] on div "View" at bounding box center [1102, 461] width 114 height 106
click at [1148, 550] on button "button" at bounding box center [1142, 550] width 16 height 10
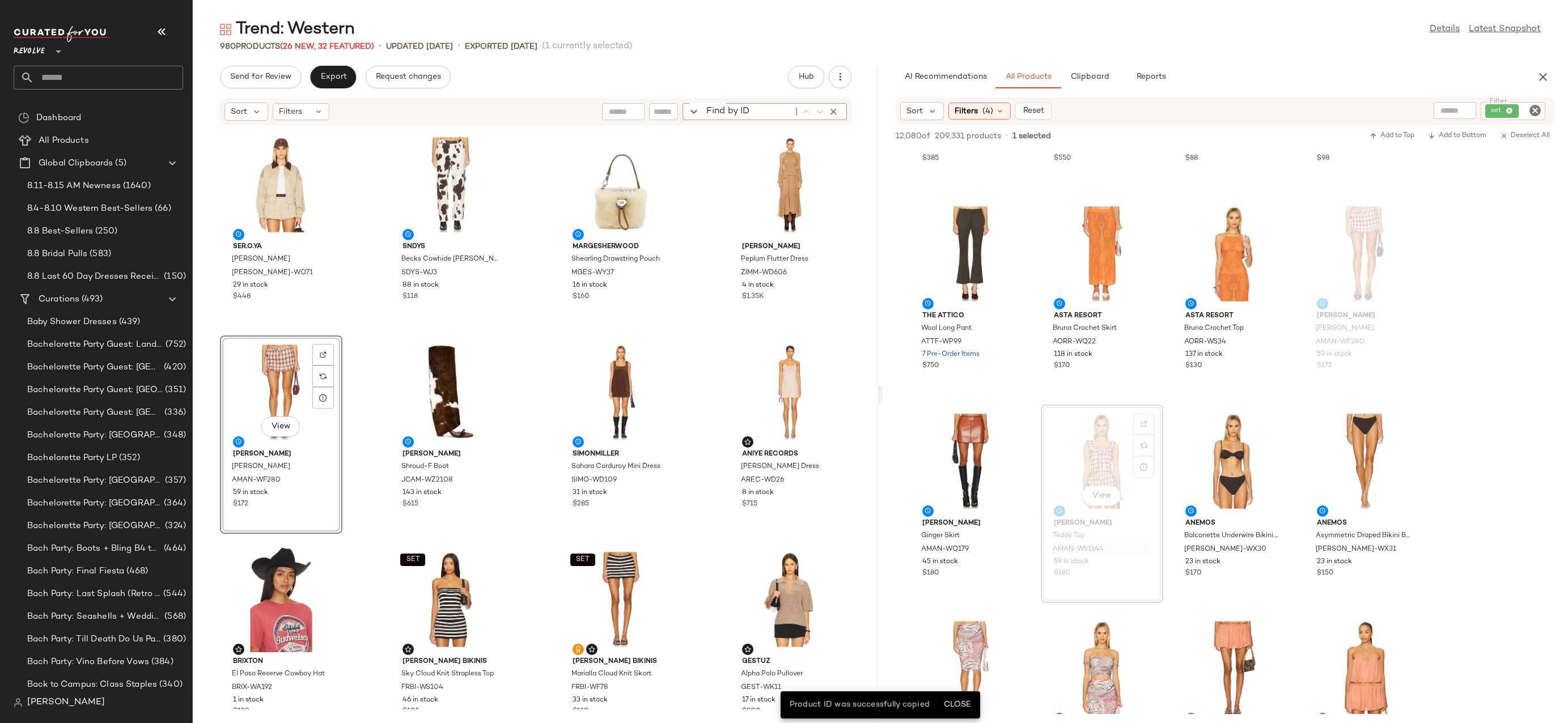
click at [831, 120] on div "Find by ID Find by ID" at bounding box center [765, 112] width 164 height 17
paste input "**********"
type input "**********"
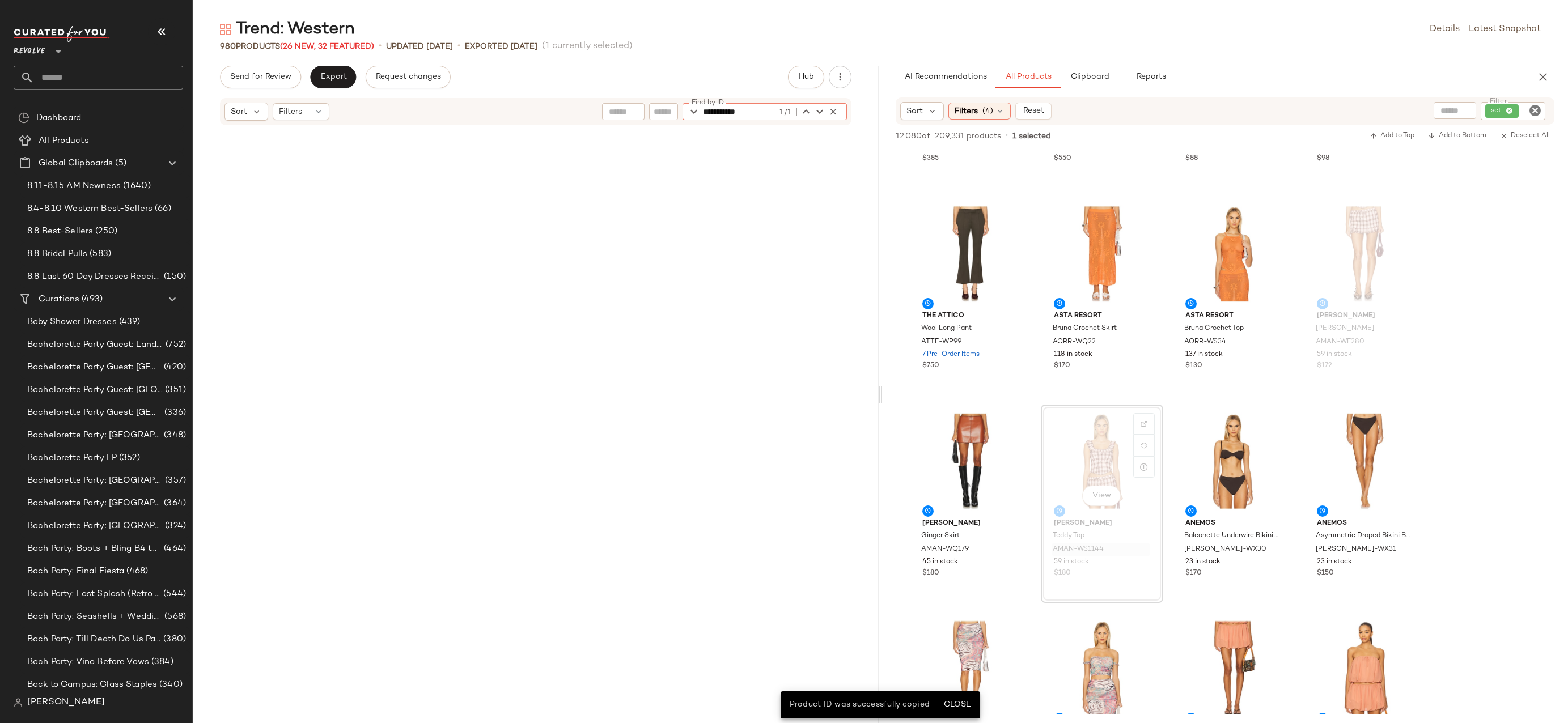
scroll to position [839, 0]
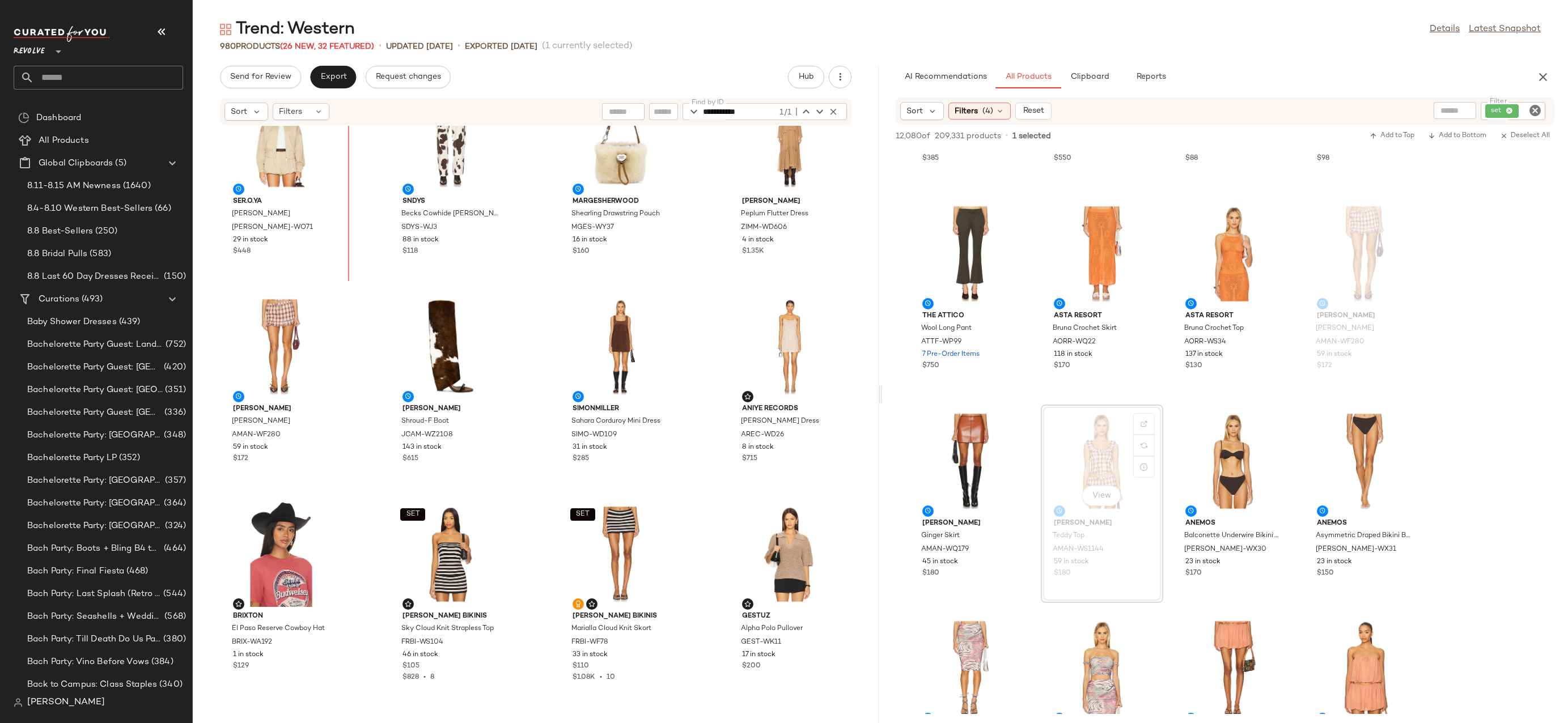
scroll to position [23, 0]
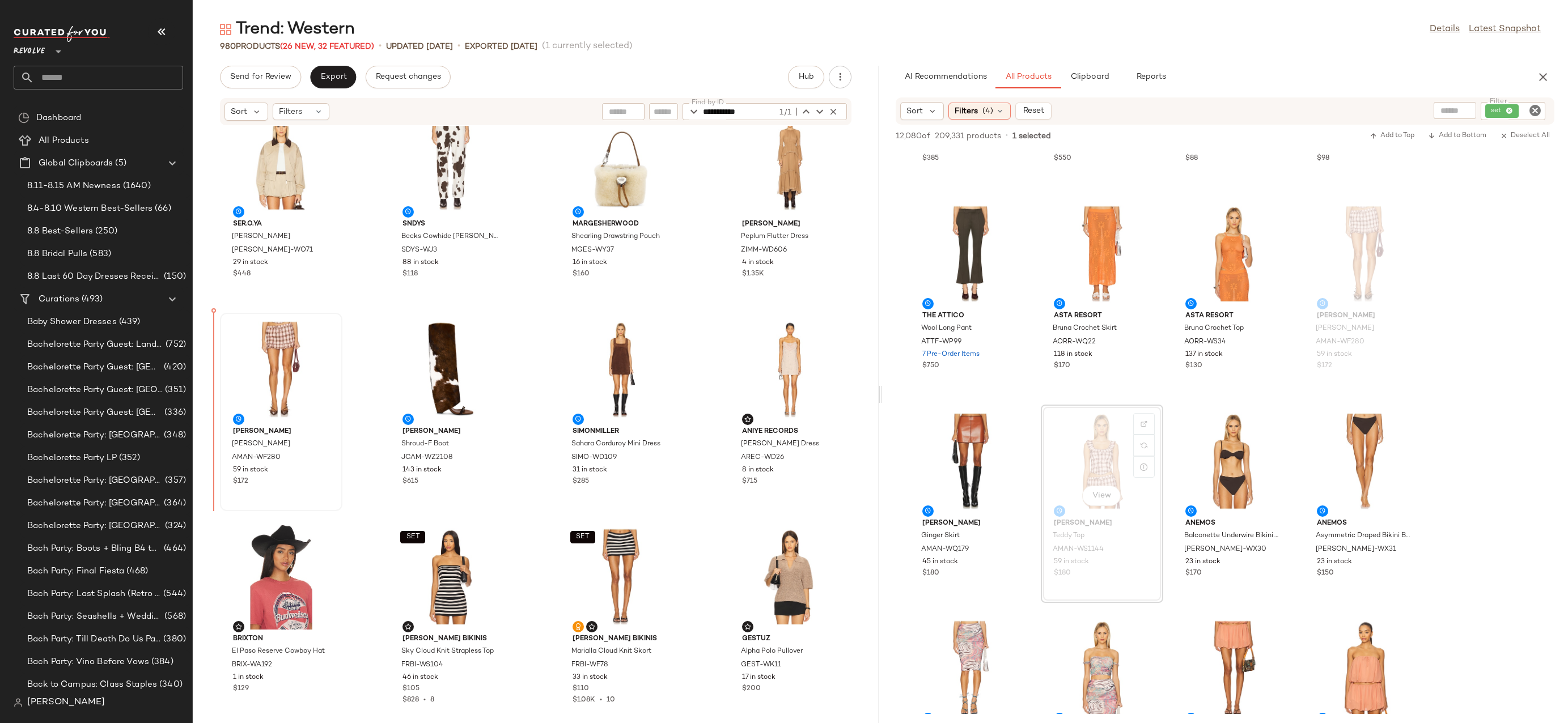
drag, startPoint x: 435, startPoint y: 448, endPoint x: 236, endPoint y: 423, distance: 200.6
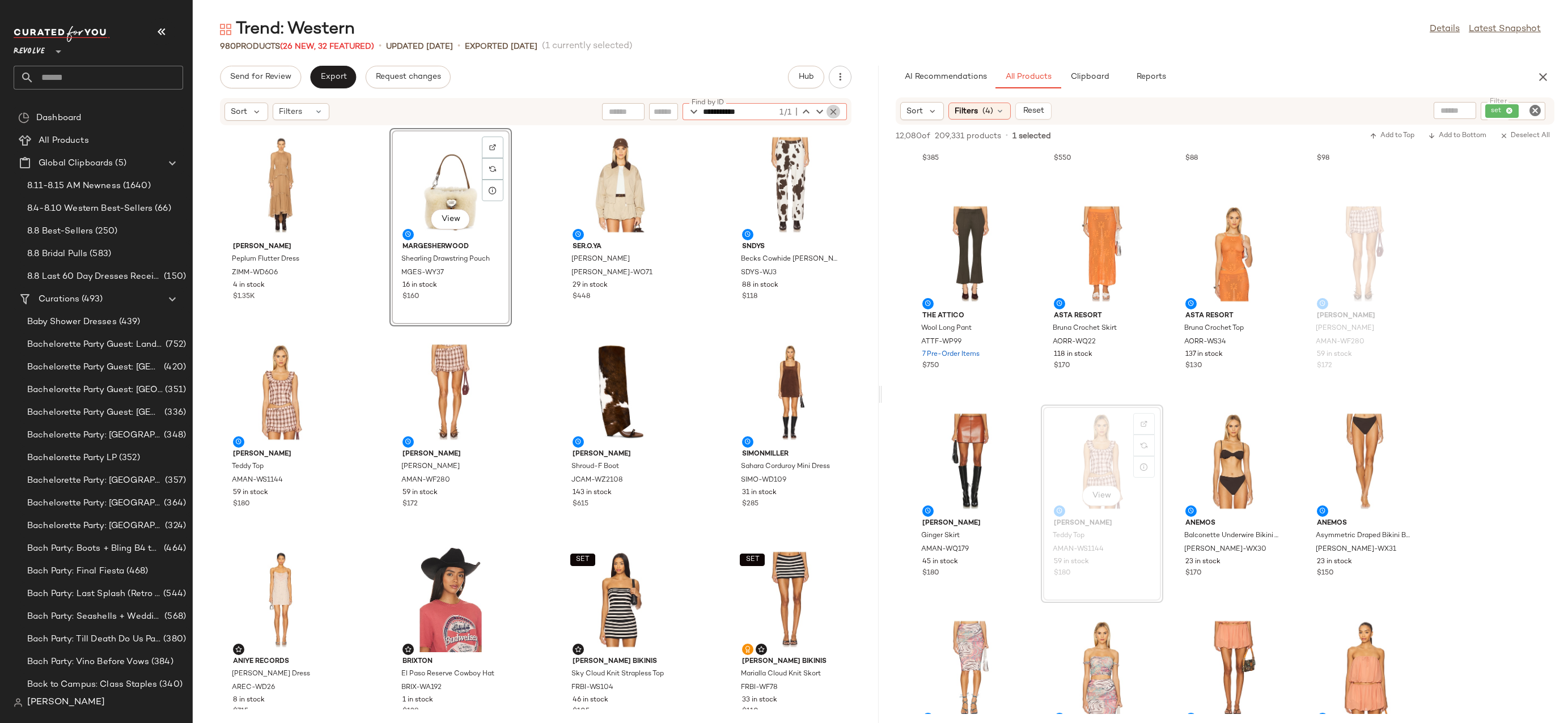
click at [832, 112] on icon "button" at bounding box center [833, 111] width 10 height 10
click at [326, 74] on span "Export" at bounding box center [333, 77] width 26 height 9
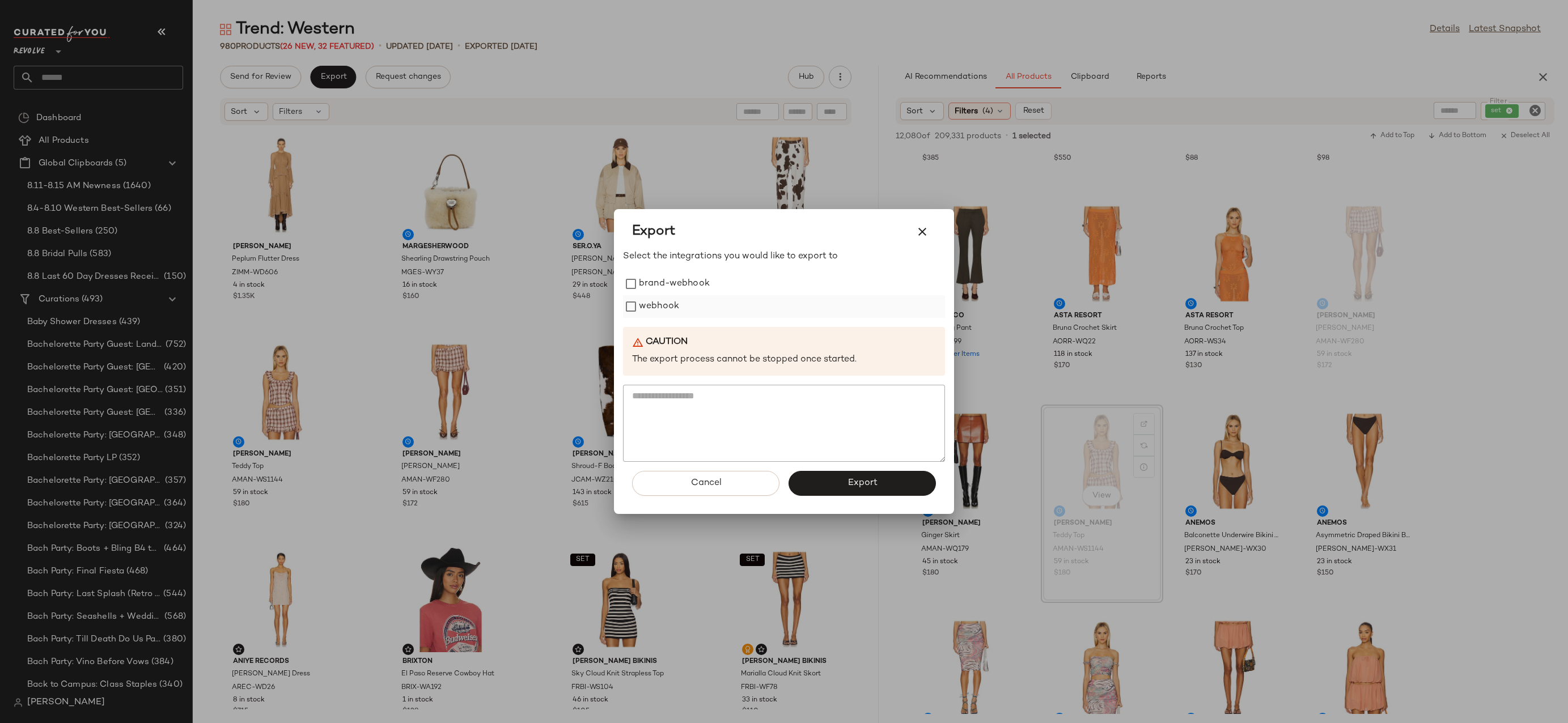
click at [648, 311] on label "webhook" at bounding box center [659, 307] width 40 height 23
click at [808, 484] on button "Export" at bounding box center [862, 483] width 147 height 25
